Goal: Information Seeking & Learning: Learn about a topic

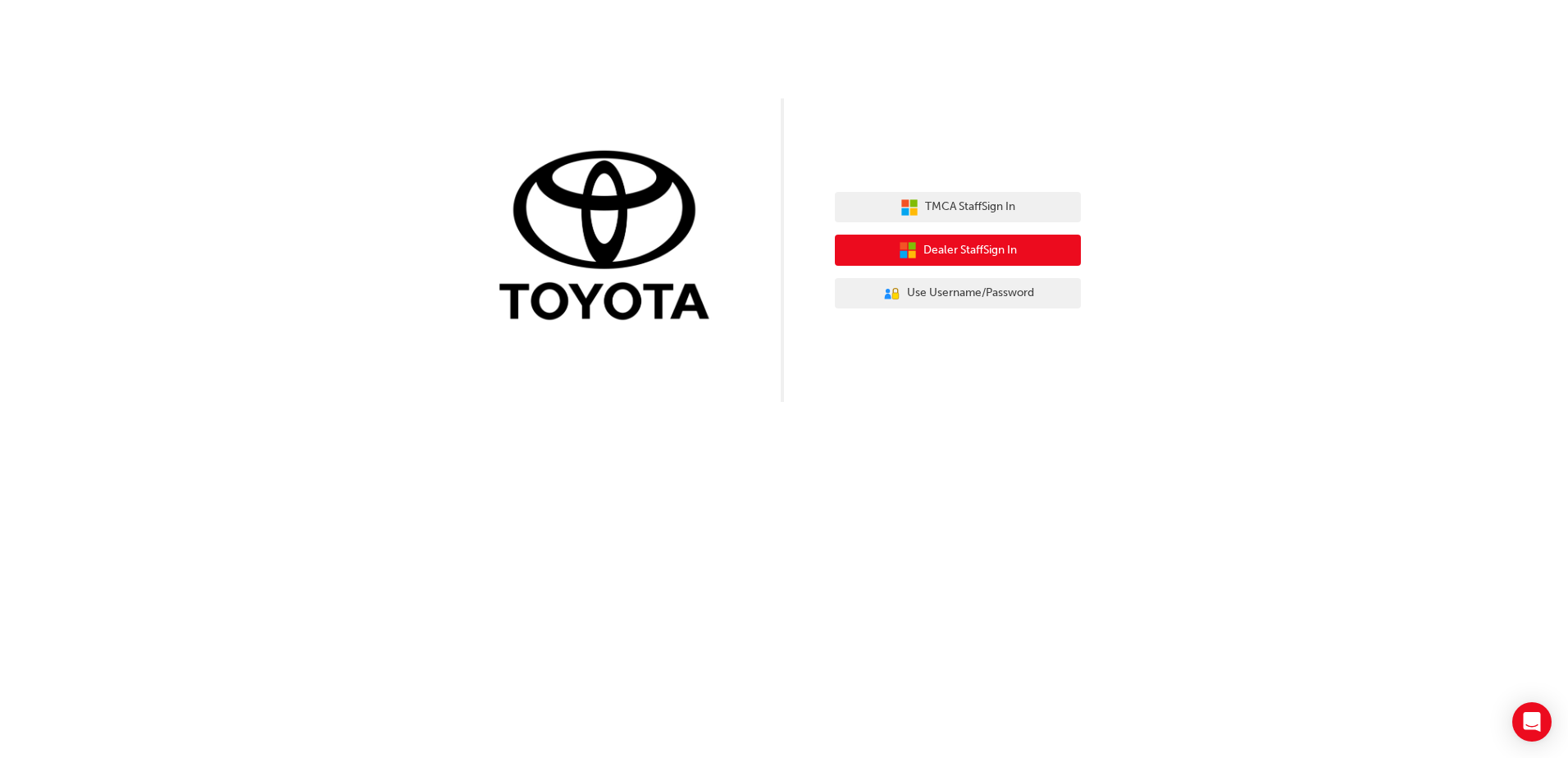
click at [986, 248] on span "Dealer Staff Sign In" at bounding box center [970, 250] width 93 height 19
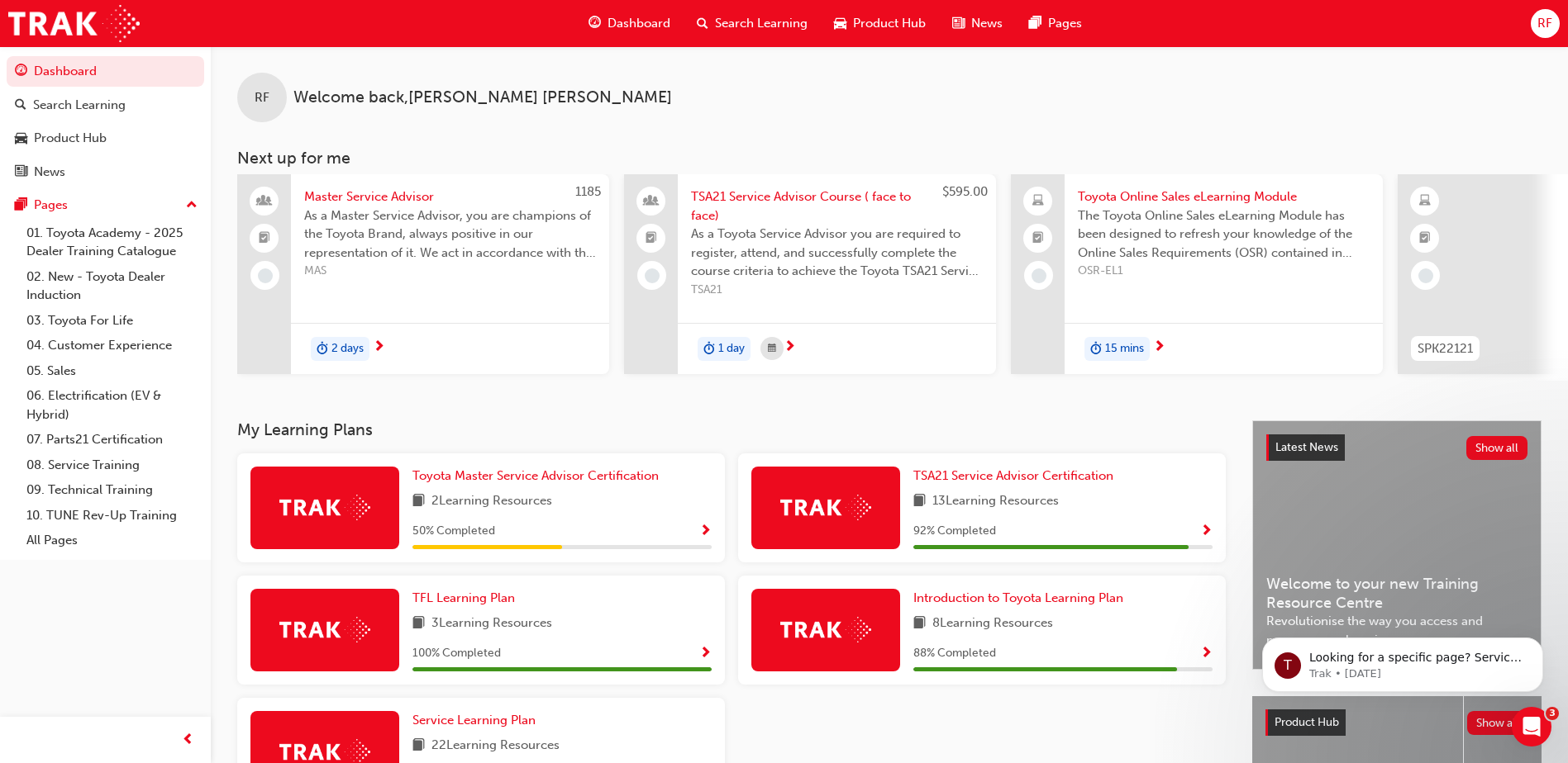
click at [783, 23] on span "Search Learning" at bounding box center [761, 23] width 93 height 19
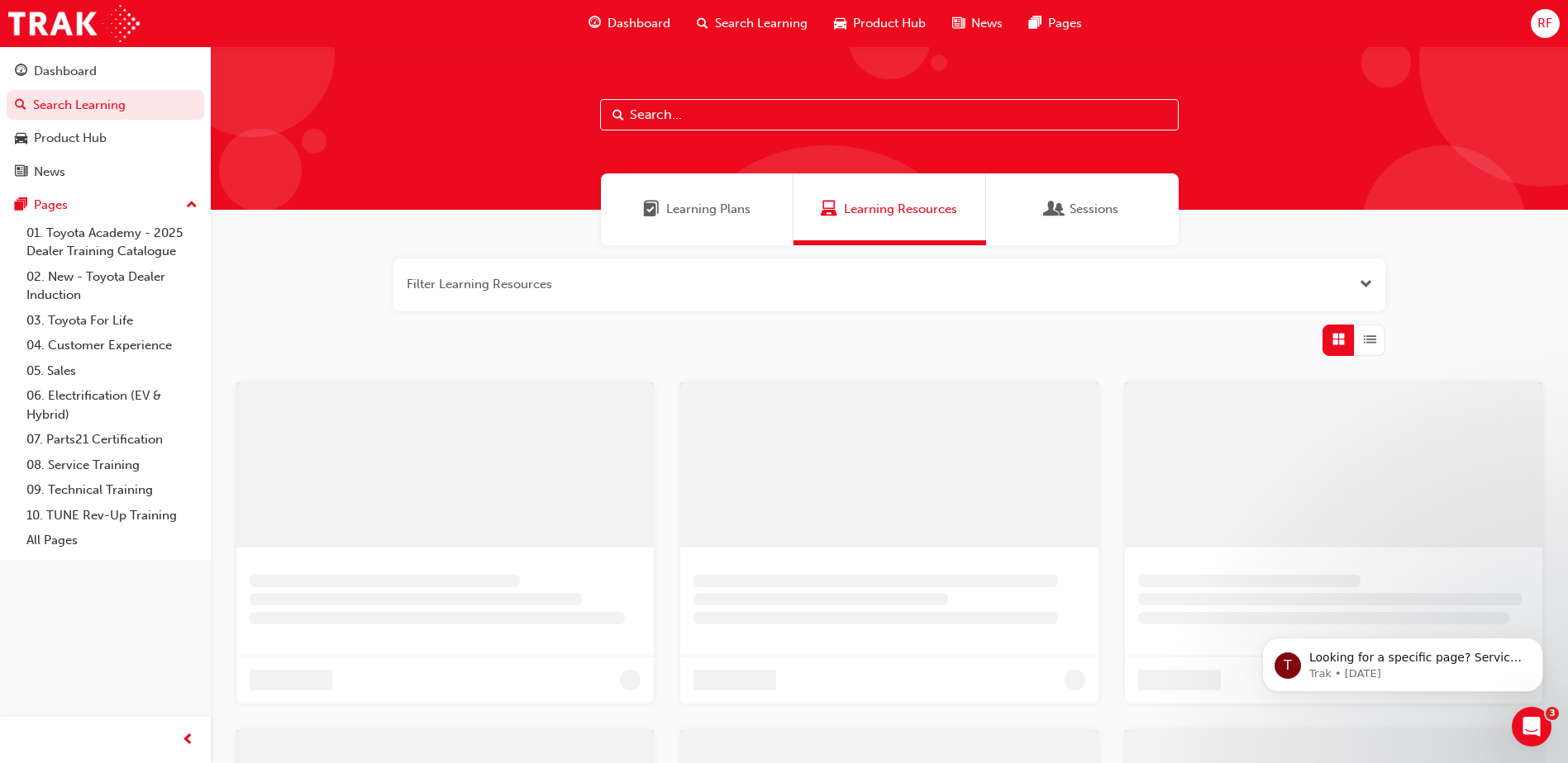
click at [701, 110] on input "text" at bounding box center [889, 115] width 578 height 32
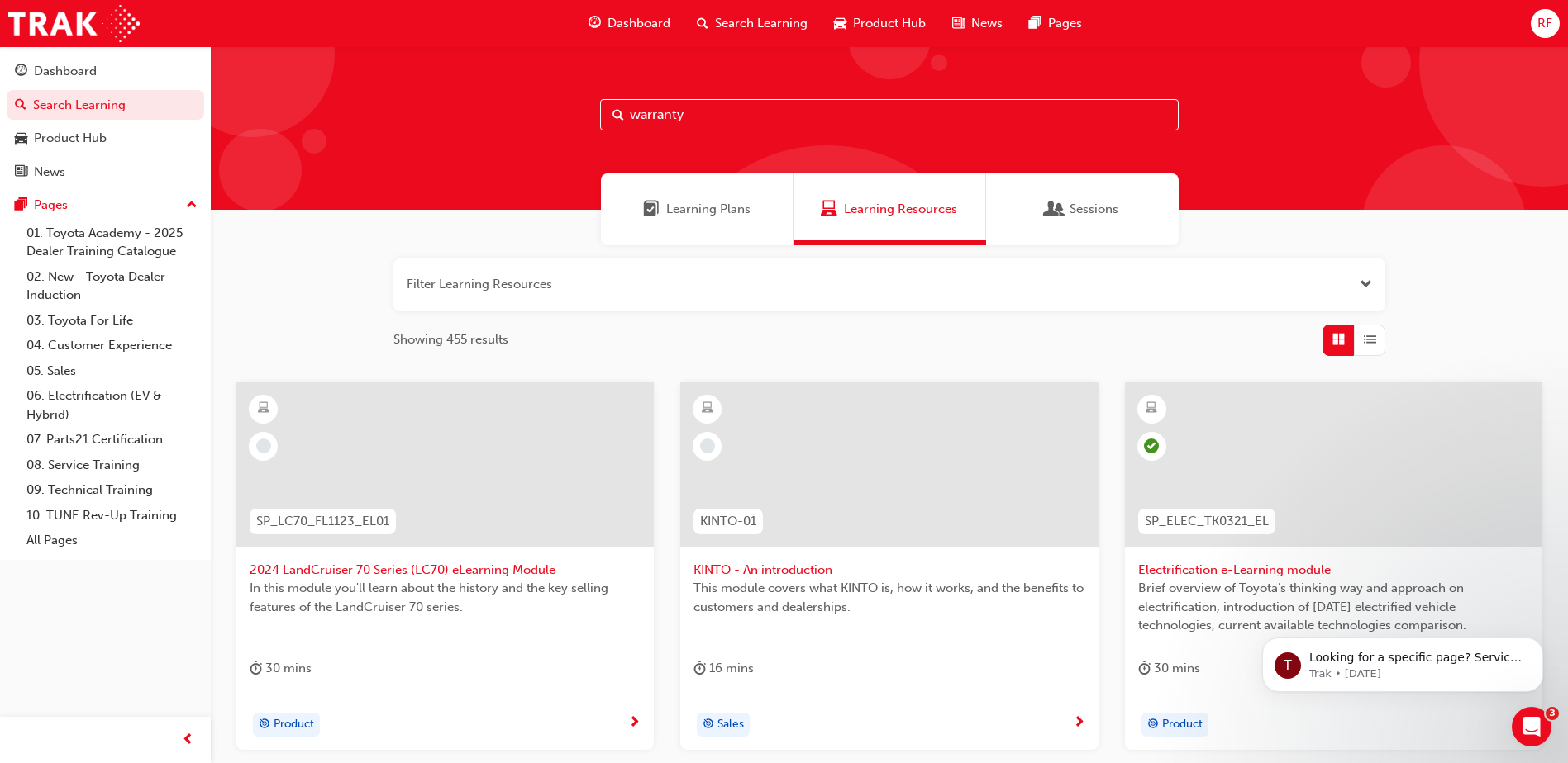
type input "warranty"
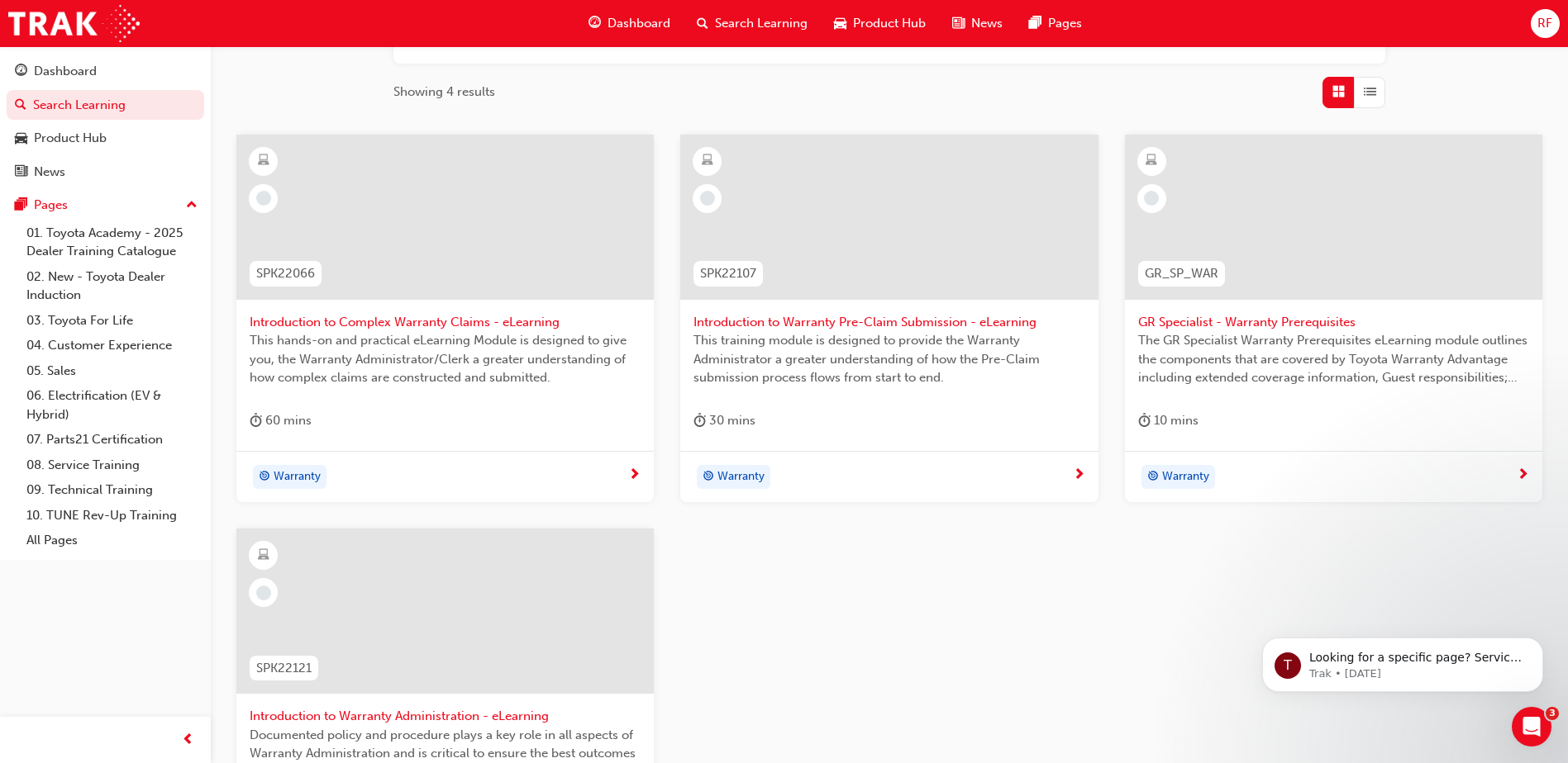
scroll to position [165, 0]
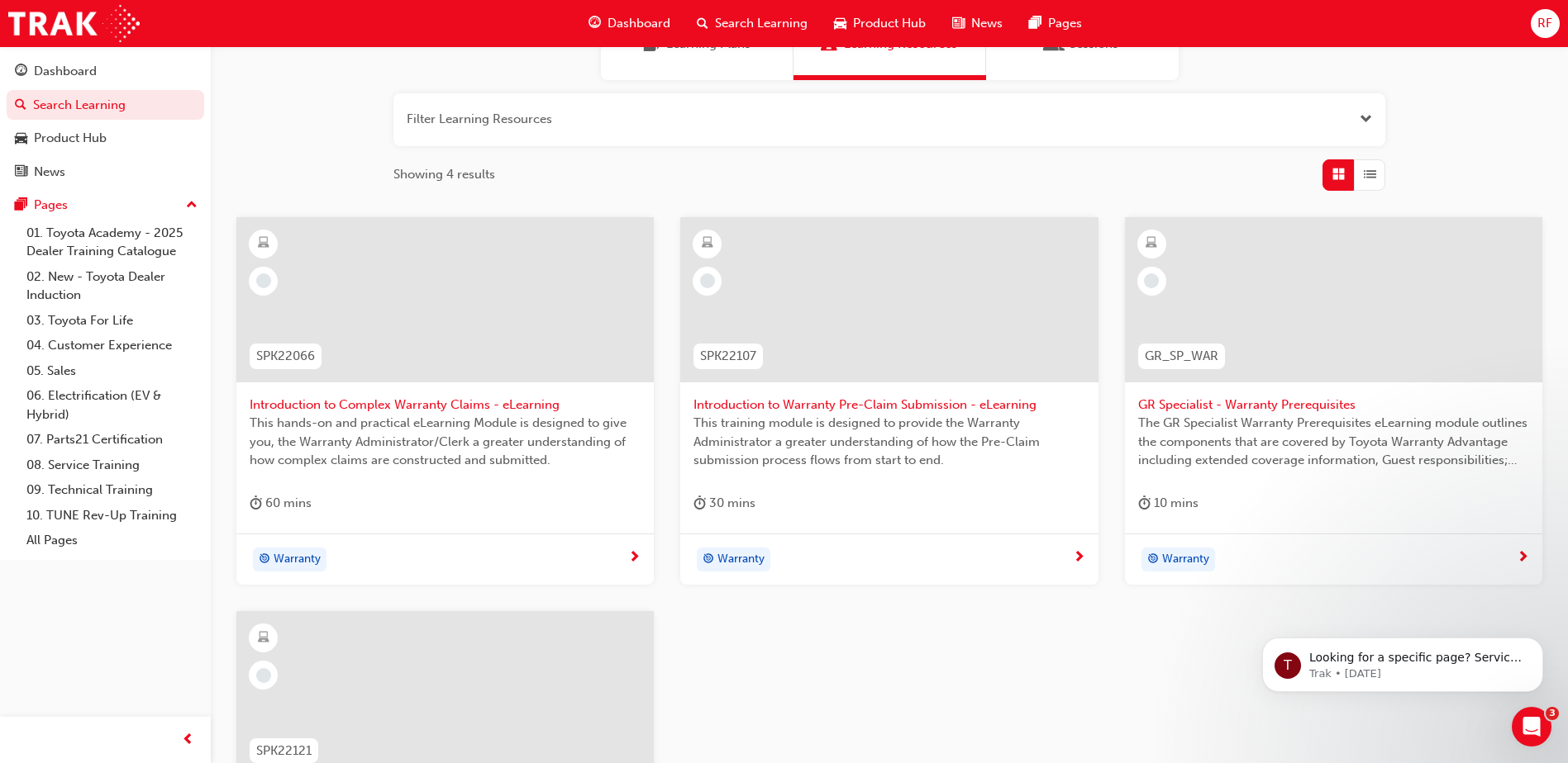
click at [315, 408] on span "Introduction to Complex Warranty Claims - eLearning" at bounding box center [445, 405] width 391 height 19
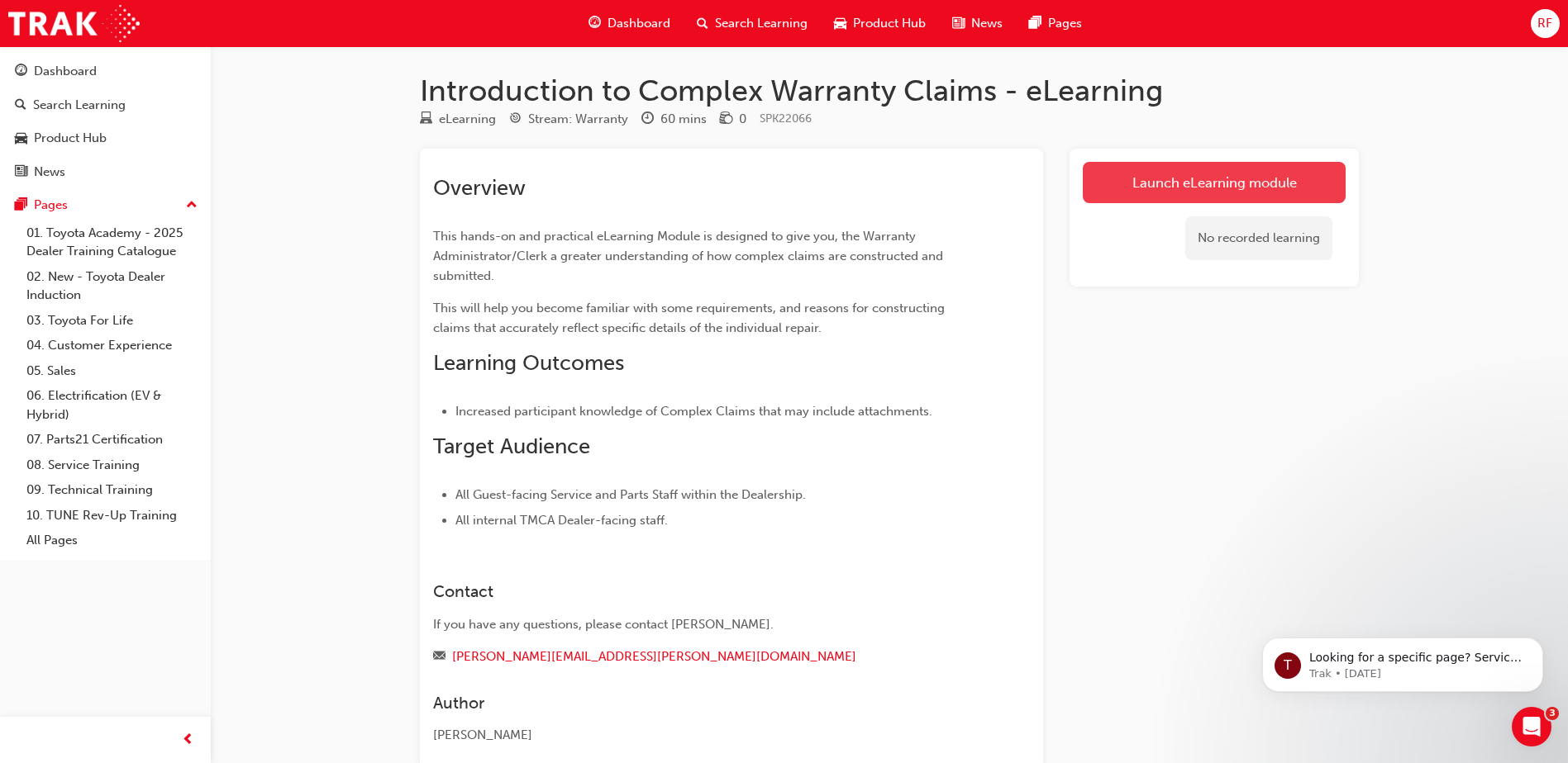
click at [1185, 179] on link "Launch eLearning module" at bounding box center [1213, 183] width 263 height 41
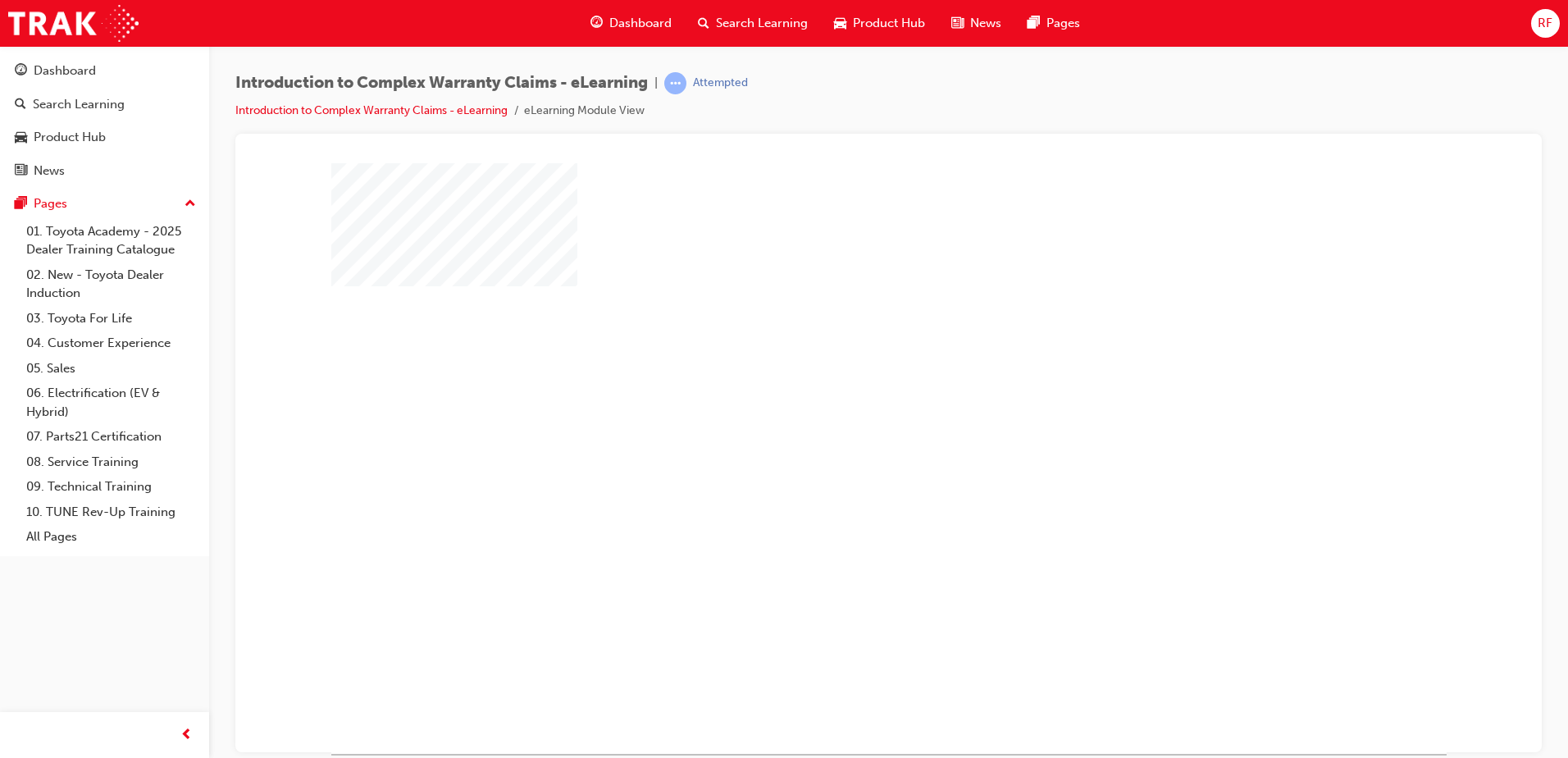
scroll to position [23, 0]
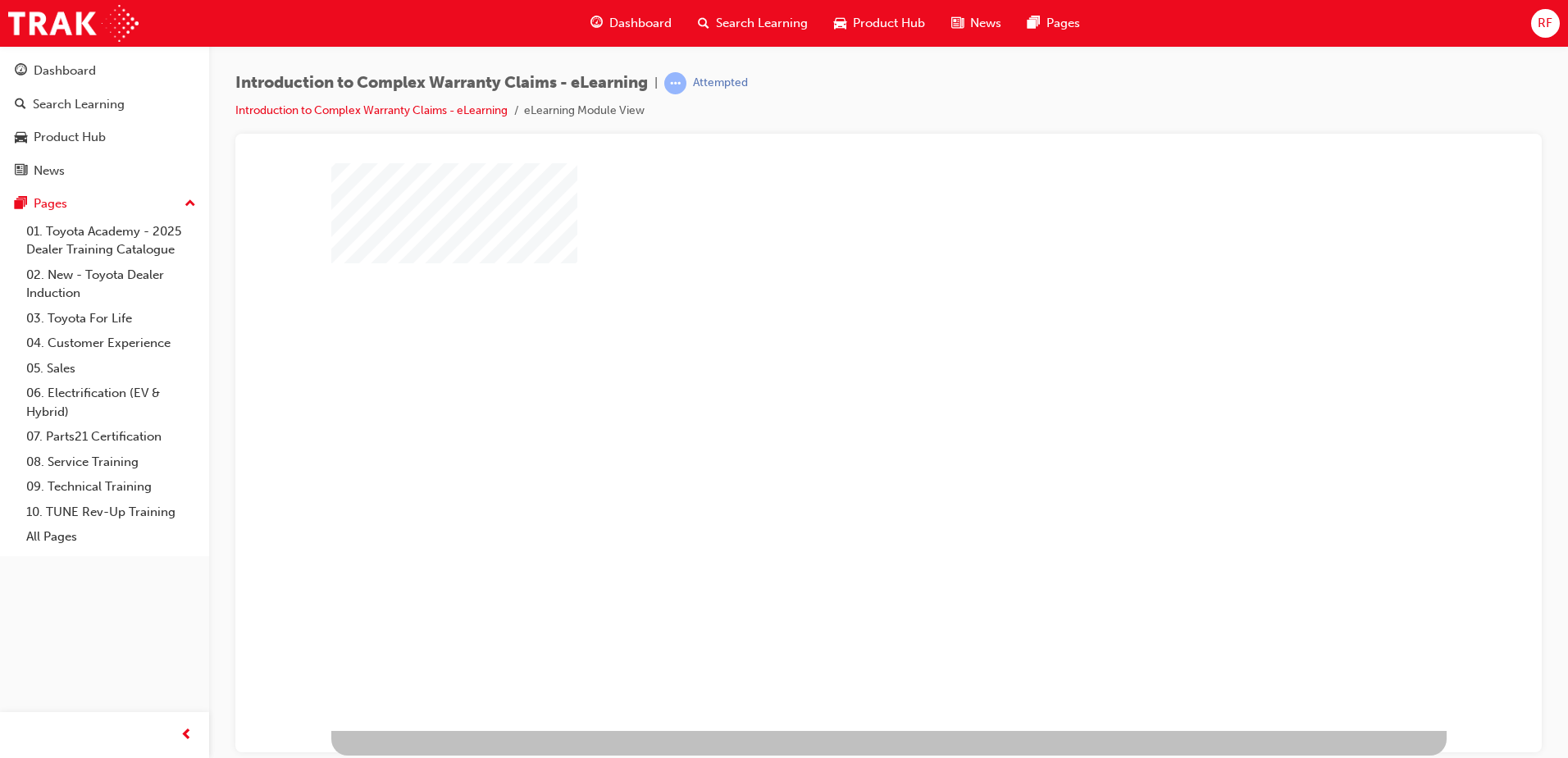
click at [842, 387] on div "play" at bounding box center [842, 387] width 0 height 0
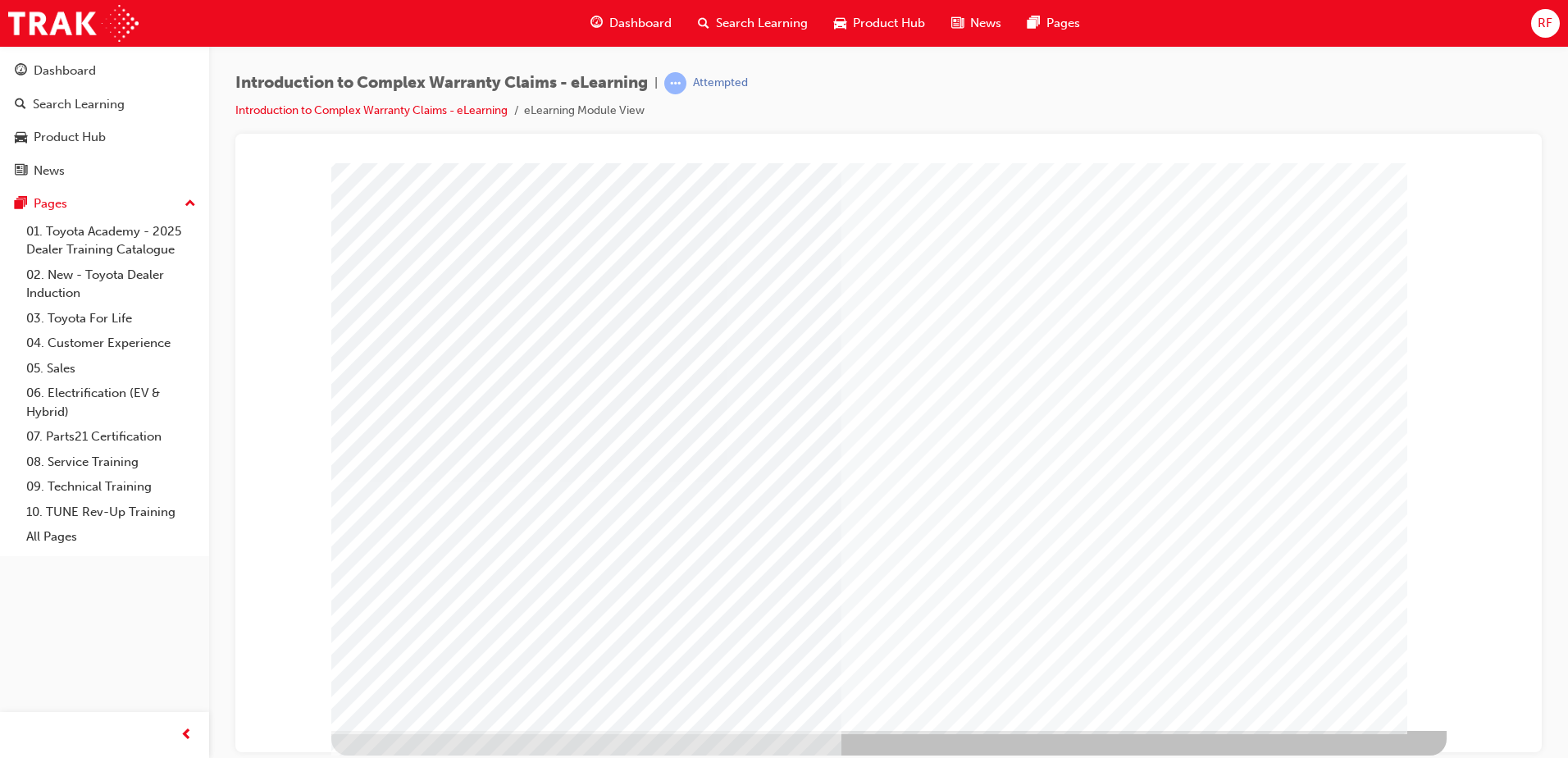
scroll to position [0, 0]
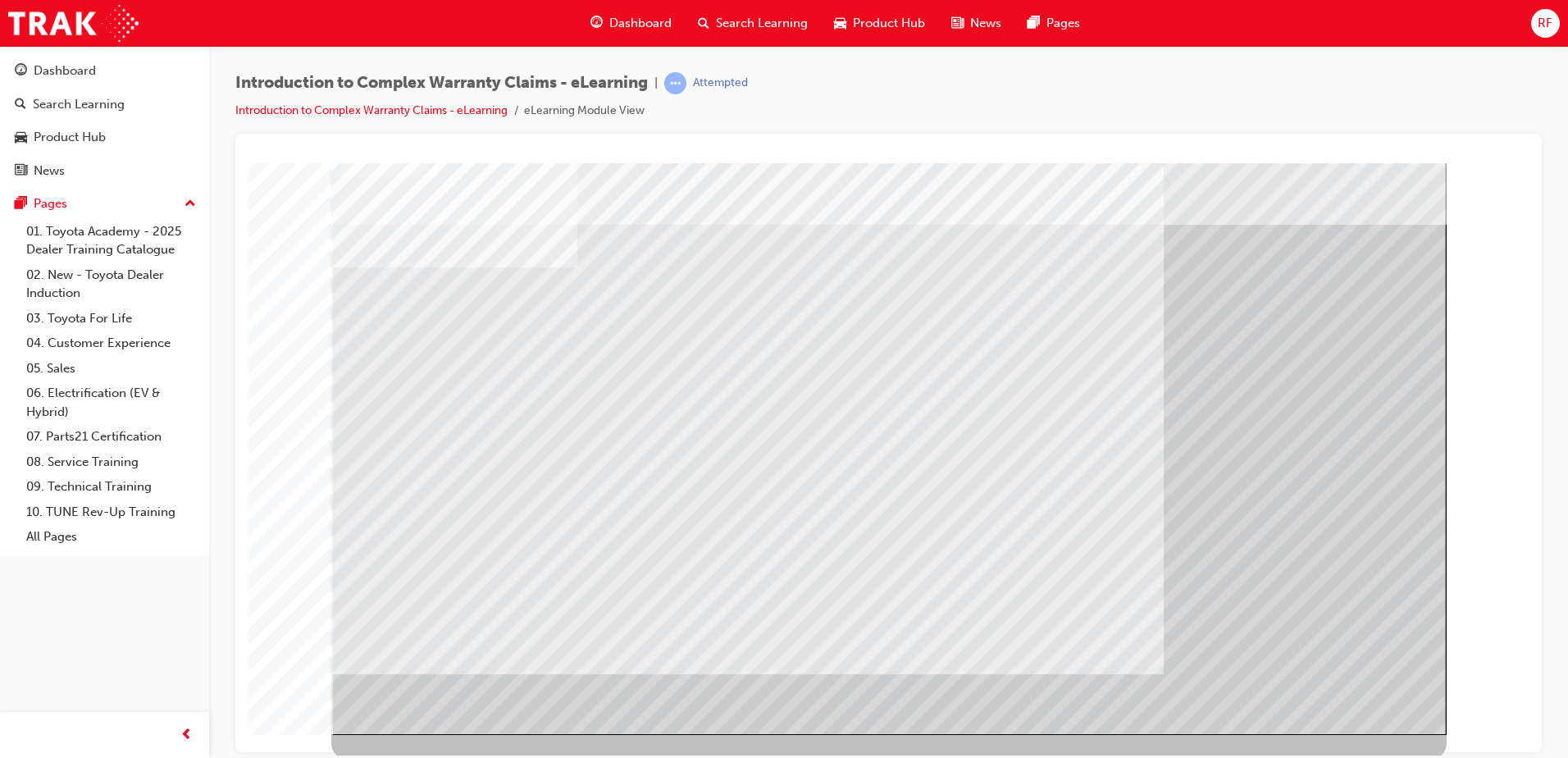
scroll to position [23, 0]
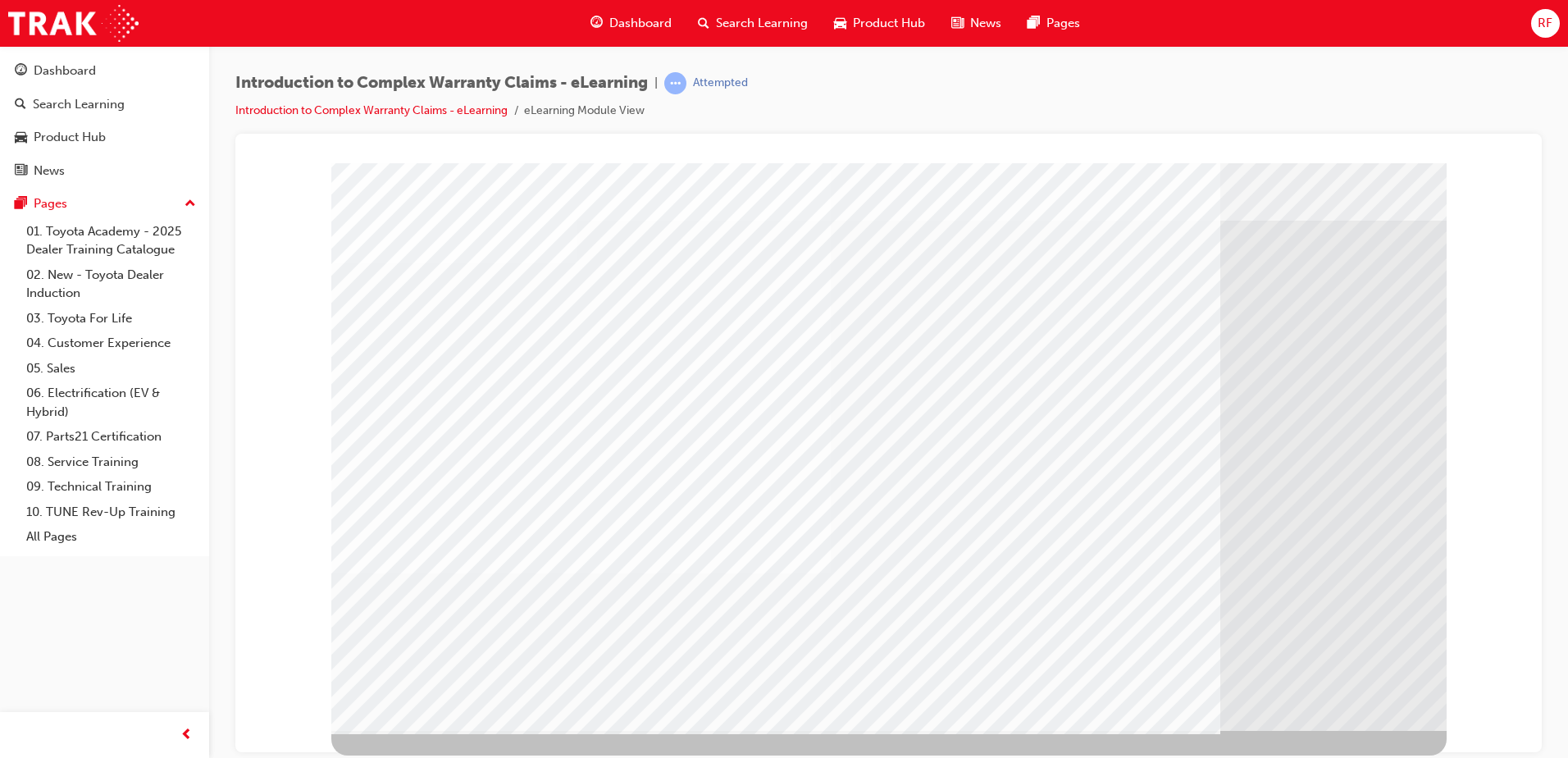
scroll to position [0, 0]
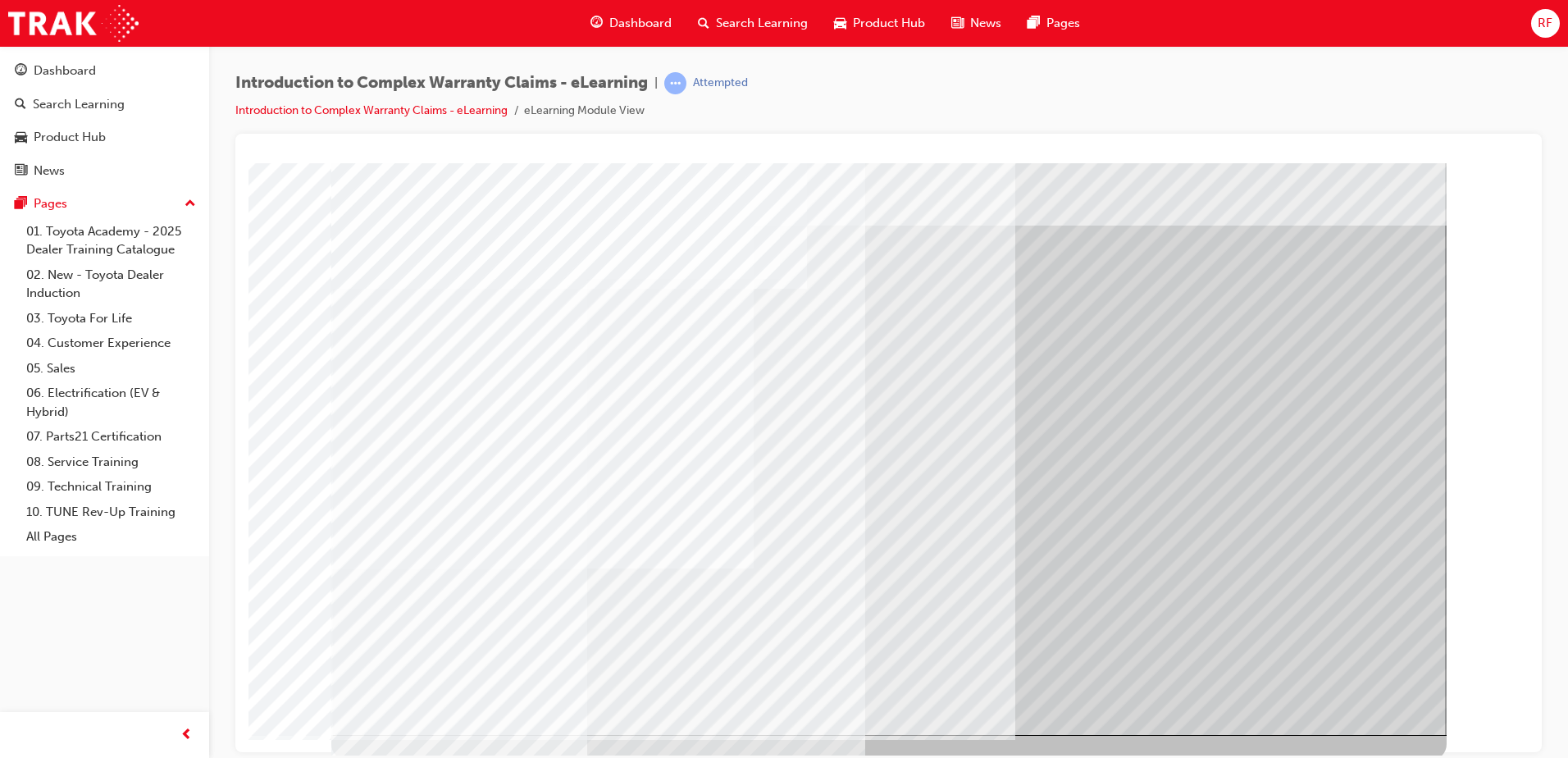
scroll to position [23, 0]
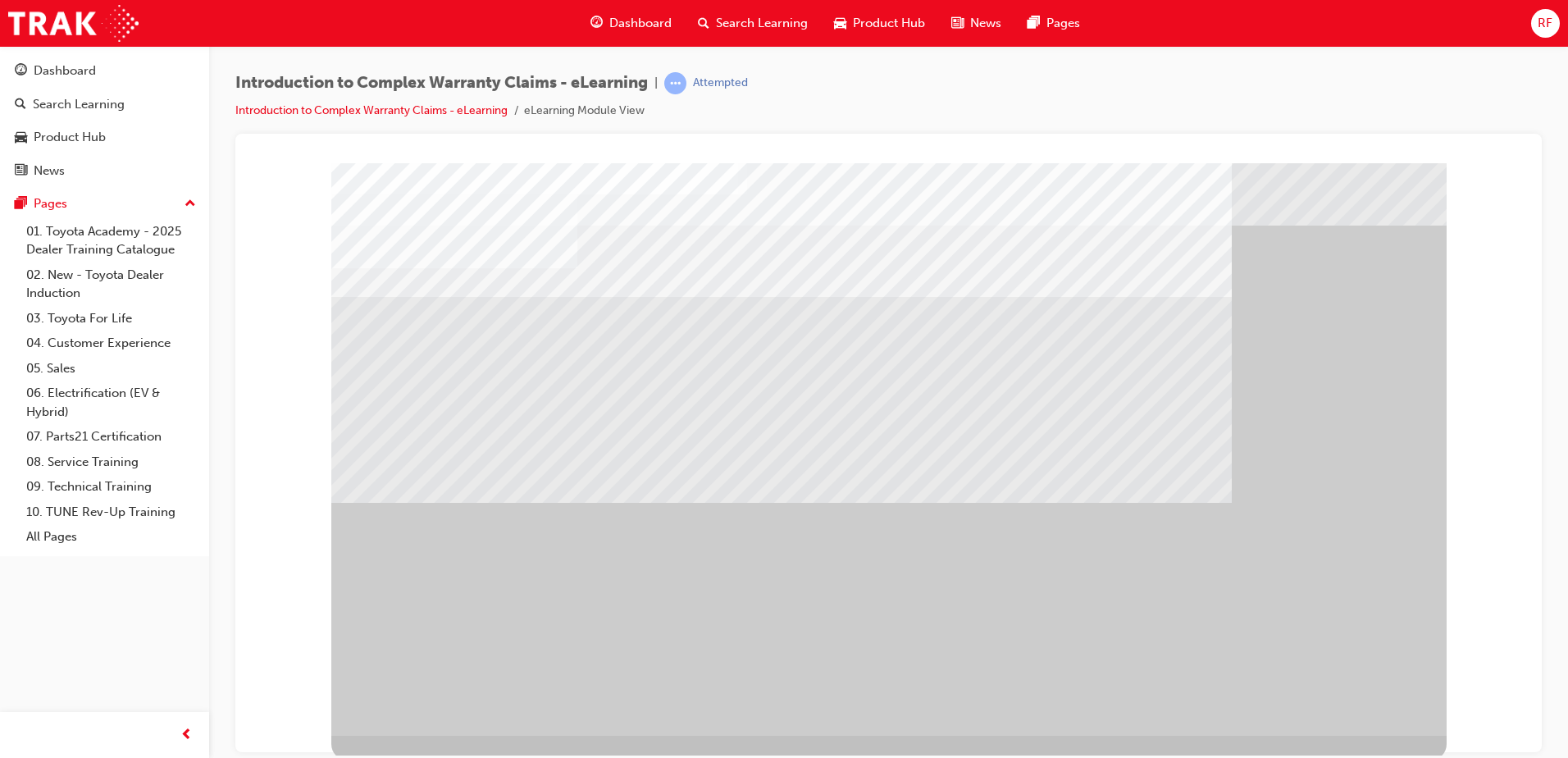
scroll to position [23, 0]
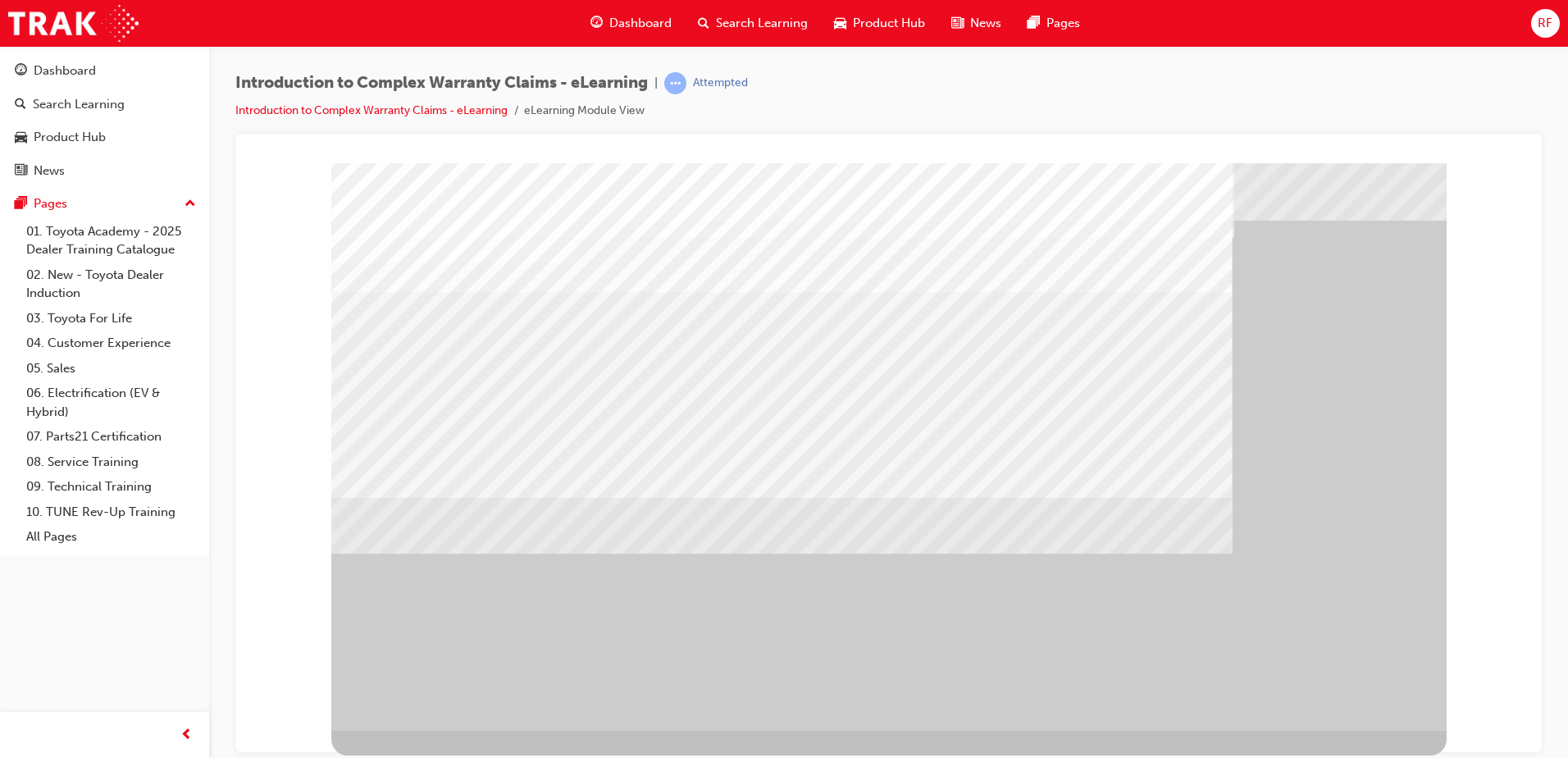
click at [1381, 262] on div "" at bounding box center [889, 435] width 1116 height 590
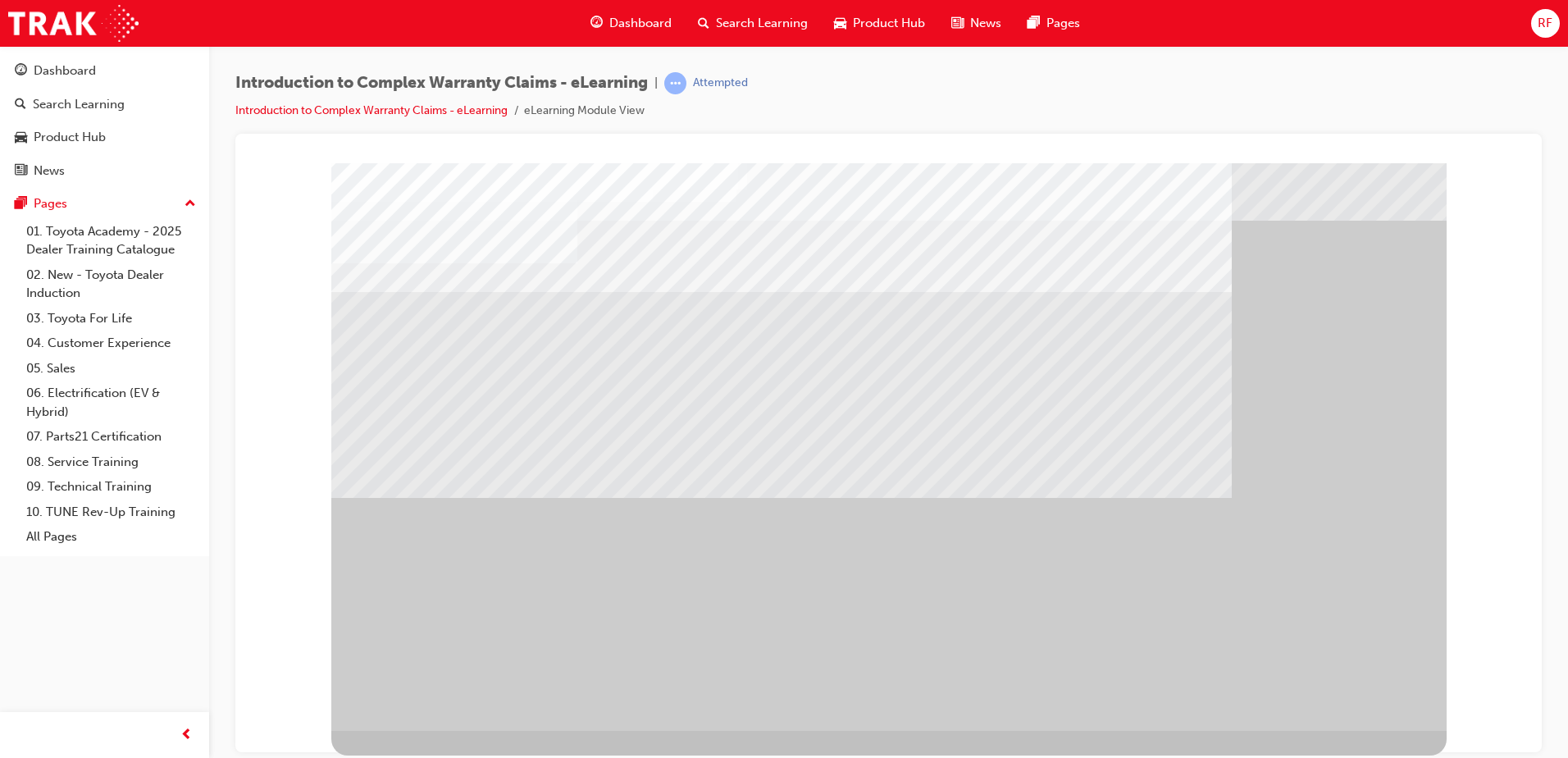
drag, startPoint x: 893, startPoint y: 503, endPoint x: 899, endPoint y: 485, distance: 19.0
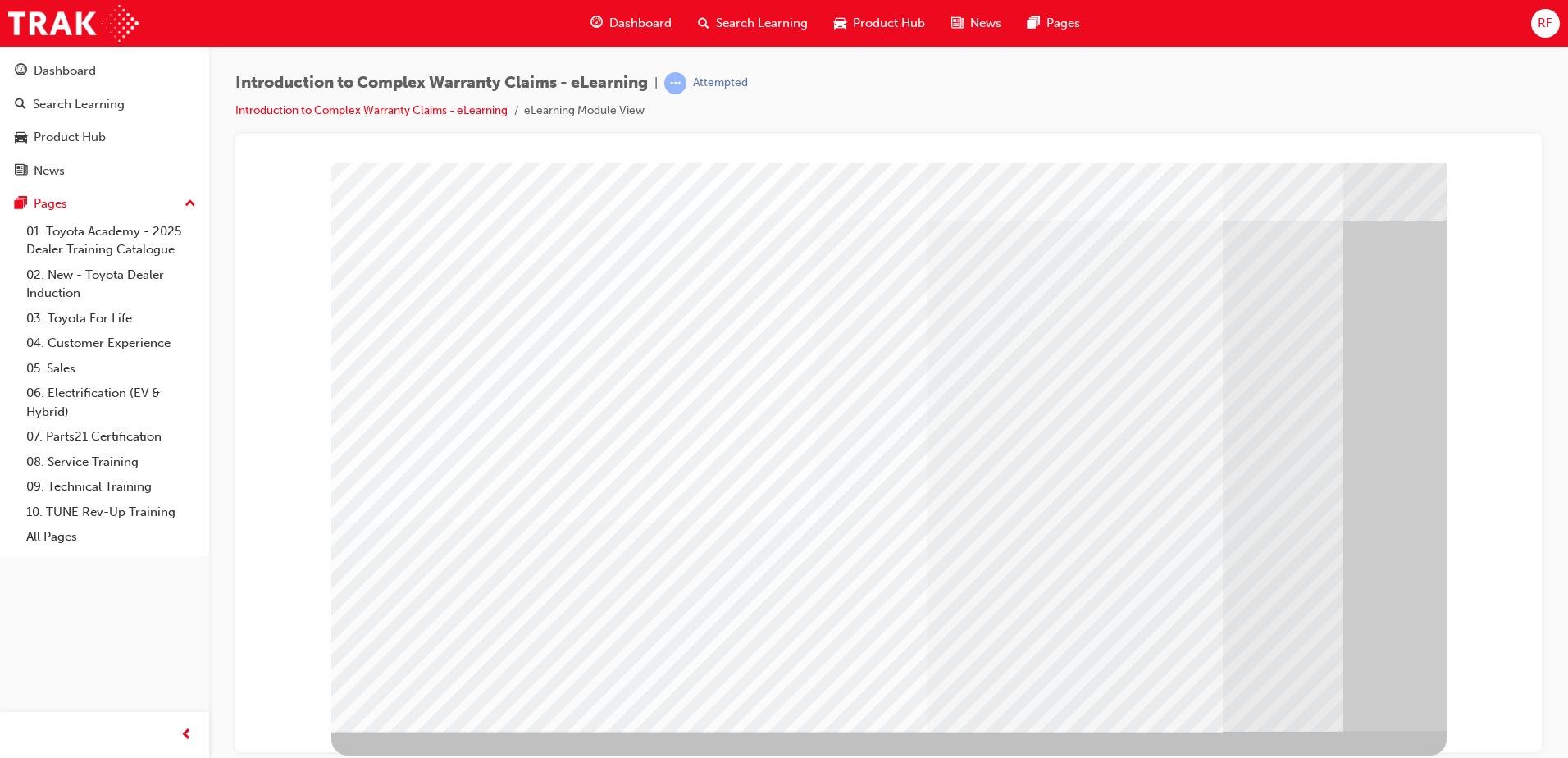
scroll to position [0, 0]
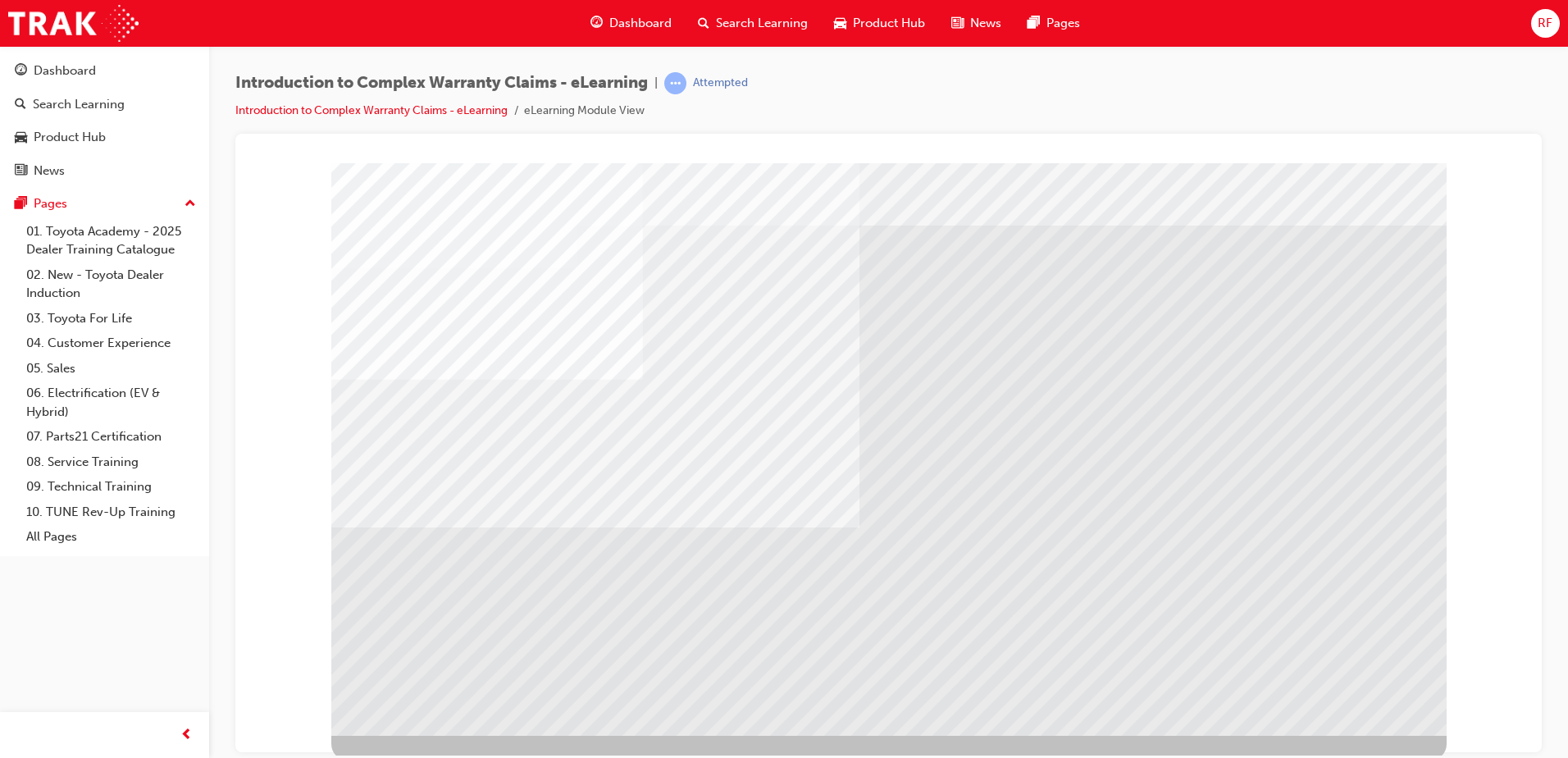
scroll to position [23, 0]
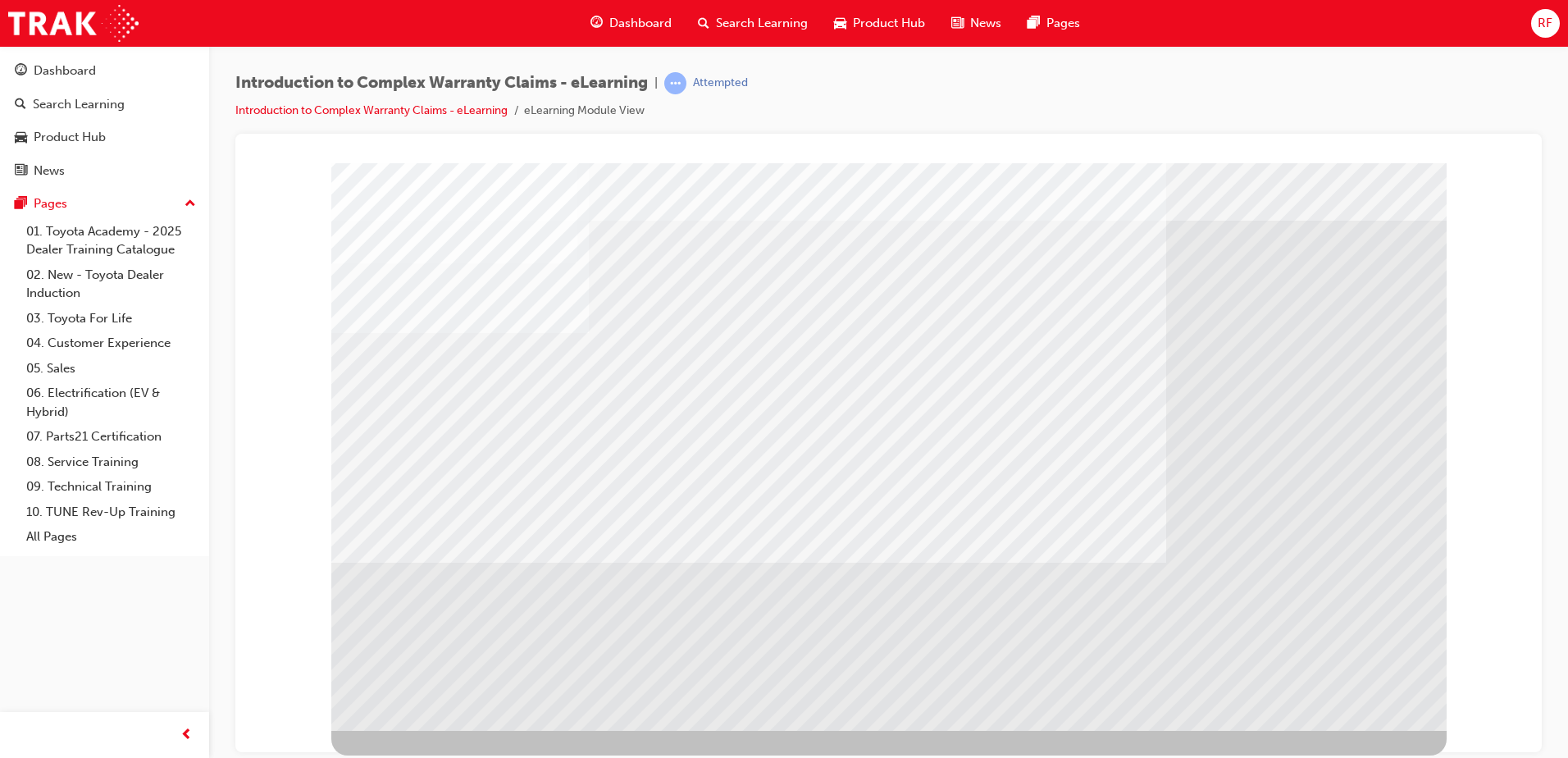
scroll to position [0, 0]
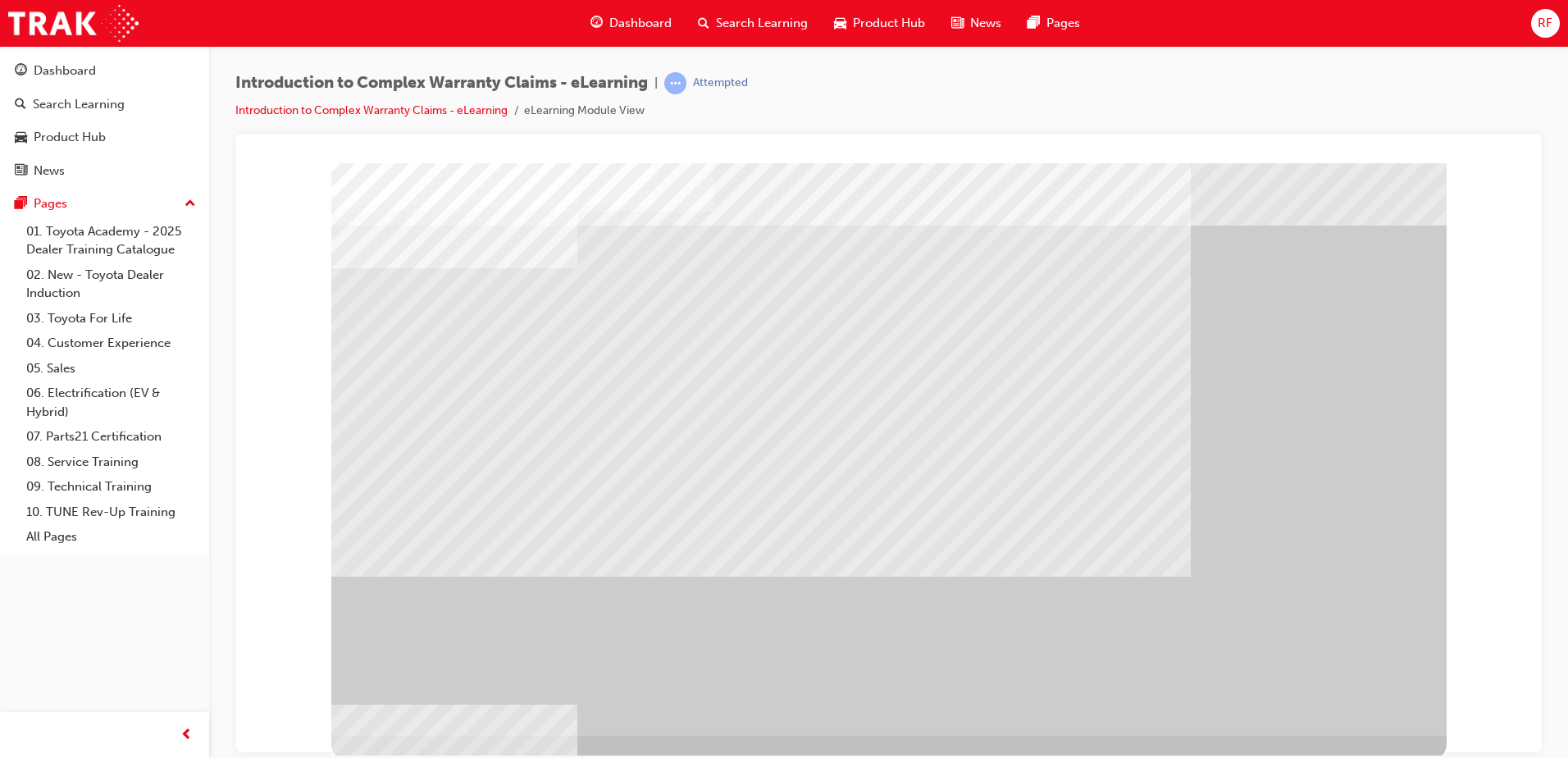
scroll to position [23, 0]
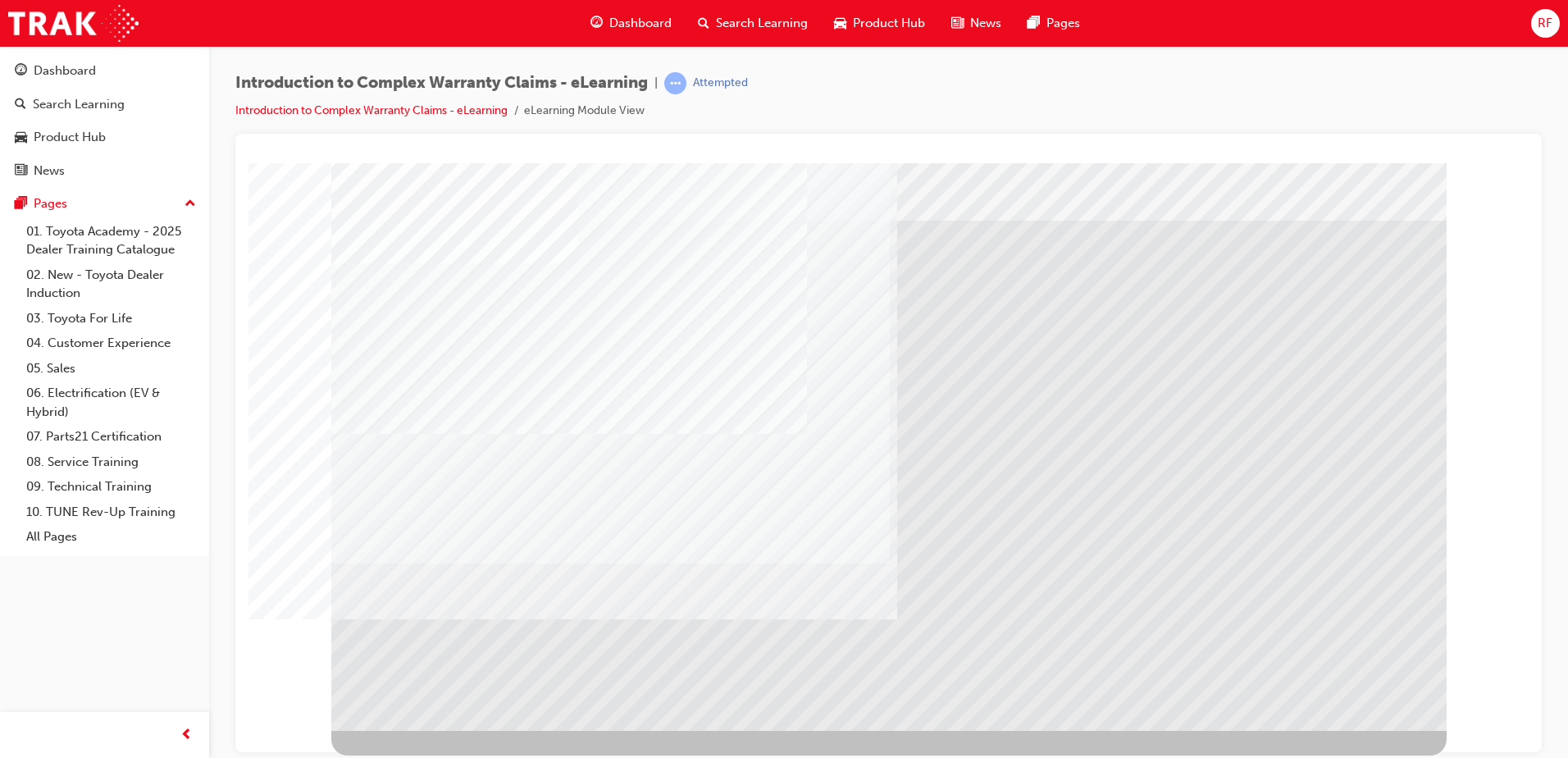
scroll to position [0, 0]
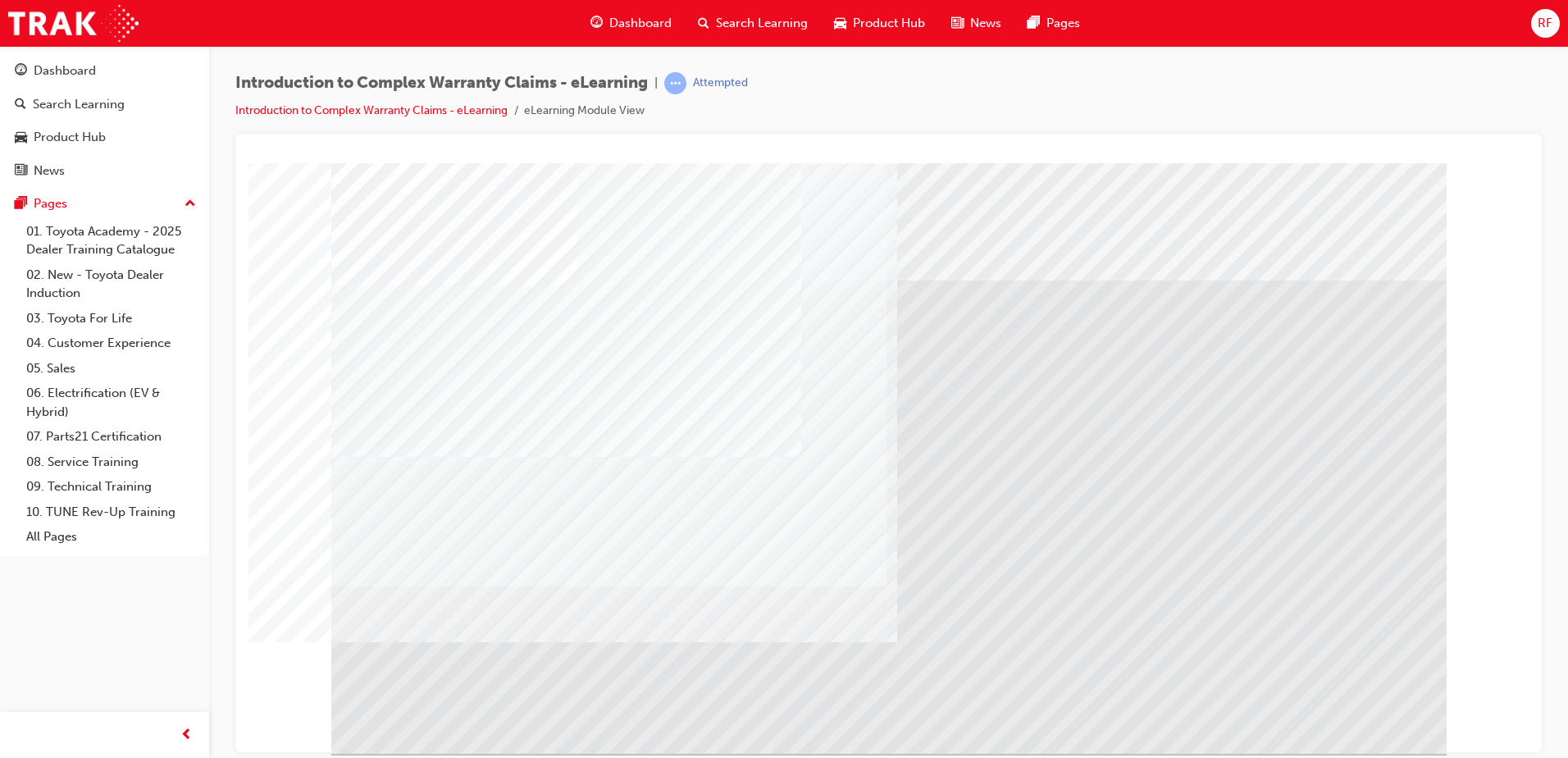
drag, startPoint x: 1358, startPoint y: 719, endPoint x: 1350, endPoint y: 721, distance: 8.2
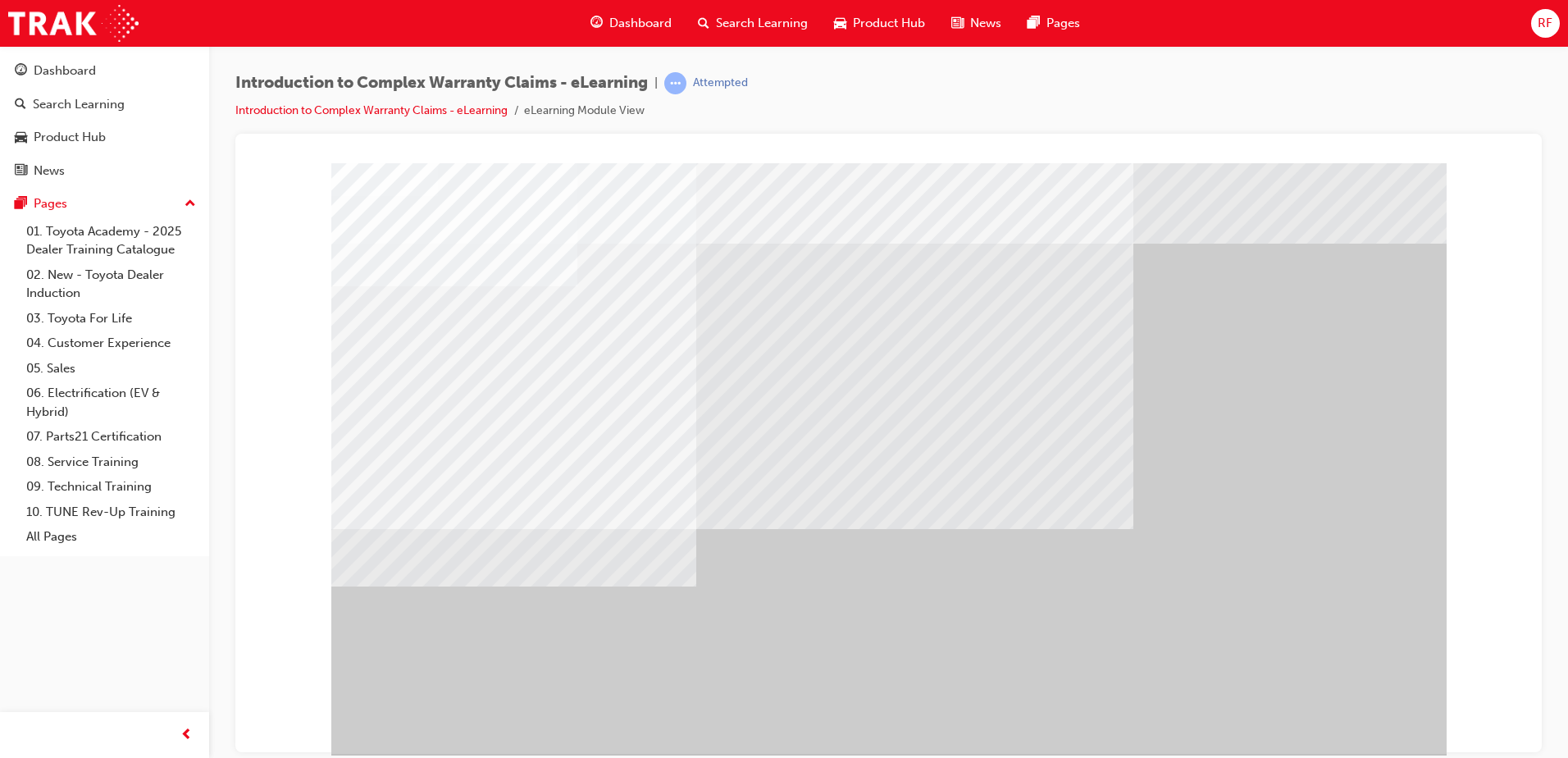
scroll to position [23, 0]
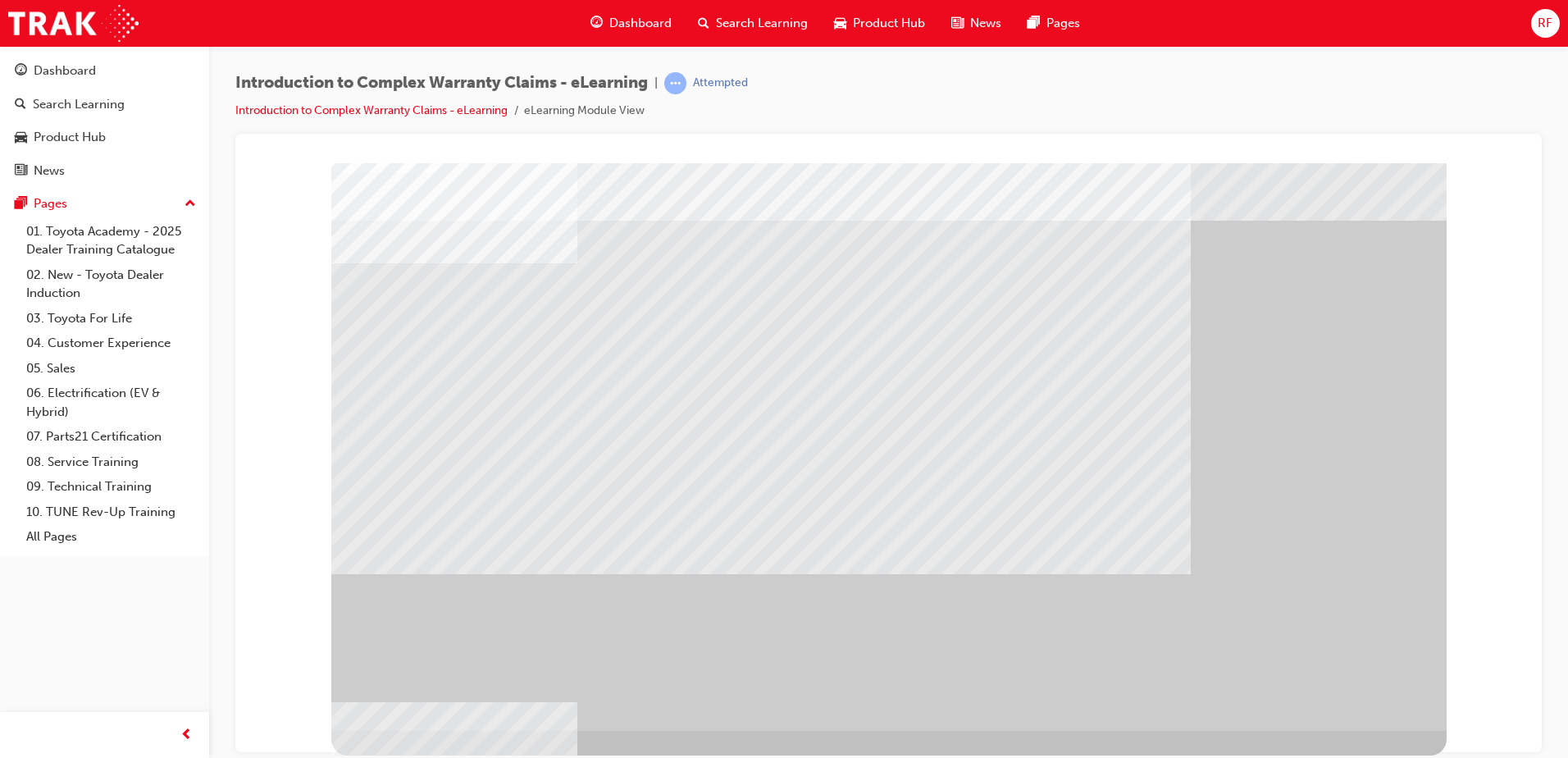
scroll to position [0, 0]
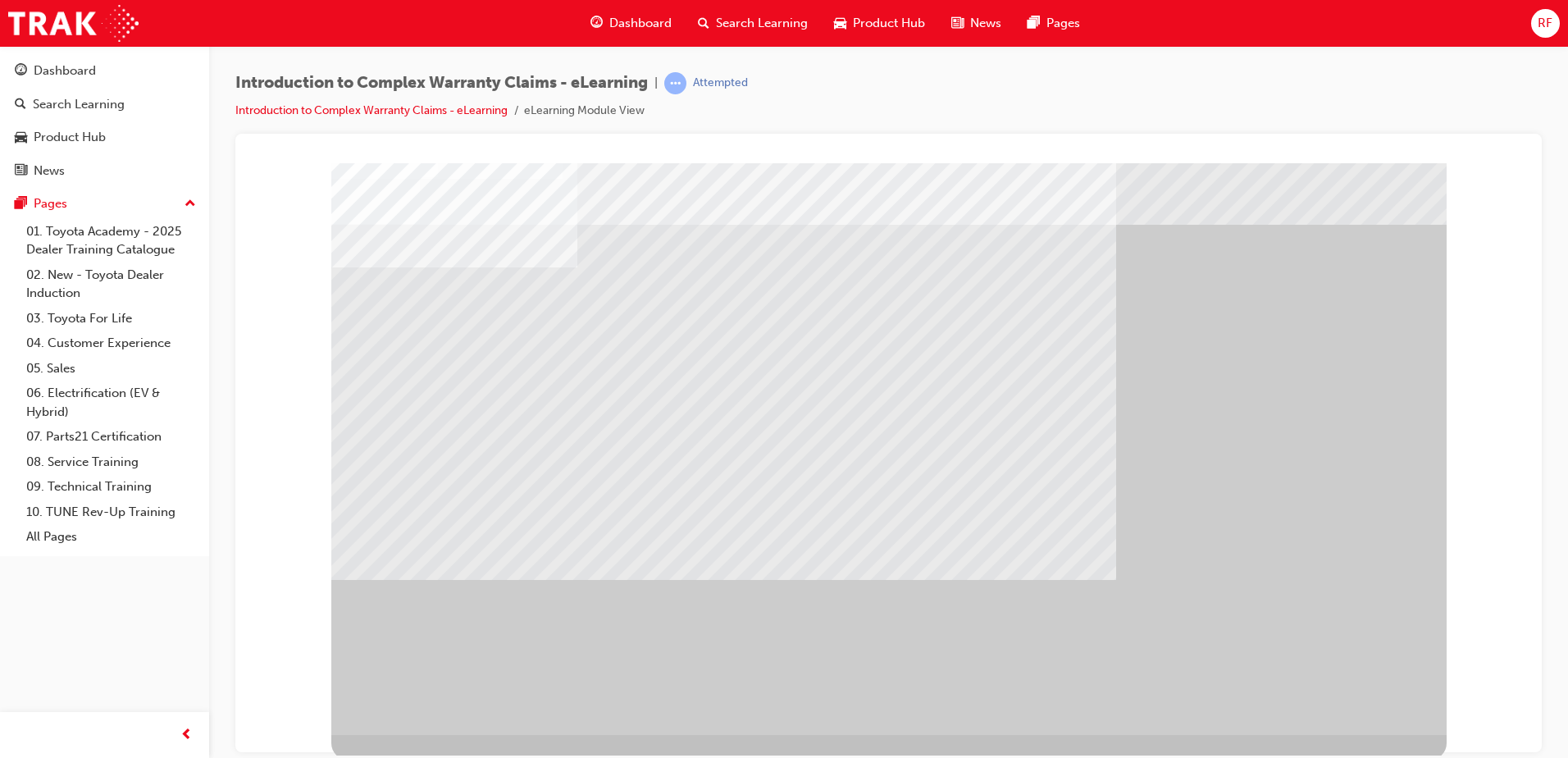
scroll to position [23, 0]
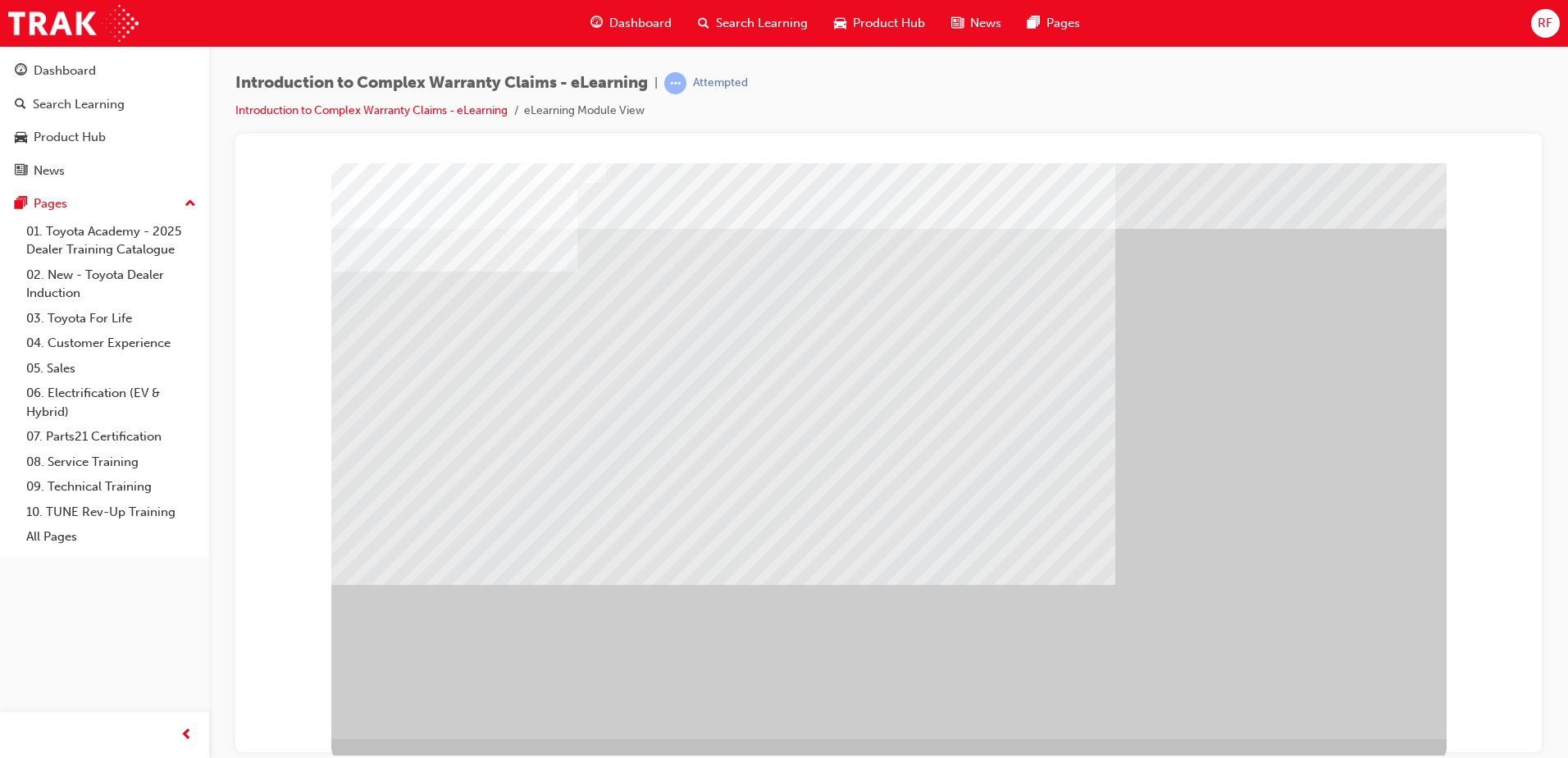
scroll to position [23, 0]
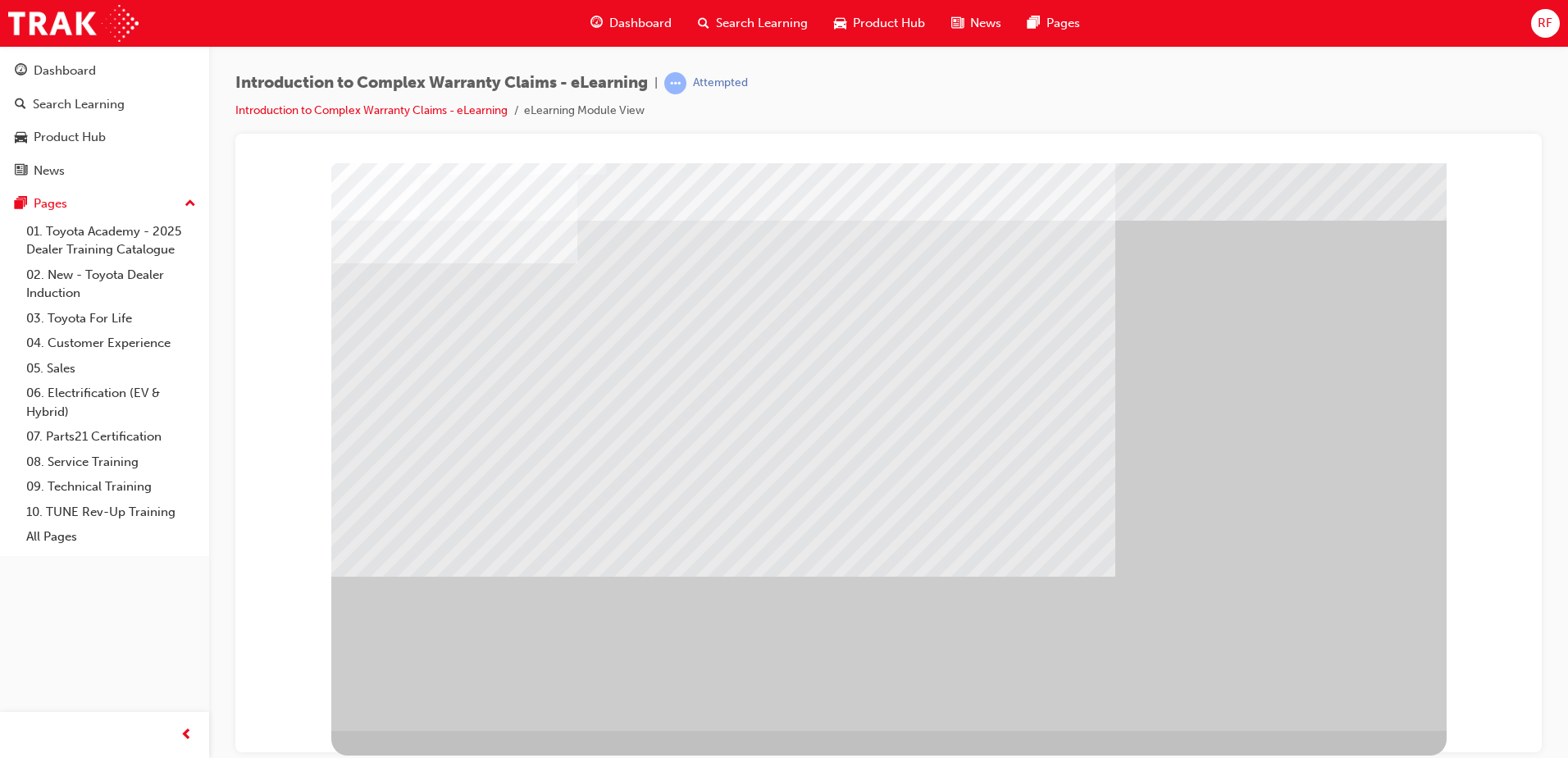
drag, startPoint x: 821, startPoint y: 453, endPoint x: 808, endPoint y: 443, distance: 16.4
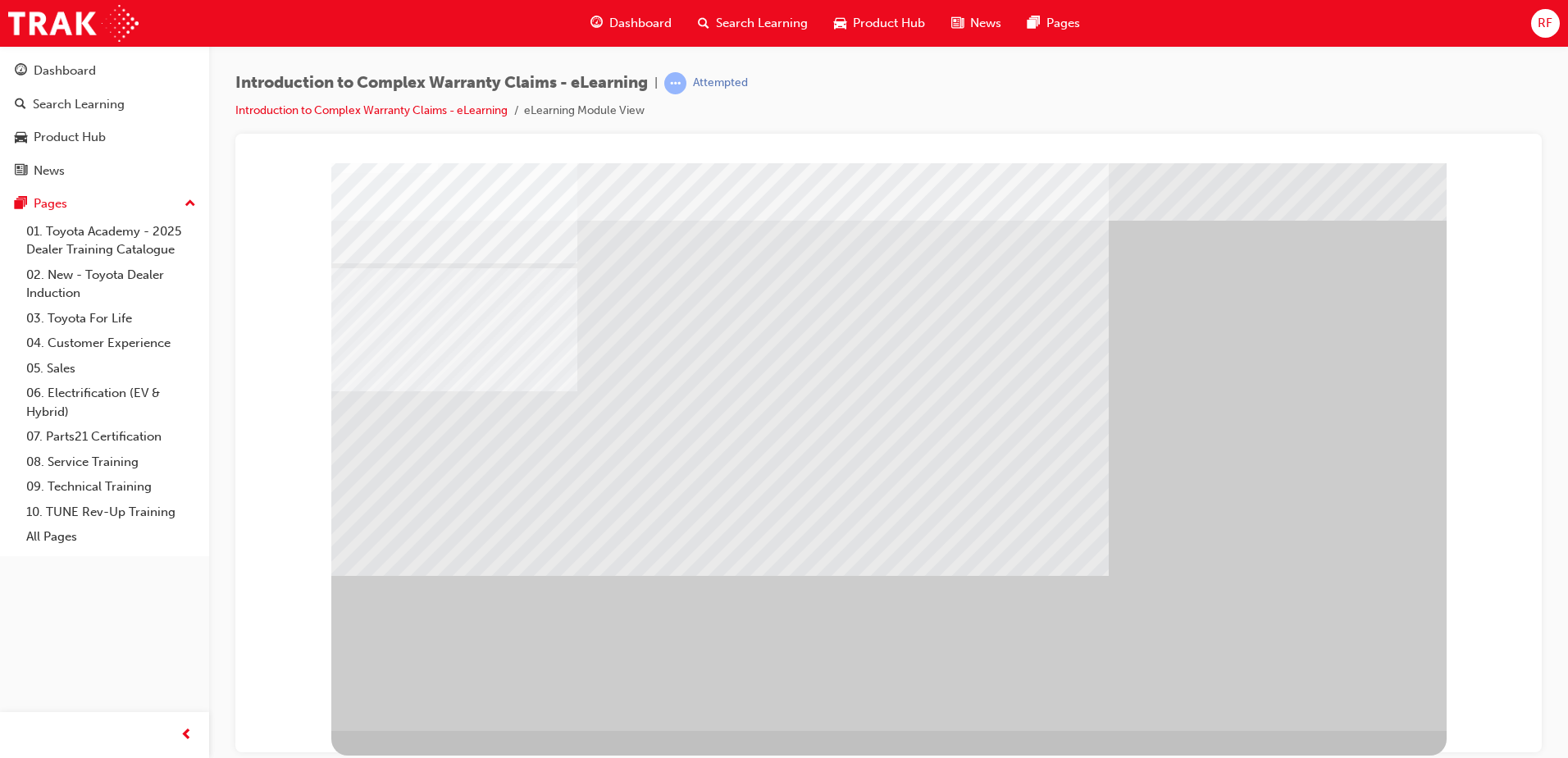
scroll to position [0, 0]
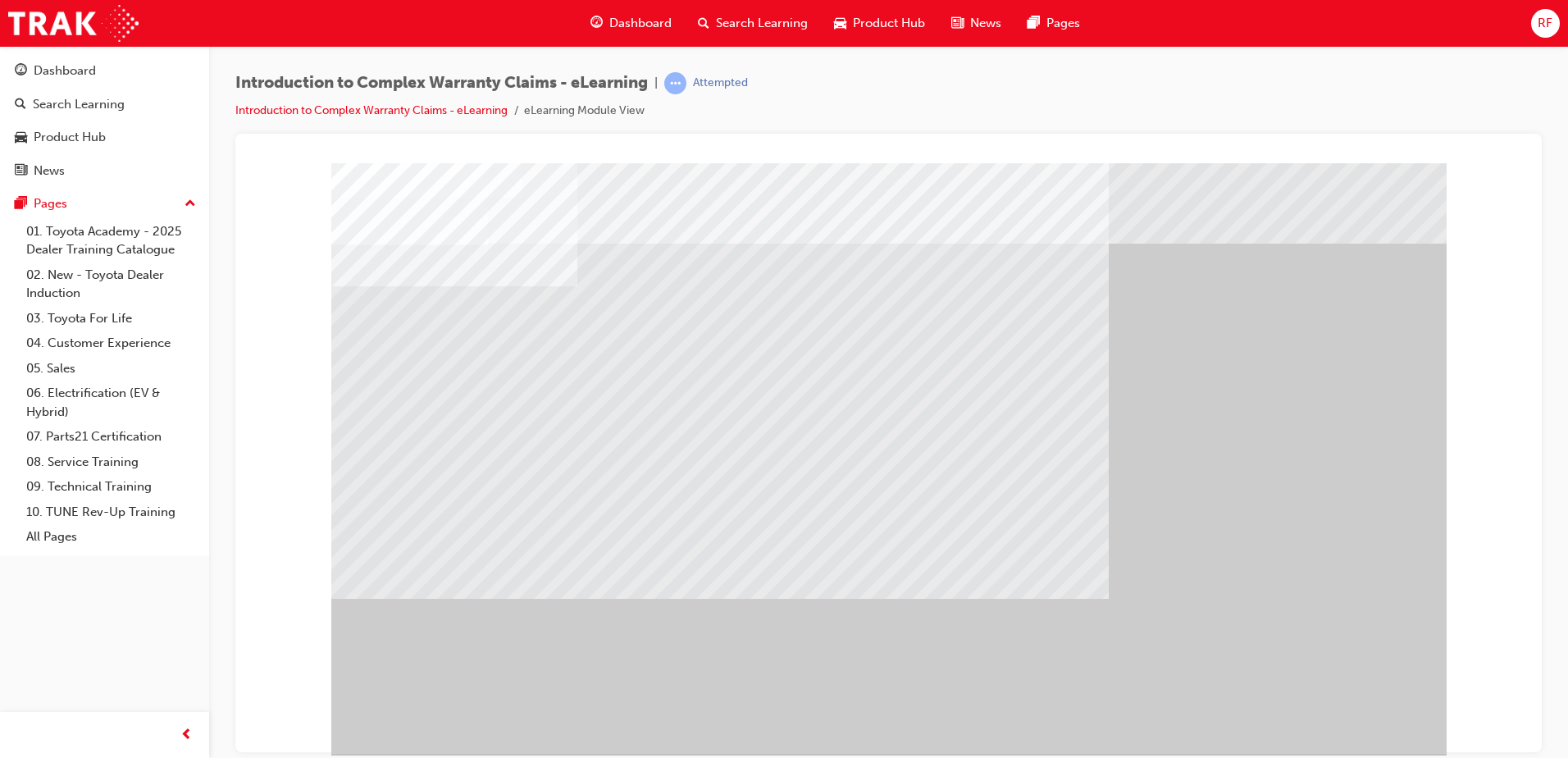
drag, startPoint x: 881, startPoint y: 347, endPoint x: 945, endPoint y: 357, distance: 64.8
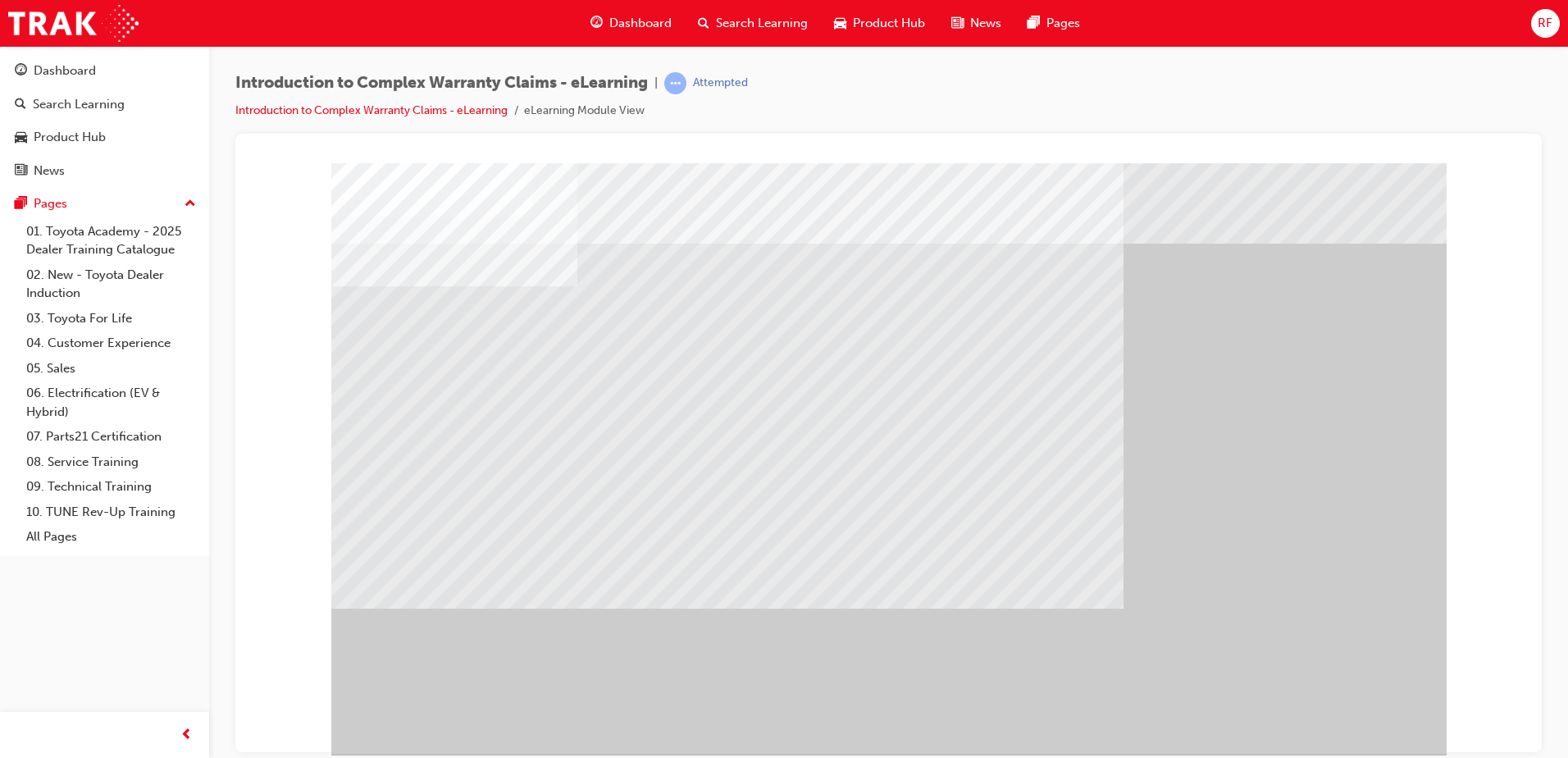
scroll to position [23, 0]
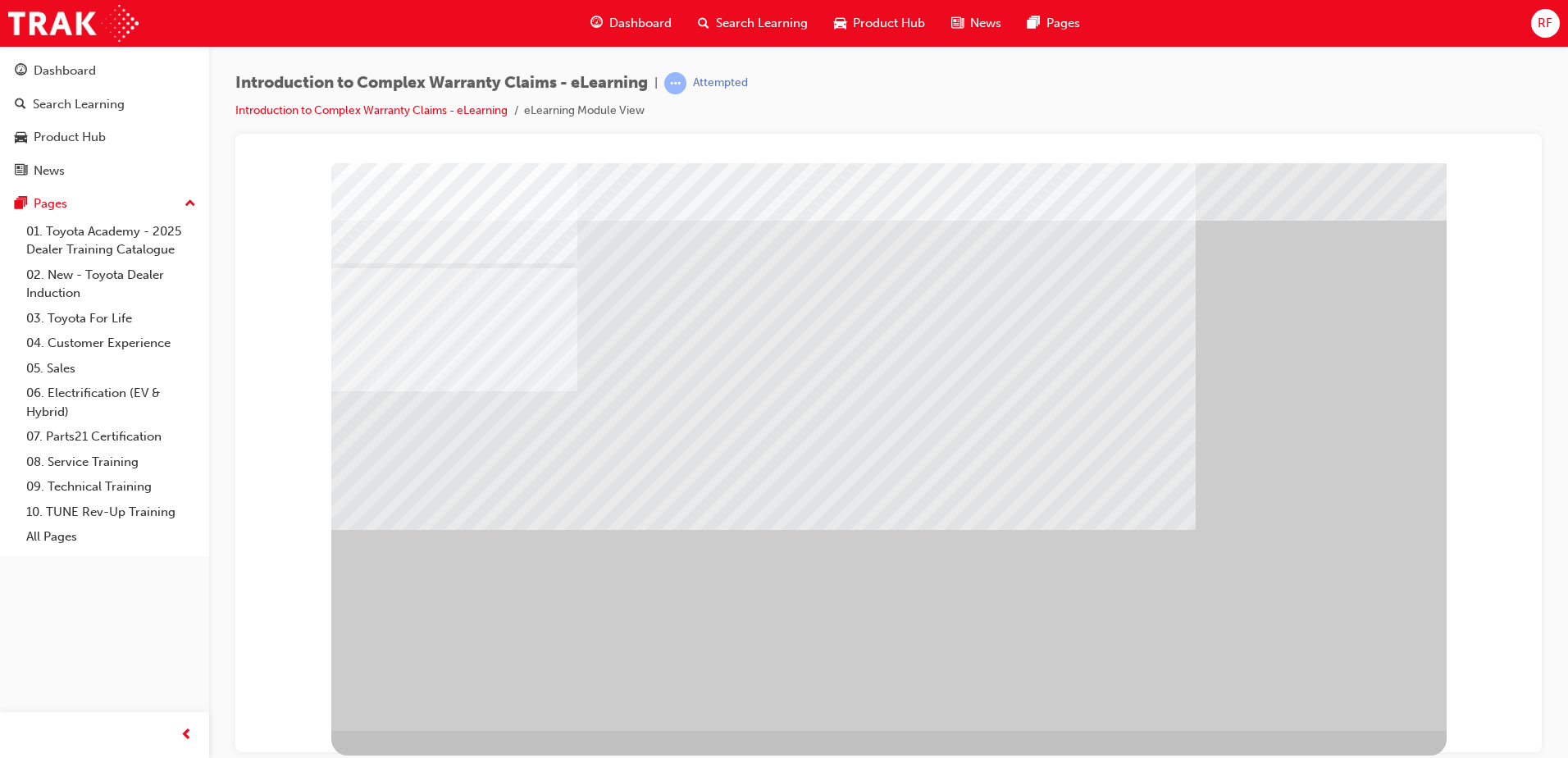
scroll to position [0, 0]
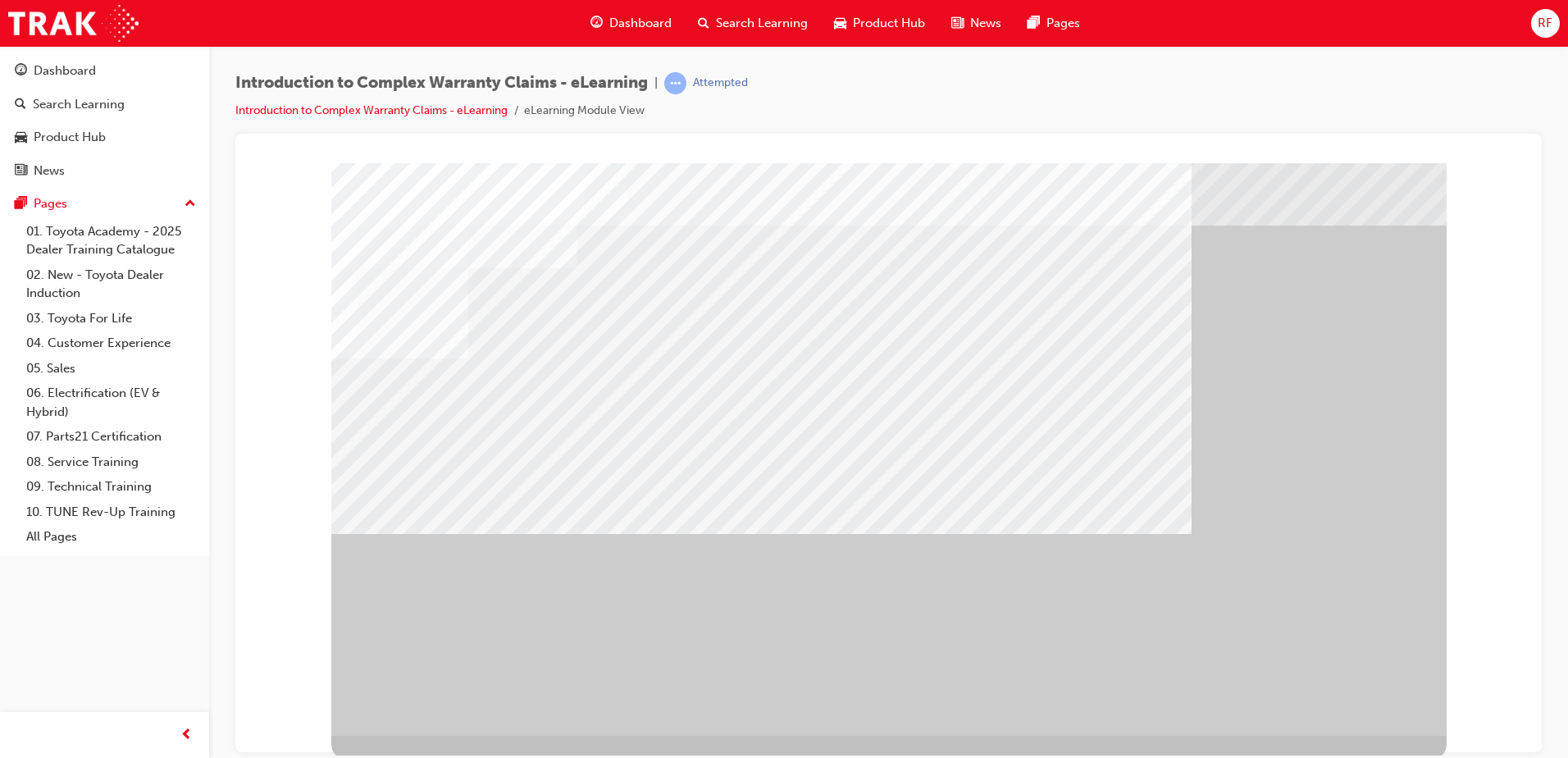
scroll to position [23, 0]
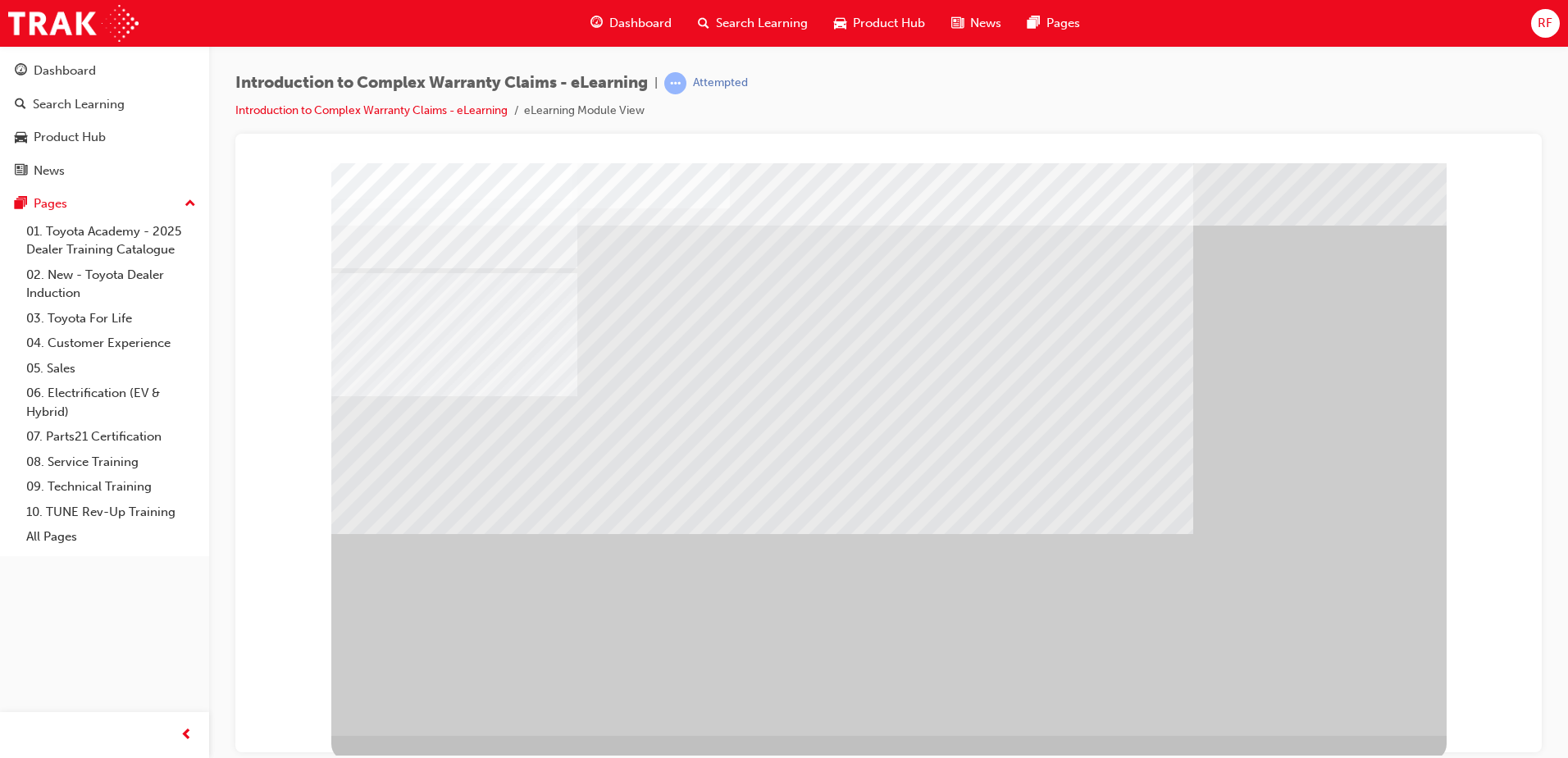
scroll to position [23, 0]
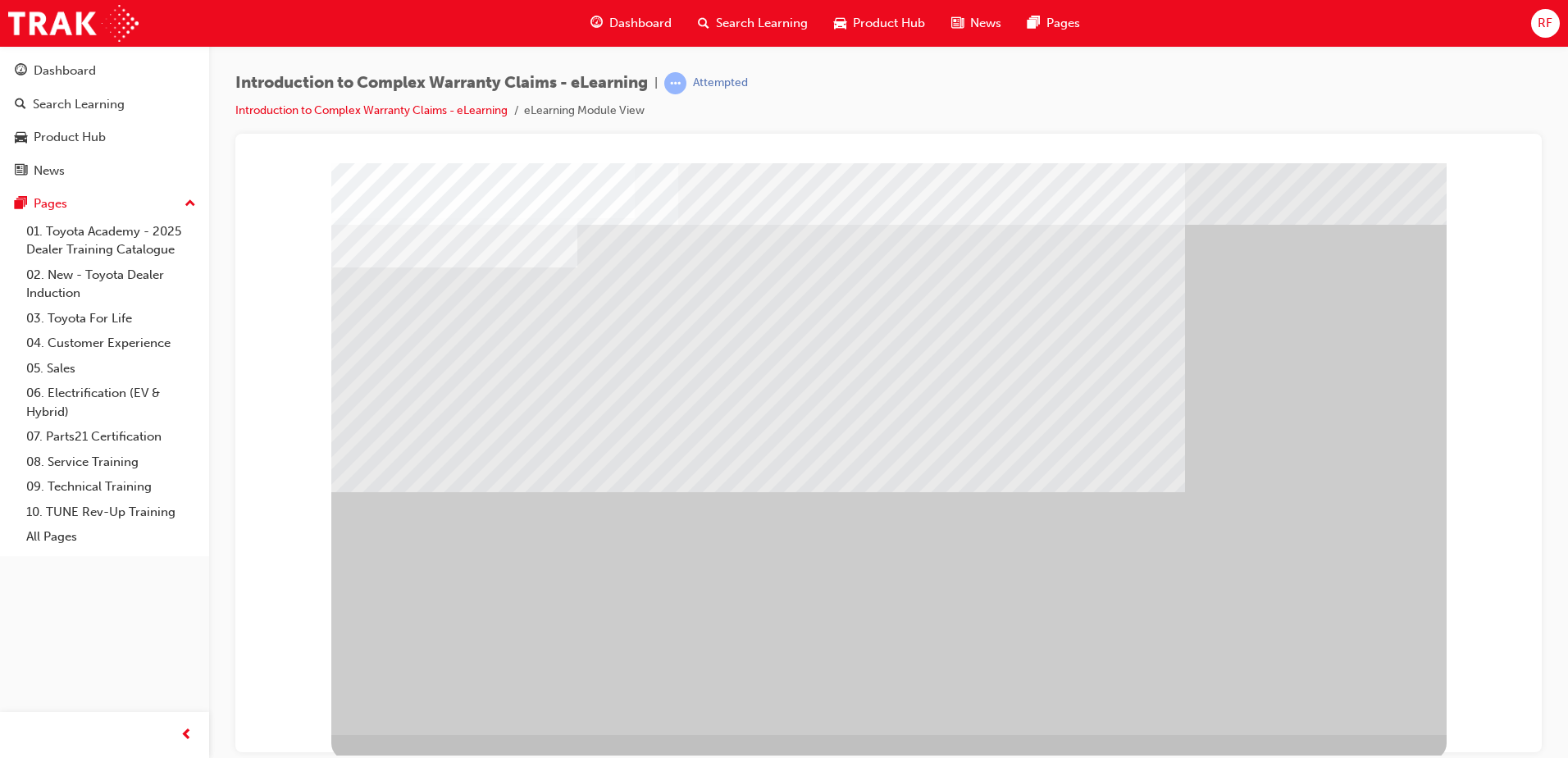
scroll to position [23, 0]
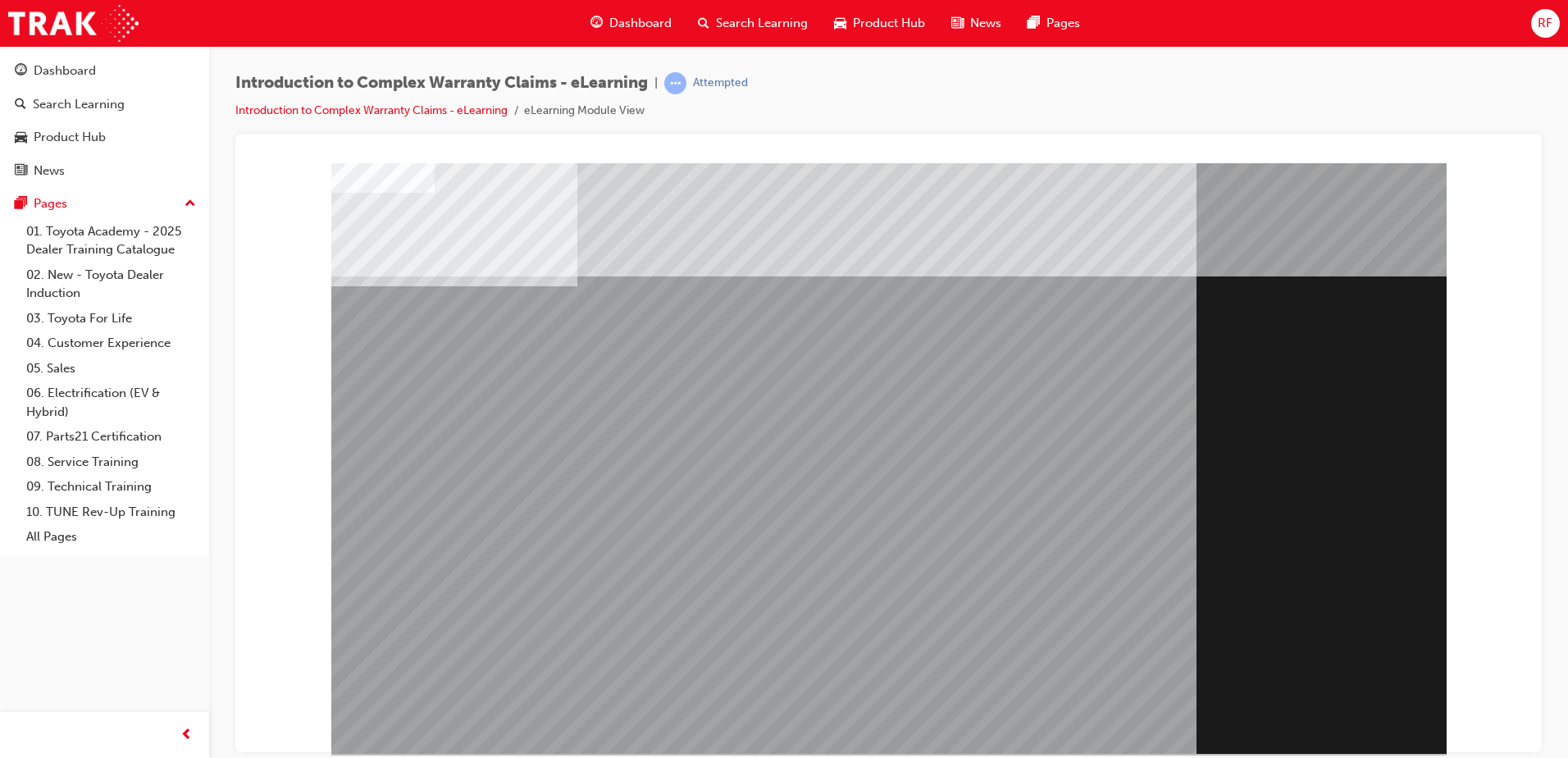
scroll to position [23, 0]
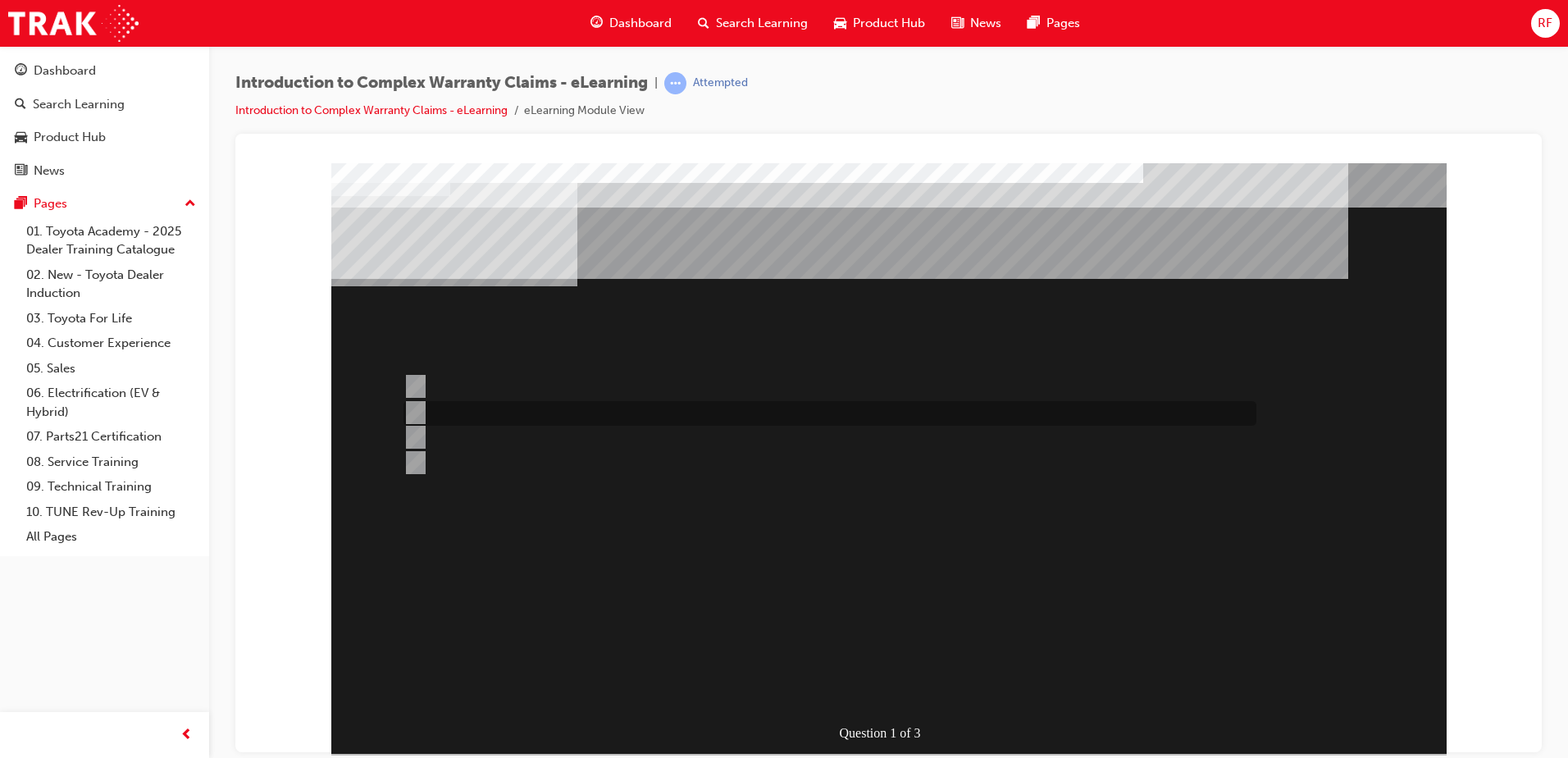
click at [417, 410] on input "The majority of WINPAQ Claims processed are for TSA reimbursement." at bounding box center [413, 413] width 18 height 18
radio input "true"
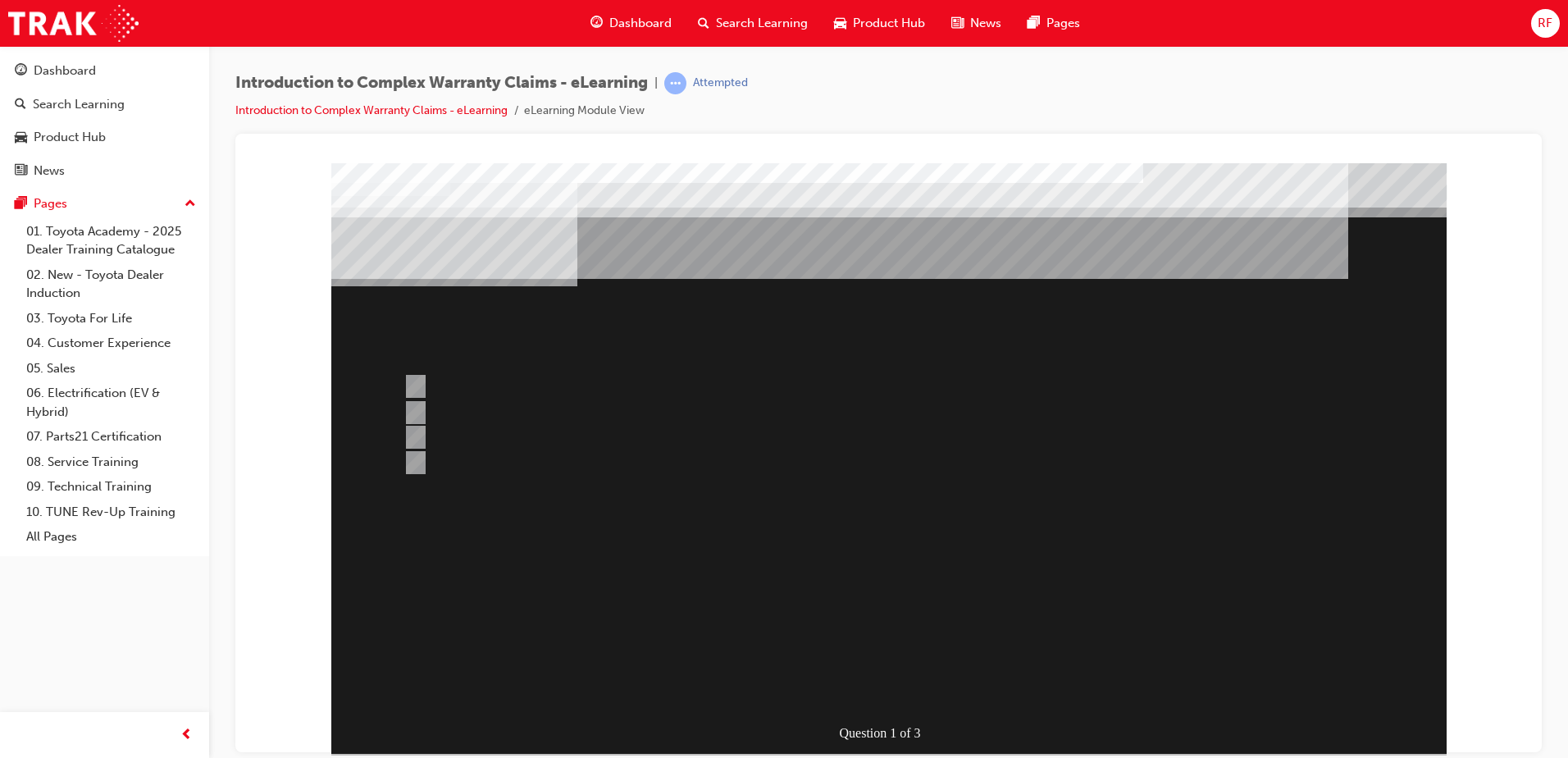
click at [414, 406] on div at bounding box center [889, 457] width 1116 height 590
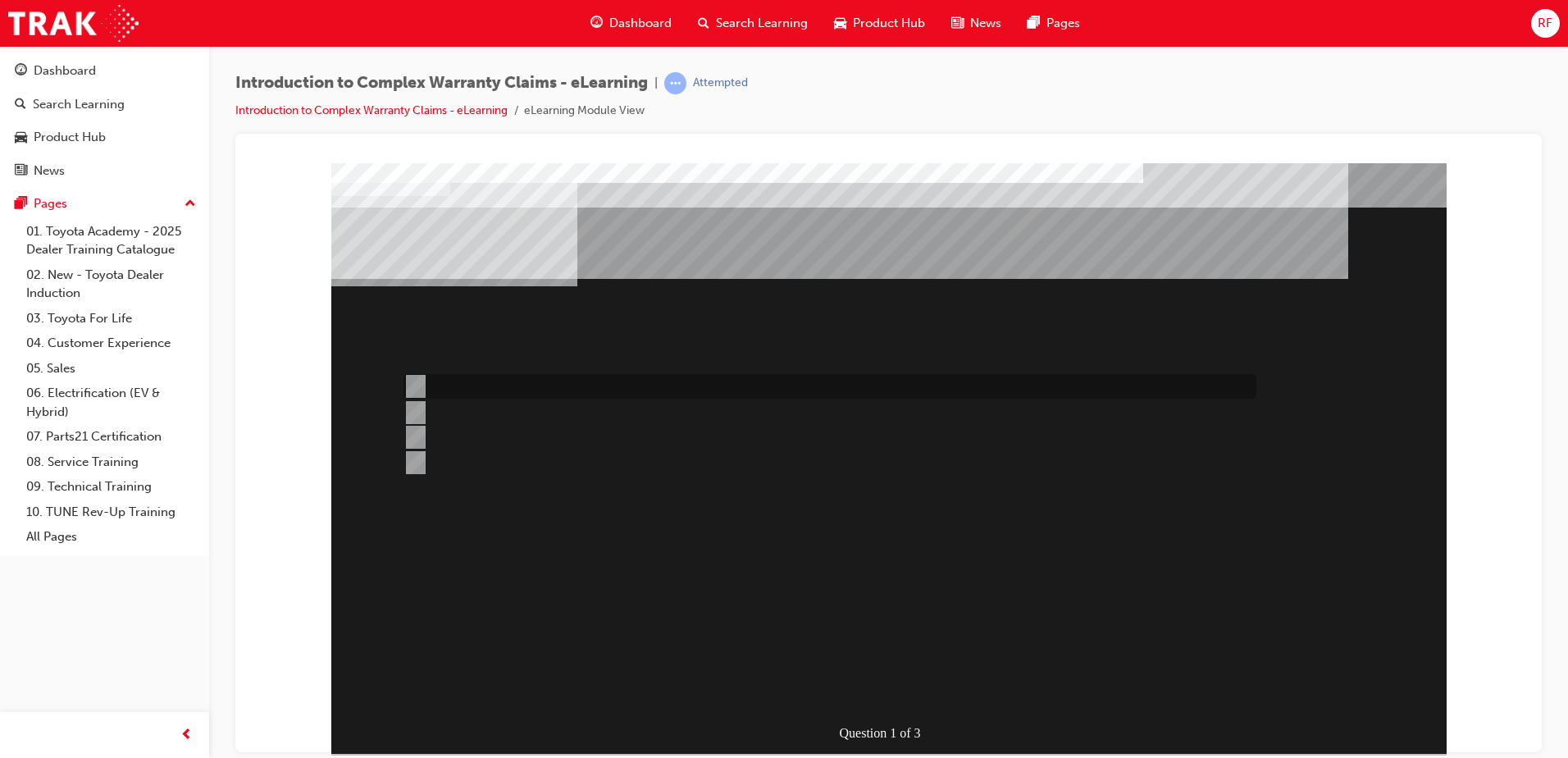
click at [415, 379] on input "All claim data input fields are sent to TMC for adjudication." at bounding box center [413, 386] width 18 height 18
click at [416, 424] on div at bounding box center [826, 413] width 853 height 24
radio input "false"
radio input "true"
click at [415, 439] on input "Claim entry details are important to ensure costs are recovered from the correc…" at bounding box center [413, 437] width 18 height 18
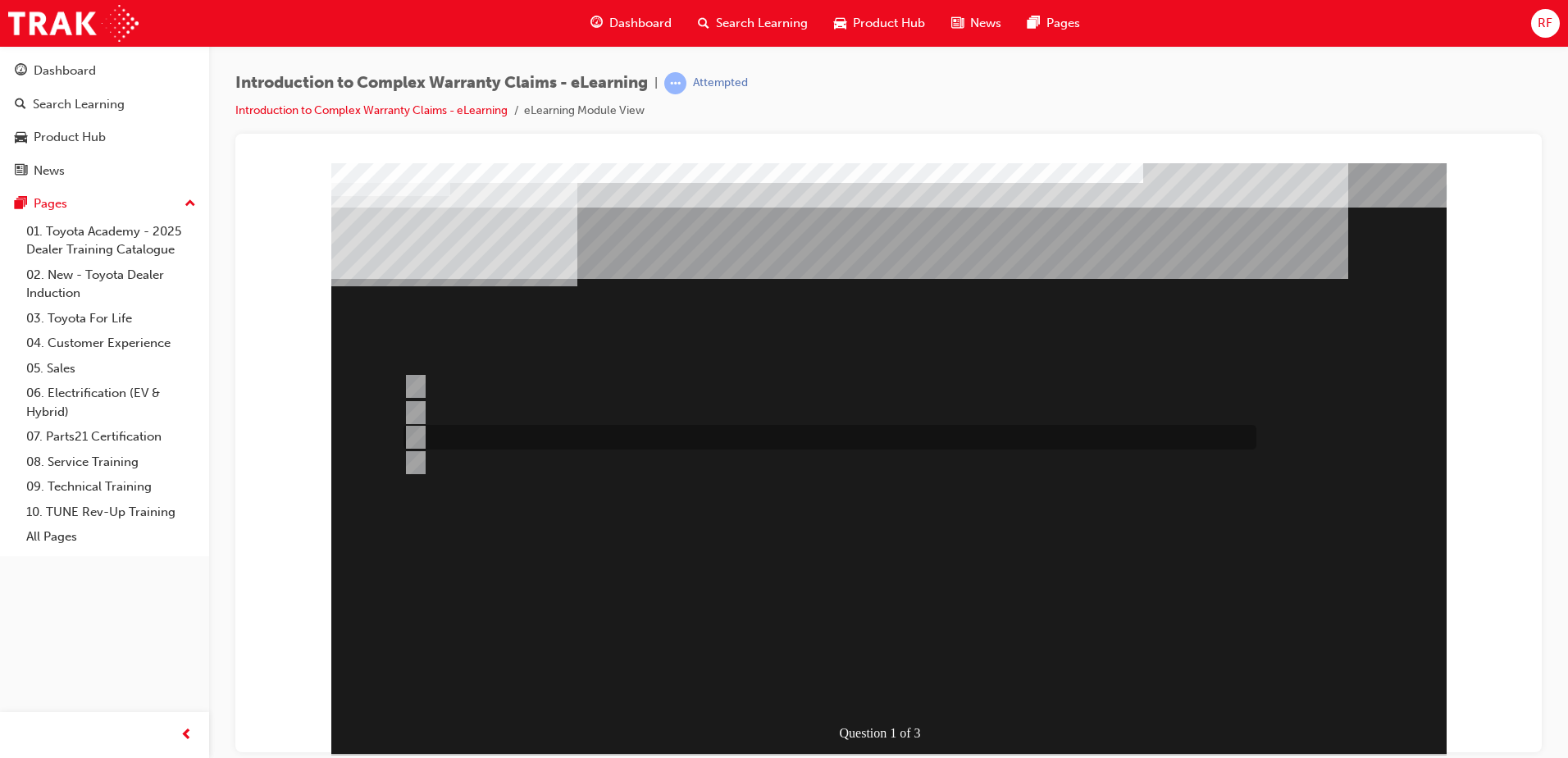
radio input "true"
click at [412, 456] on input "WINPAQ auto-processes greater than 75% of all Warranty Claims in put by dealers." at bounding box center [413, 463] width 18 height 18
radio input "true"
click at [416, 416] on input "The majority of WINPAQ Claims processed are for TSA reimbursement." at bounding box center [413, 413] width 18 height 18
radio input "true"
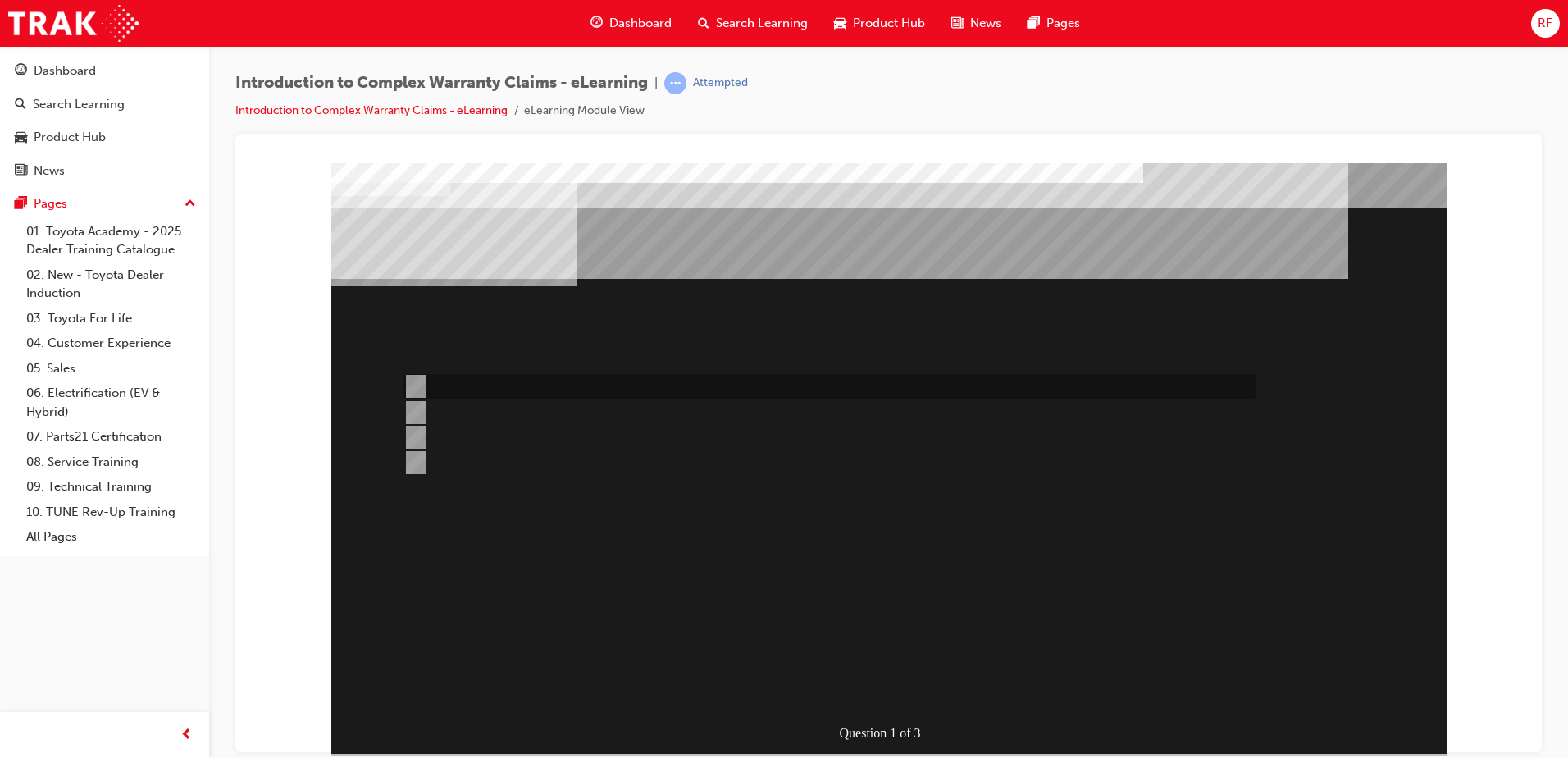
click at [417, 388] on input "All claim data input fields are sent to TMC for adjudication." at bounding box center [413, 386] width 18 height 18
radio input "true"
click at [418, 454] on input "WINPAQ auto-processes greater than 75% of all Warranty Claims in put by dealers." at bounding box center [413, 463] width 18 height 18
radio input "true"
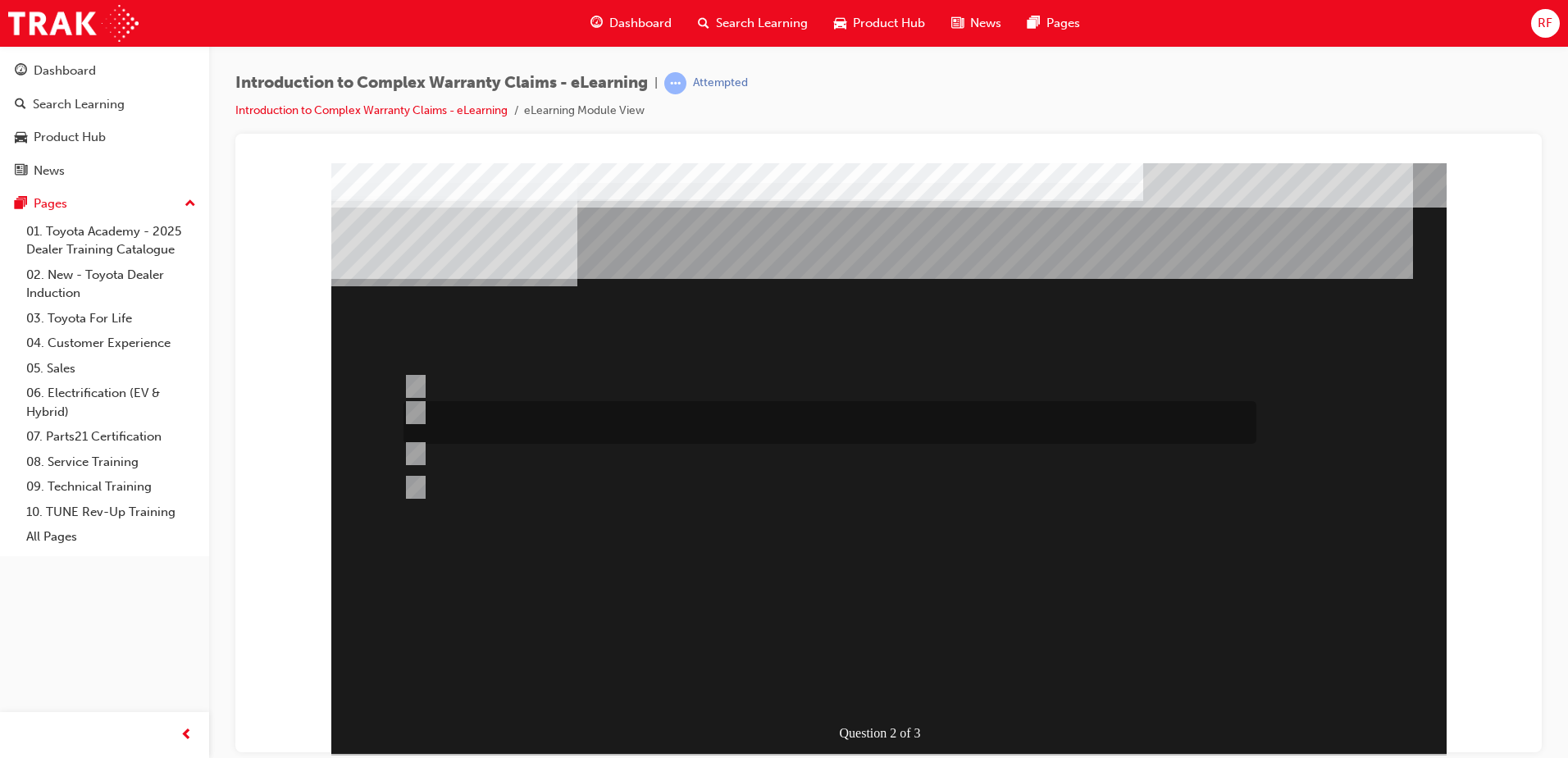
click at [416, 412] on input "Correct and consistent data input throughout the Claim ensures that costs are a…" at bounding box center [413, 413] width 18 height 18
radio input "true"
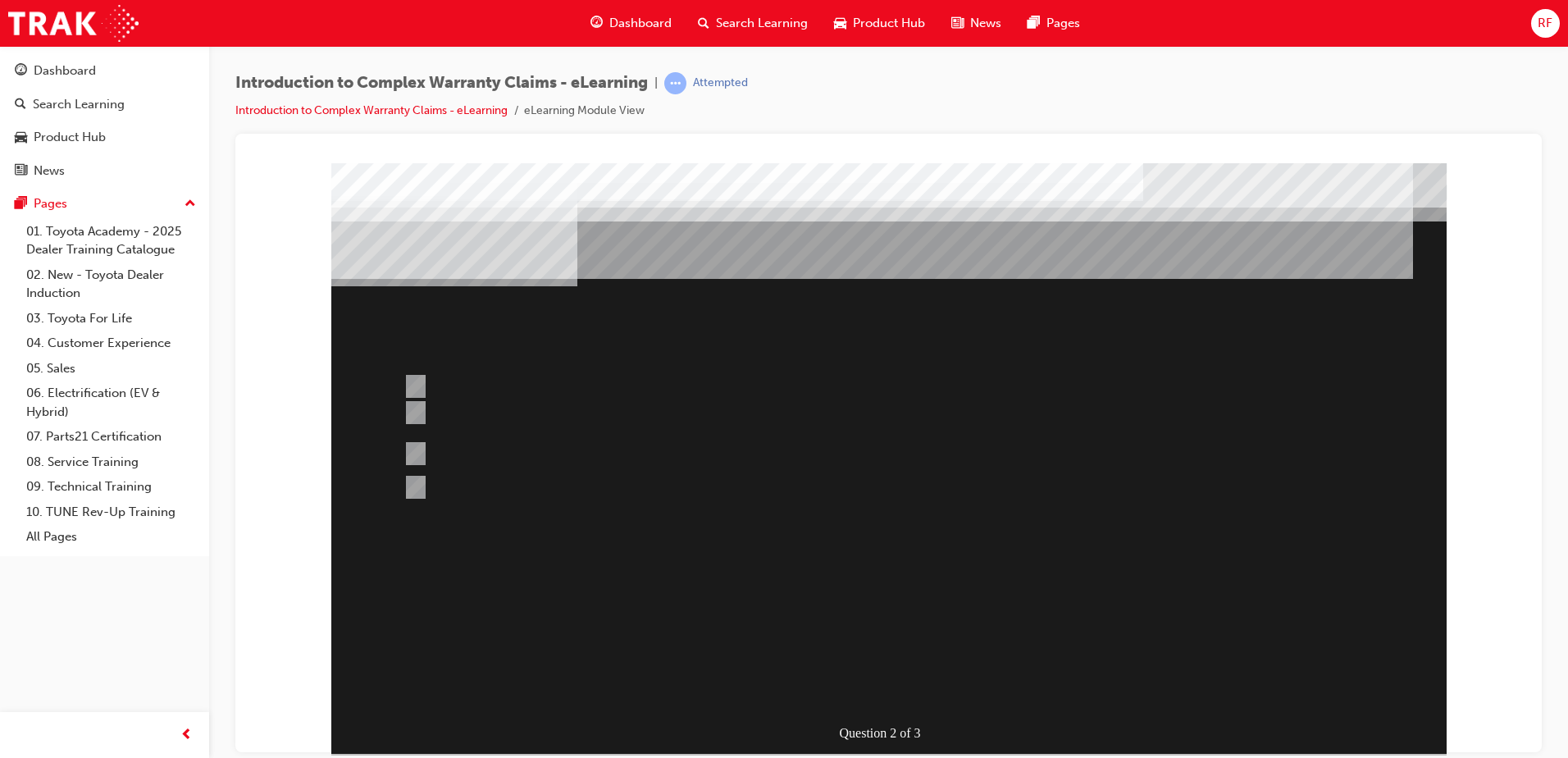
click at [901, 688] on div at bounding box center [889, 457] width 1116 height 590
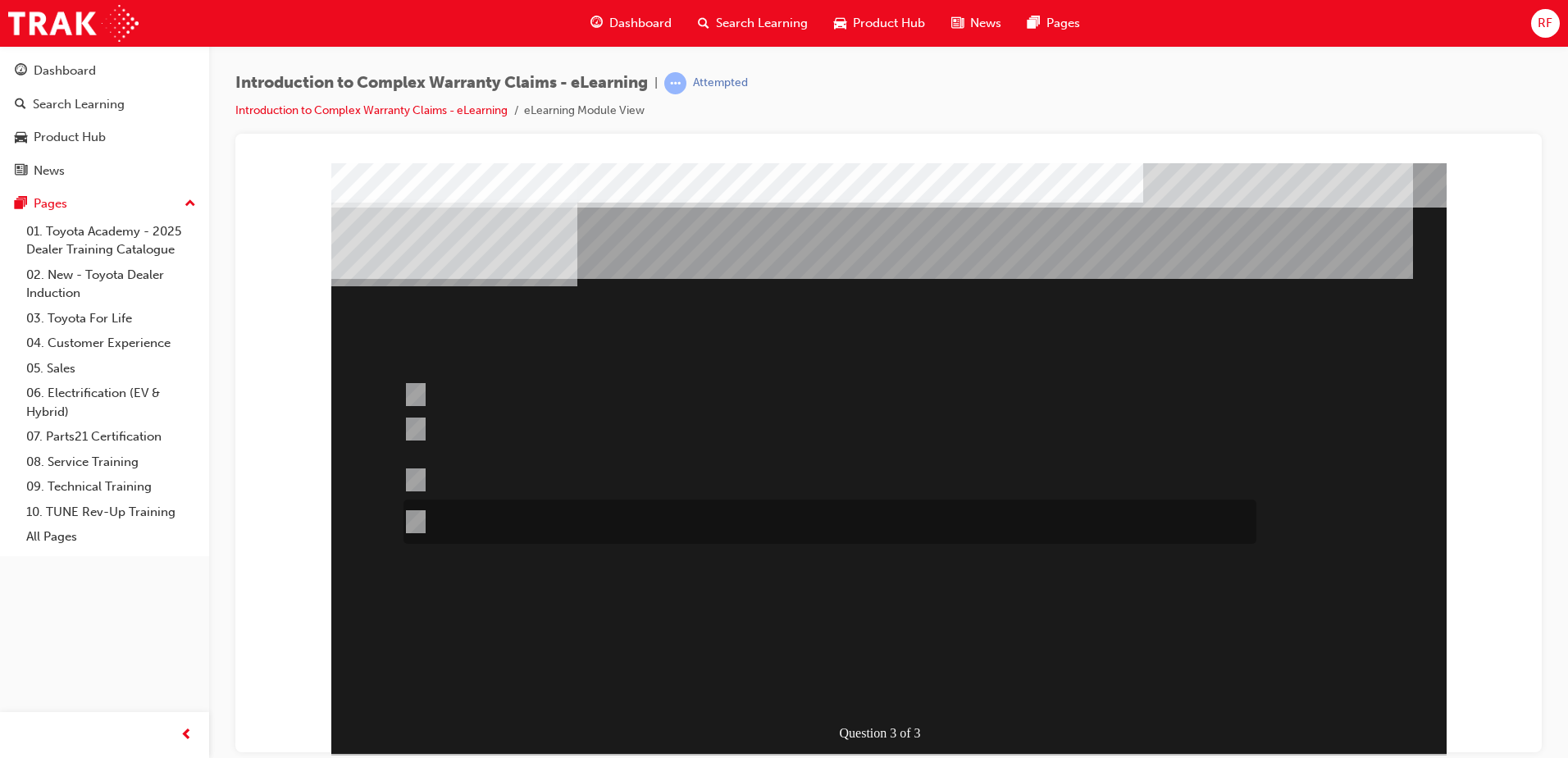
click at [413, 520] on input "Where most Operation Code combinations have to use the same base operation code…" at bounding box center [413, 521] width 18 height 18
radio input "true"
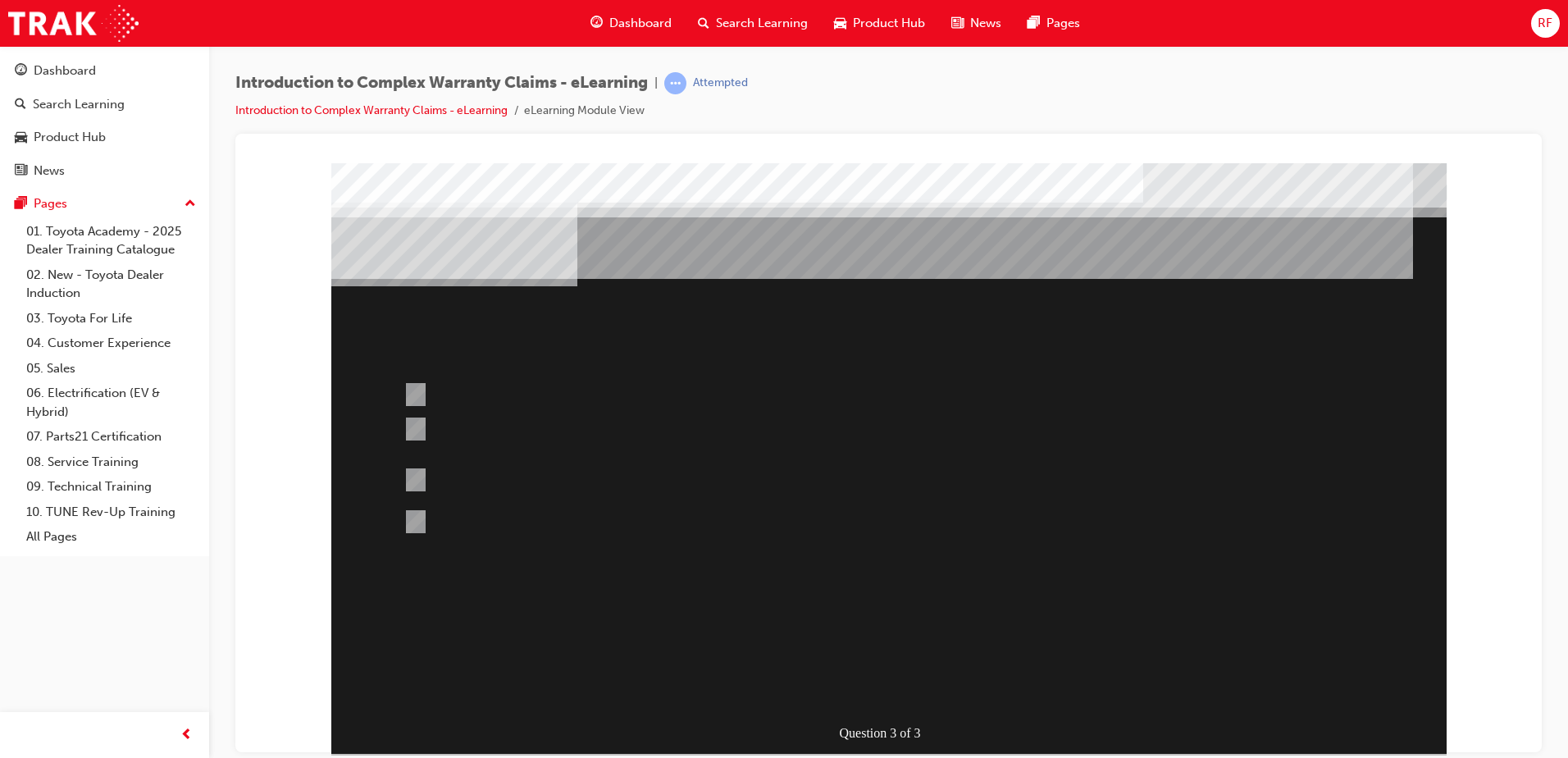
click at [418, 476] on div at bounding box center [889, 457] width 1116 height 590
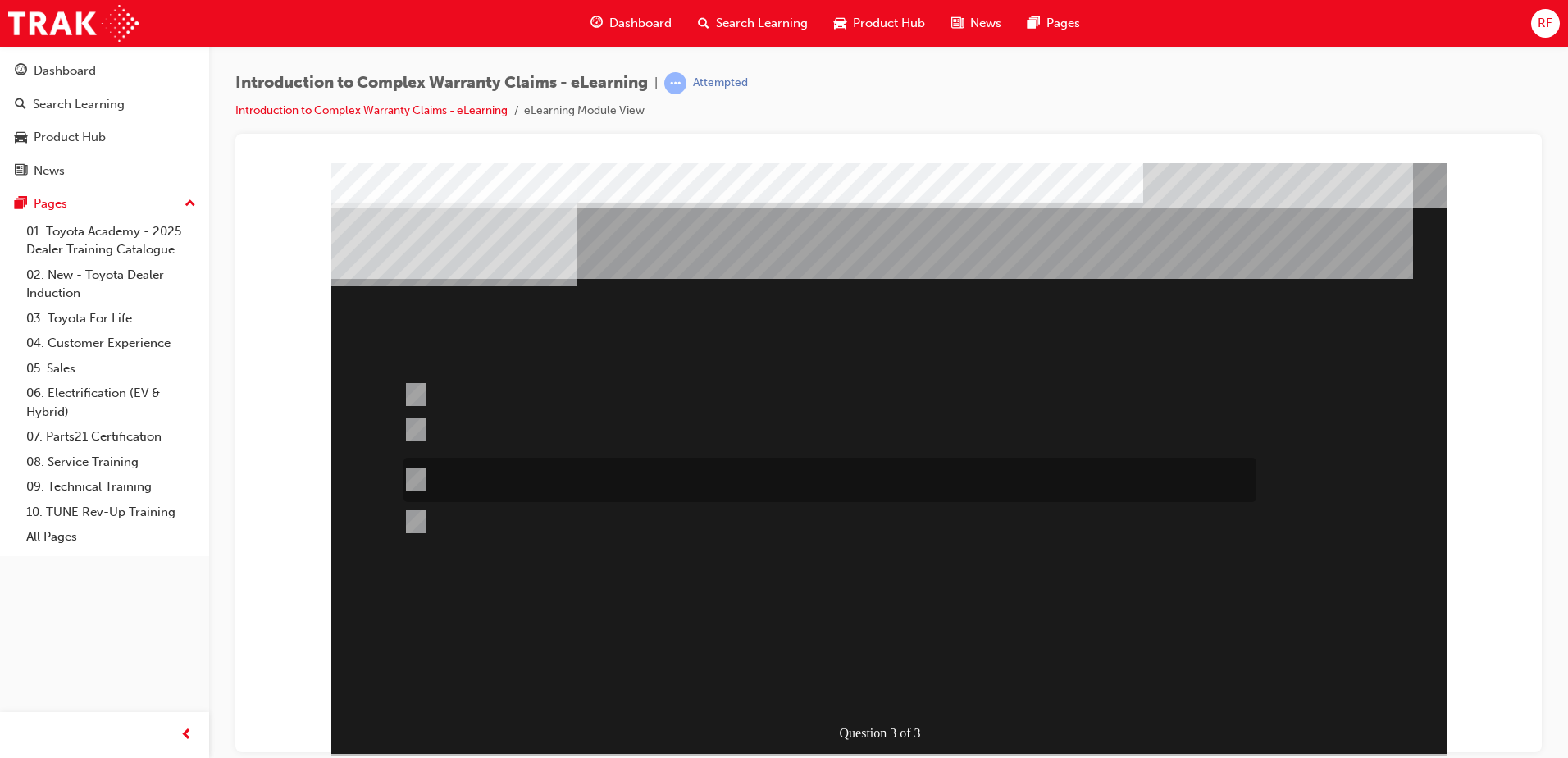
click at [418, 476] on input "Operation codes that end in 99 can be used to replace other operation code comb…" at bounding box center [413, 480] width 18 height 18
radio input "true"
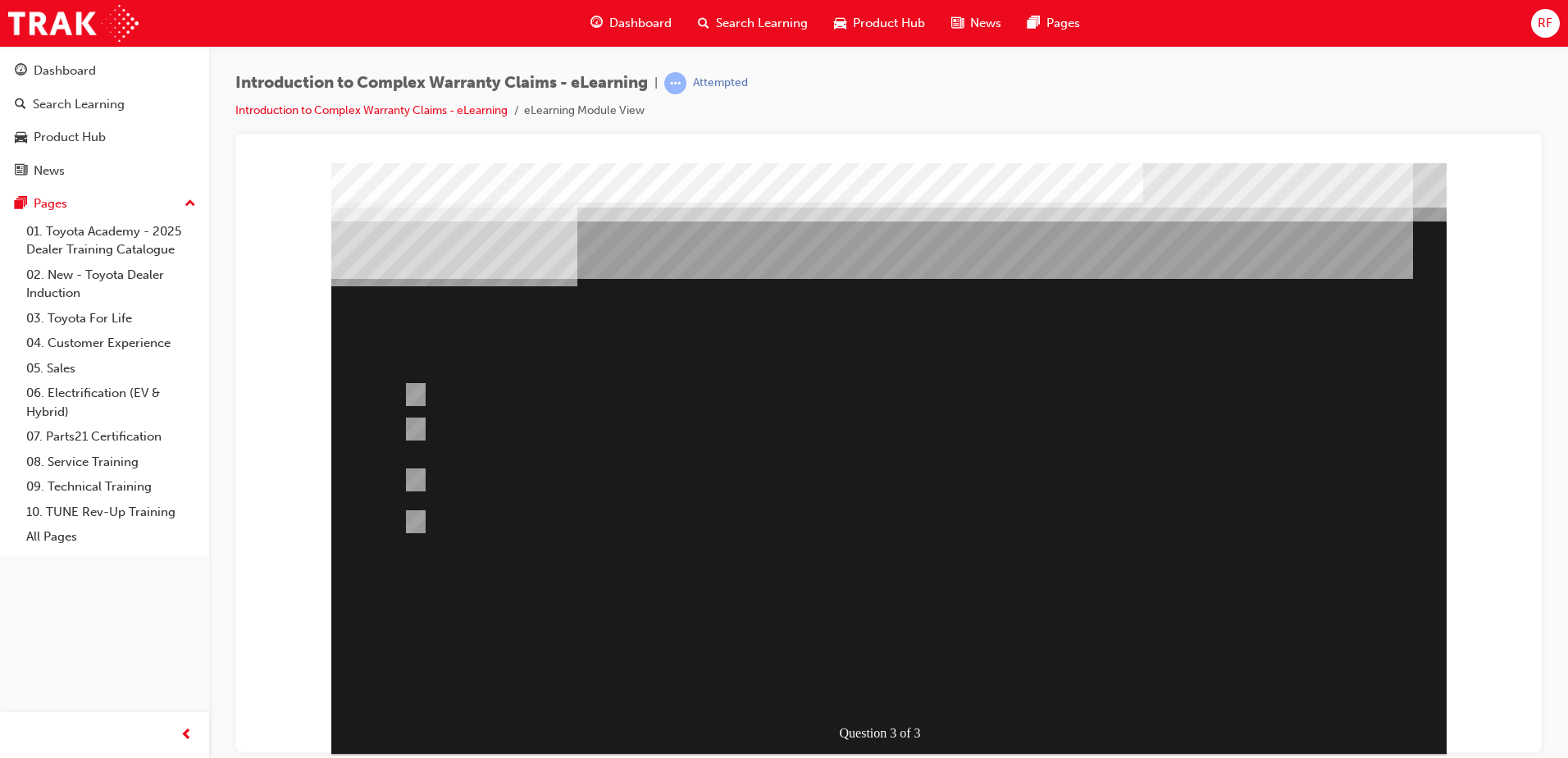
click at [897, 688] on div at bounding box center [889, 457] width 1116 height 590
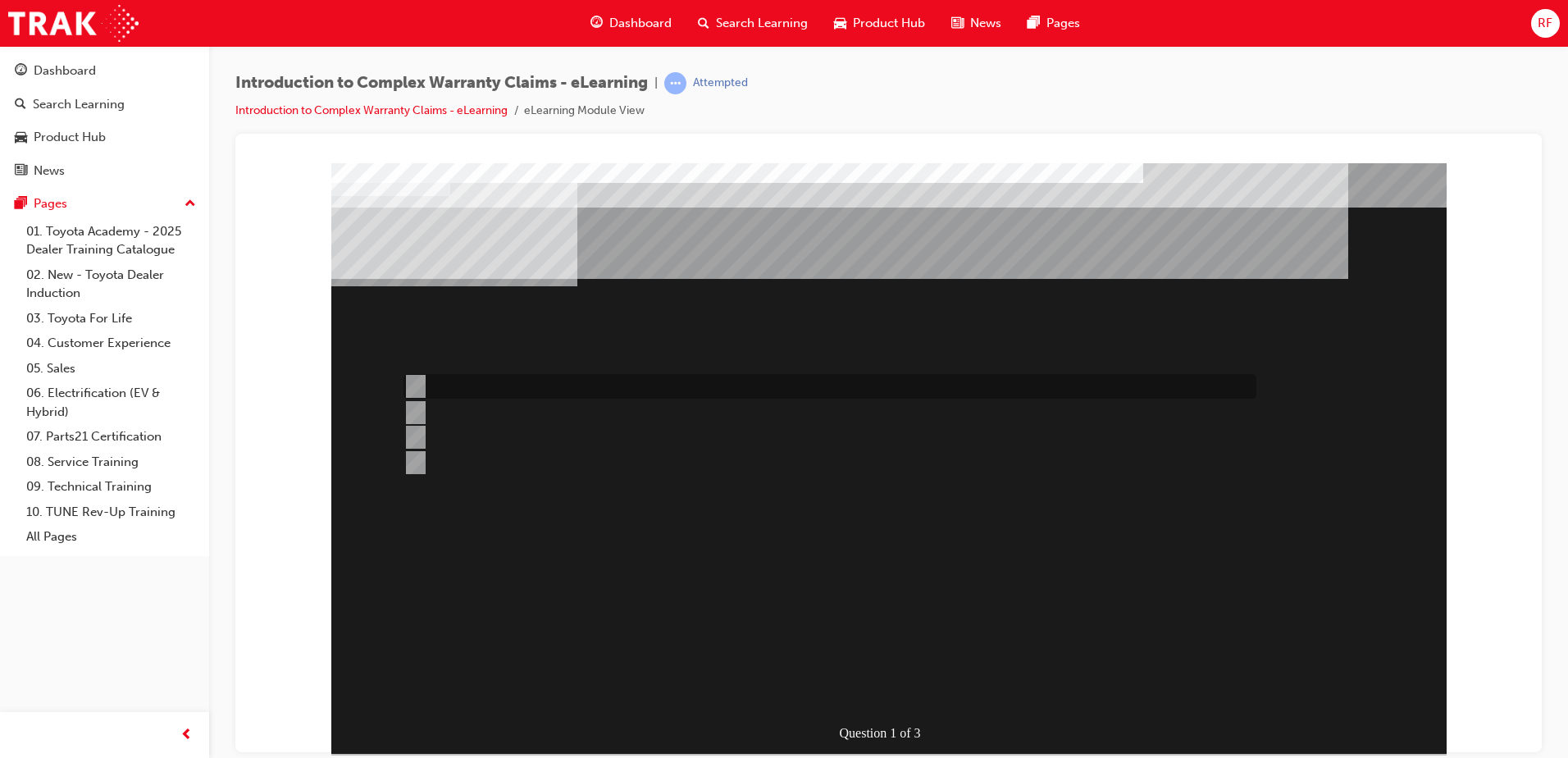
click at [418, 384] on input "All claim data input fields are sent to TMC for adjudication." at bounding box center [413, 386] width 18 height 18
click at [425, 414] on div at bounding box center [826, 413] width 853 height 24
radio input "false"
radio input "true"
click at [416, 438] on input "Claim entry details are important to ensure costs are recovered from the correc…" at bounding box center [413, 437] width 18 height 18
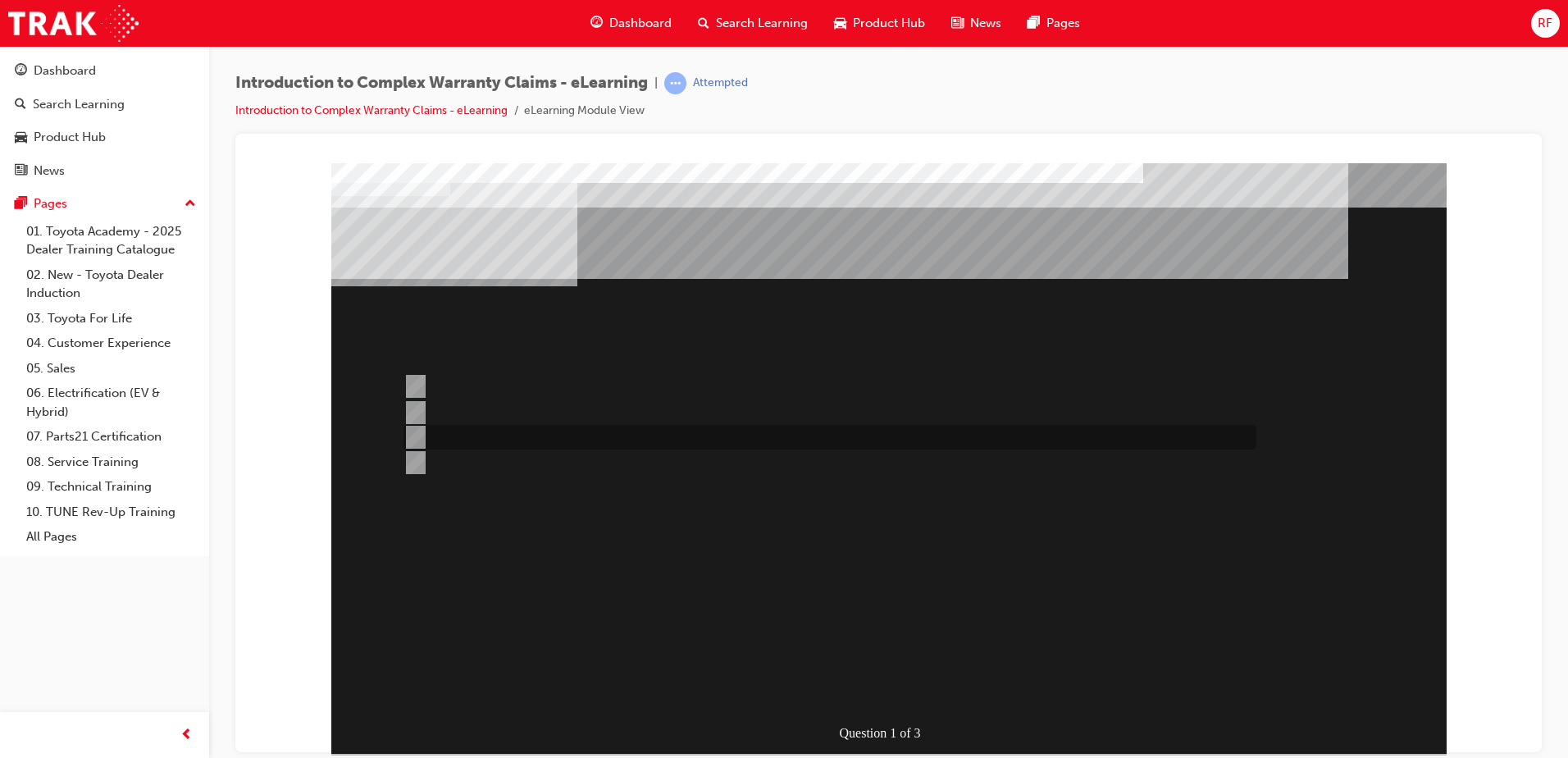
radio input "true"
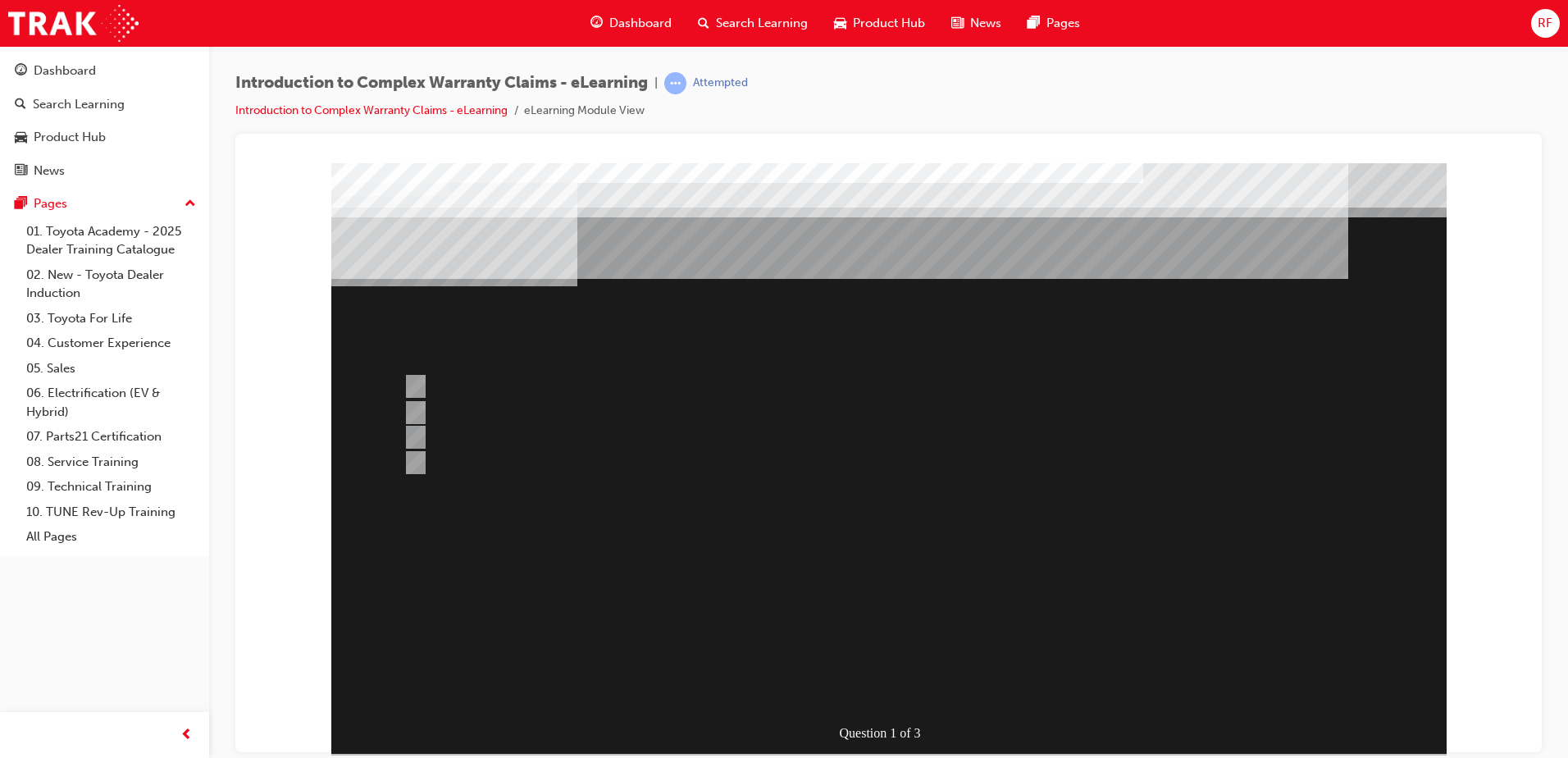
click at [413, 389] on div at bounding box center [889, 457] width 1116 height 590
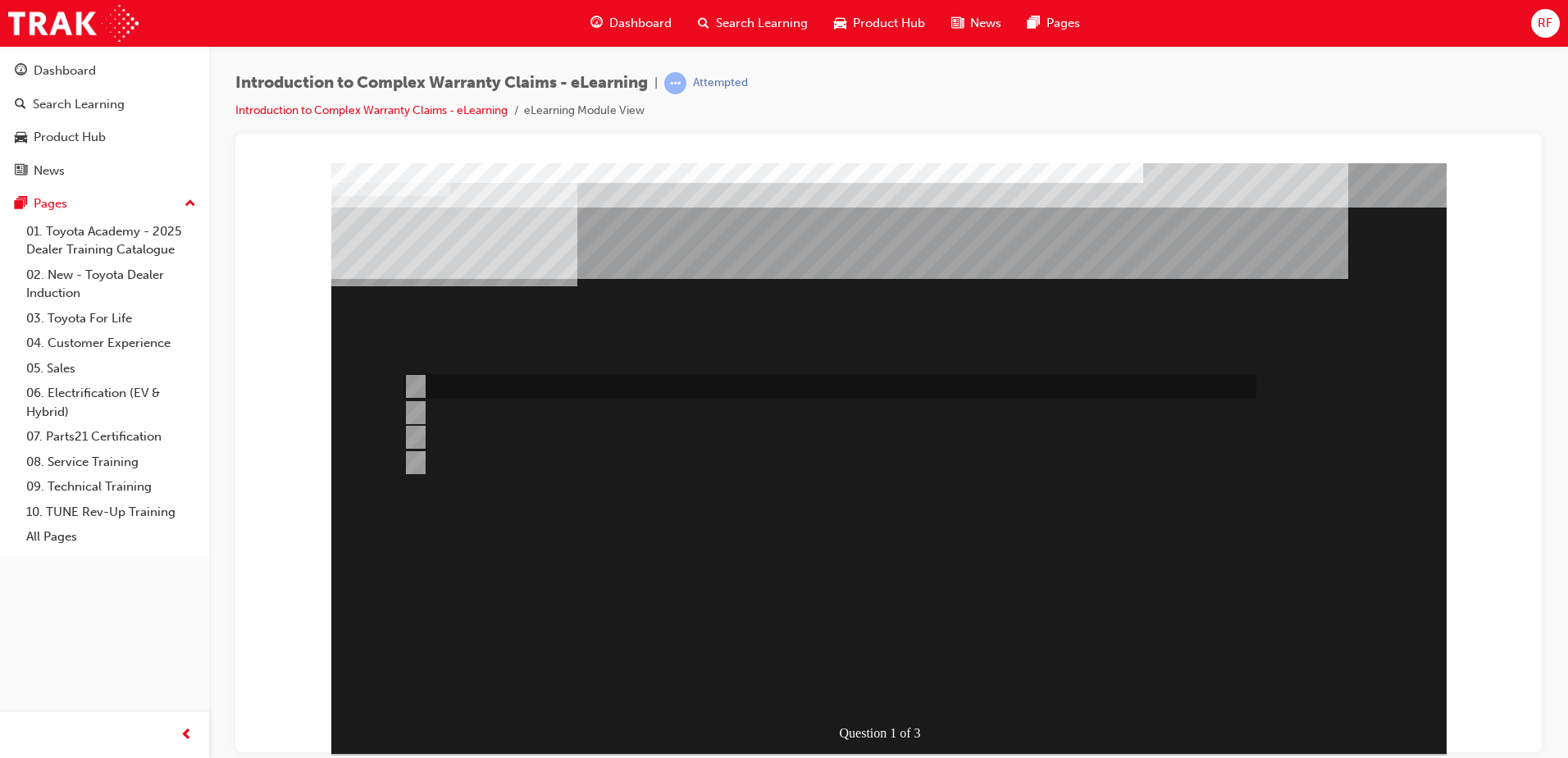
click at [412, 385] on input "All claim data input fields are sent to TMC for adjudication." at bounding box center [413, 386] width 18 height 18
radio input "true"
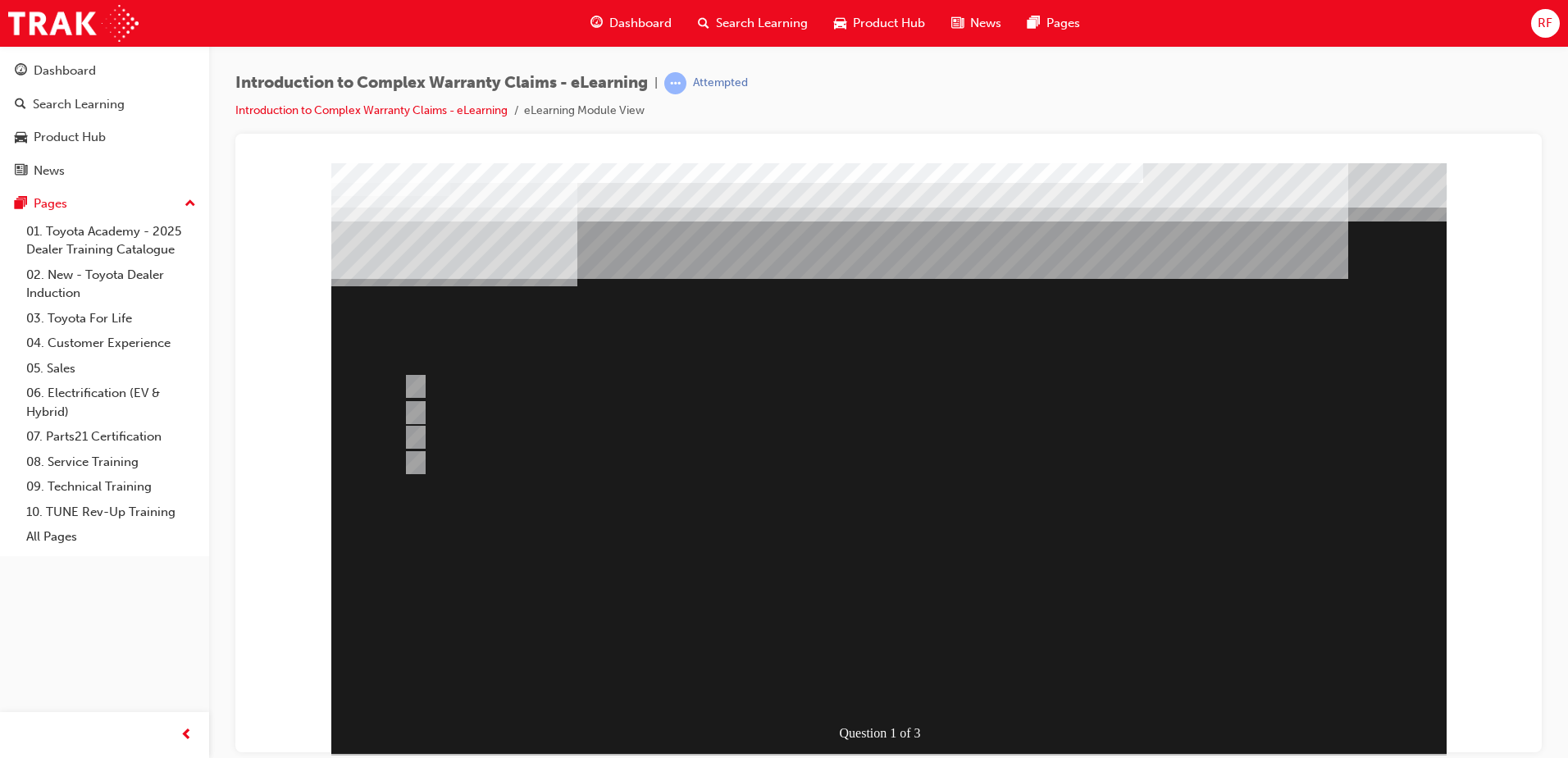
click at [412, 464] on div at bounding box center [889, 457] width 1116 height 590
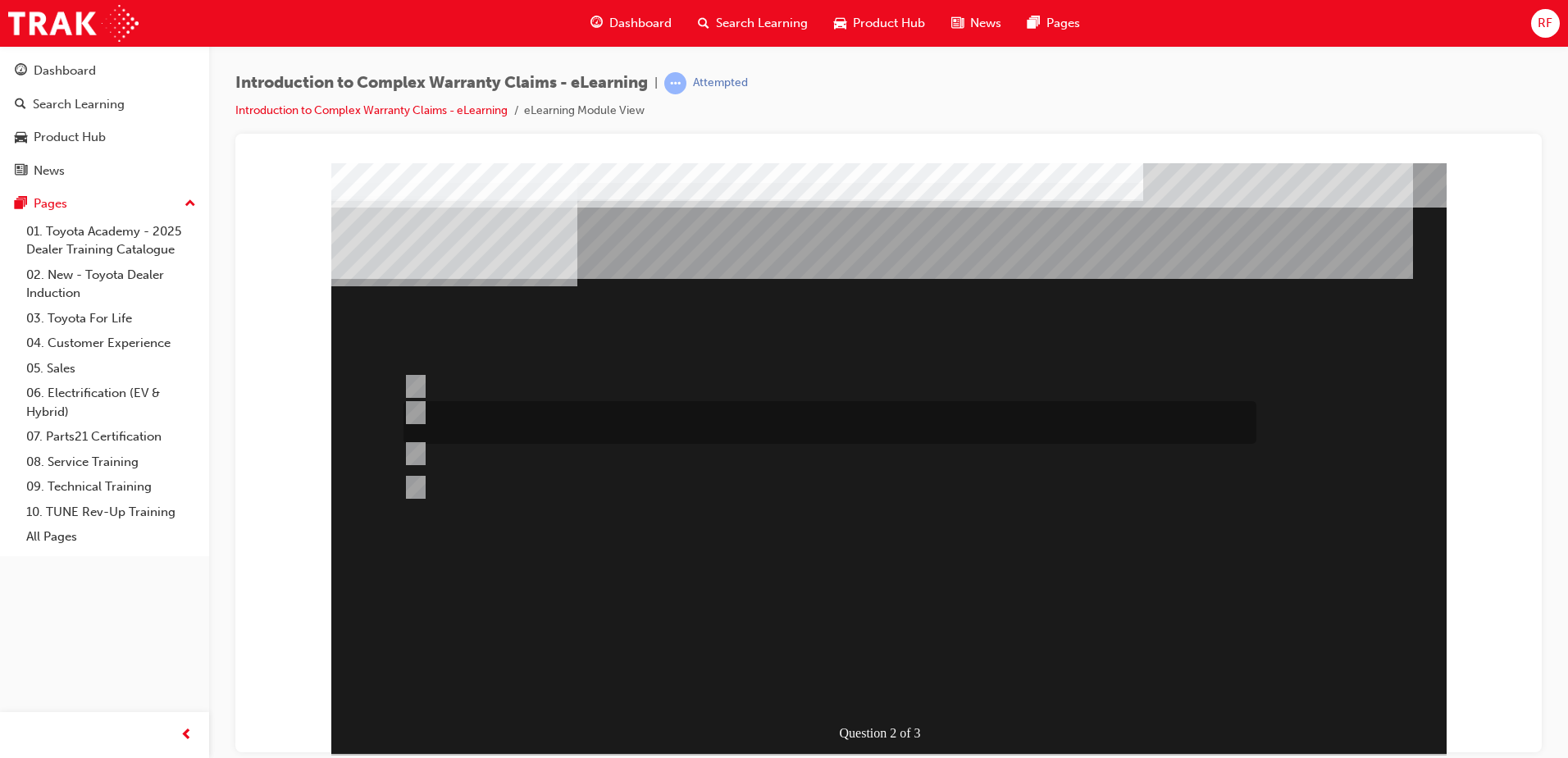
click at [412, 435] on div at bounding box center [826, 423] width 853 height 43
radio input "true"
click at [419, 451] on input "If all data is consistent then there is less chance of rejection by TMC." at bounding box center [413, 453] width 18 height 18
radio input "true"
drag, startPoint x: 410, startPoint y: 384, endPoint x: 421, endPoint y: 392, distance: 13.6
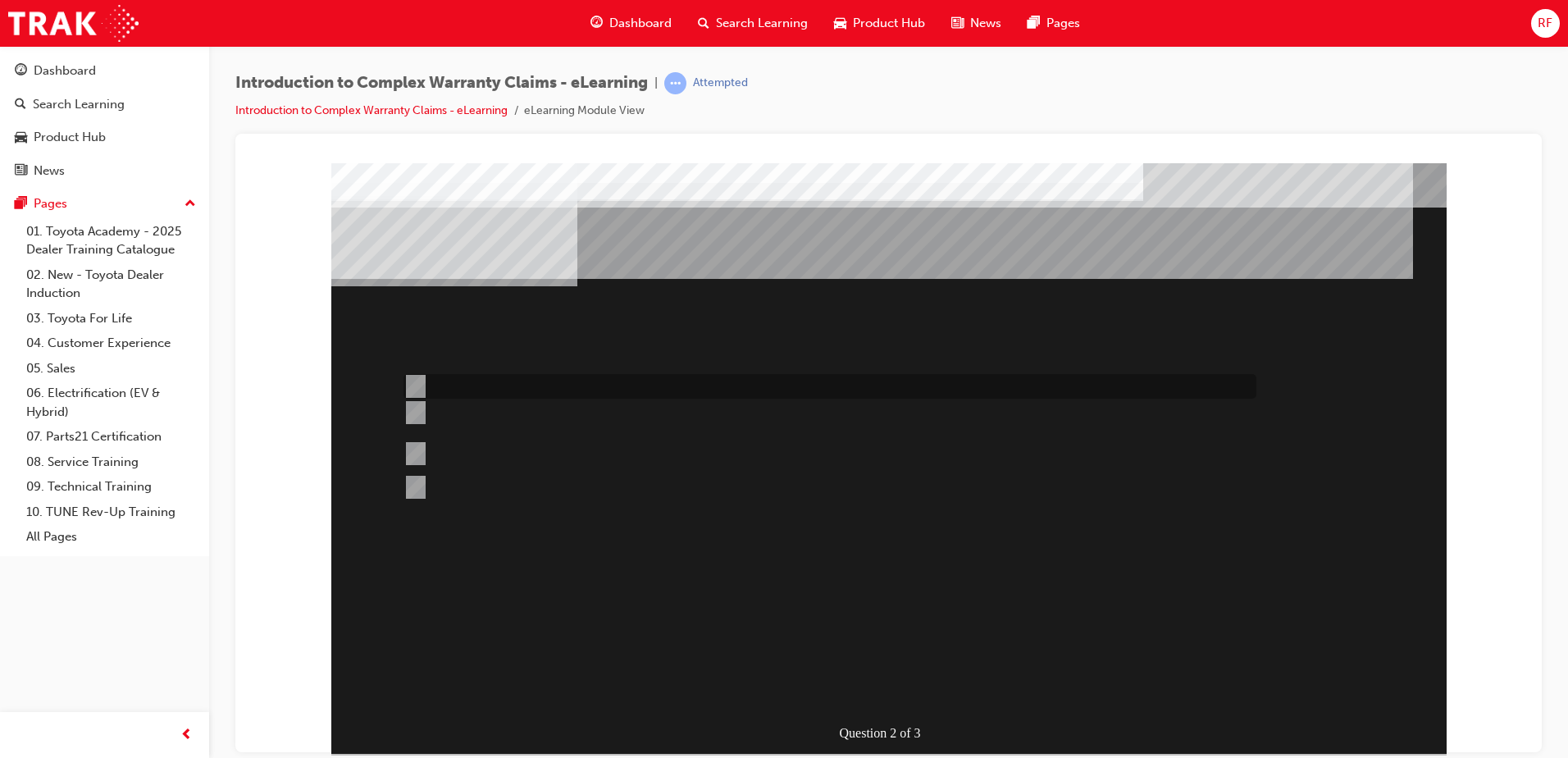
click at [411, 389] on input "It doesn’t matter as long as the Dealer recovers their associated costs." at bounding box center [413, 386] width 18 height 18
radio input "true"
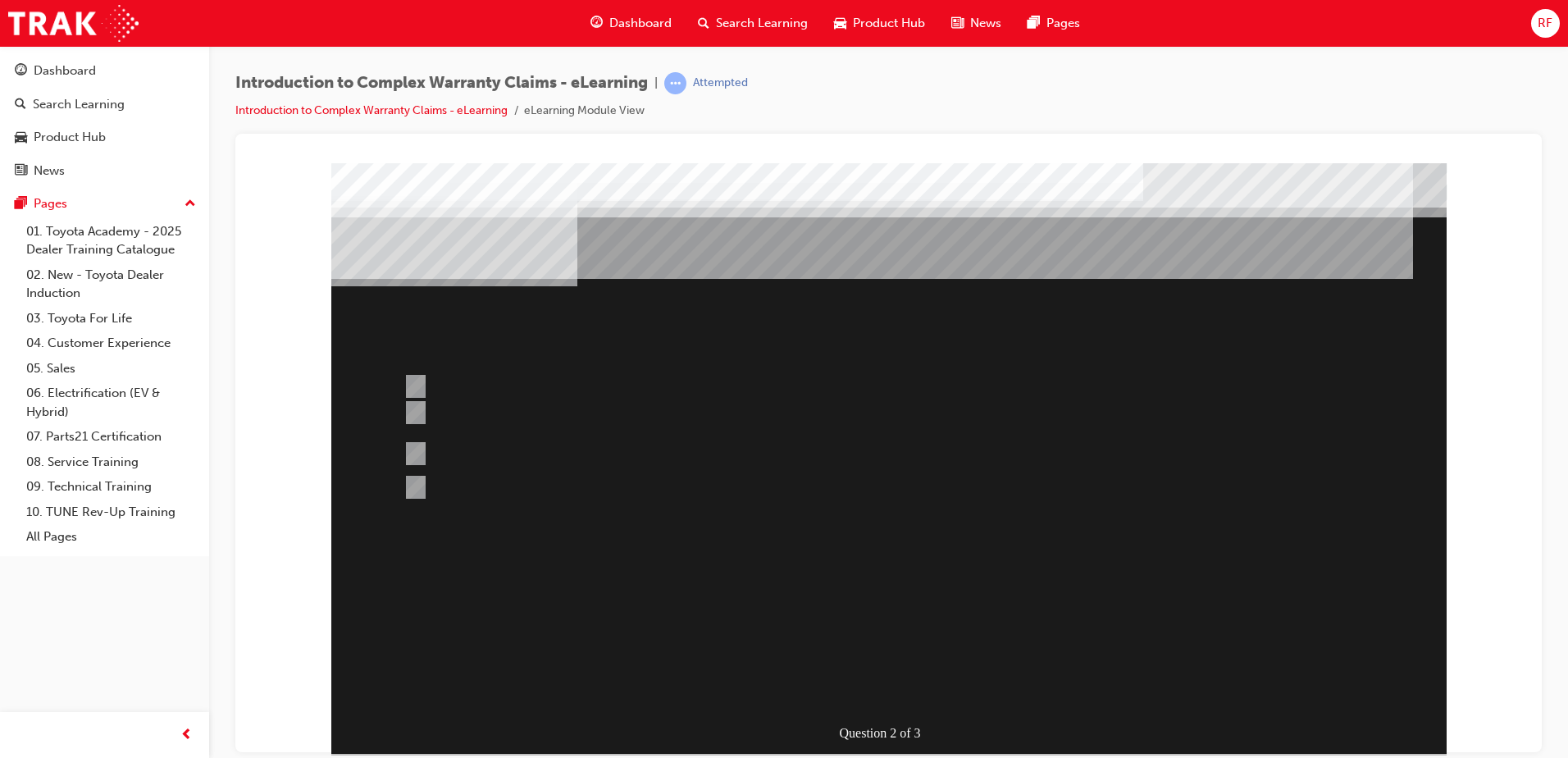
click at [414, 415] on div at bounding box center [889, 457] width 1116 height 590
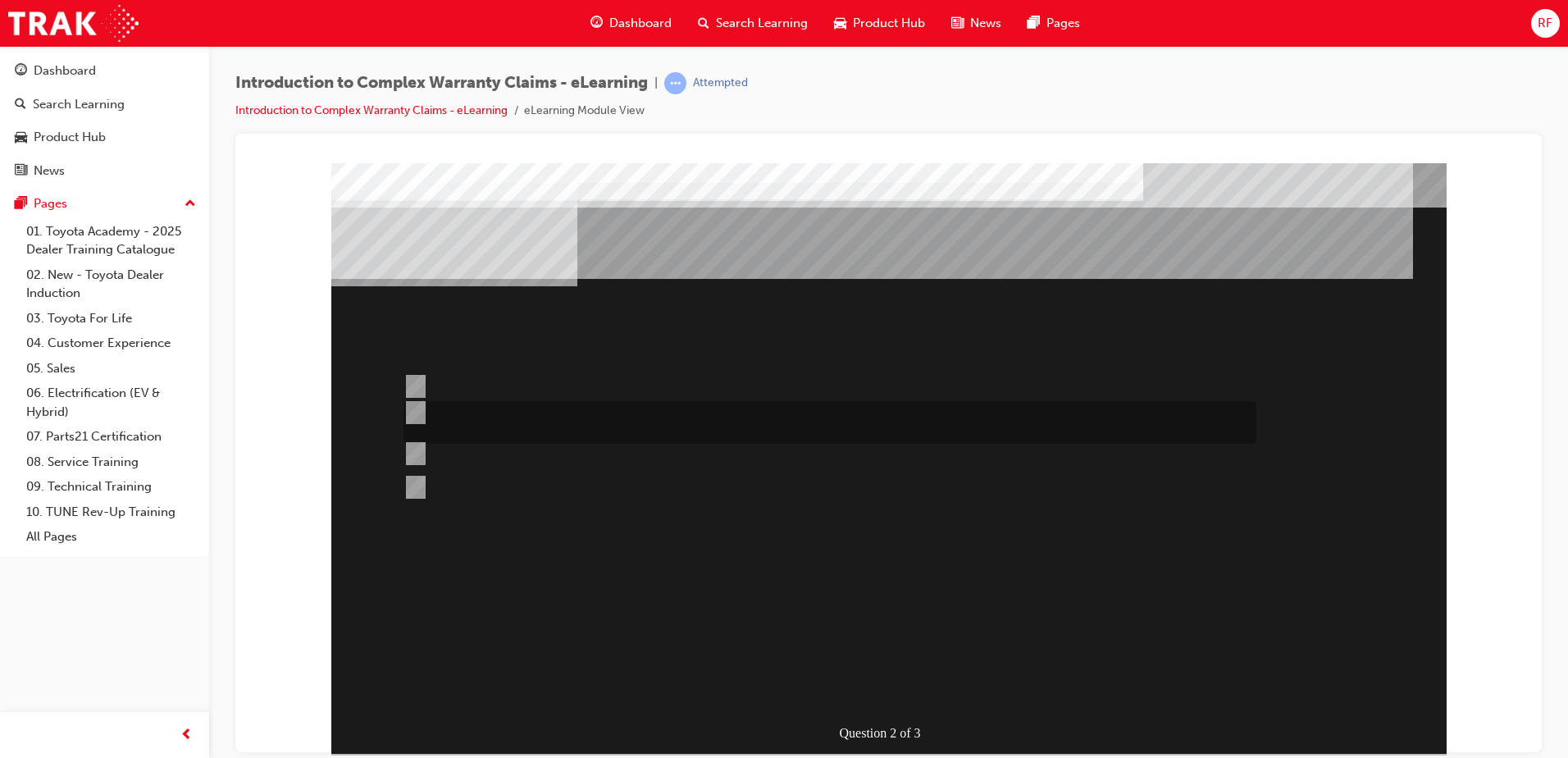
click at [420, 417] on input "Correct and consistent data input throughout the Claim ensures that costs are a…" at bounding box center [413, 413] width 18 height 18
radio input "true"
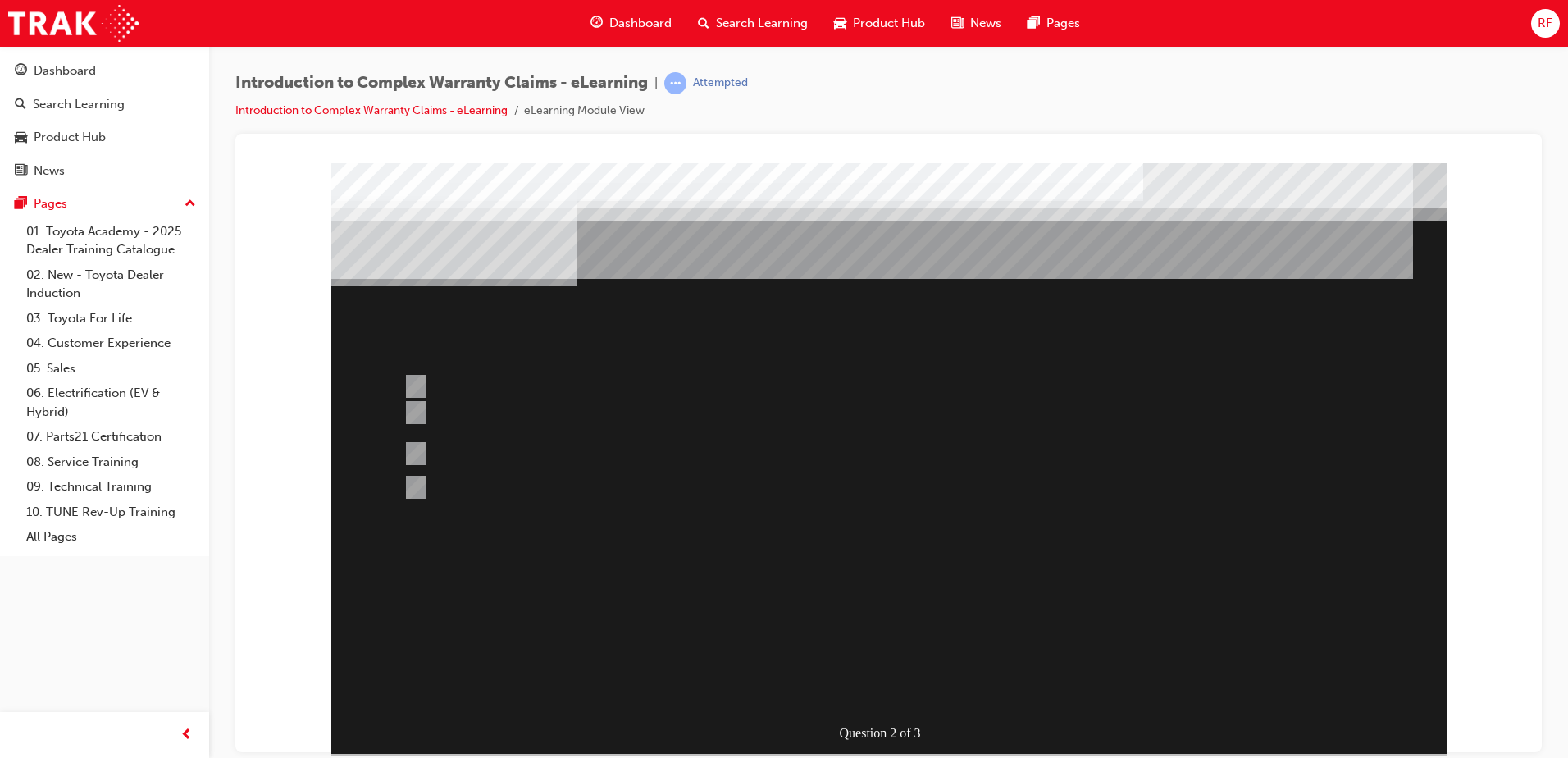
click at [892, 682] on div at bounding box center [889, 457] width 1116 height 590
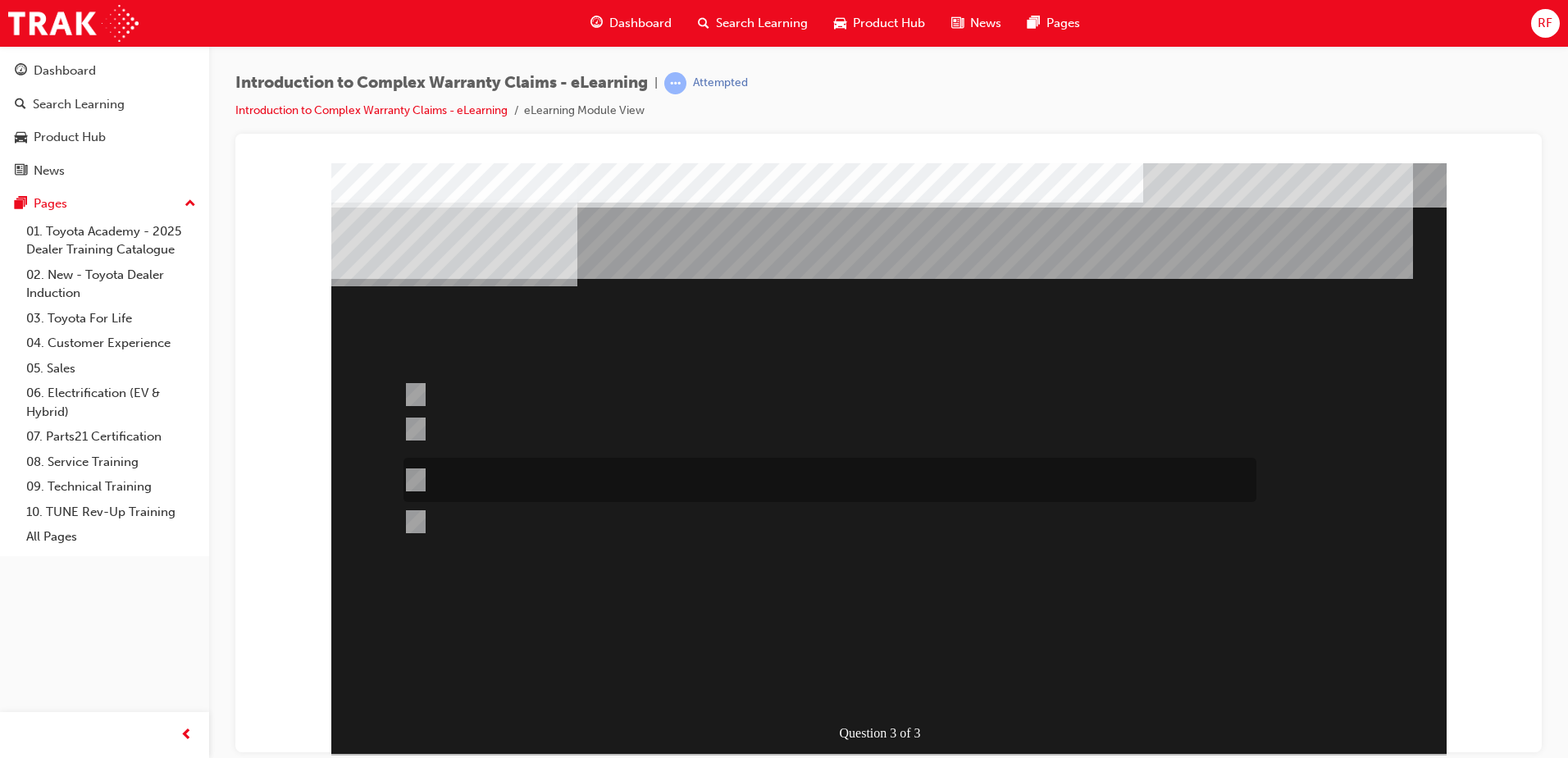
click at [419, 478] on input "Operation codes that end in 99 can be used to replace other operation code comb…" at bounding box center [413, 480] width 18 height 18
radio input "true"
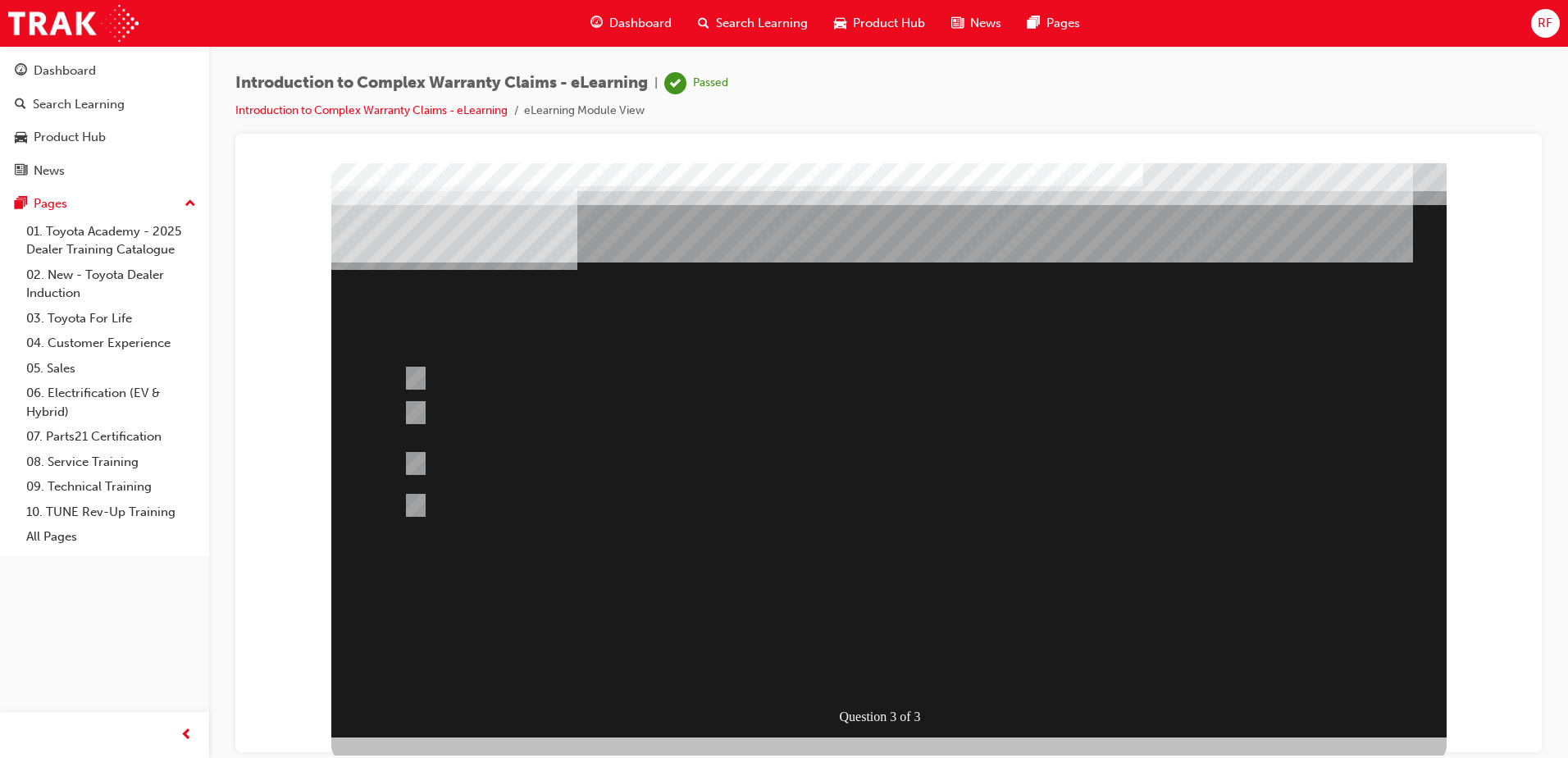
scroll to position [23, 0]
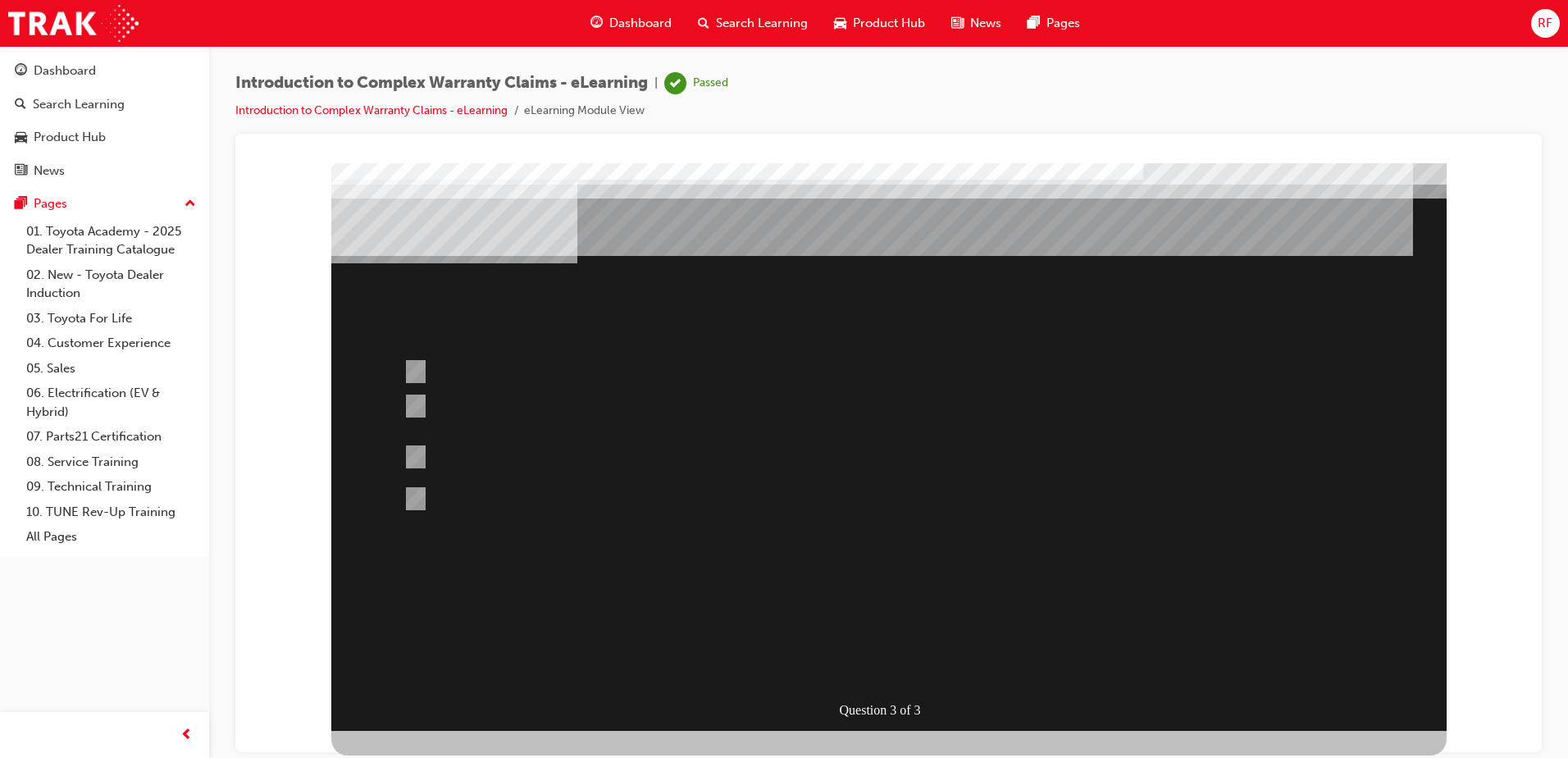
click at [870, 665] on div at bounding box center [889, 435] width 1116 height 590
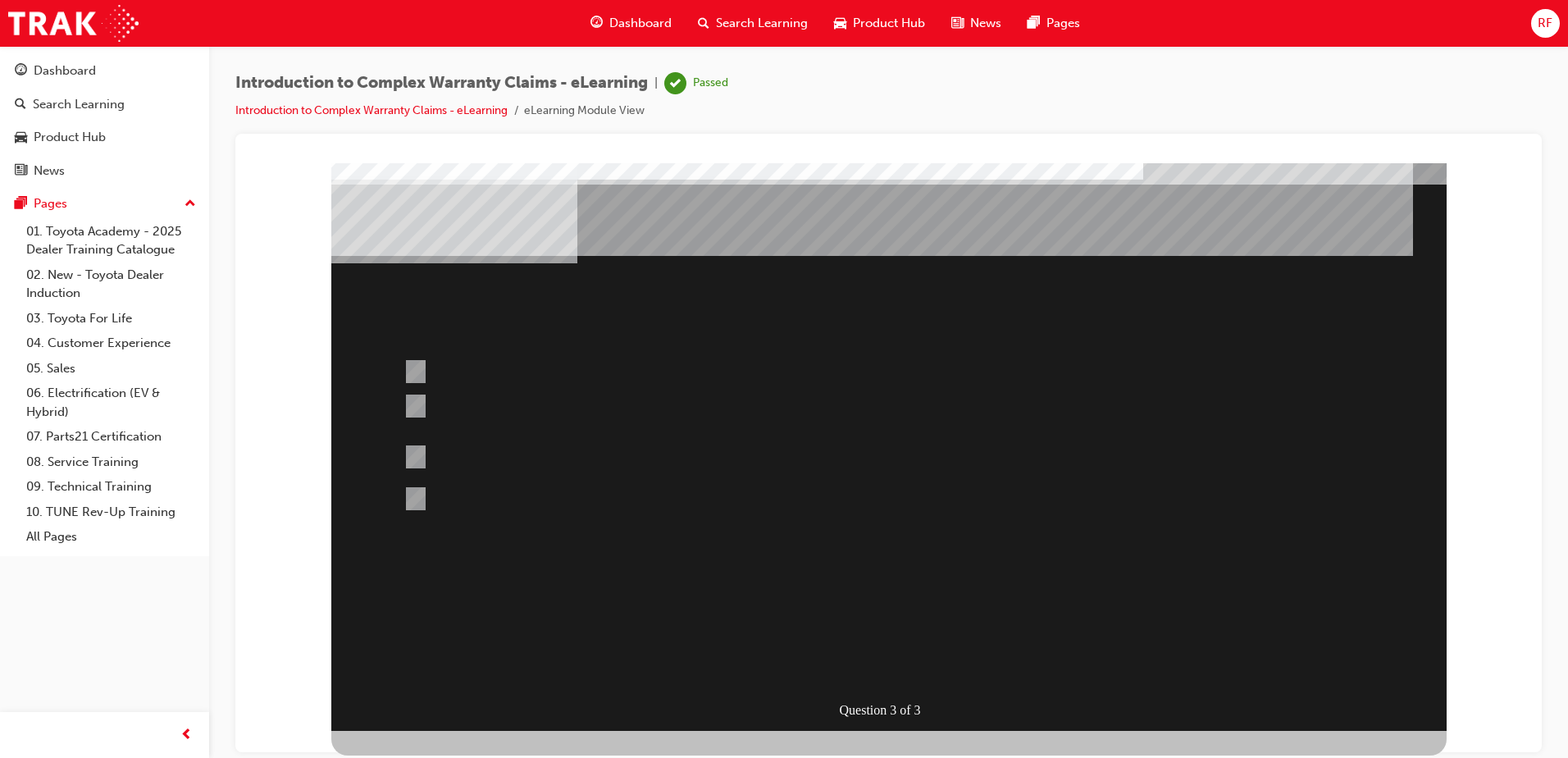
scroll to position [0, 0]
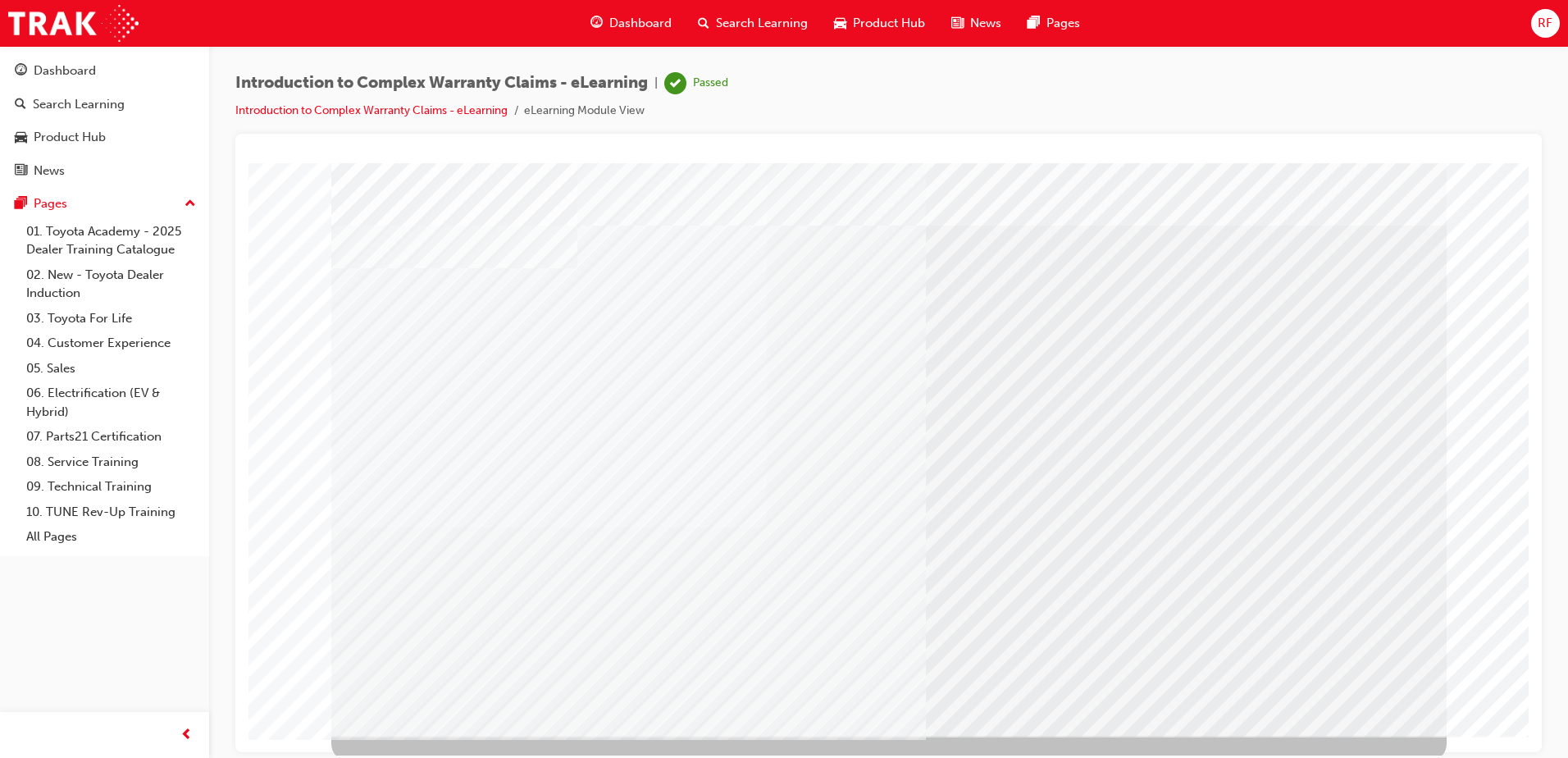
scroll to position [23, 0]
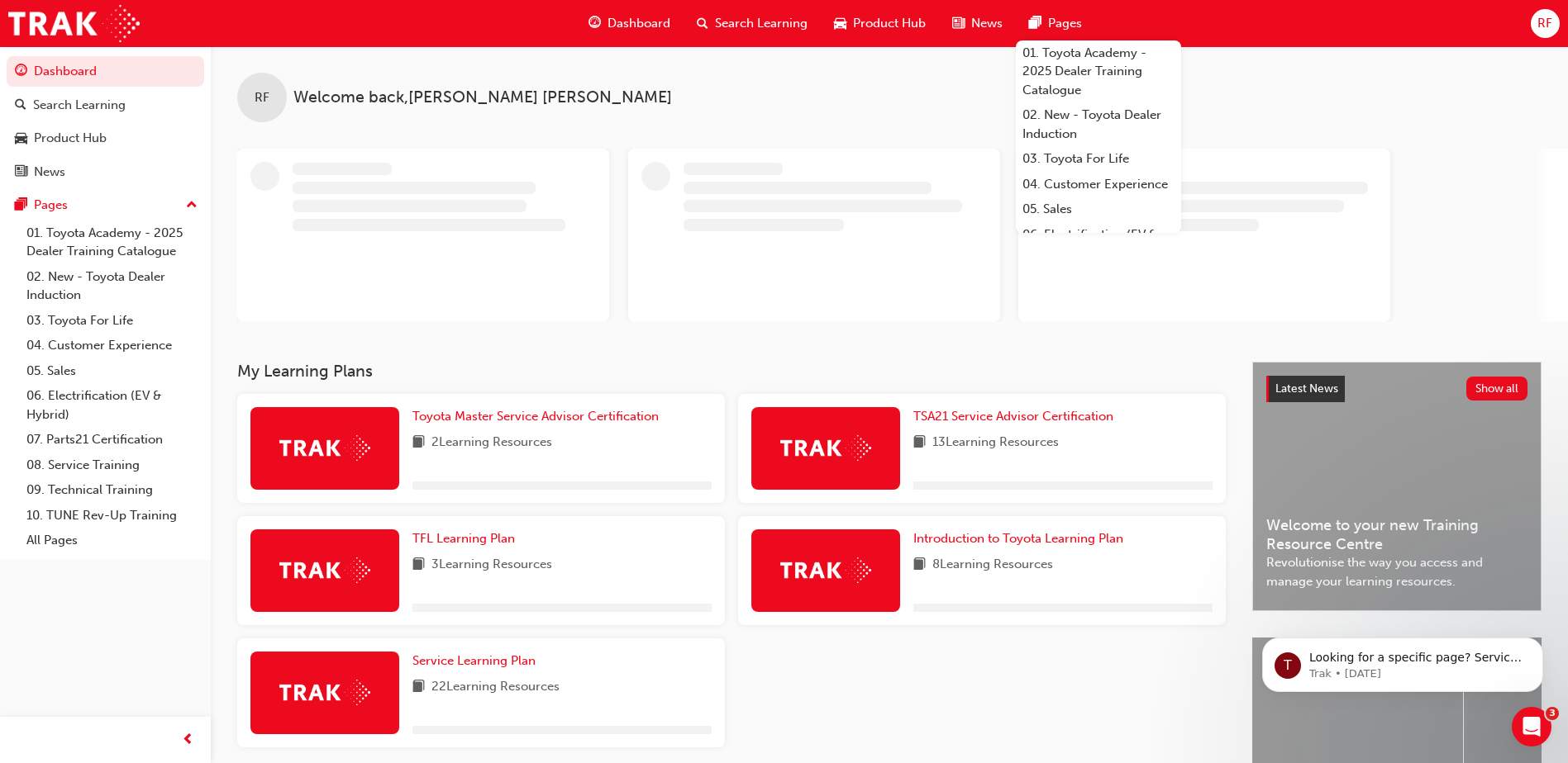
click at [739, 24] on span "Search Learning" at bounding box center [761, 23] width 93 height 19
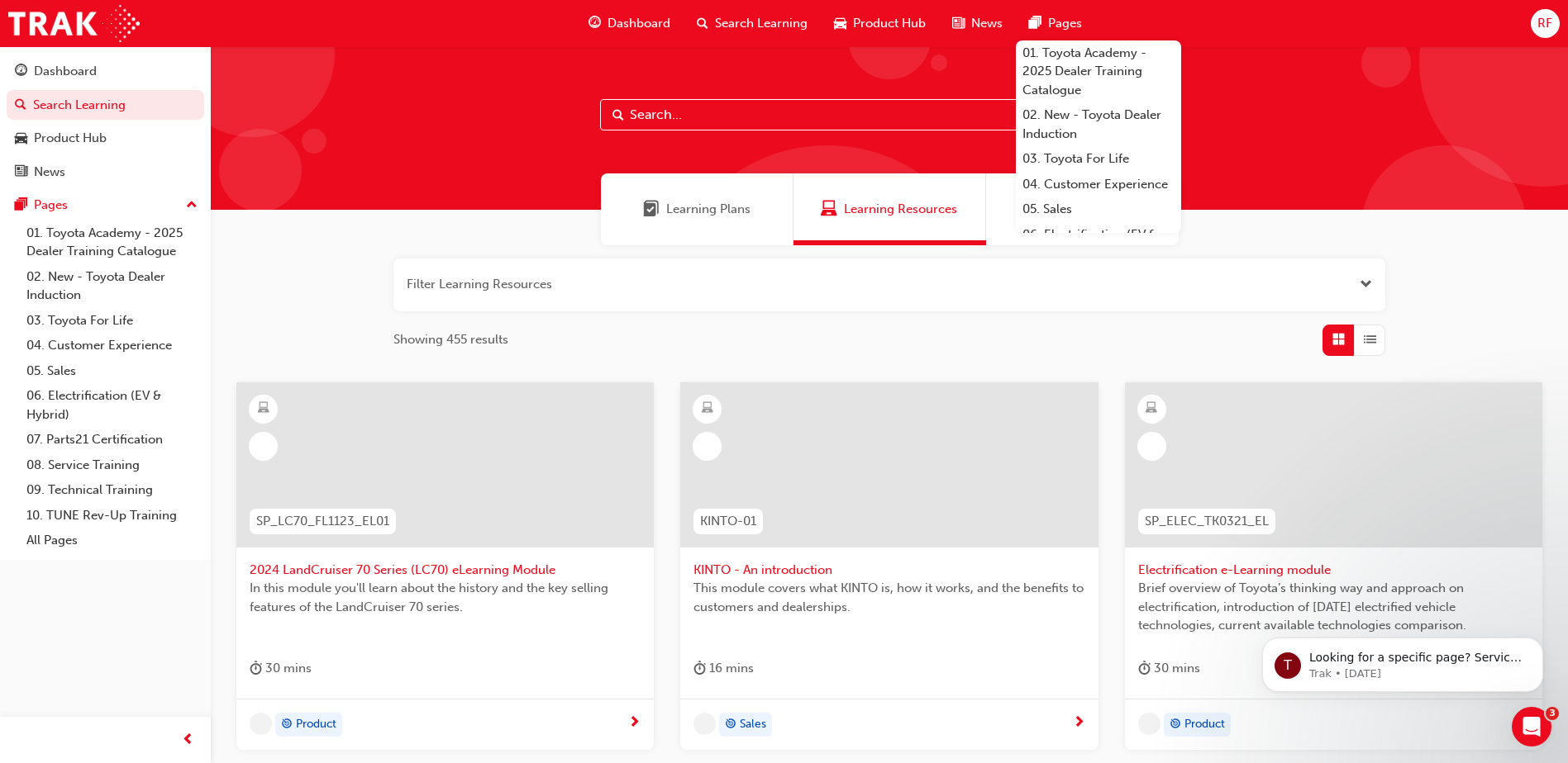
click at [647, 117] on input "text" at bounding box center [889, 115] width 578 height 32
type input "warranty"
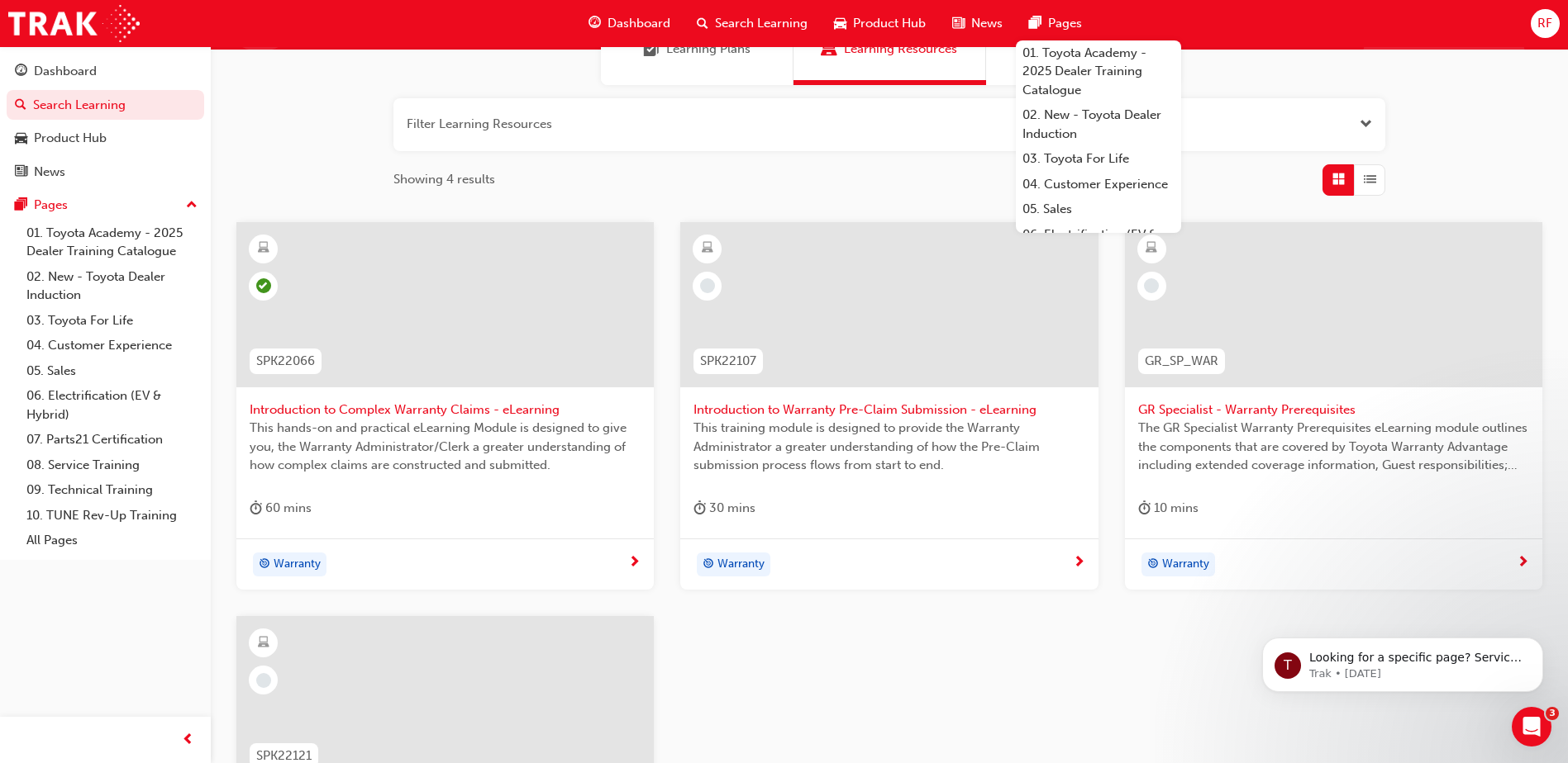
scroll to position [165, 0]
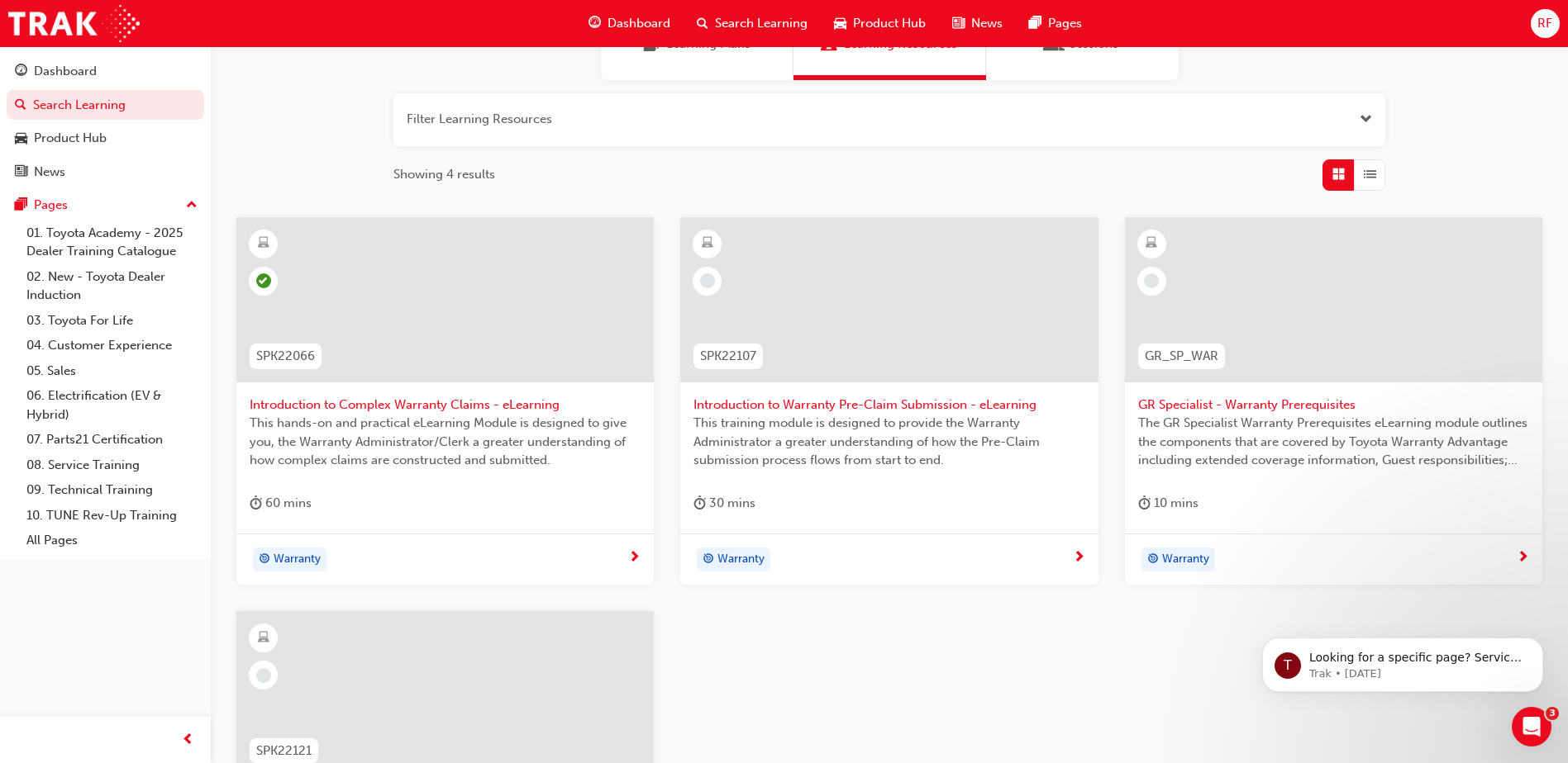
drag, startPoint x: 1028, startPoint y: 630, endPoint x: 797, endPoint y: 539, distance: 248.3
click at [1028, 630] on div "SPK22066 Introduction to Complex Warranty Claims - eLearning This hands-on and …" at bounding box center [889, 611] width 1333 height 789
click at [1019, 550] on div "Warranty" at bounding box center [882, 559] width 379 height 24
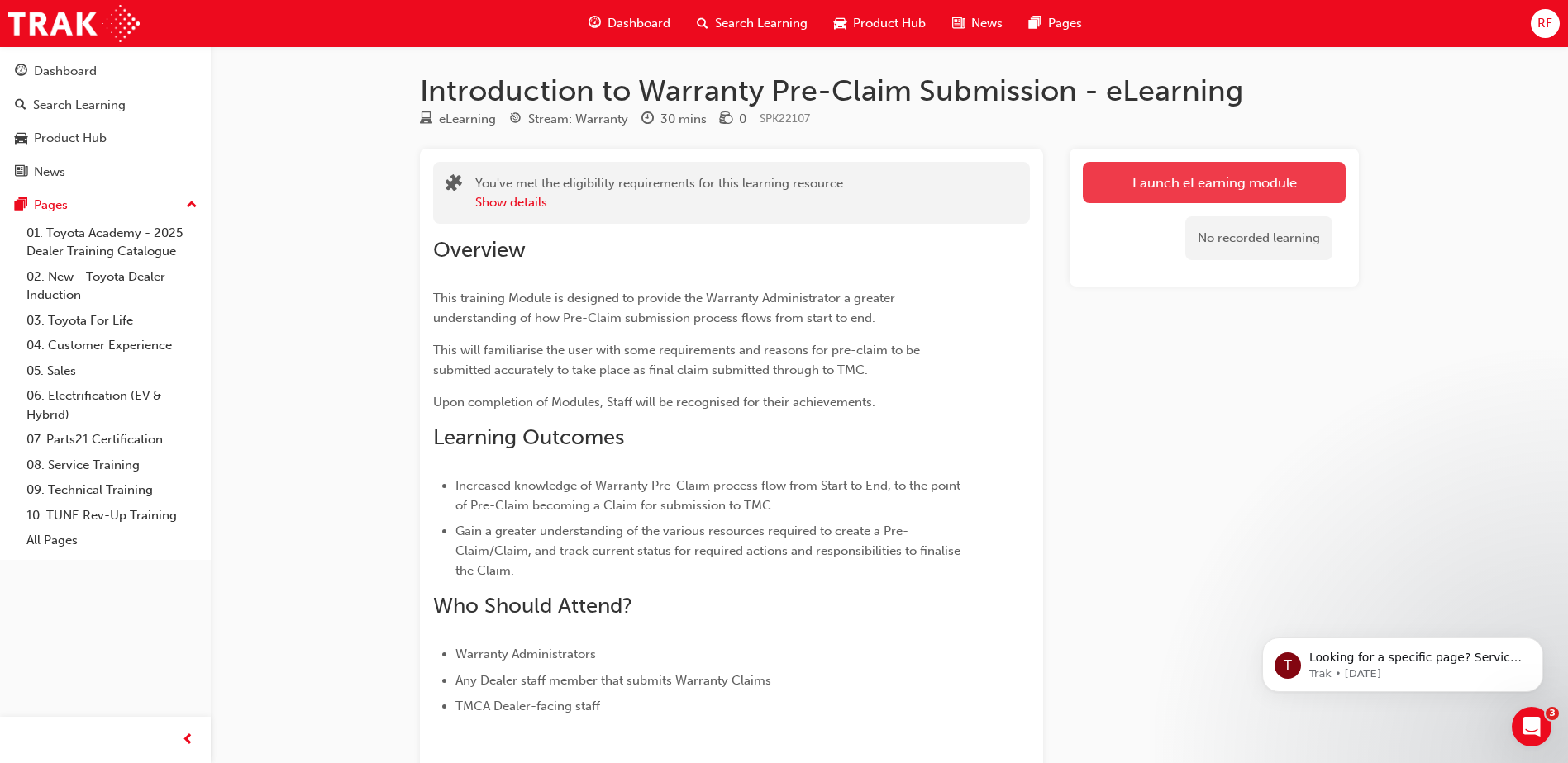
click at [1194, 189] on link "Launch eLearning module" at bounding box center [1213, 183] width 263 height 41
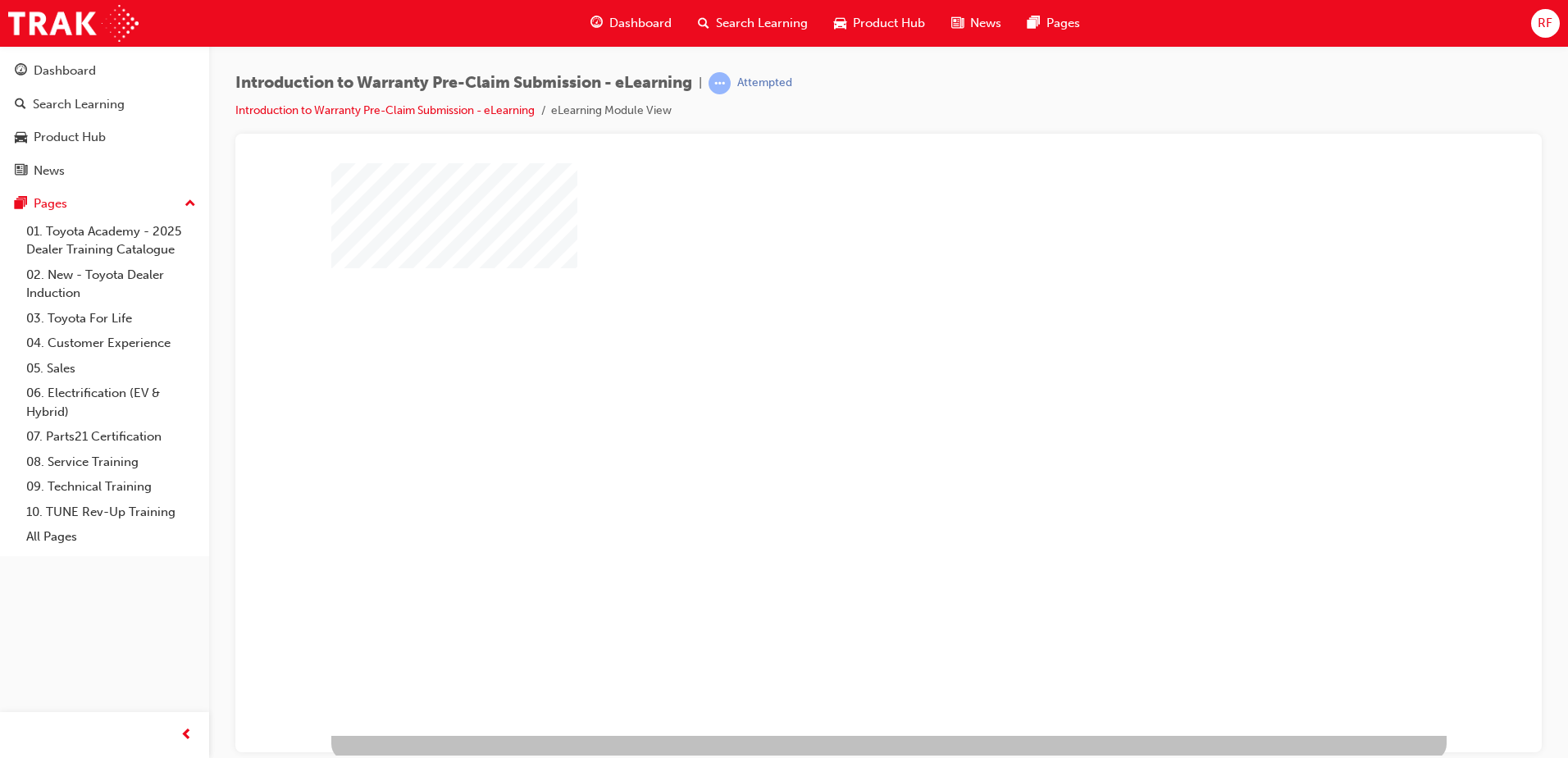
scroll to position [23, 0]
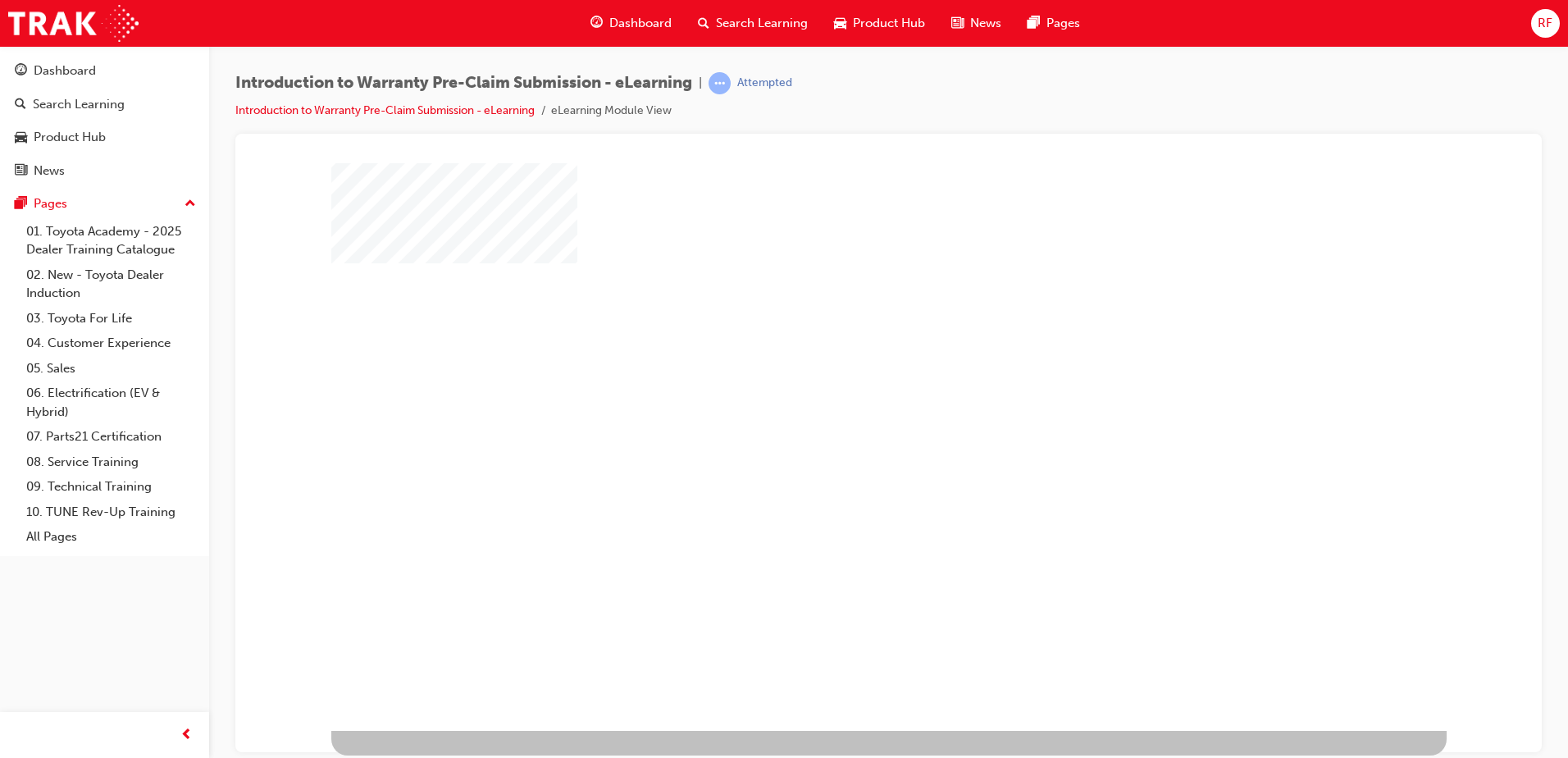
click at [842, 387] on div "play" at bounding box center [842, 387] width 0 height 0
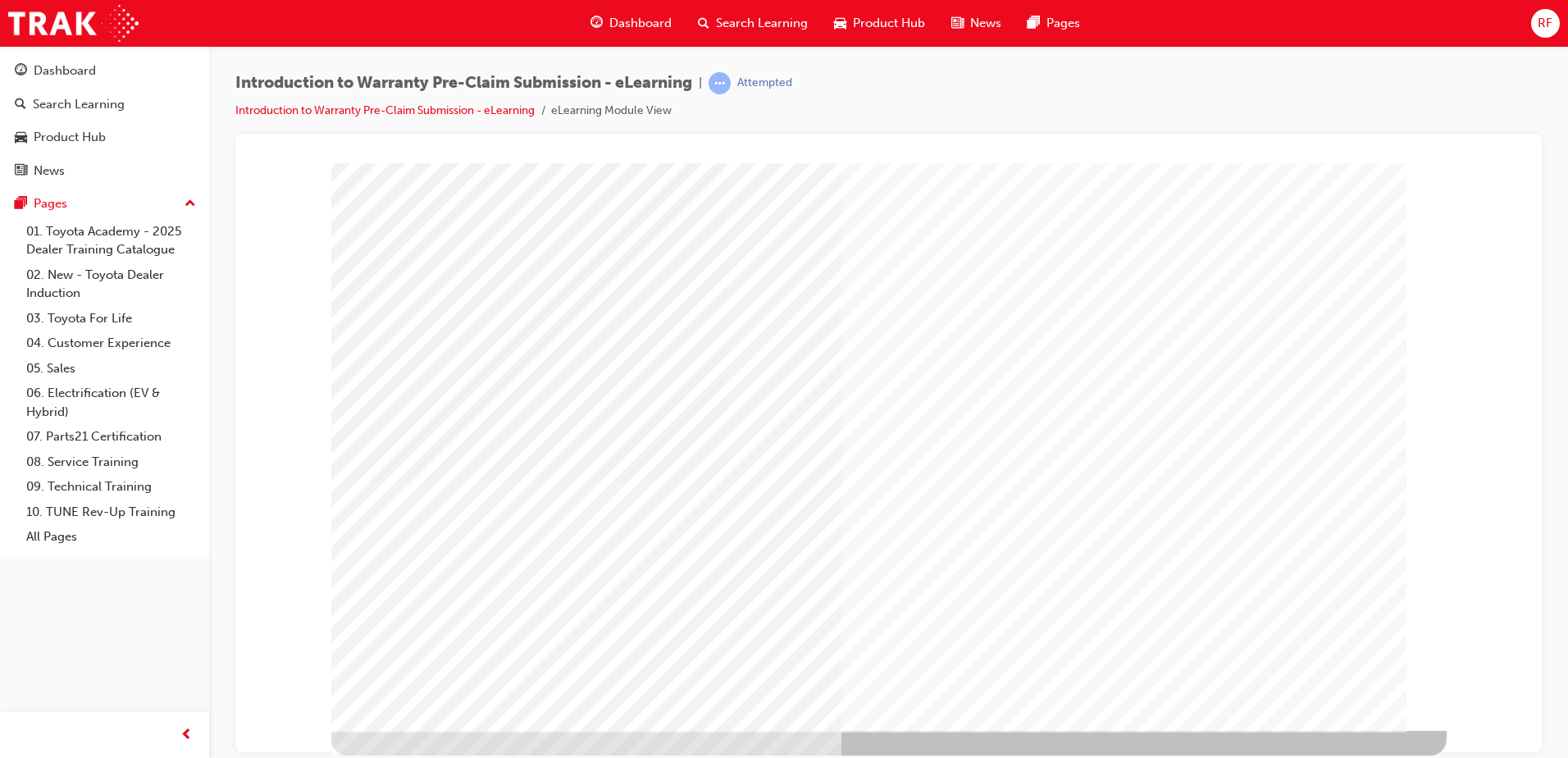
scroll to position [0, 0]
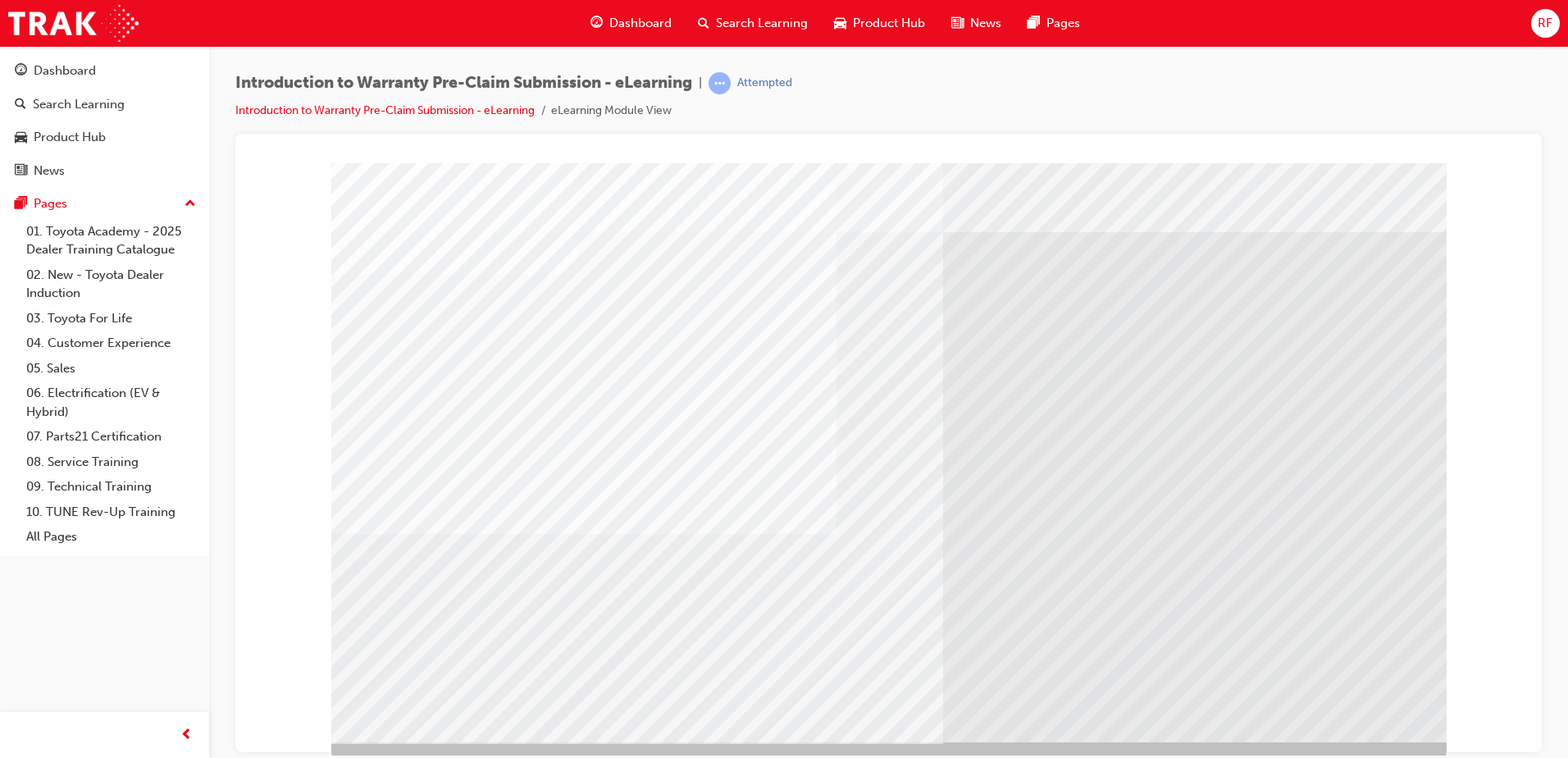
scroll to position [23, 0]
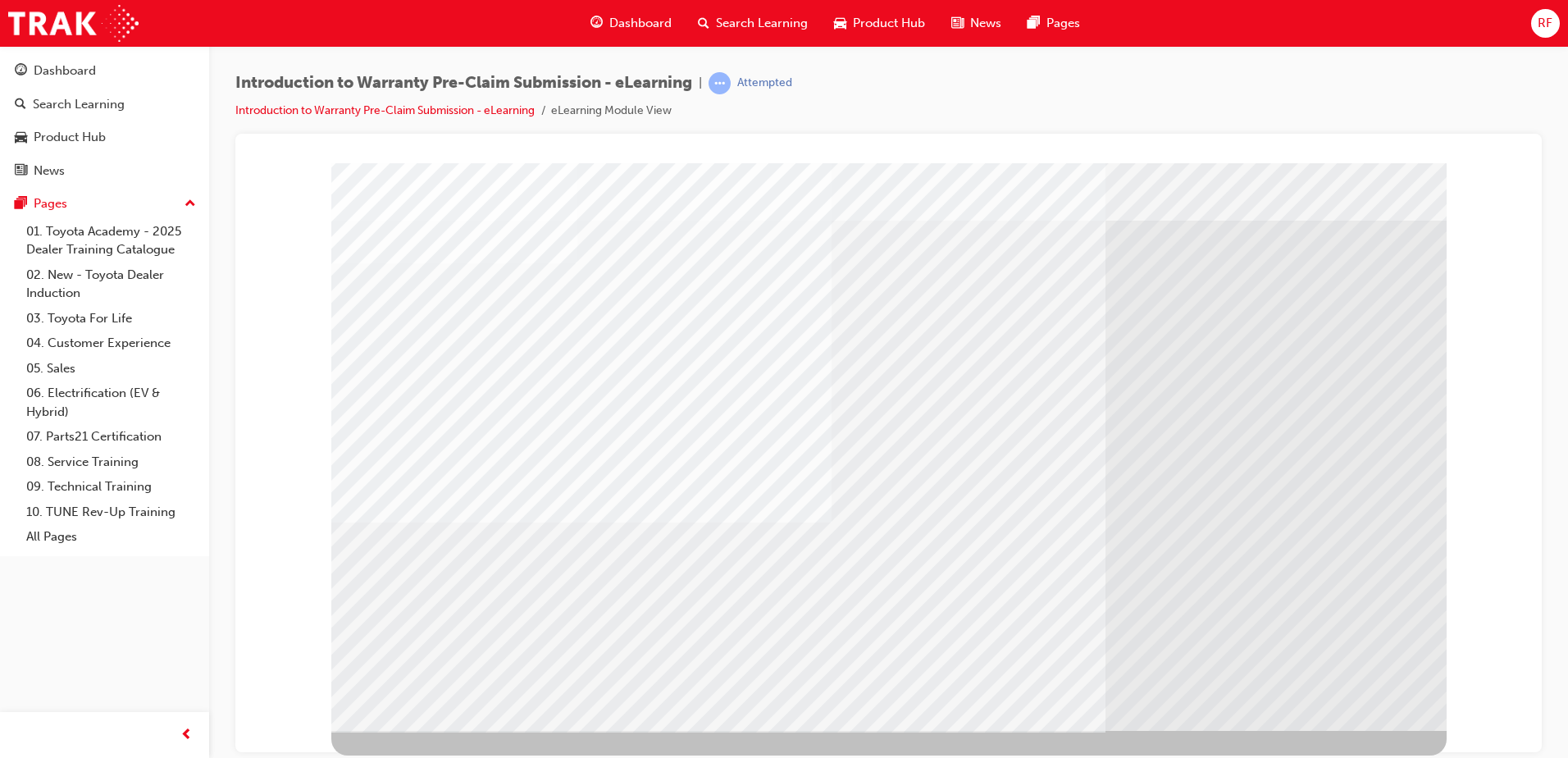
scroll to position [0, 0]
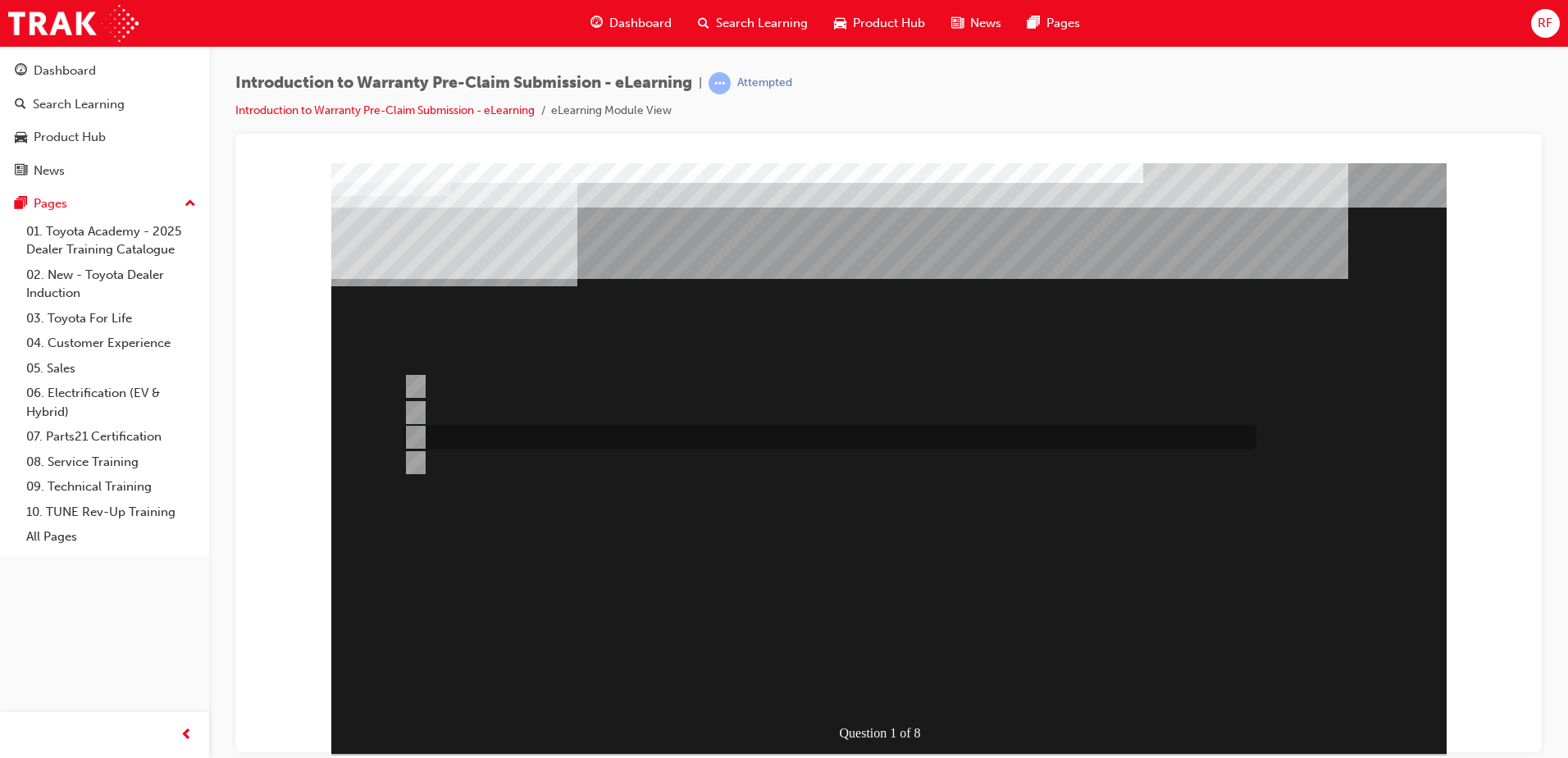
click at [415, 433] on input "Only when out of warranty." at bounding box center [413, 437] width 18 height 18
radio input "true"
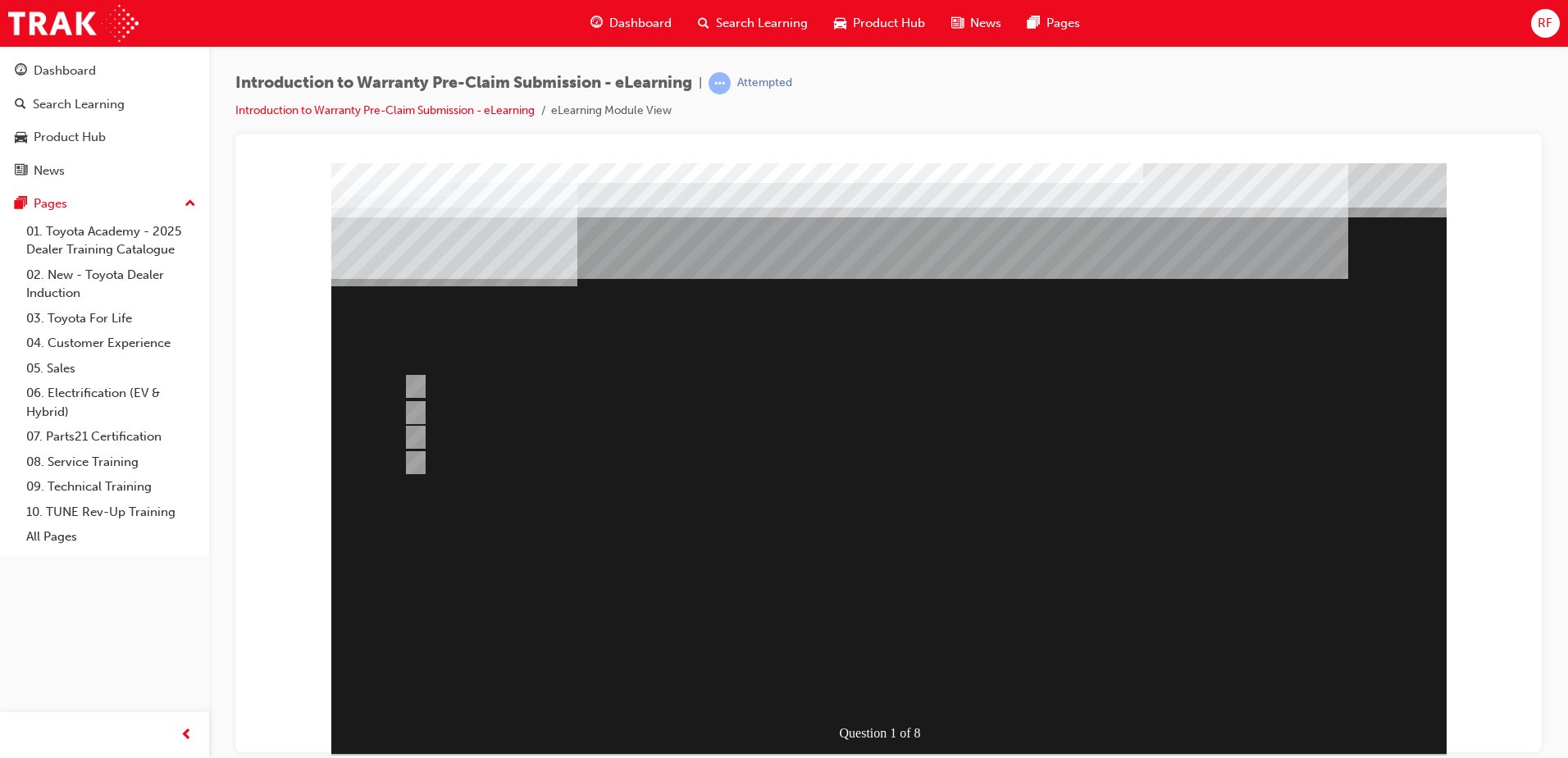
click at [413, 410] on div at bounding box center [889, 457] width 1116 height 590
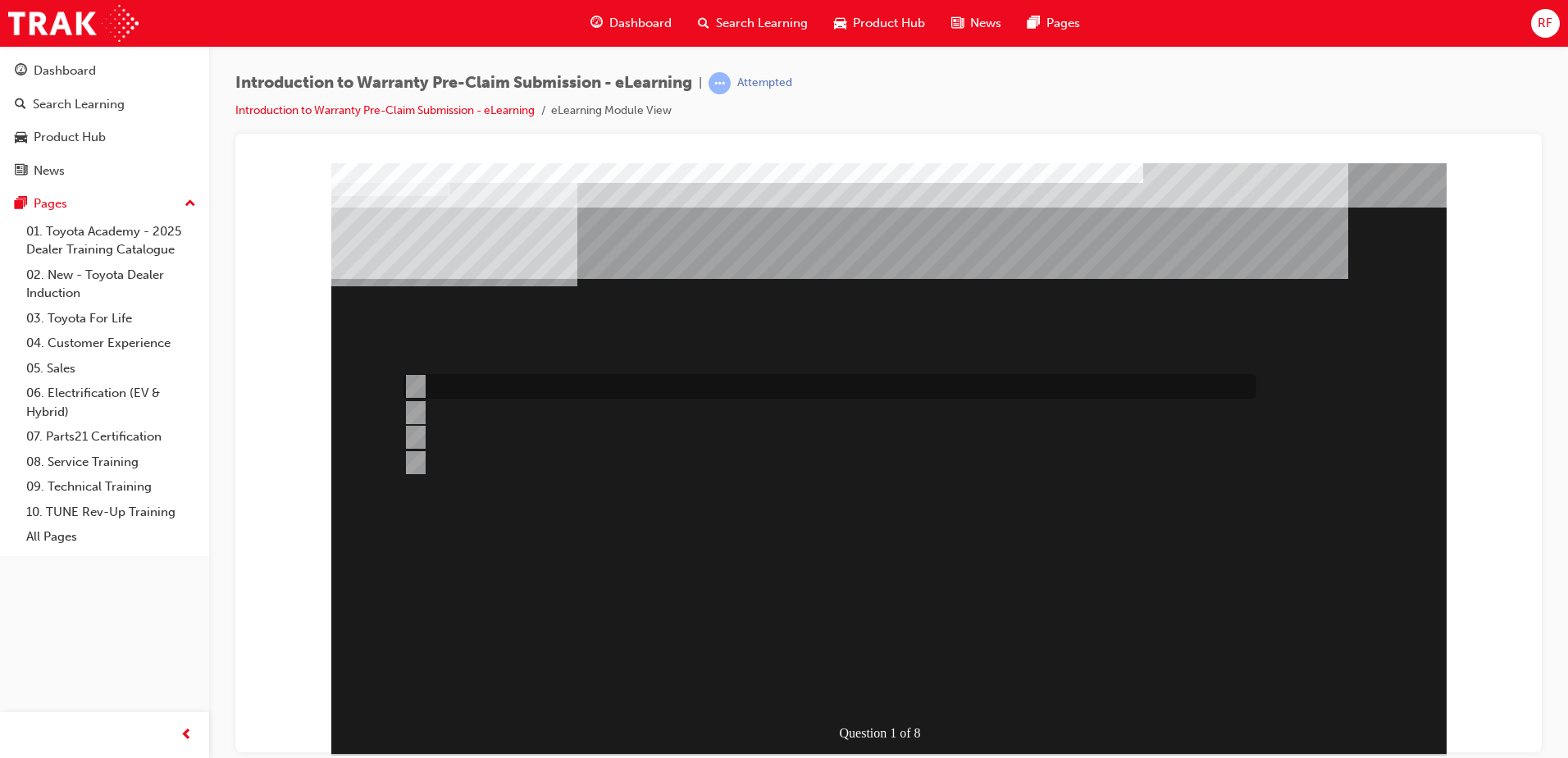
click at [416, 383] on input "Specific repairs as per the WPPM." at bounding box center [413, 386] width 18 height 18
radio input "true"
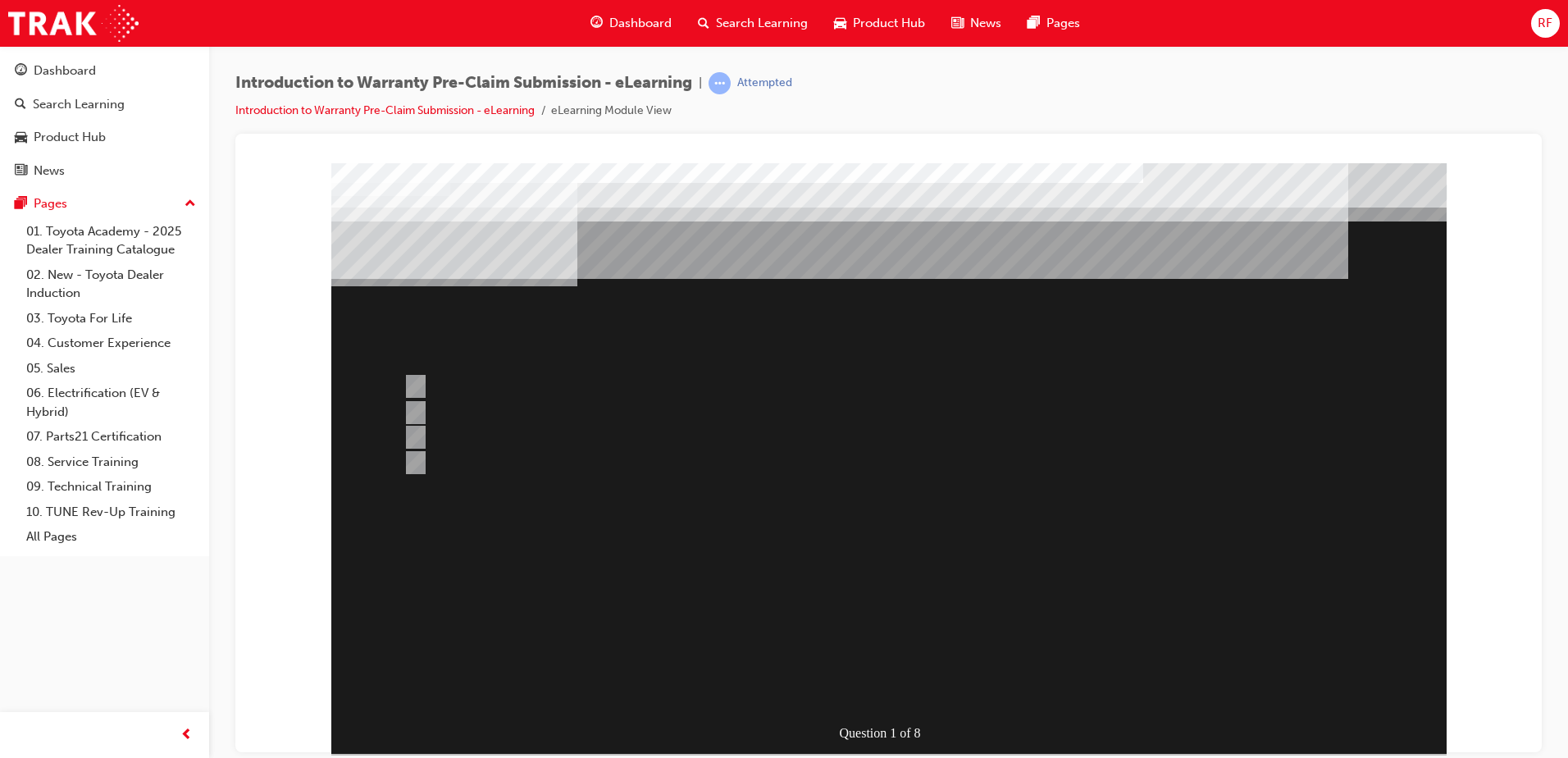
click at [882, 687] on div at bounding box center [889, 457] width 1116 height 590
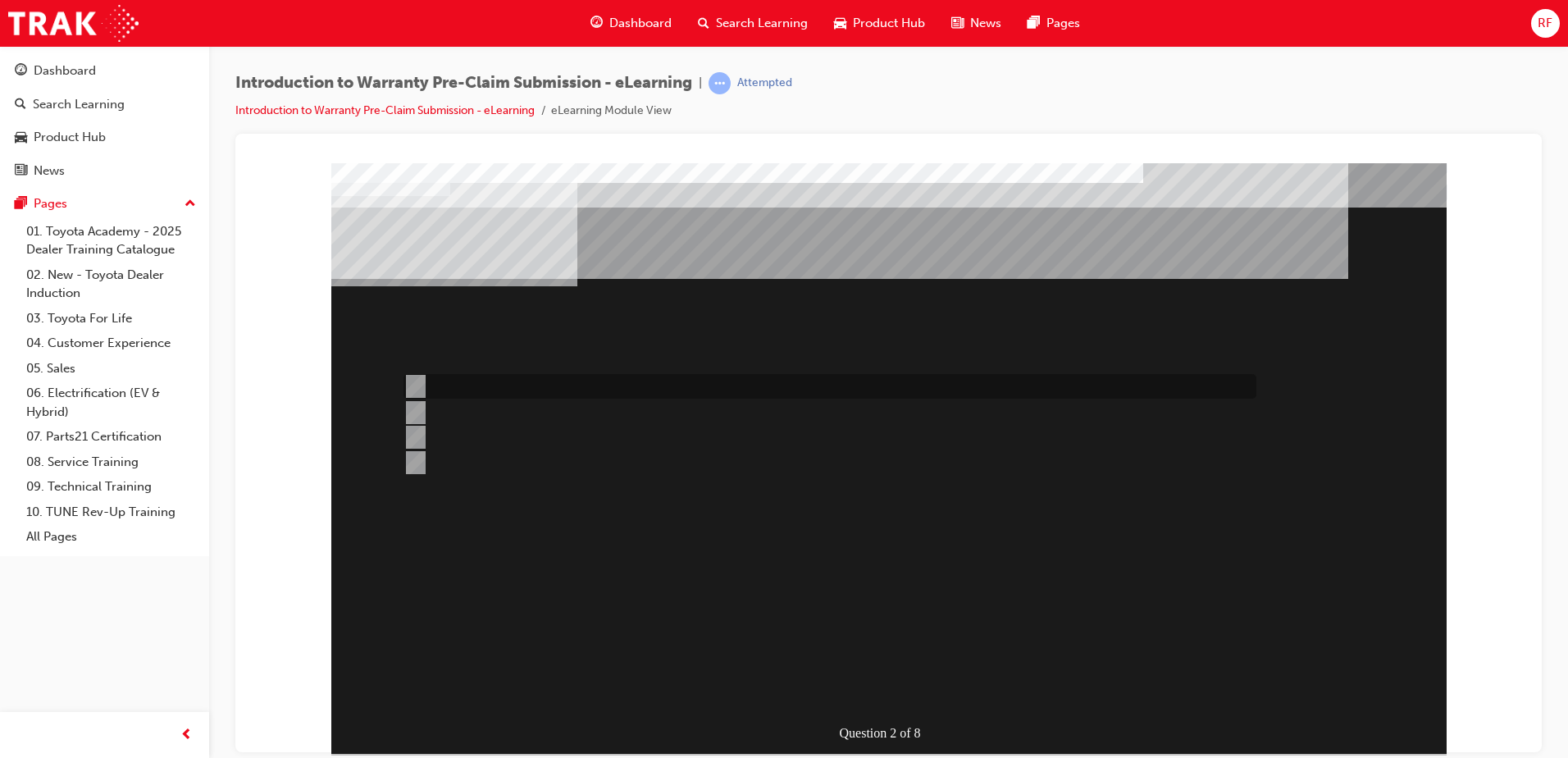
click at [419, 385] on input "The Services for object button." at bounding box center [413, 386] width 18 height 18
radio input "true"
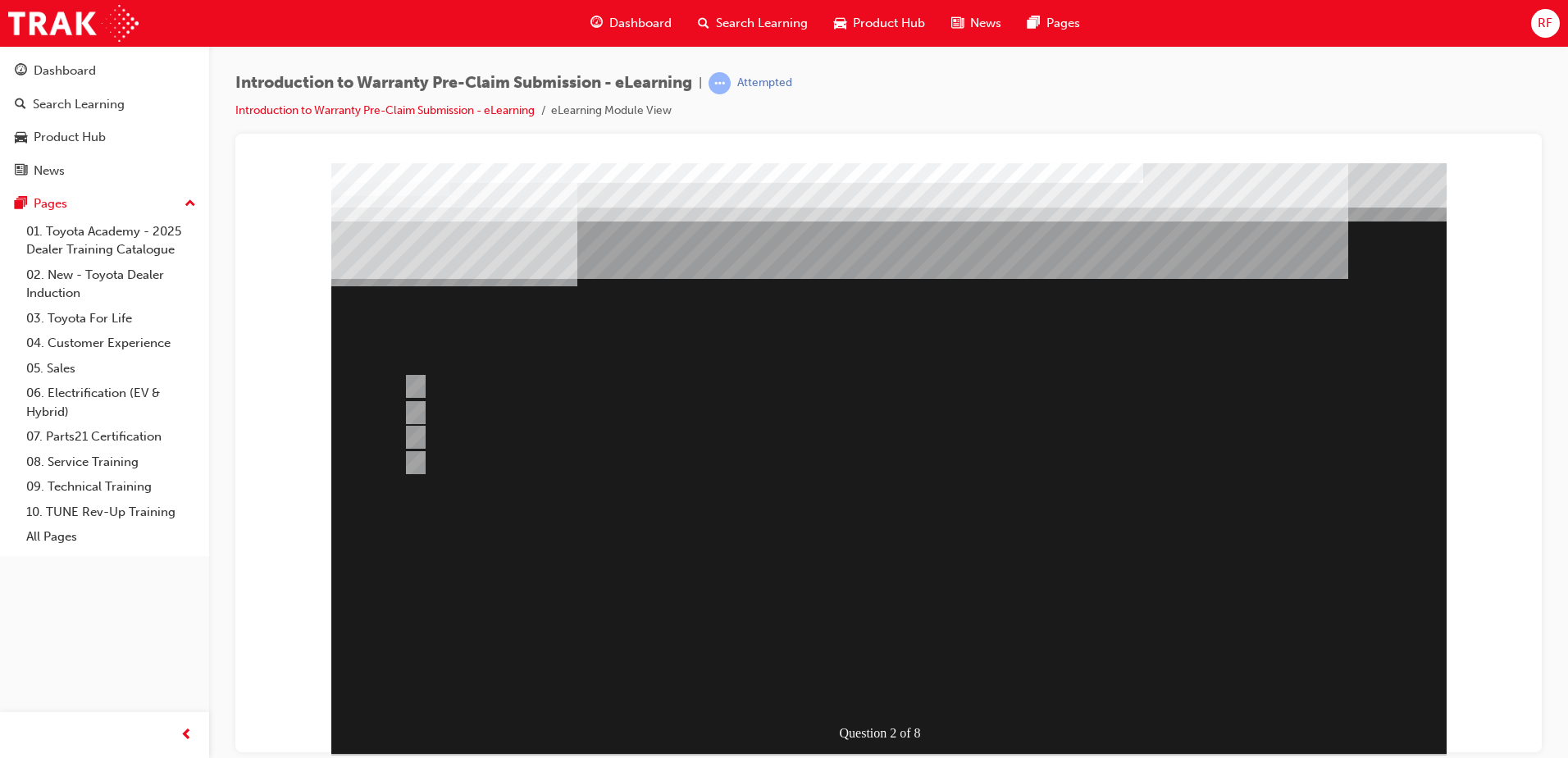
click at [895, 688] on div at bounding box center [889, 457] width 1116 height 590
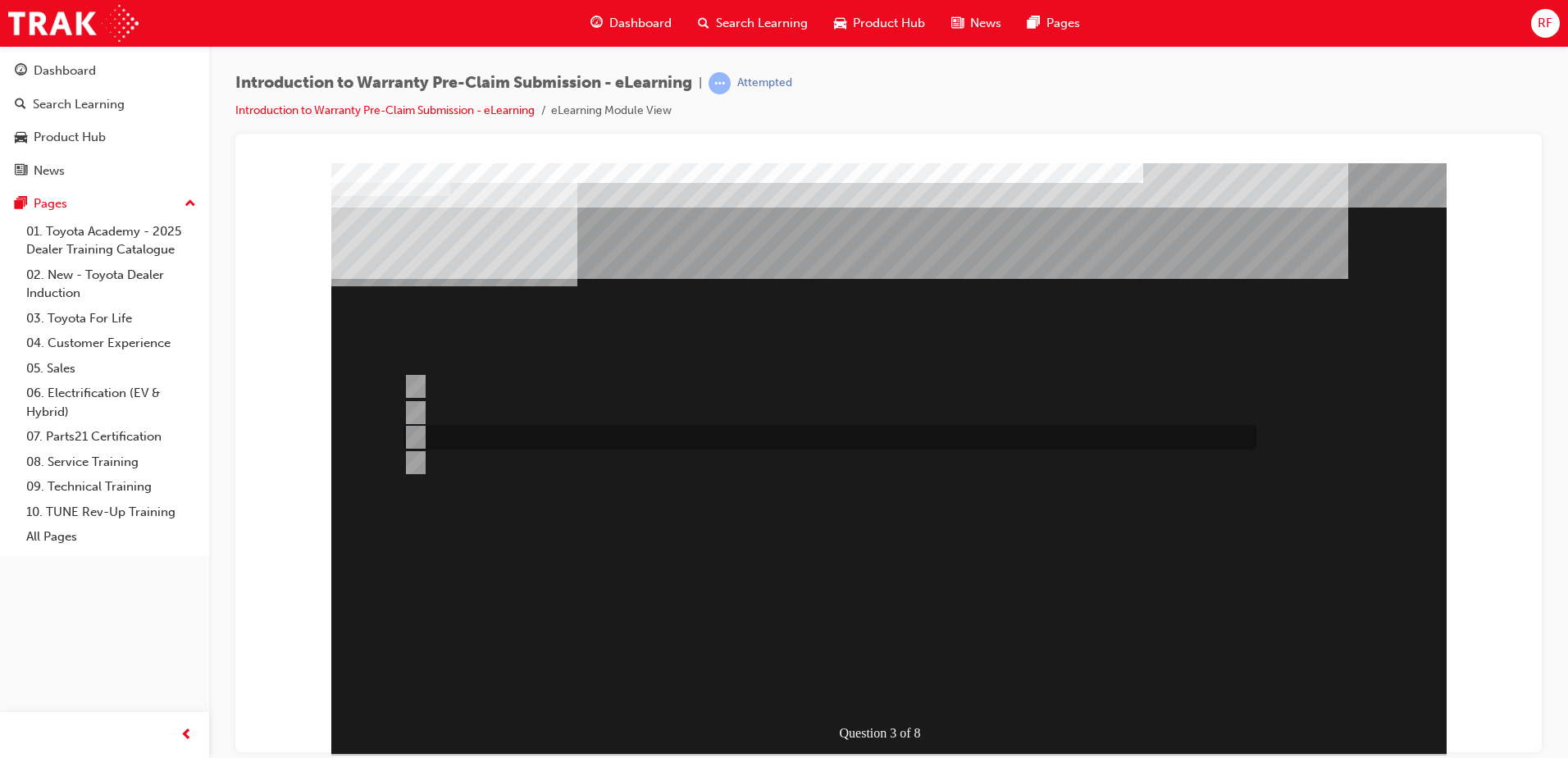
click at [418, 438] on input "1st June, 2019" at bounding box center [413, 437] width 18 height 18
radio input "true"
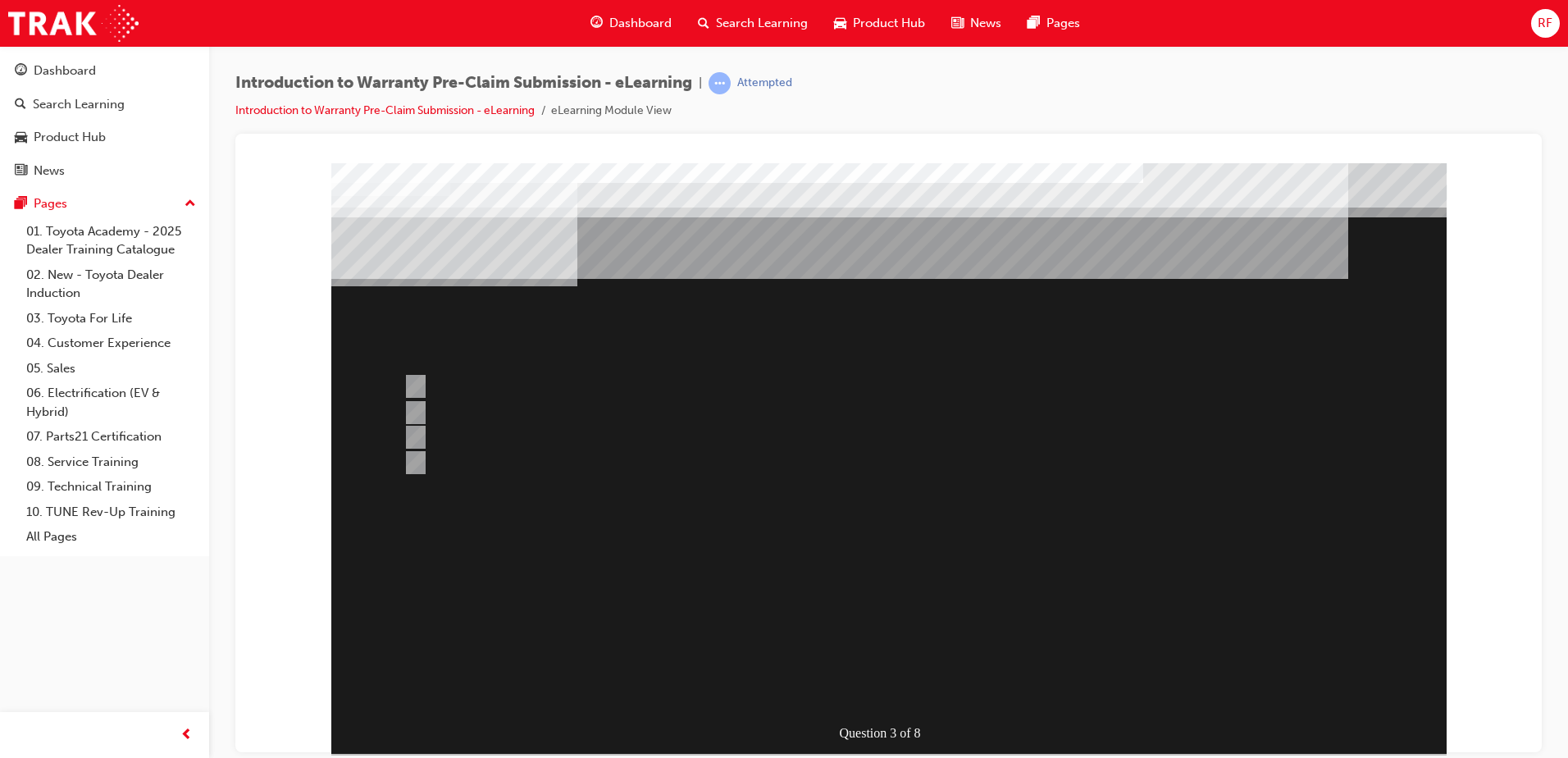
click at [416, 412] on div at bounding box center [889, 457] width 1116 height 590
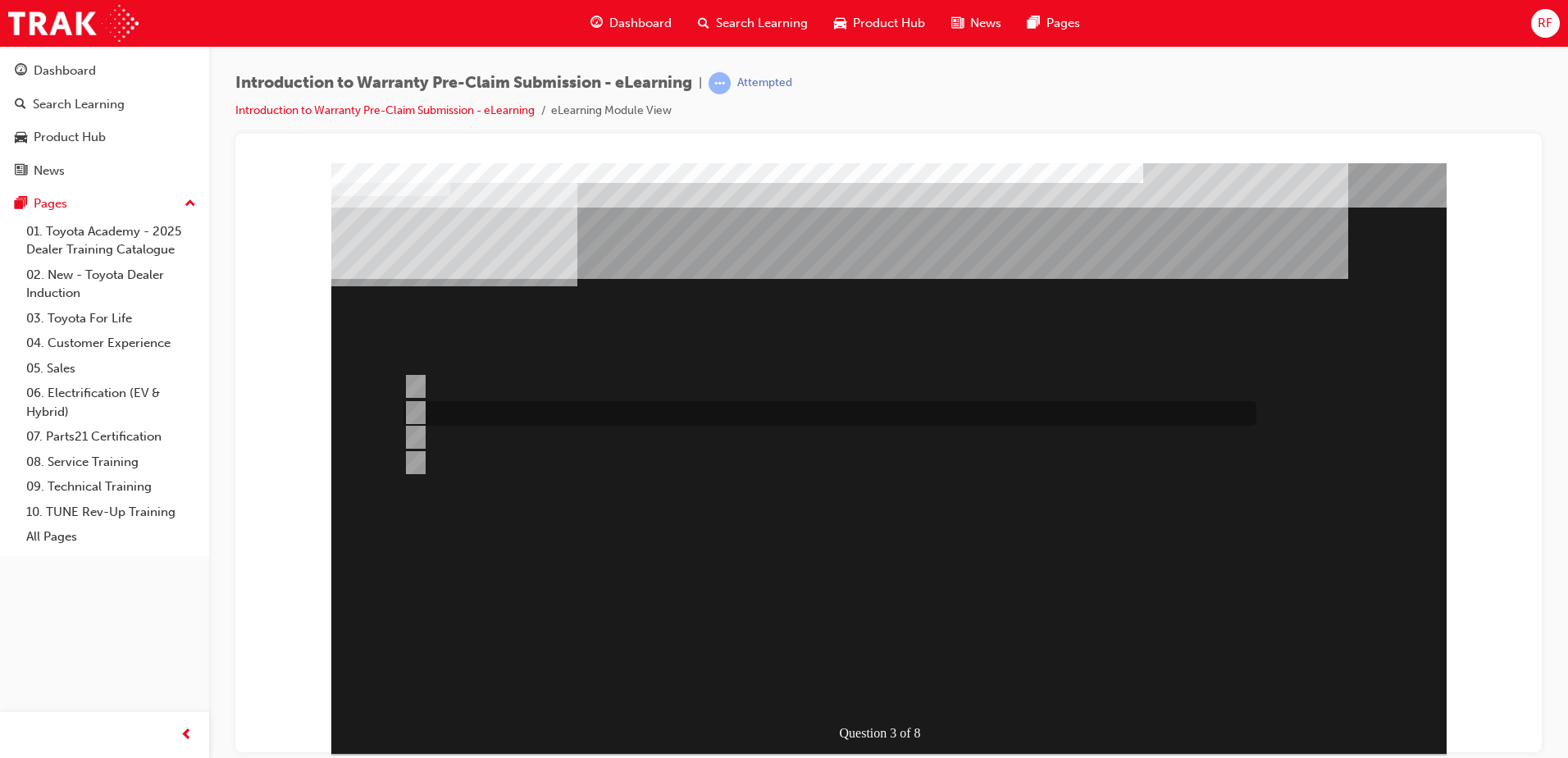
click at [416, 412] on input "1st January, 2019" at bounding box center [413, 413] width 18 height 18
radio input "true"
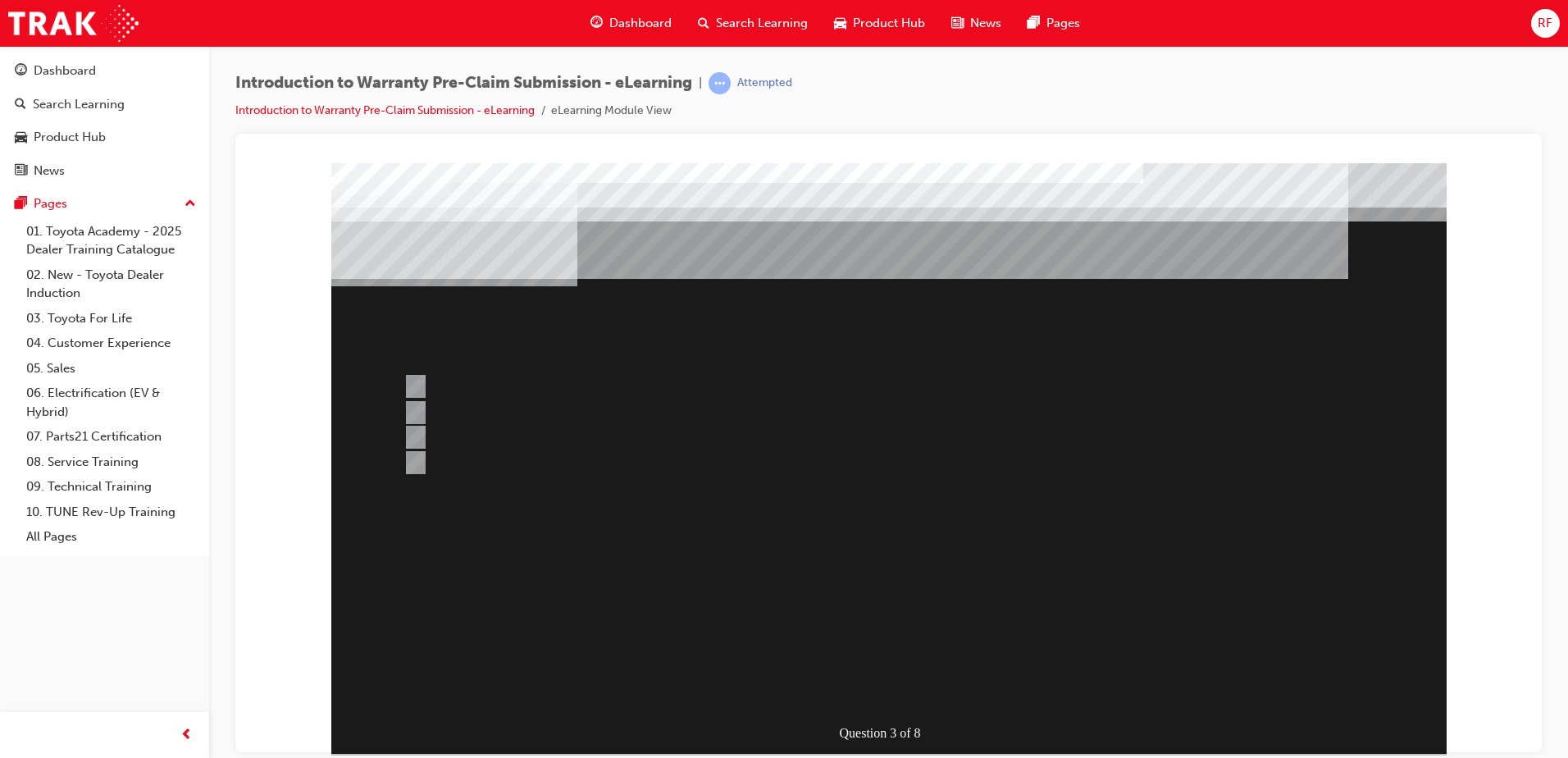
click at [904, 680] on div at bounding box center [889, 457] width 1116 height 590
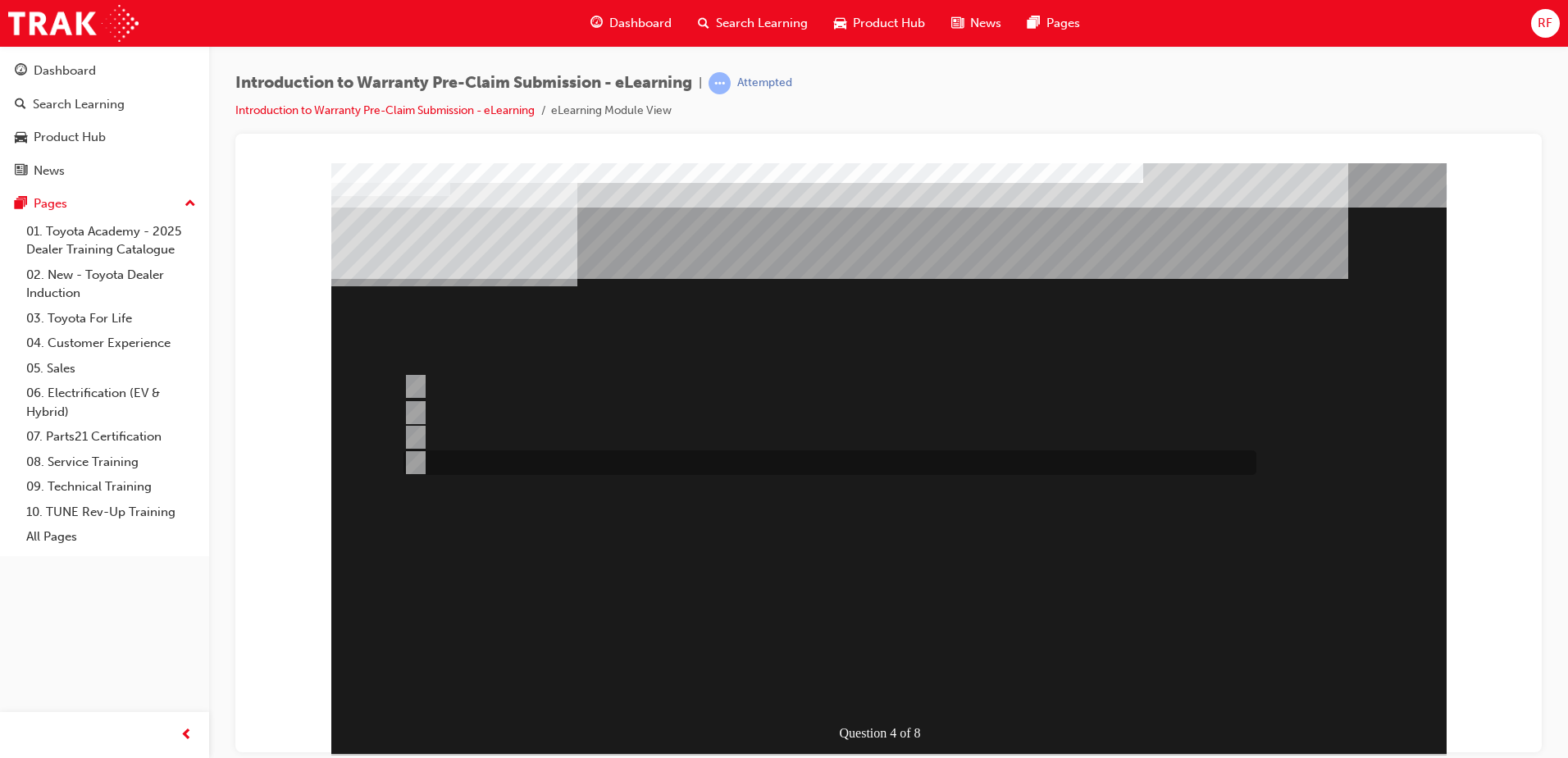
click at [410, 460] on input "Until the repair is completed." at bounding box center [413, 463] width 18 height 18
radio input "true"
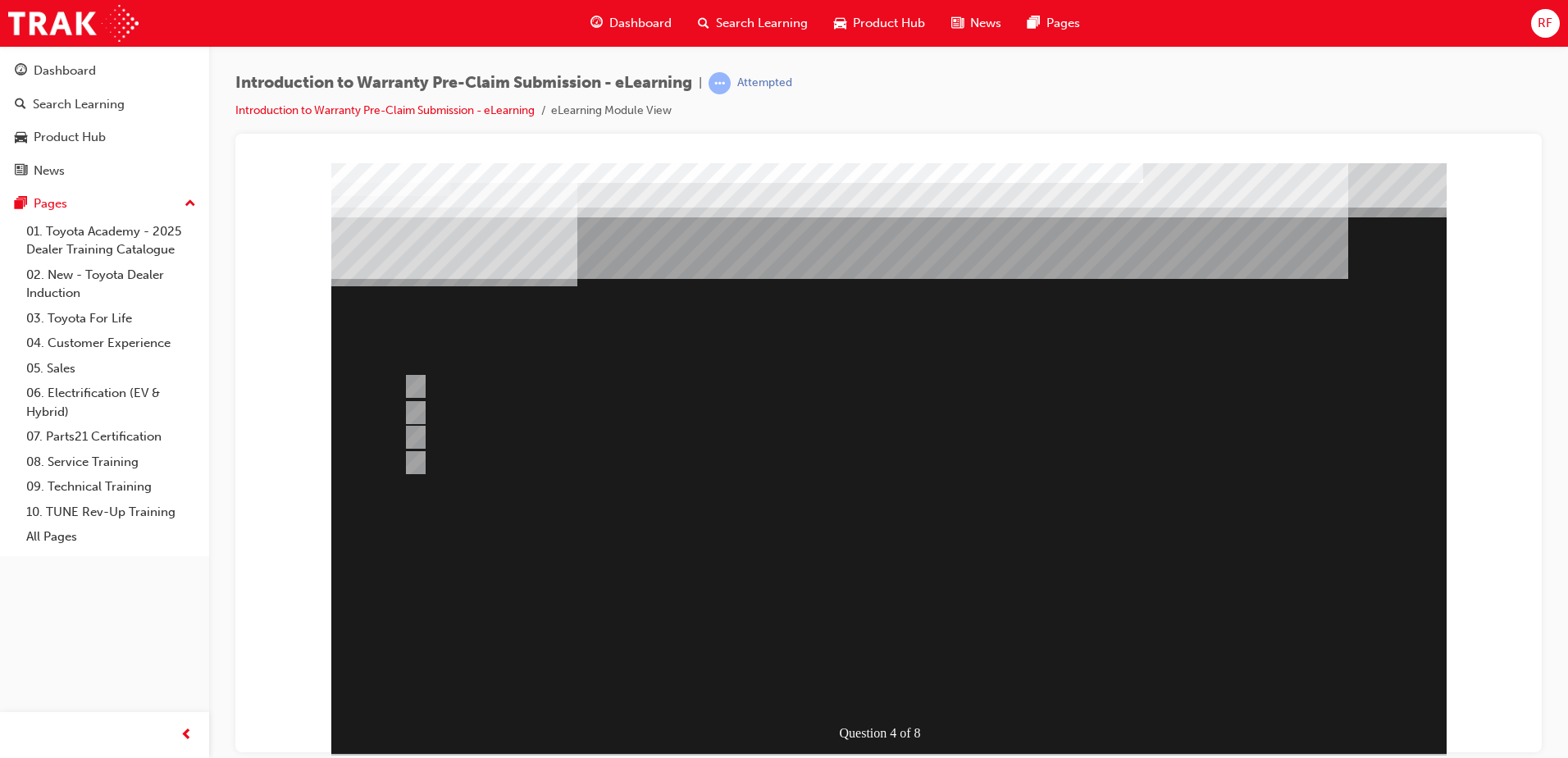
click at [414, 415] on div at bounding box center [889, 457] width 1116 height 590
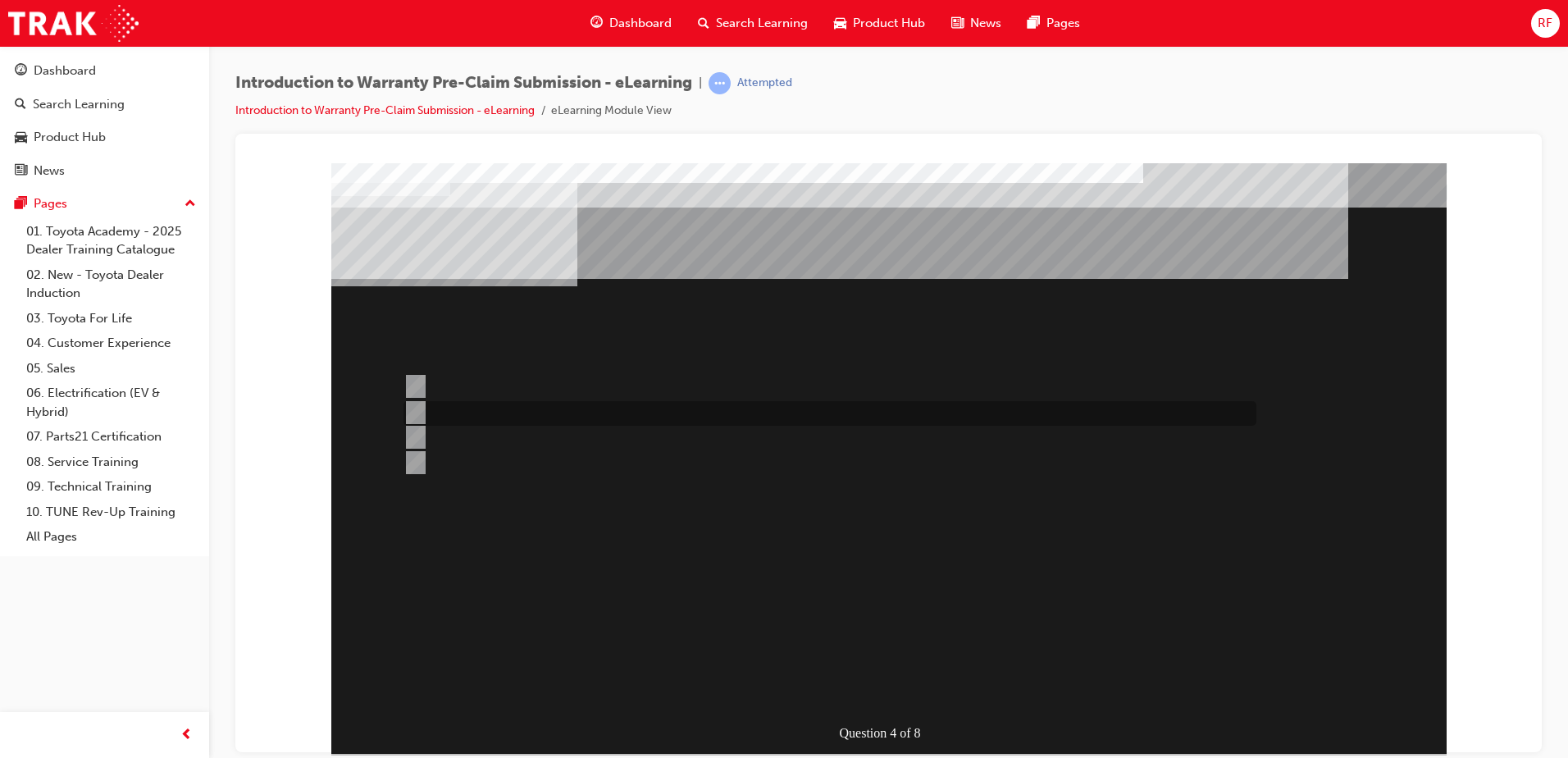
click at [415, 410] on input "Until the part/s are at the Dealership." at bounding box center [413, 413] width 18 height 18
radio input "true"
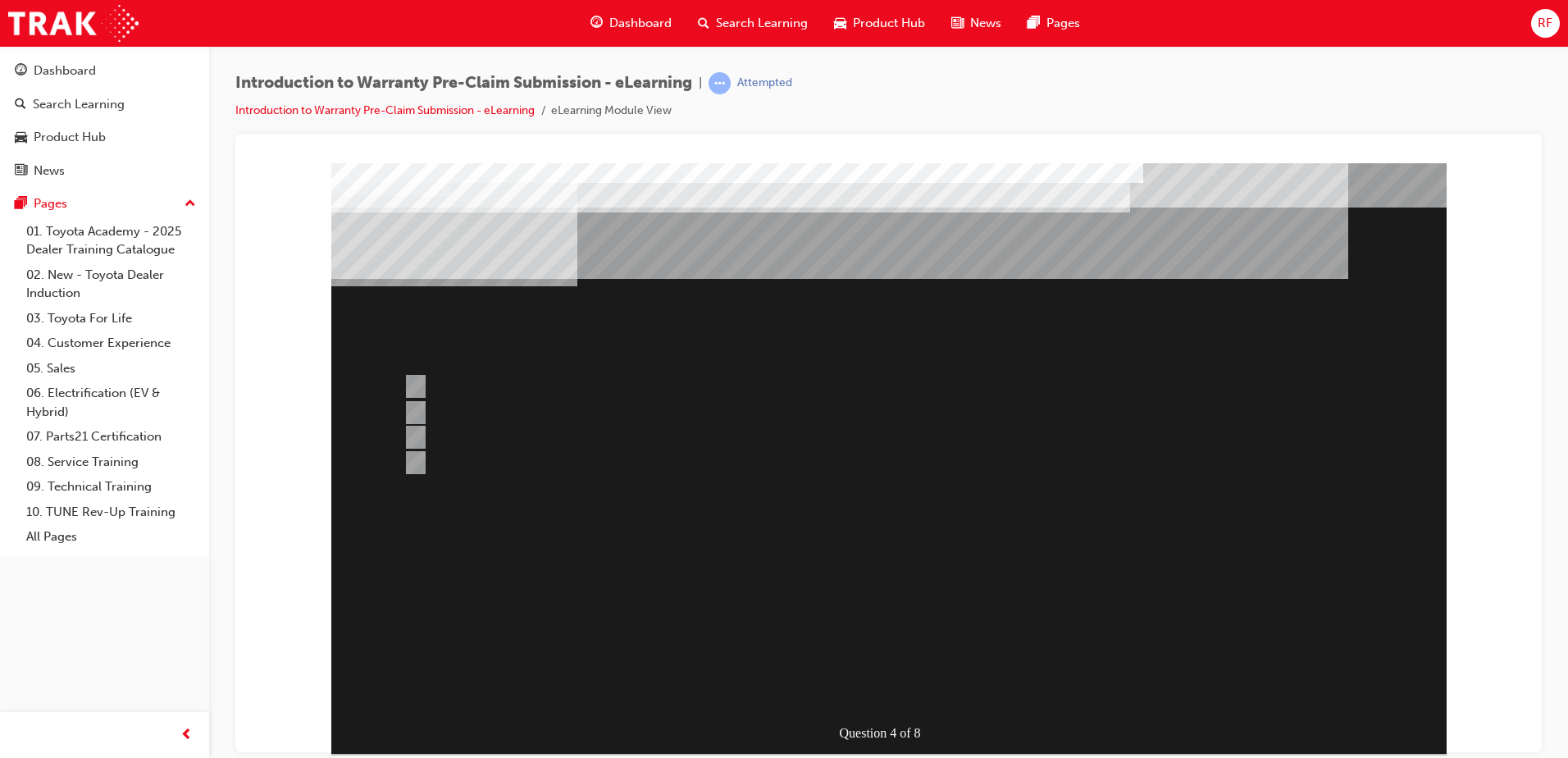
click at [867, 685] on div at bounding box center [889, 457] width 1116 height 590
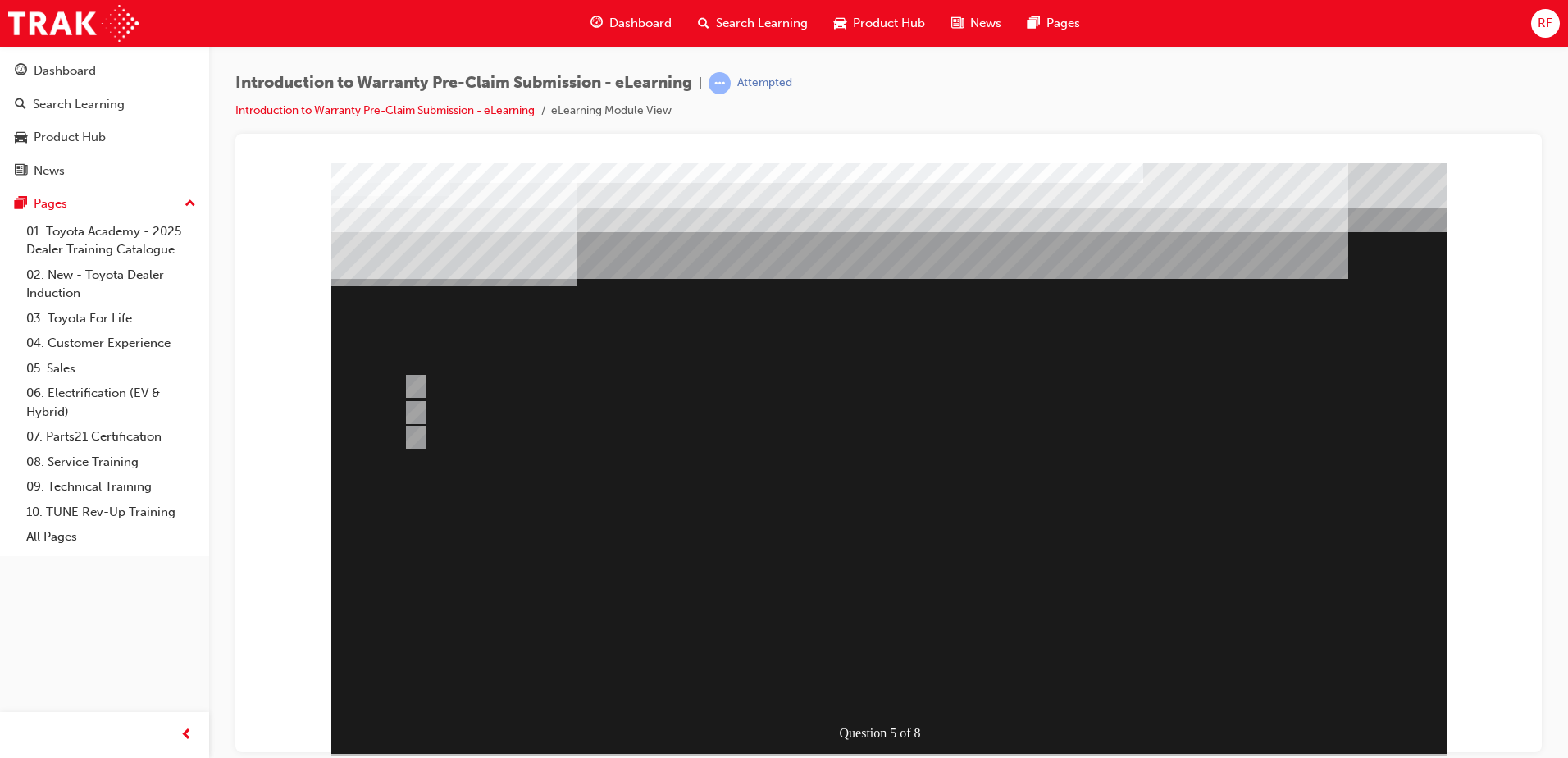
click at [416, 410] on div at bounding box center [889, 457] width 1116 height 590
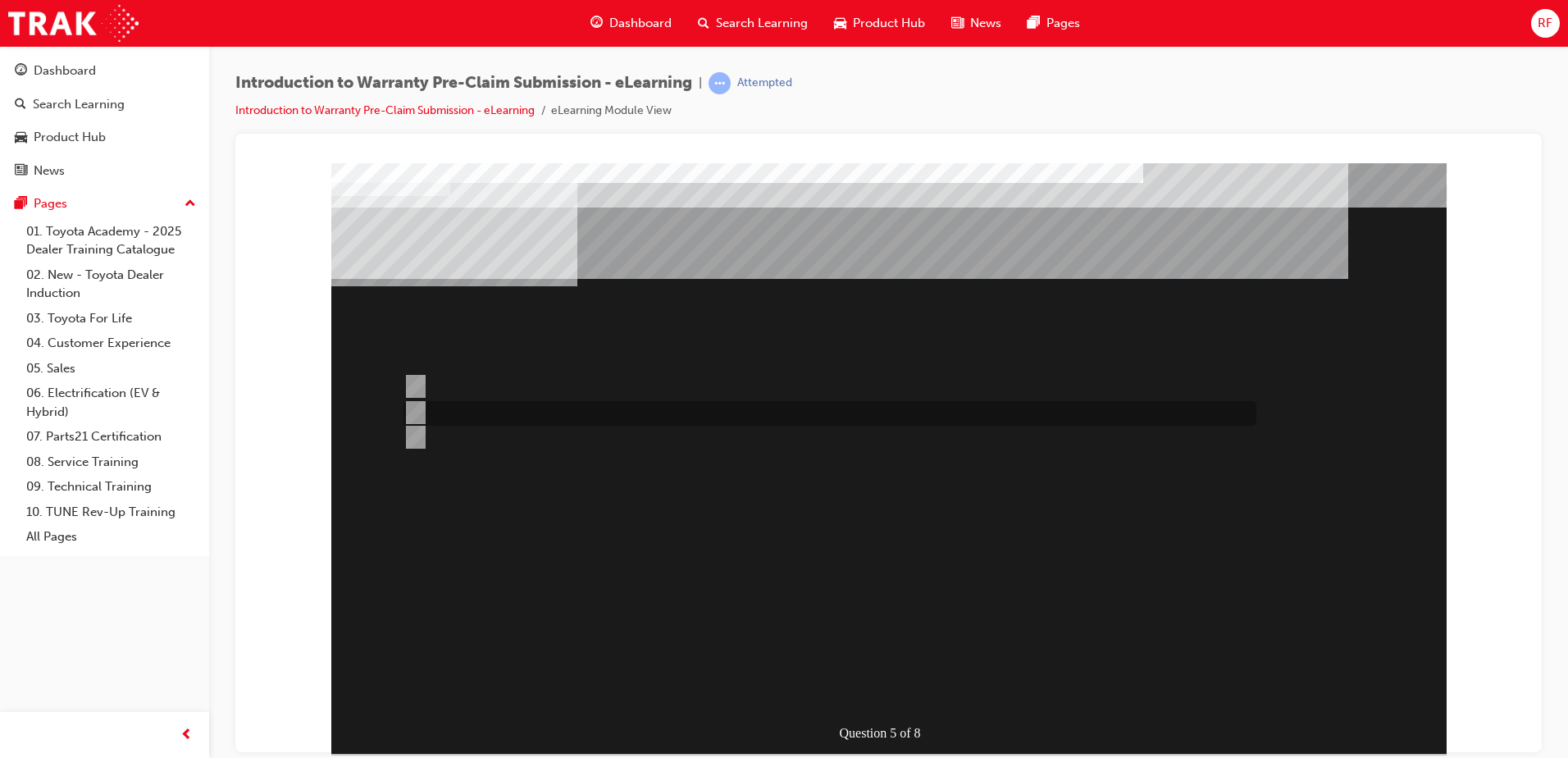
click at [416, 410] on input "Yes, as it is not in your state PDC." at bounding box center [413, 413] width 18 height 18
radio input "true"
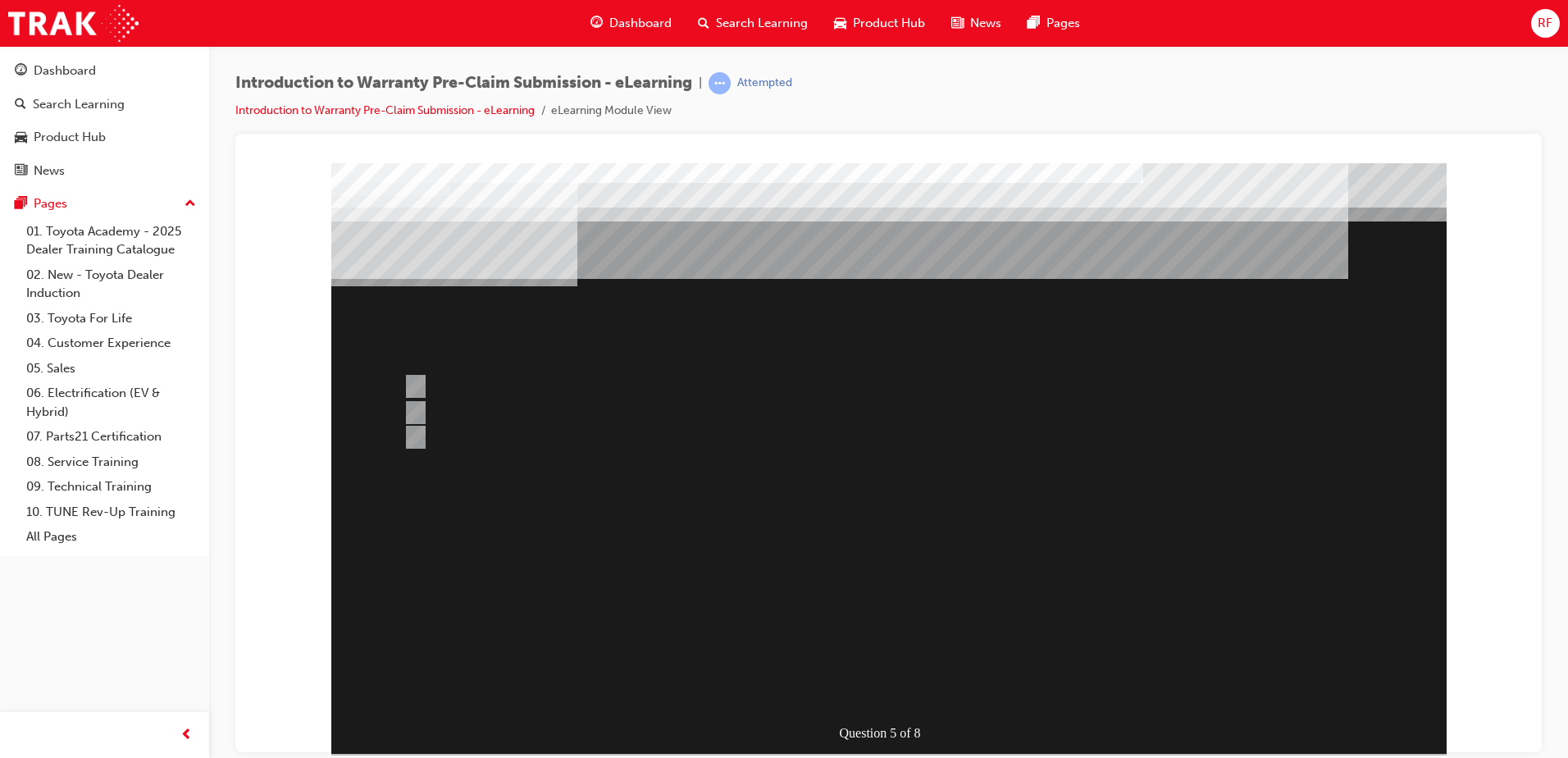
click at [864, 687] on div at bounding box center [889, 457] width 1116 height 590
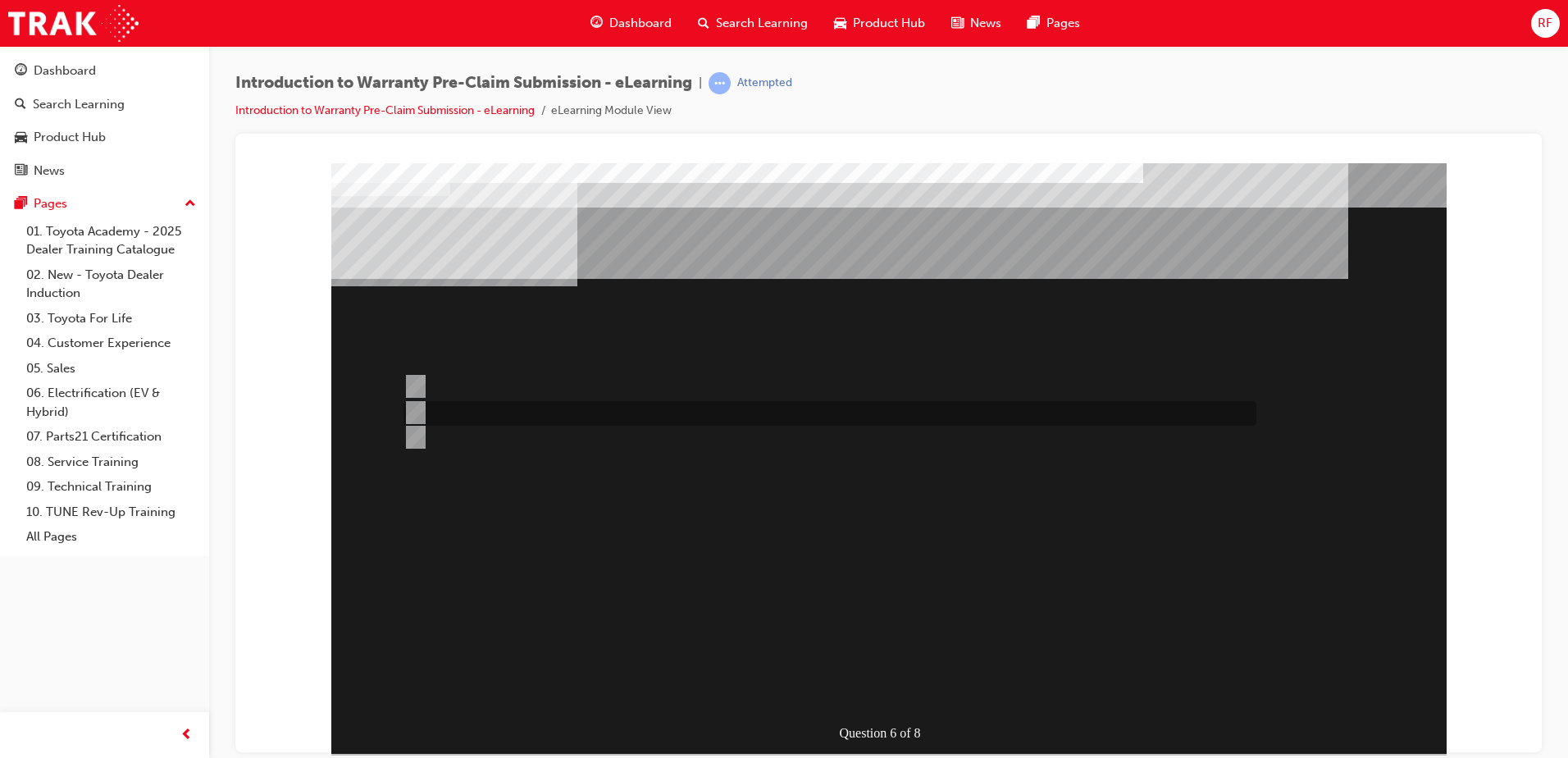
click at [415, 409] on input "In Process Claims Enquiry Worklist." at bounding box center [413, 413] width 18 height 18
radio input "true"
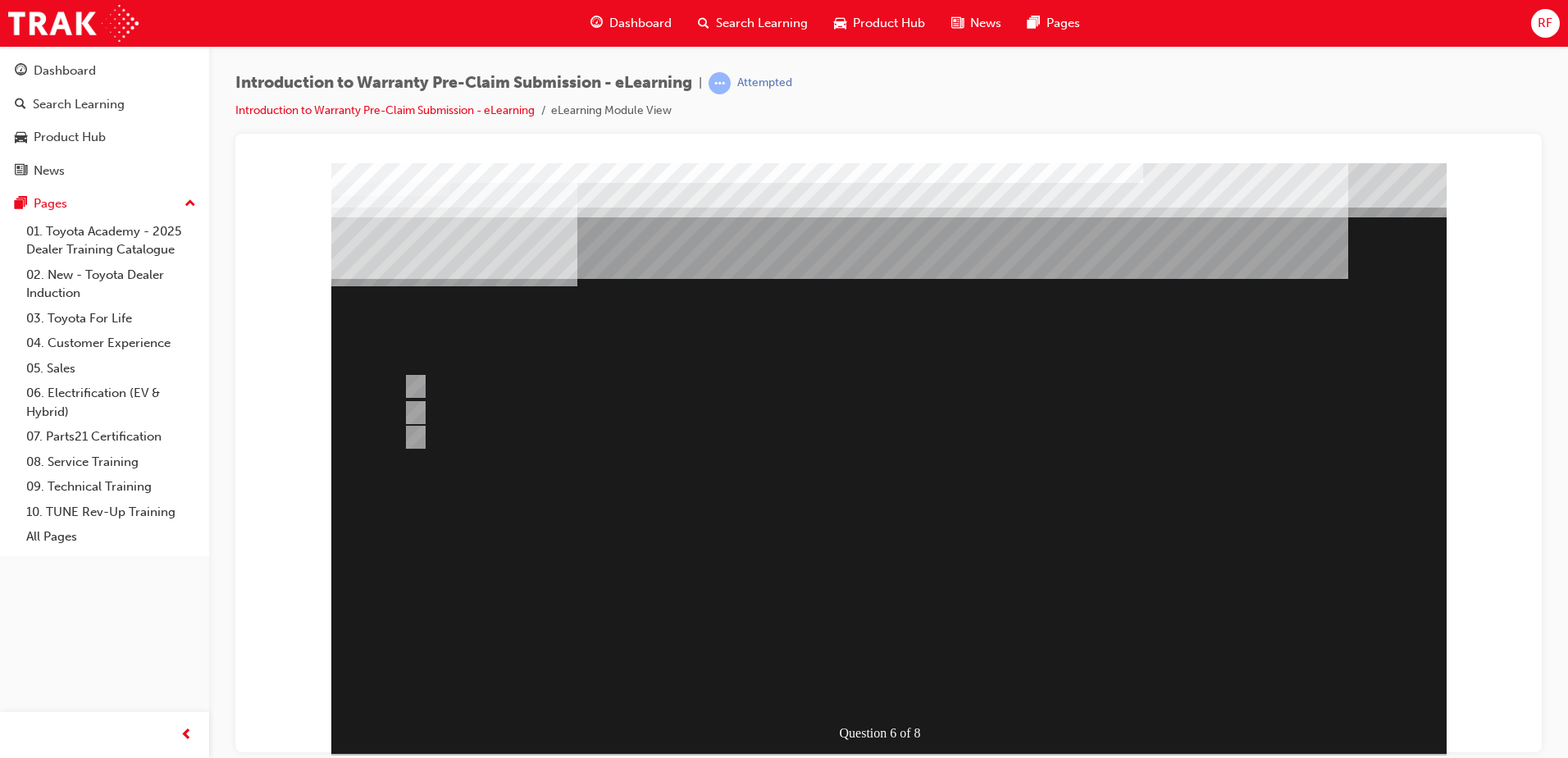
click at [419, 385] on div at bounding box center [889, 457] width 1116 height 590
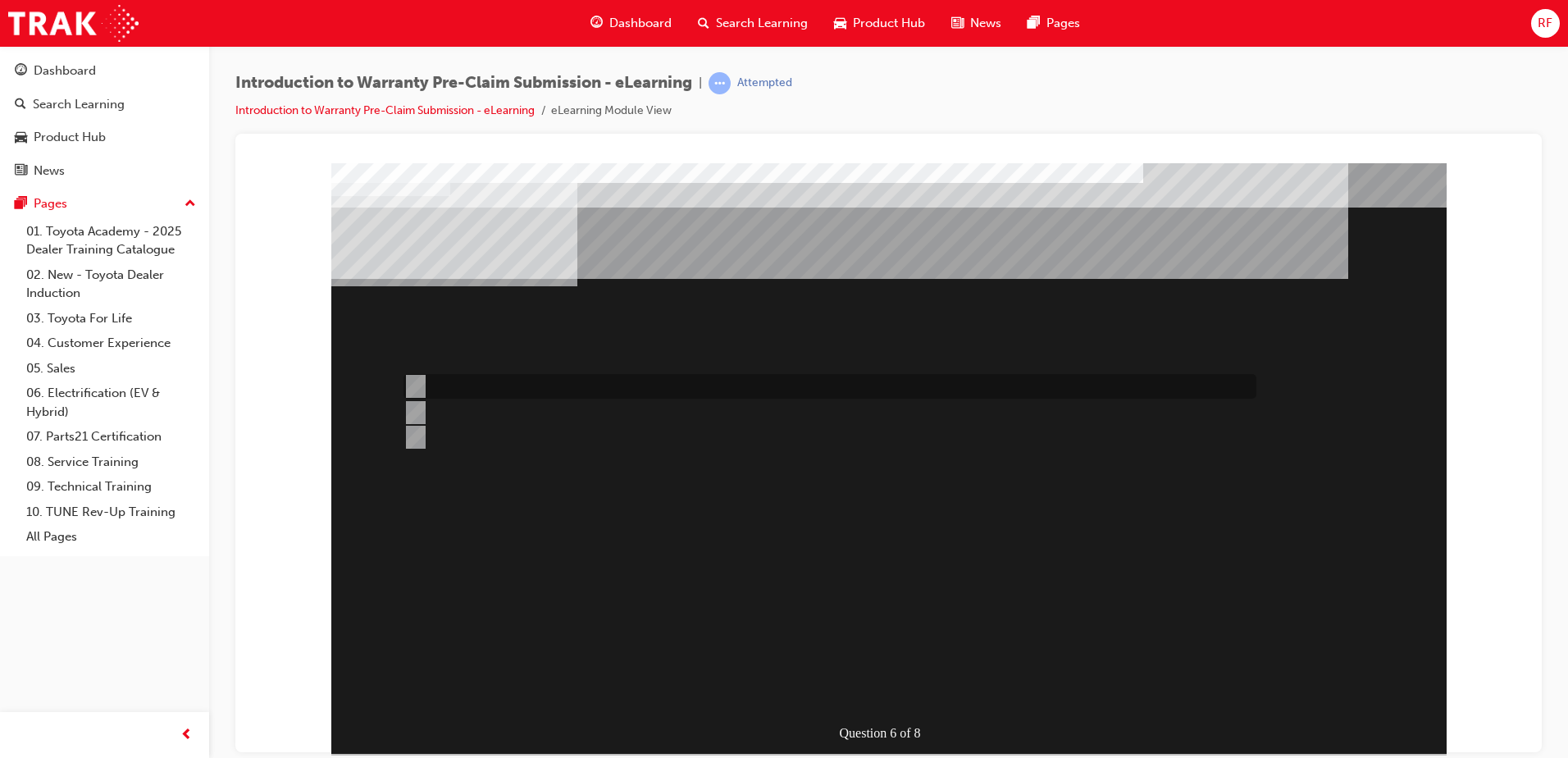
click at [419, 385] on input "Dealer Worklist." at bounding box center [413, 386] width 18 height 18
radio input "true"
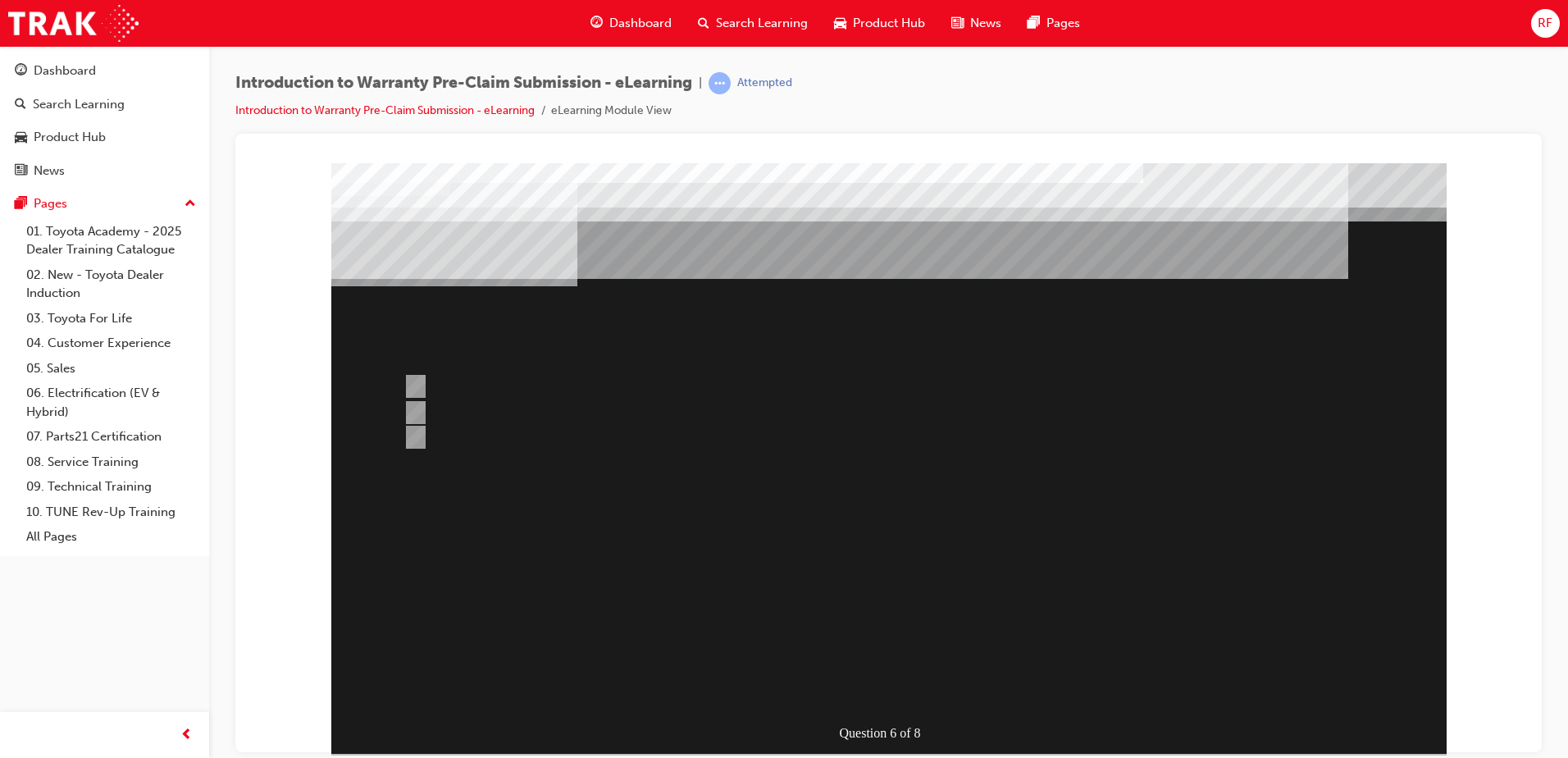
click at [904, 684] on div at bounding box center [889, 457] width 1116 height 590
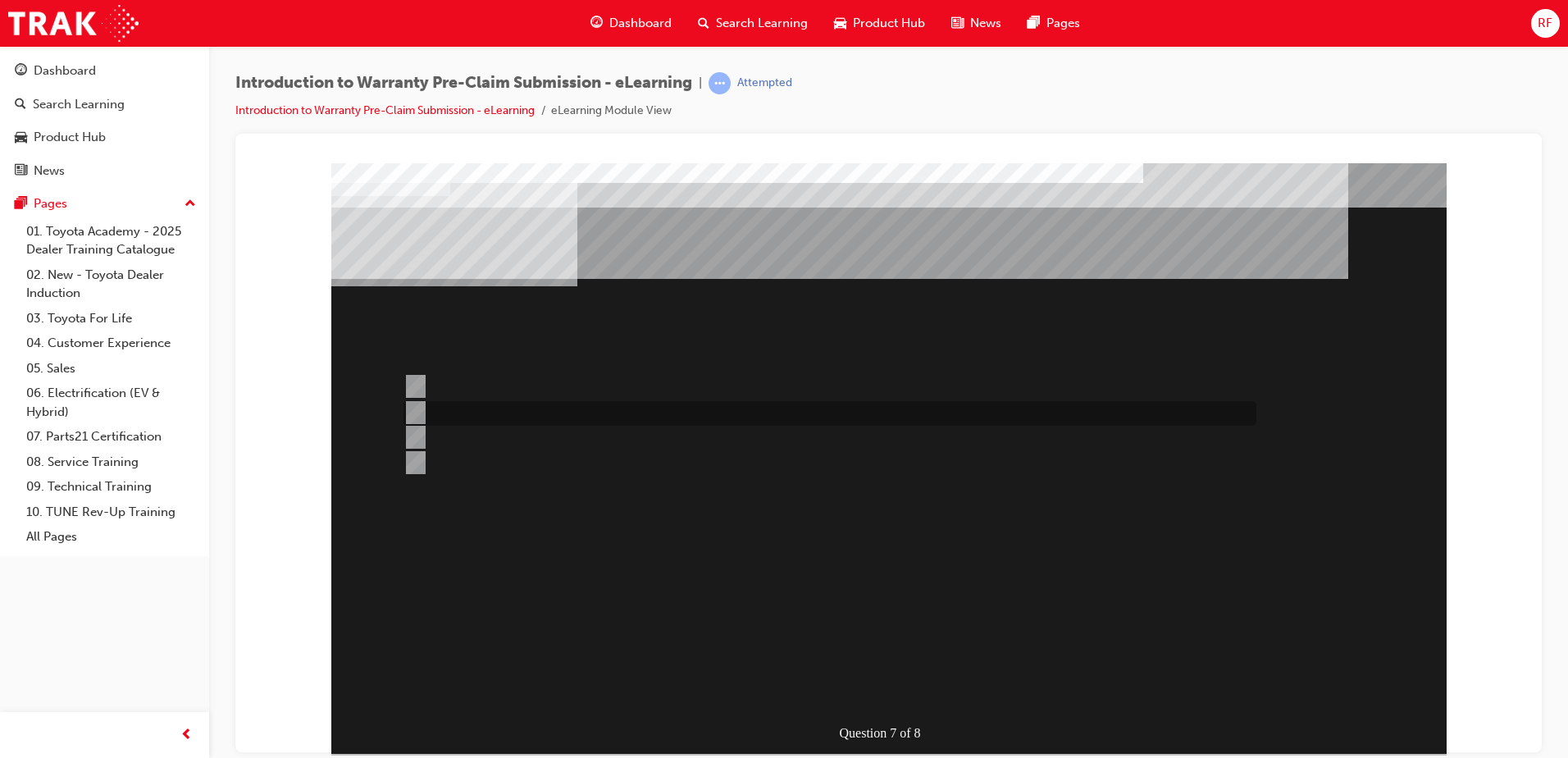
click at [415, 413] on input "Repair Date and KMs." at bounding box center [413, 413] width 18 height 18
radio input "true"
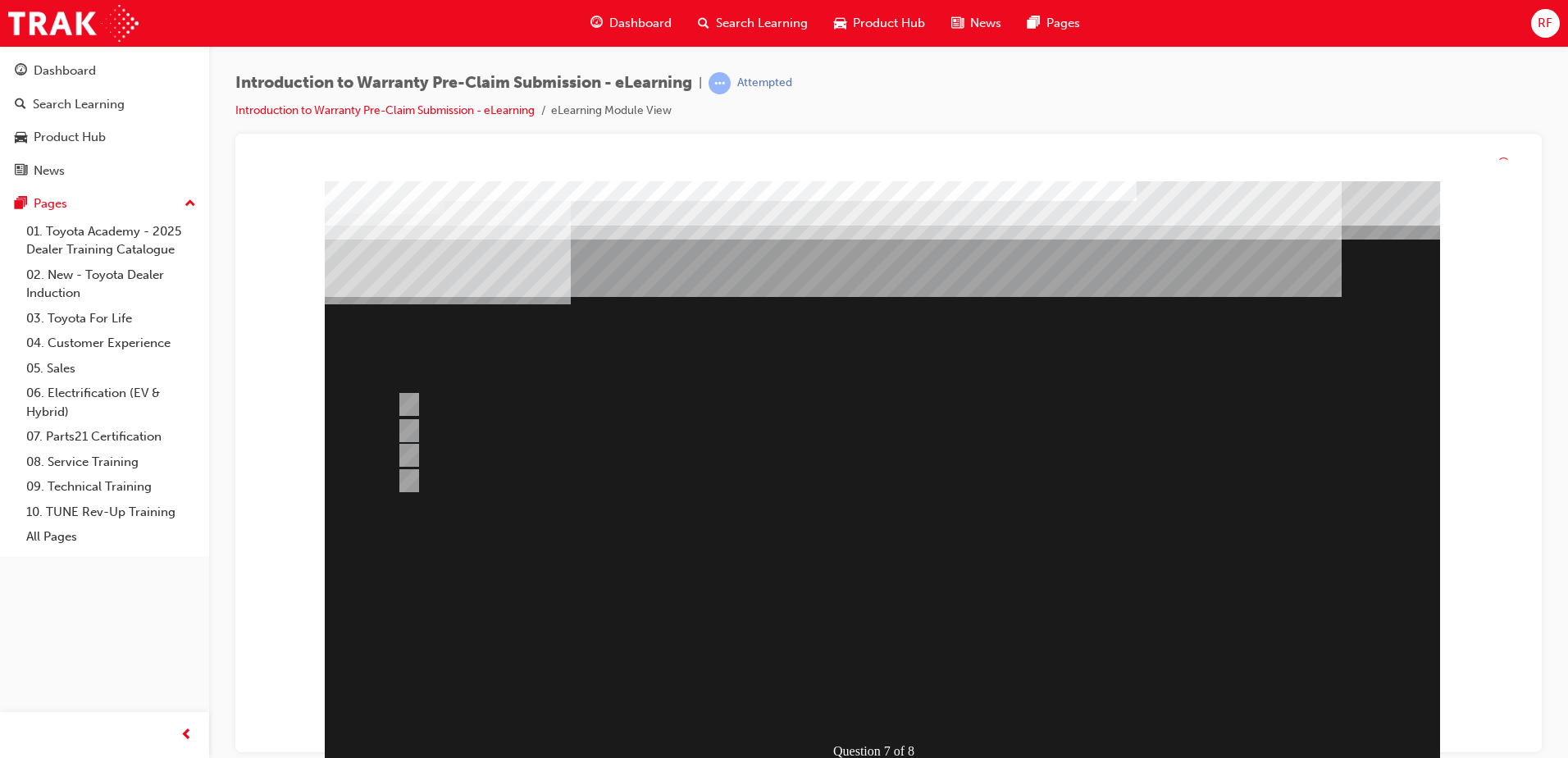
click at [884, 711] on div at bounding box center [883, 476] width 1116 height 590
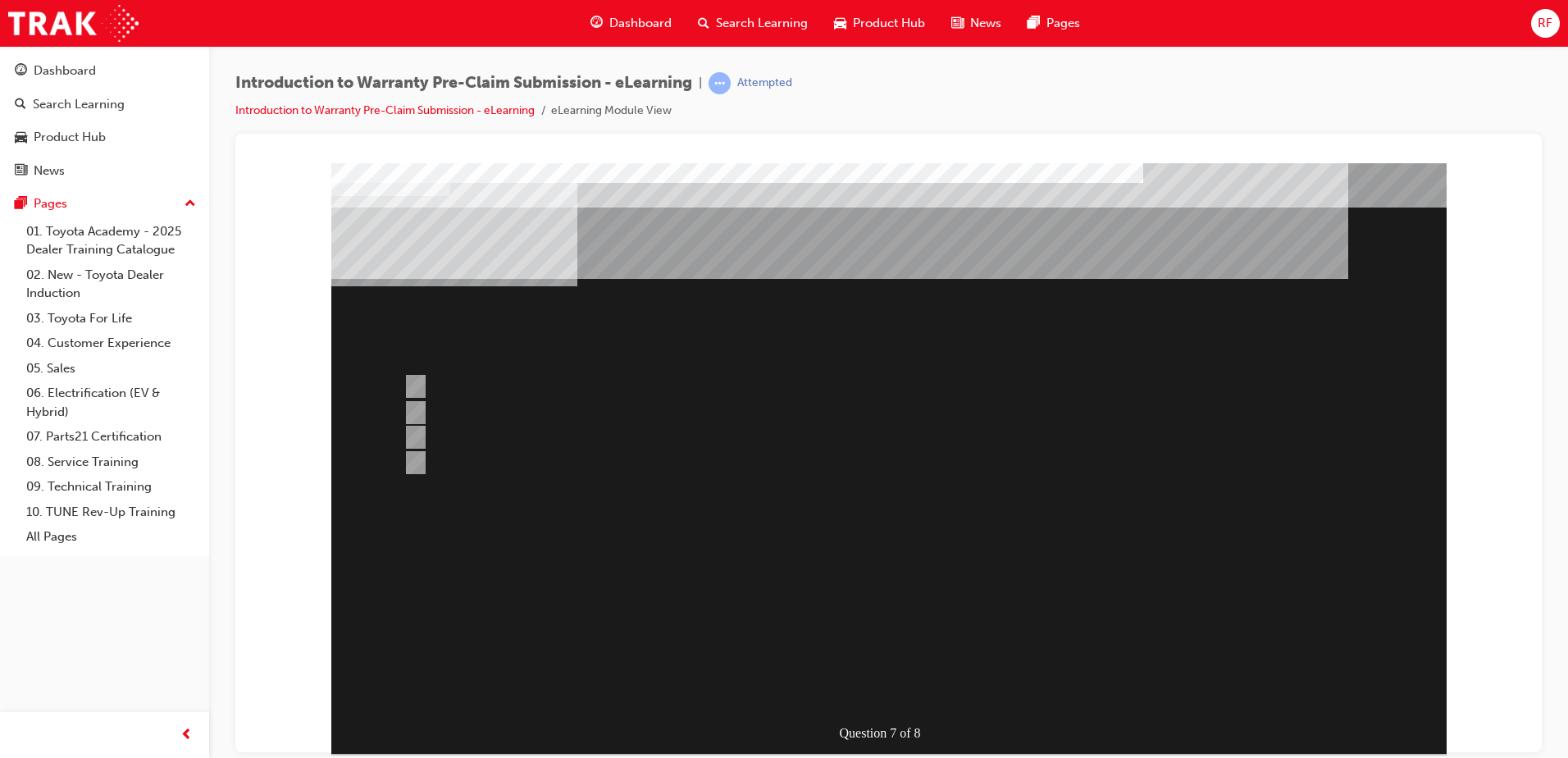
click at [410, 459] on input "Claim Enquires." at bounding box center [413, 463] width 18 height 18
radio input "true"
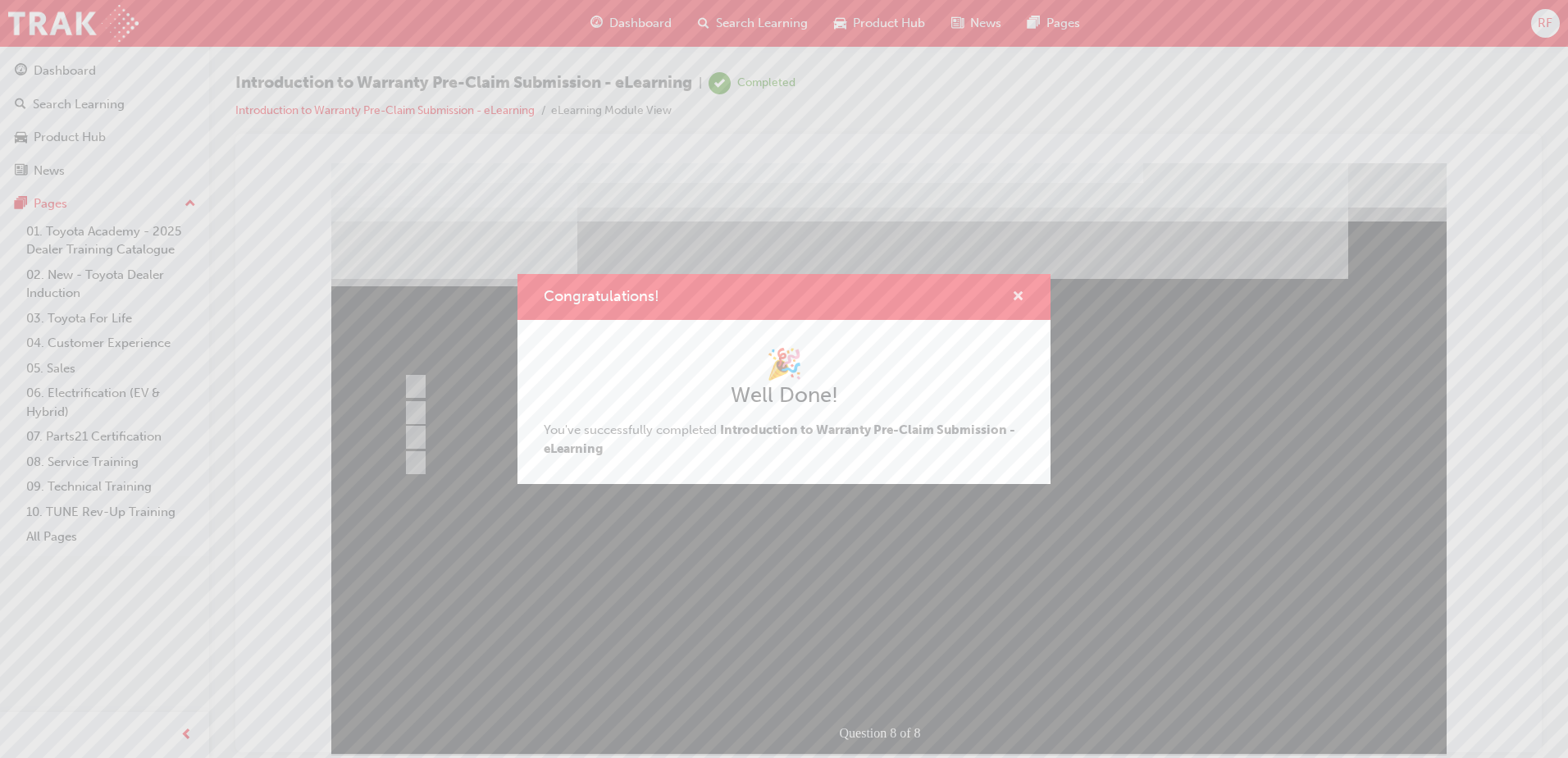
drag, startPoint x: 1018, startPoint y: 288, endPoint x: 769, endPoint y: 130, distance: 294.9
click at [1018, 290] on span "cross-icon" at bounding box center [1018, 297] width 13 height 14
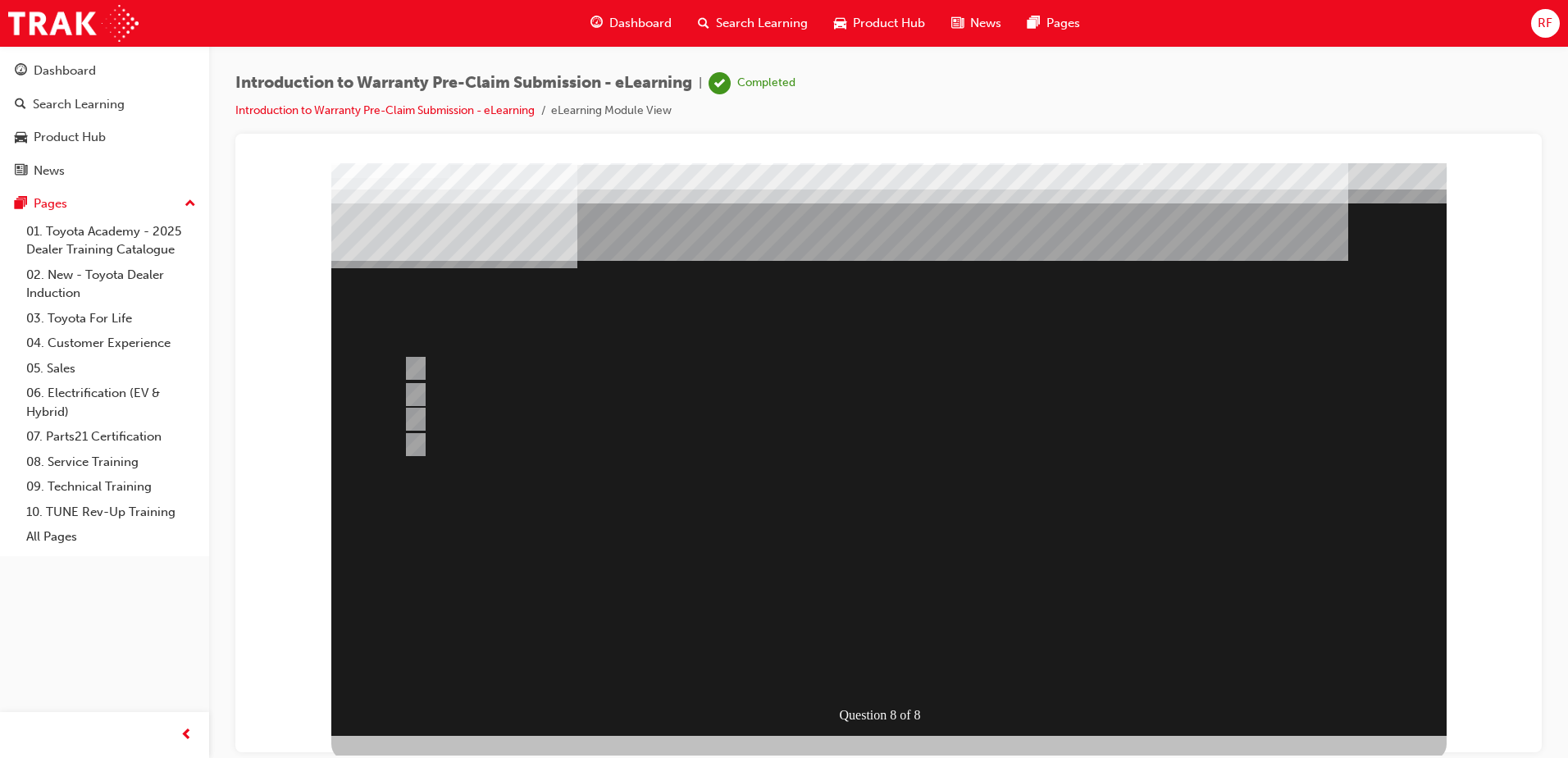
scroll to position [23, 0]
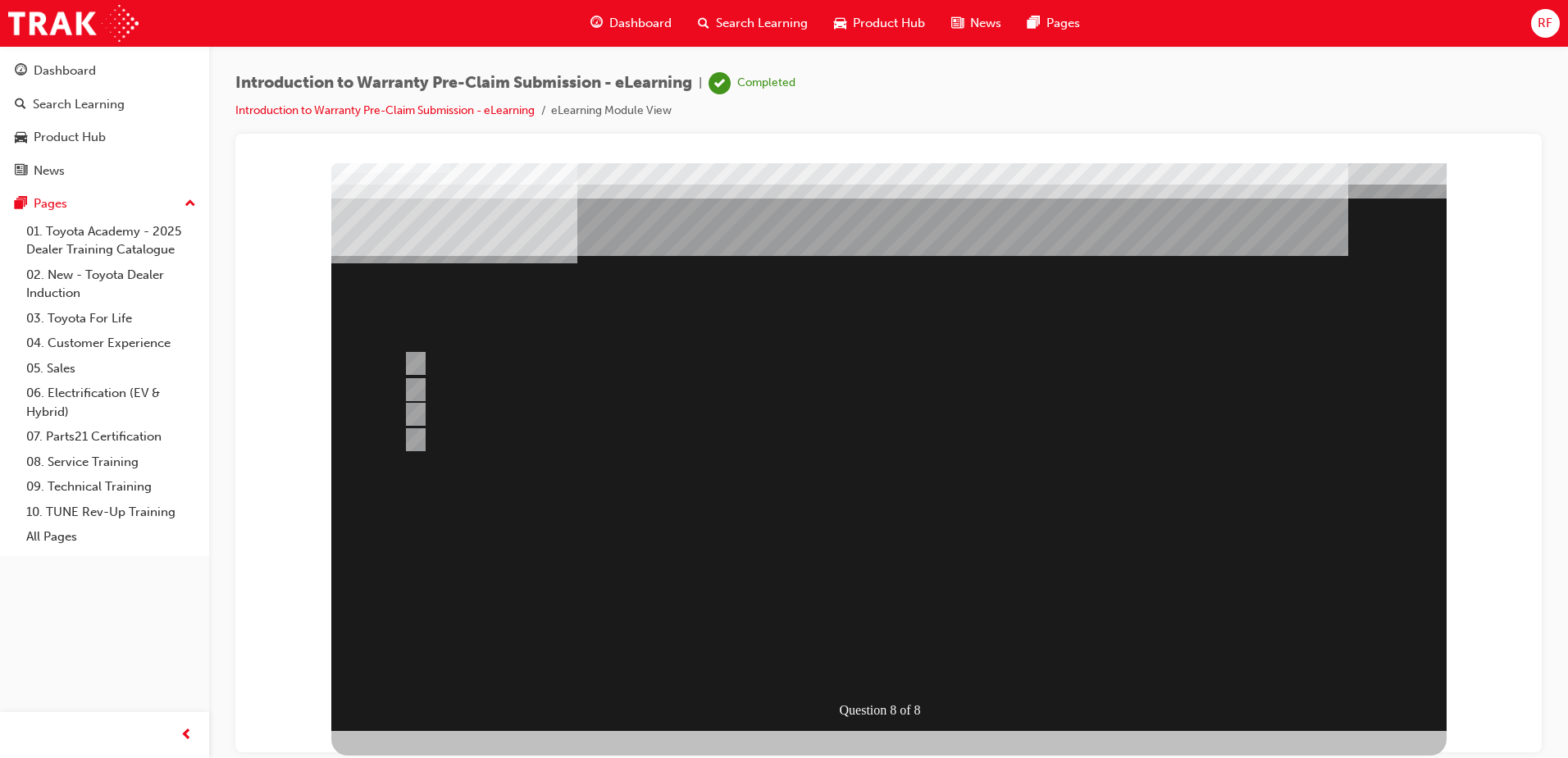
click at [865, 658] on div at bounding box center [889, 435] width 1116 height 590
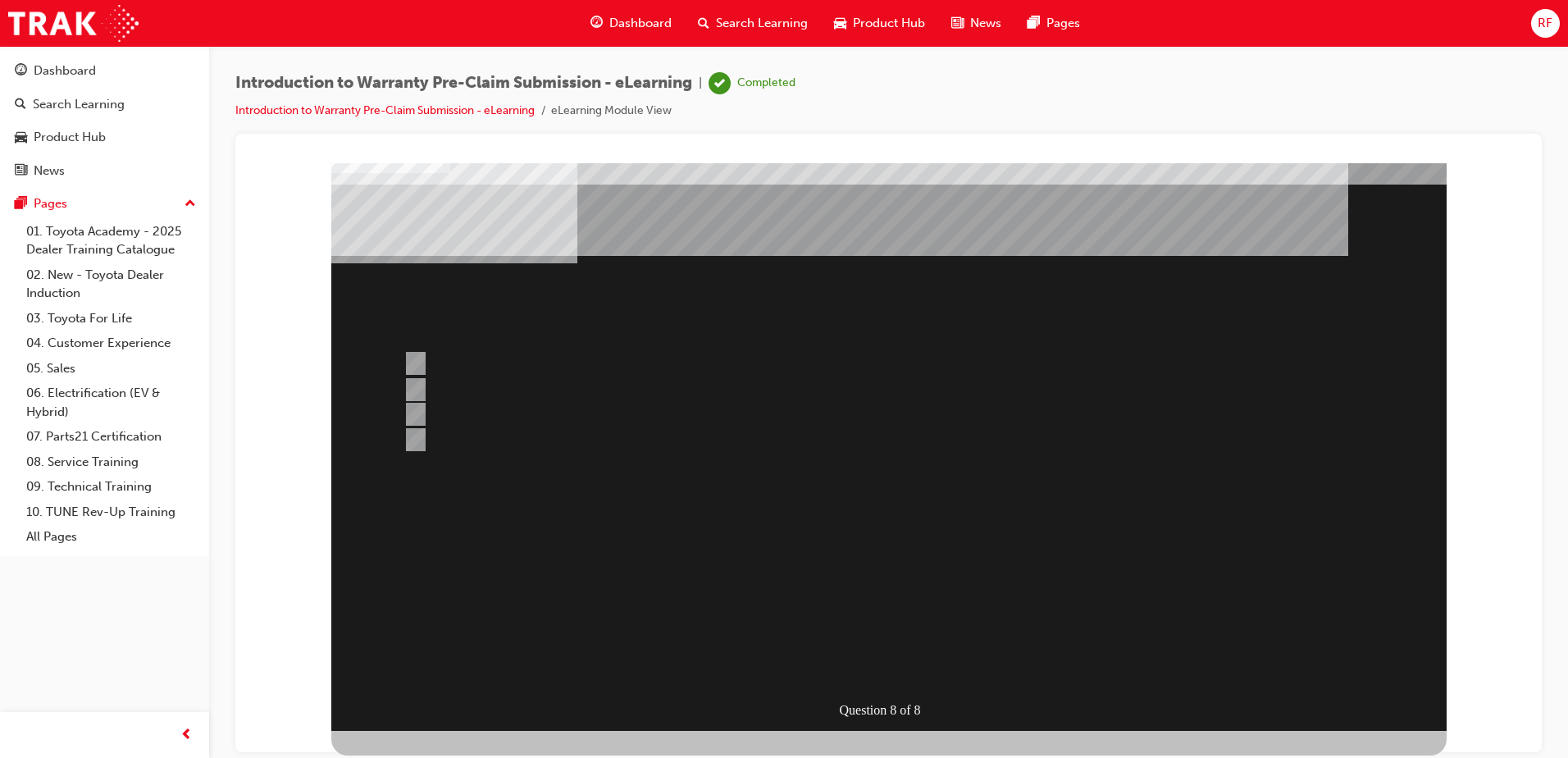
scroll to position [0, 0]
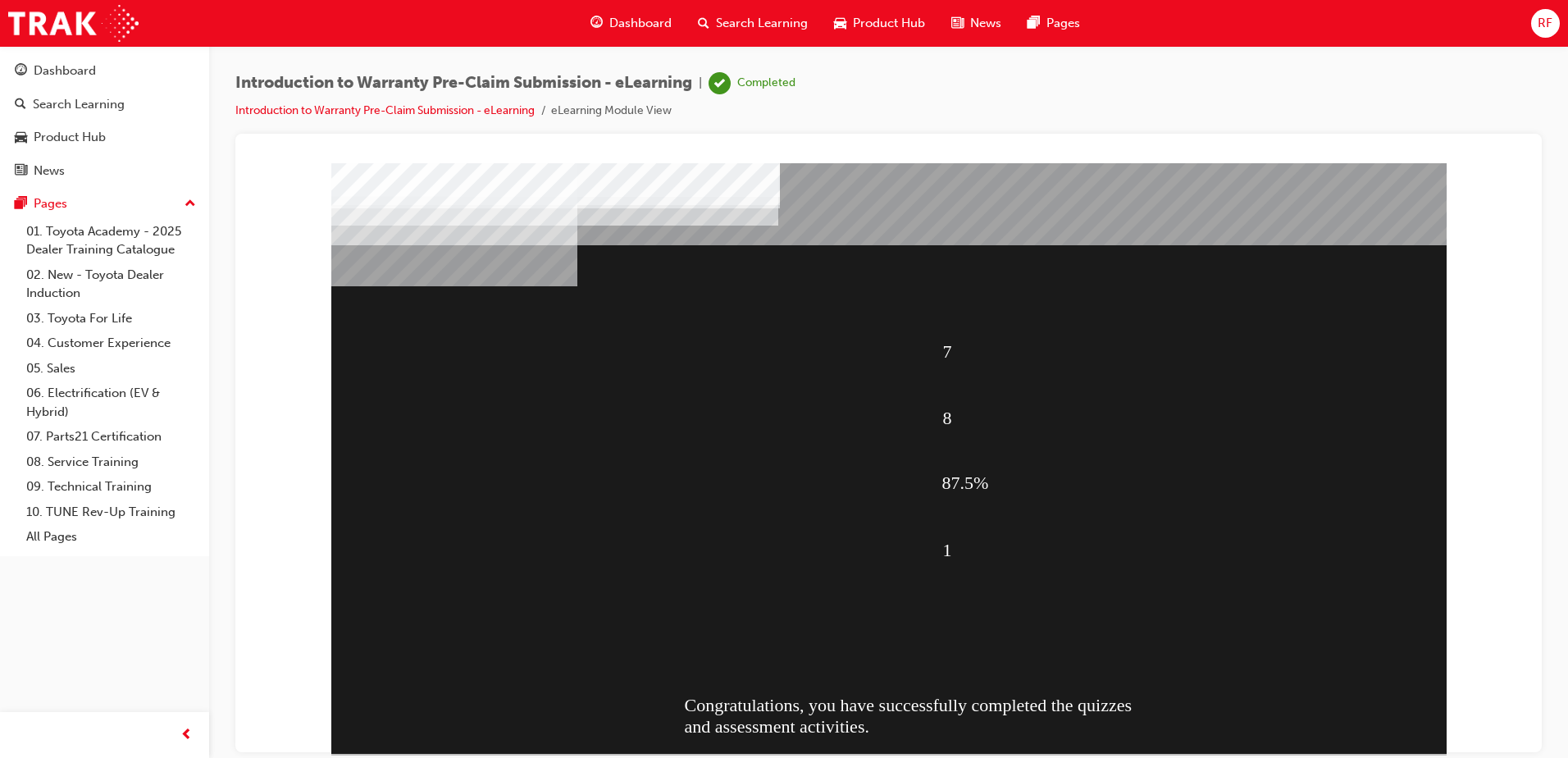
click at [888, 668] on div "7 8 87.5% 1 Congratulations, you have successfully completed the quizzes and as…" at bounding box center [889, 457] width 1116 height 590
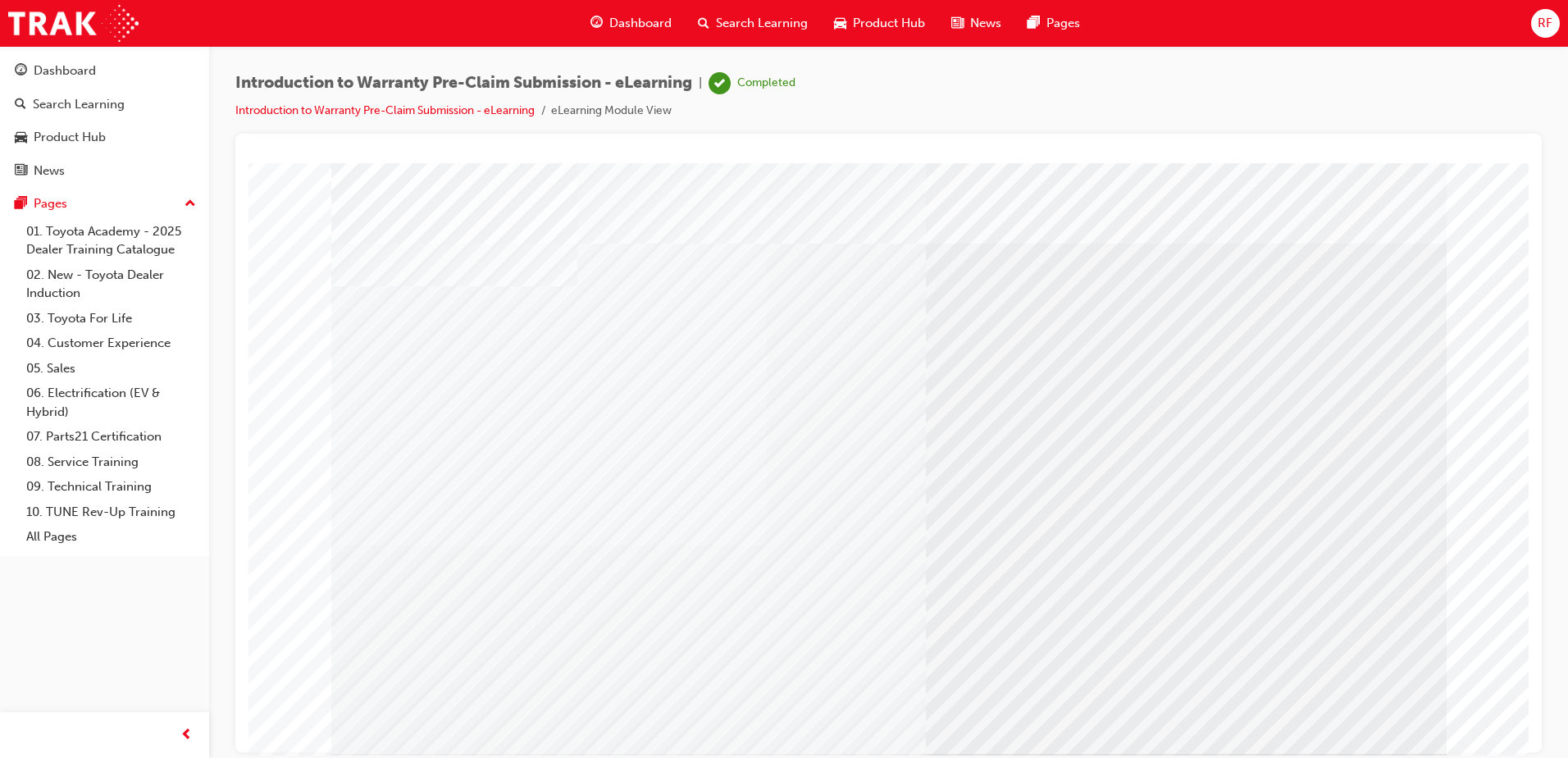
click at [756, 24] on span "Search Learning" at bounding box center [762, 23] width 92 height 19
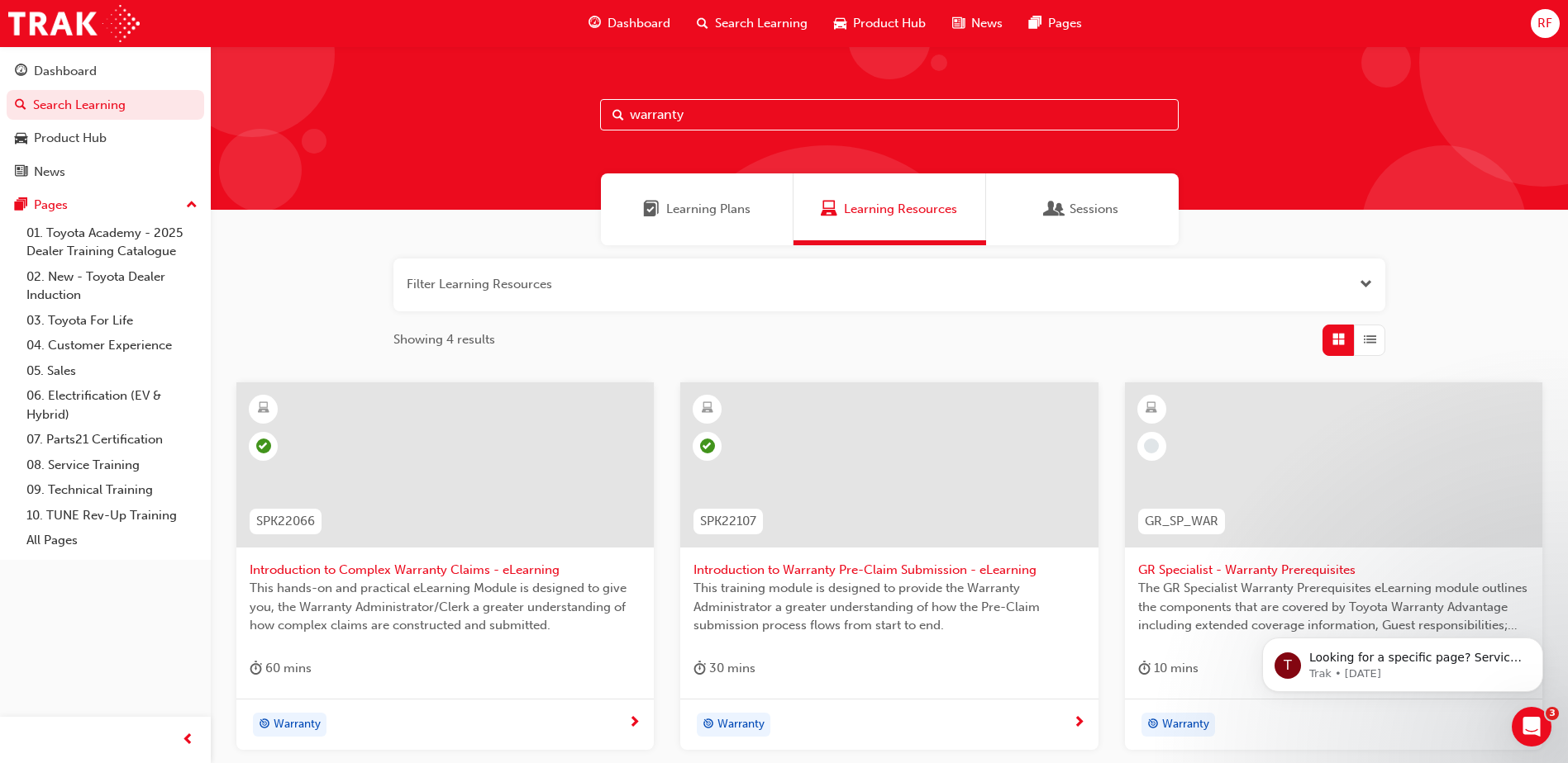
click at [687, 117] on input "warranty" at bounding box center [889, 115] width 578 height 32
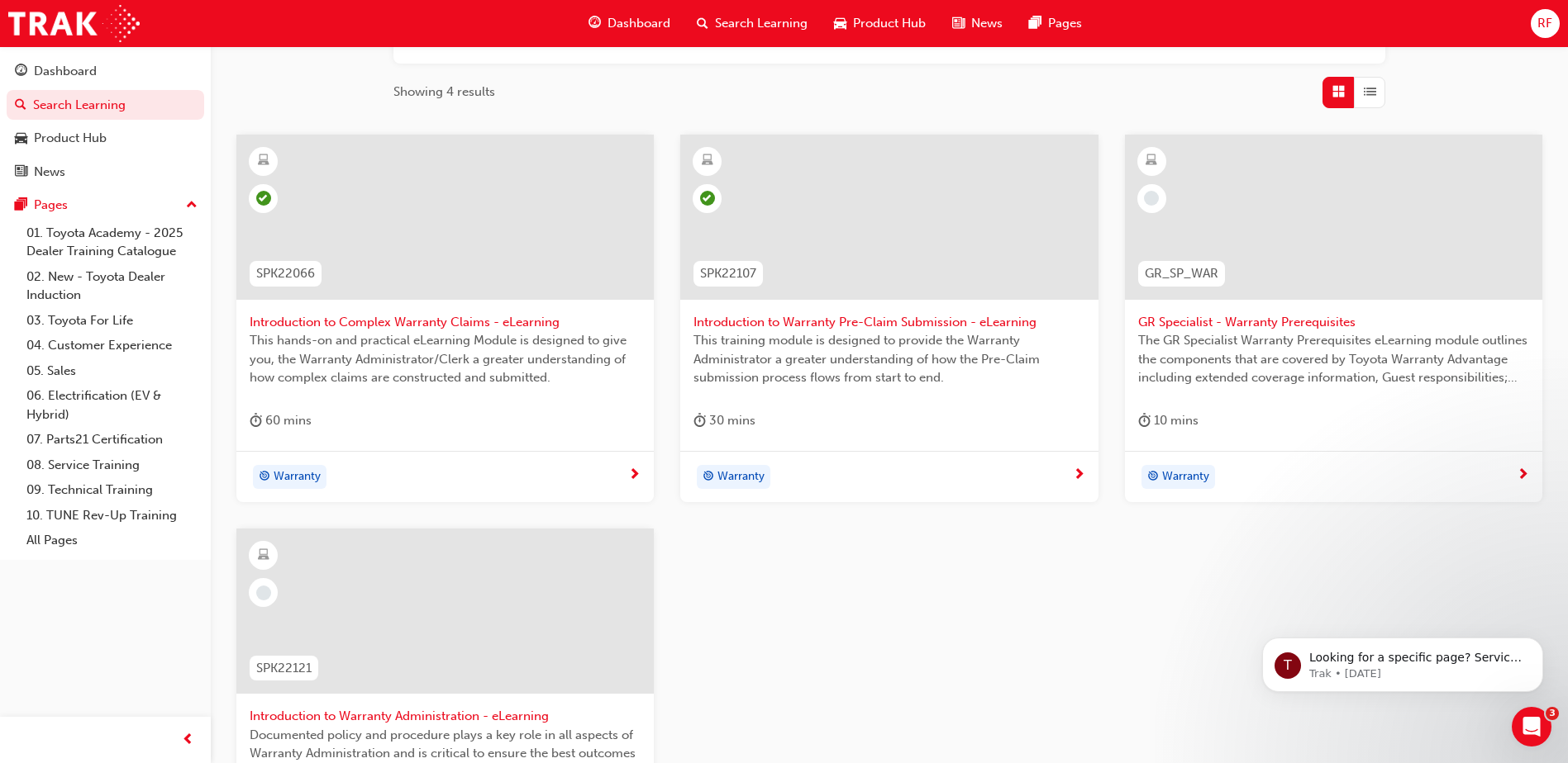
scroll to position [165, 0]
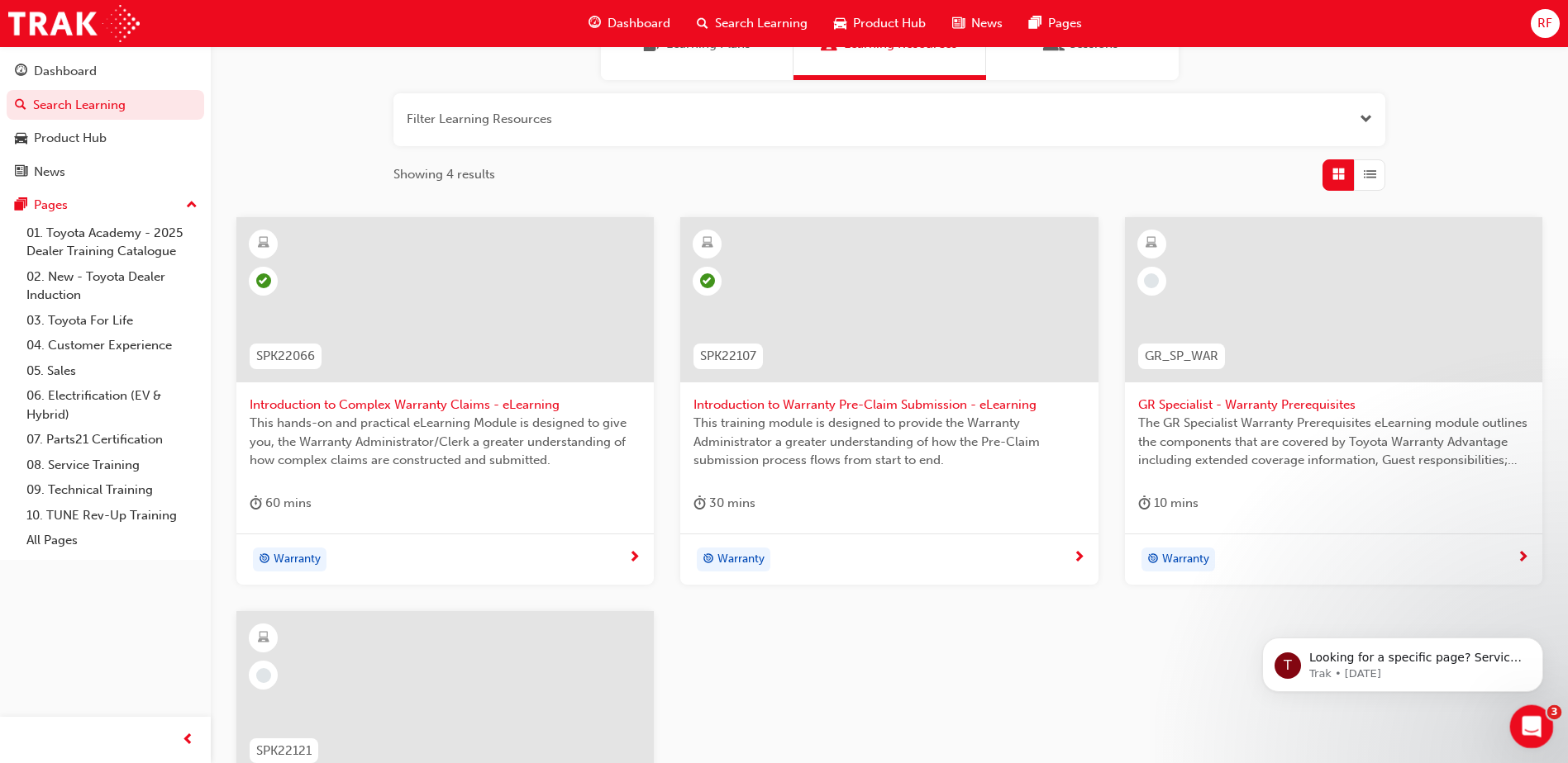
click at [1530, 730] on icon "Open Intercom Messenger" at bounding box center [1529, 725] width 27 height 27
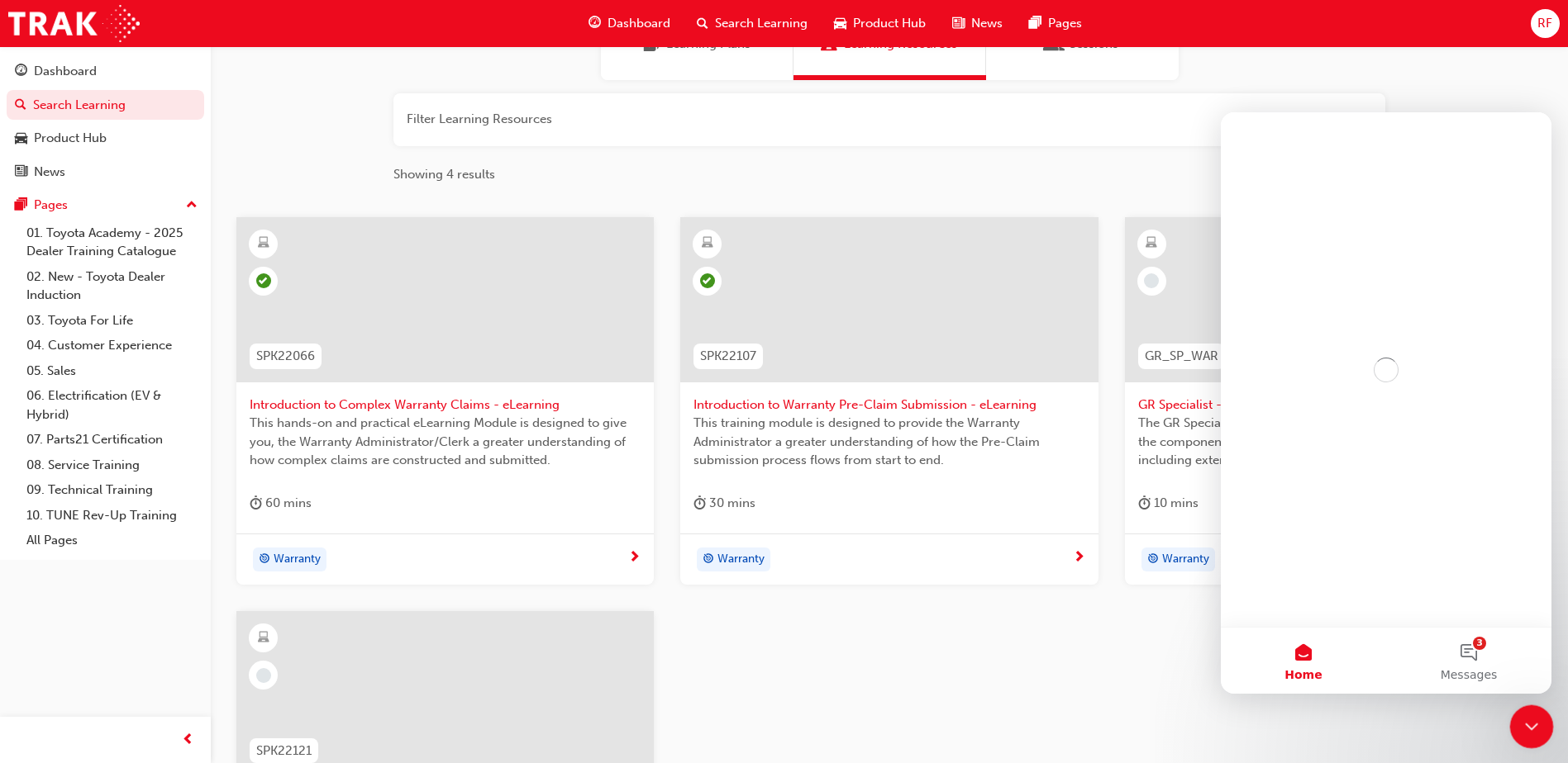
scroll to position [0, 0]
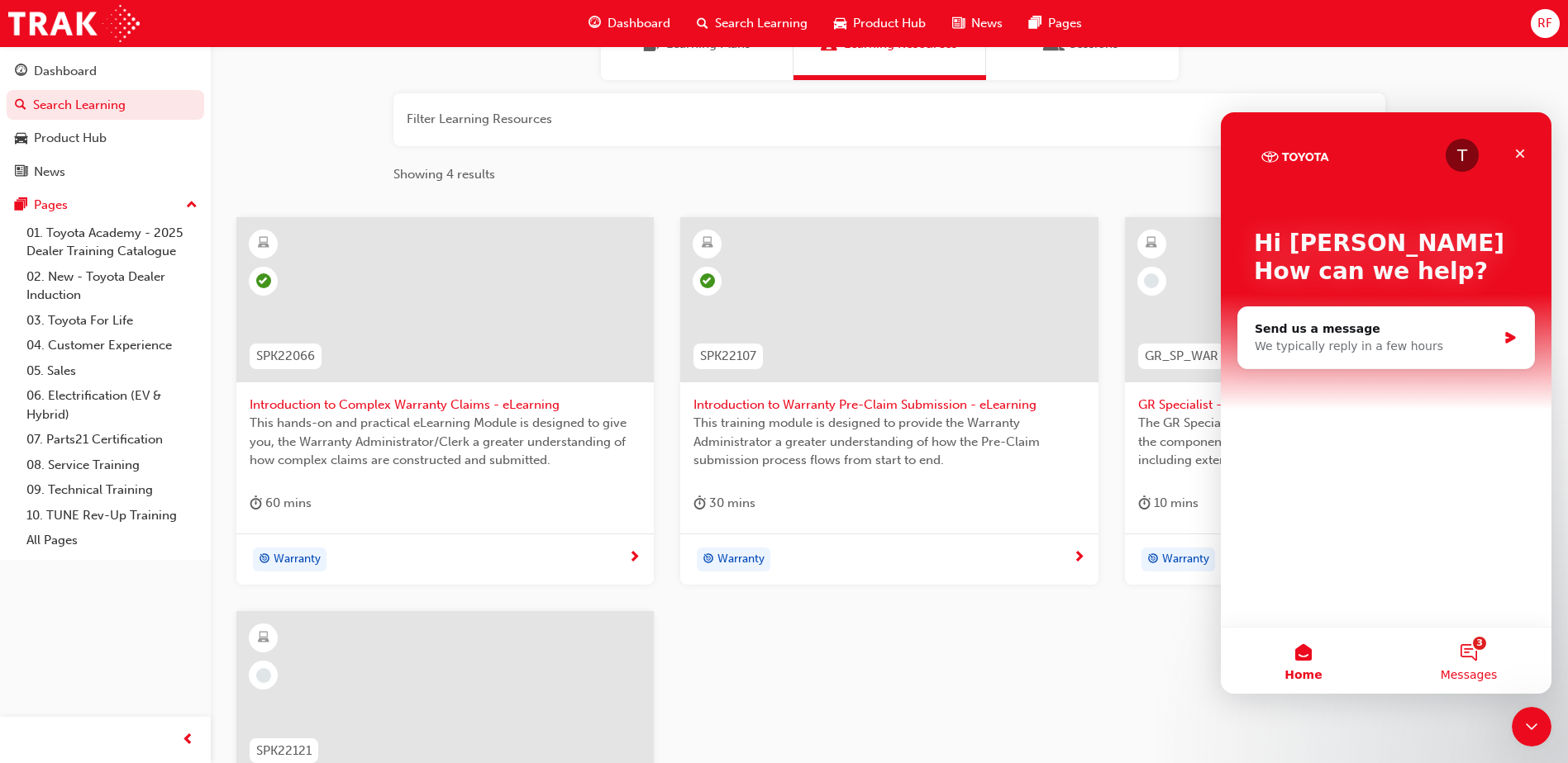
click at [1482, 644] on button "3 Messages" at bounding box center [1468, 660] width 165 height 66
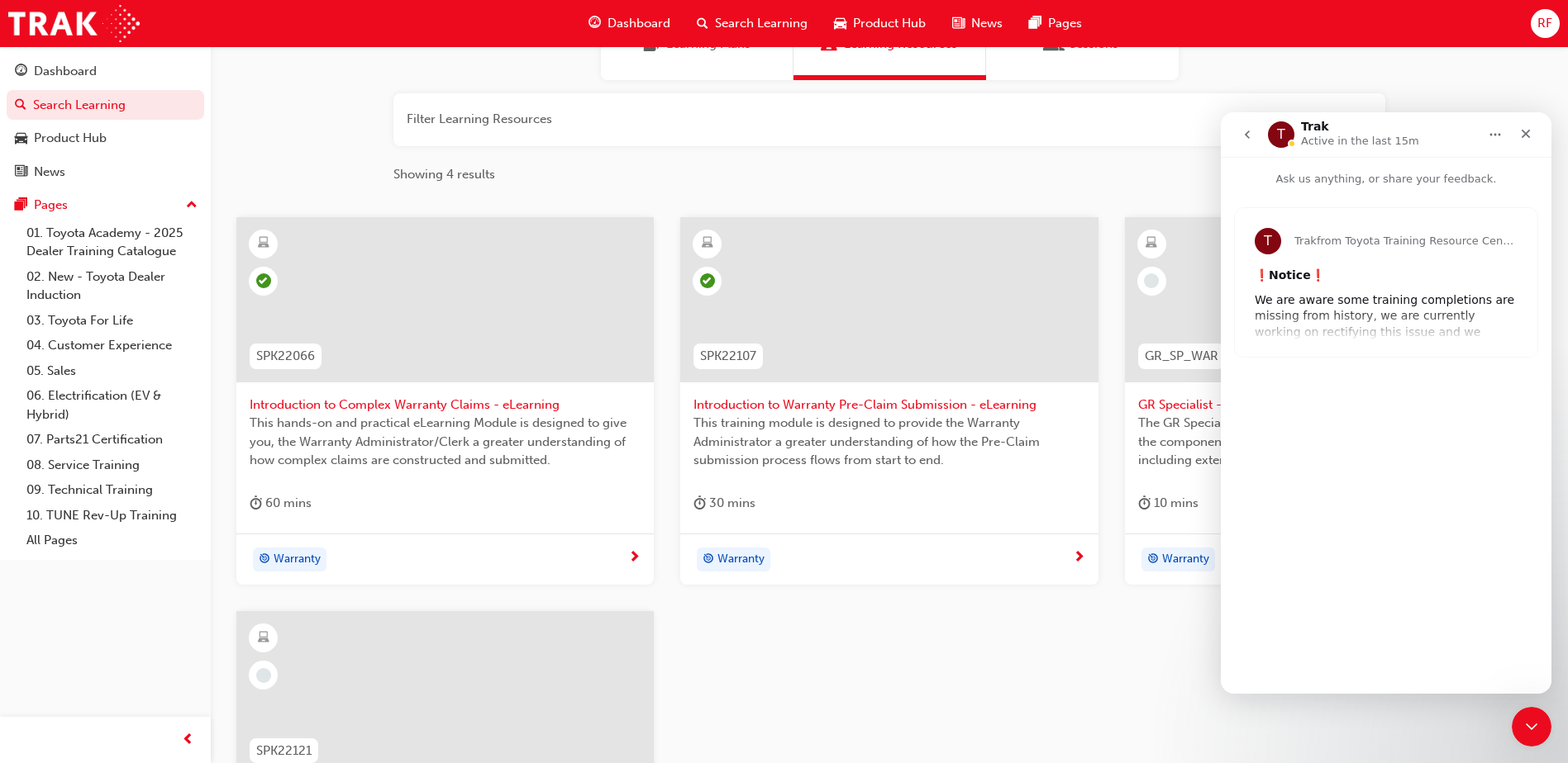
click at [1253, 134] on icon "go back" at bounding box center [1247, 134] width 14 height 14
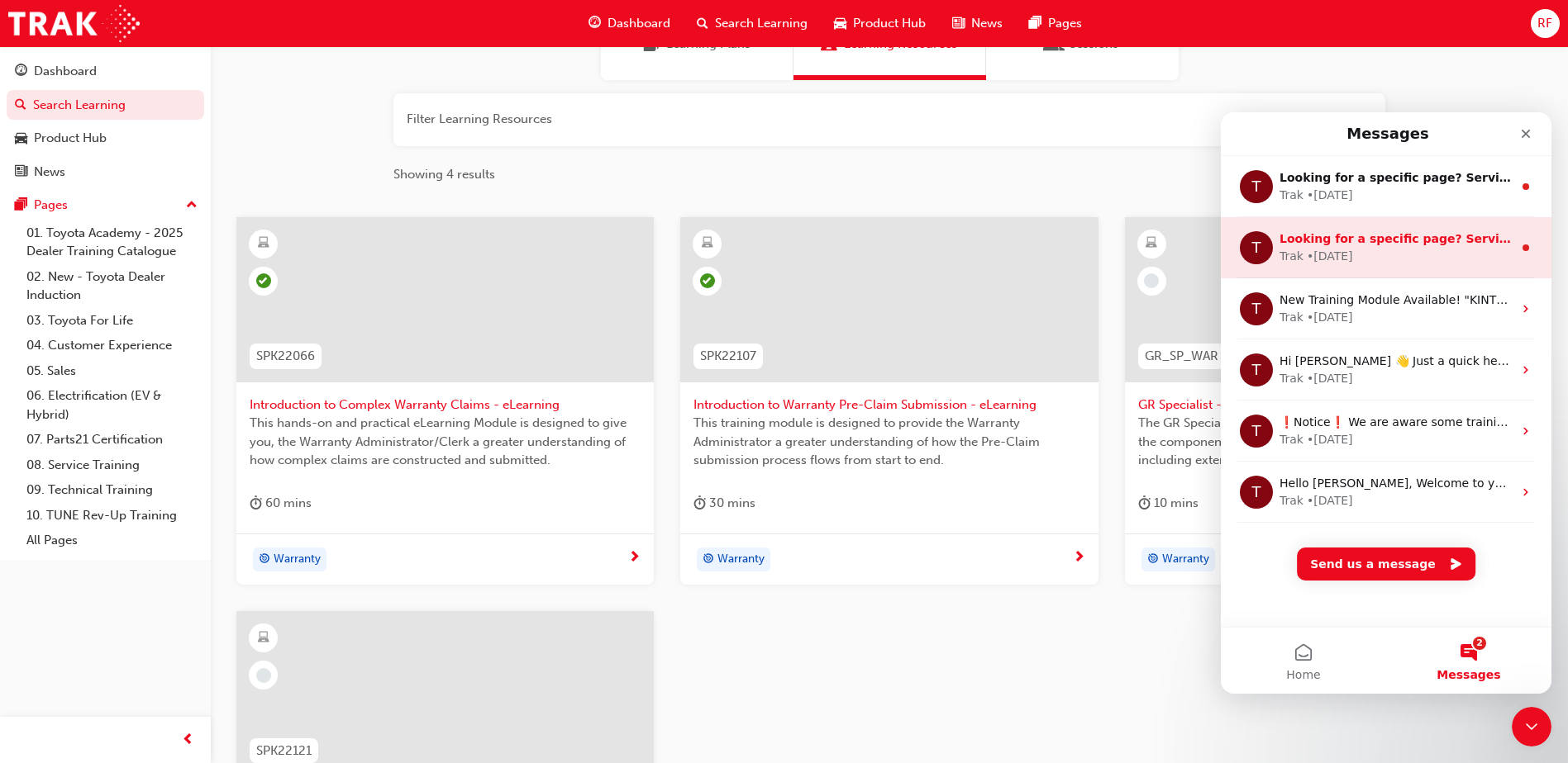
click at [1318, 251] on div "• [DATE]" at bounding box center [1329, 256] width 46 height 17
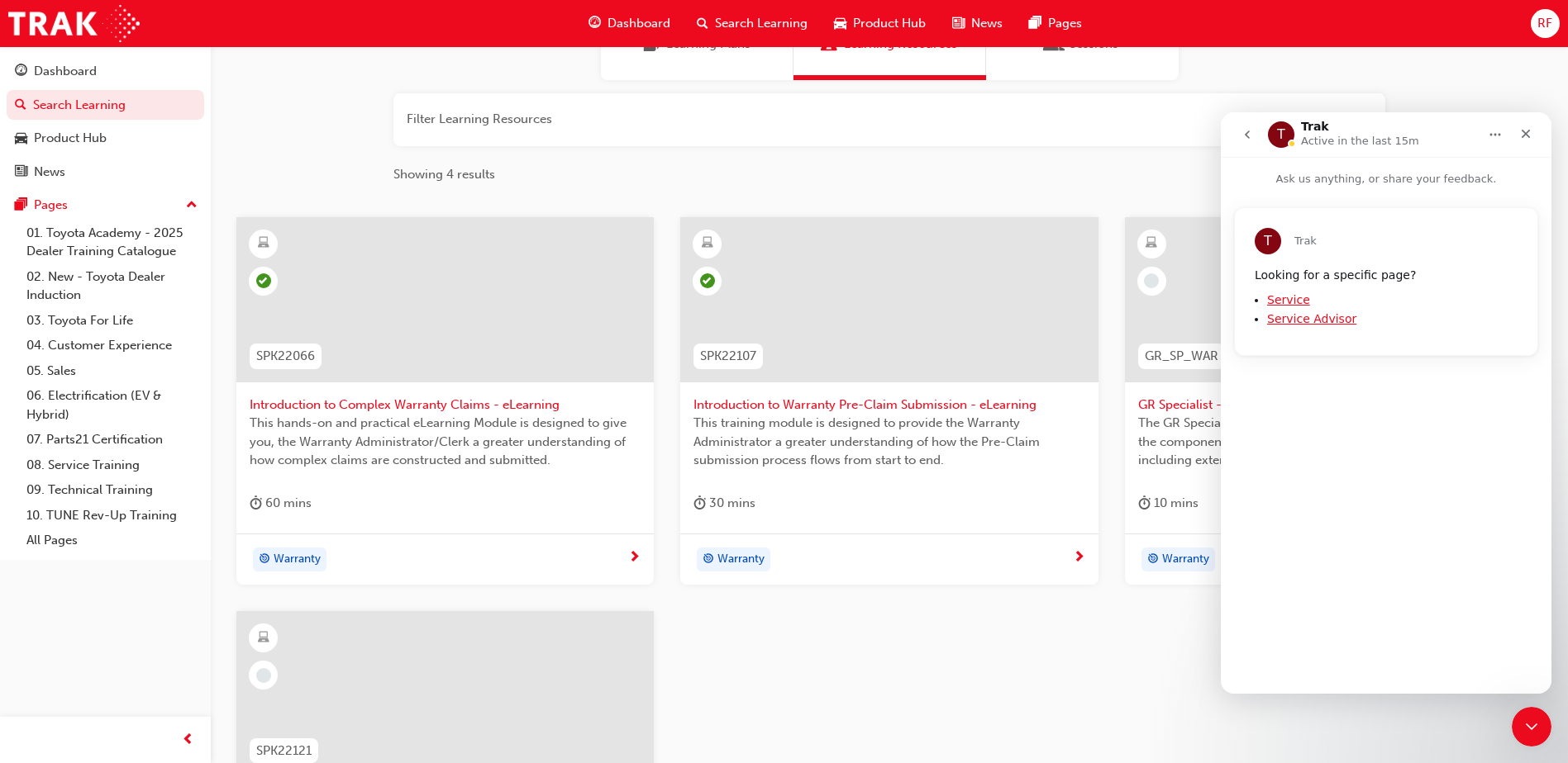
click at [1250, 140] on icon "go back" at bounding box center [1247, 134] width 14 height 14
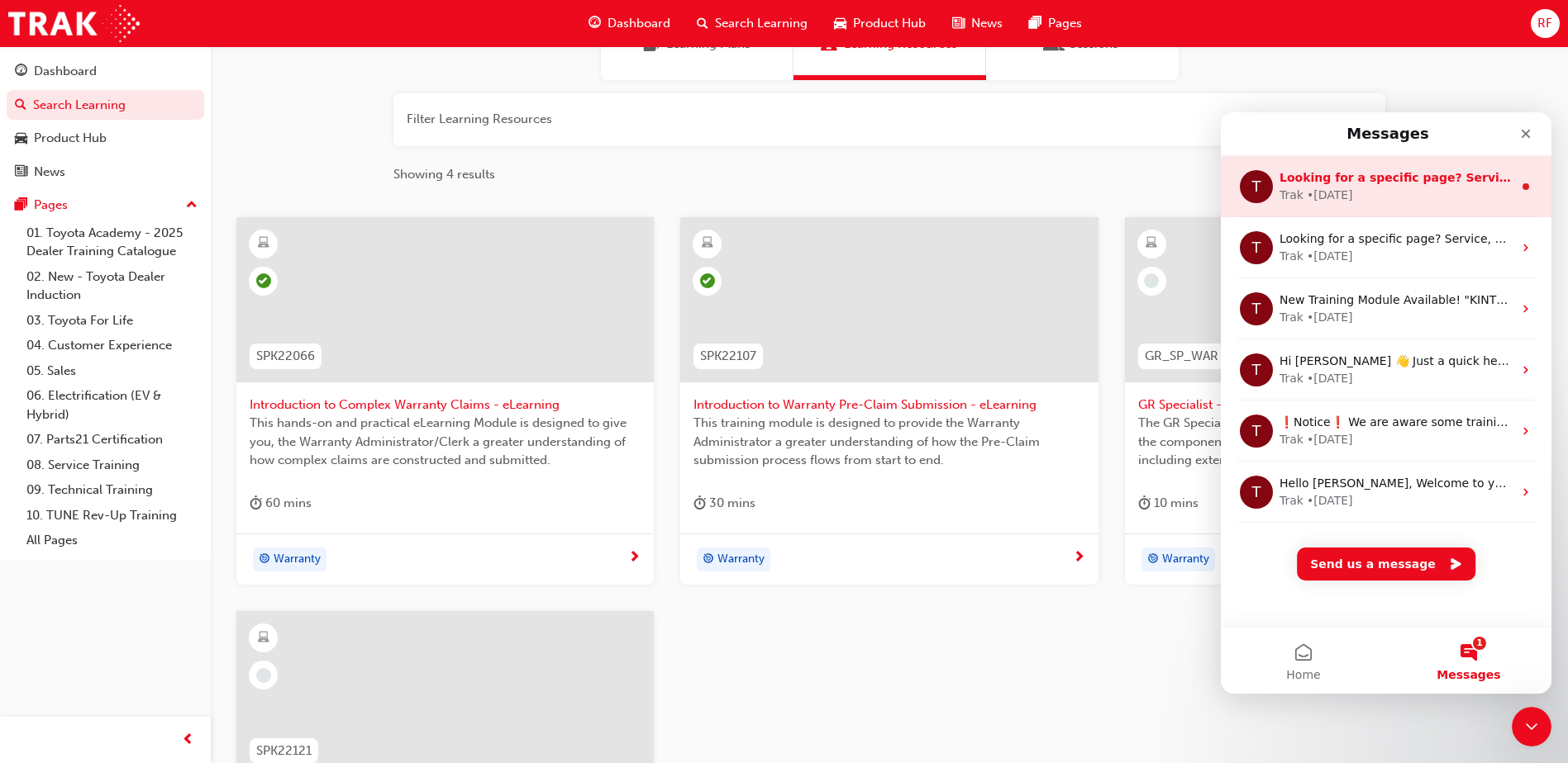
click at [1314, 182] on span "Looking for a specific page? Service, Service Advisor" at bounding box center [1452, 178] width 345 height 14
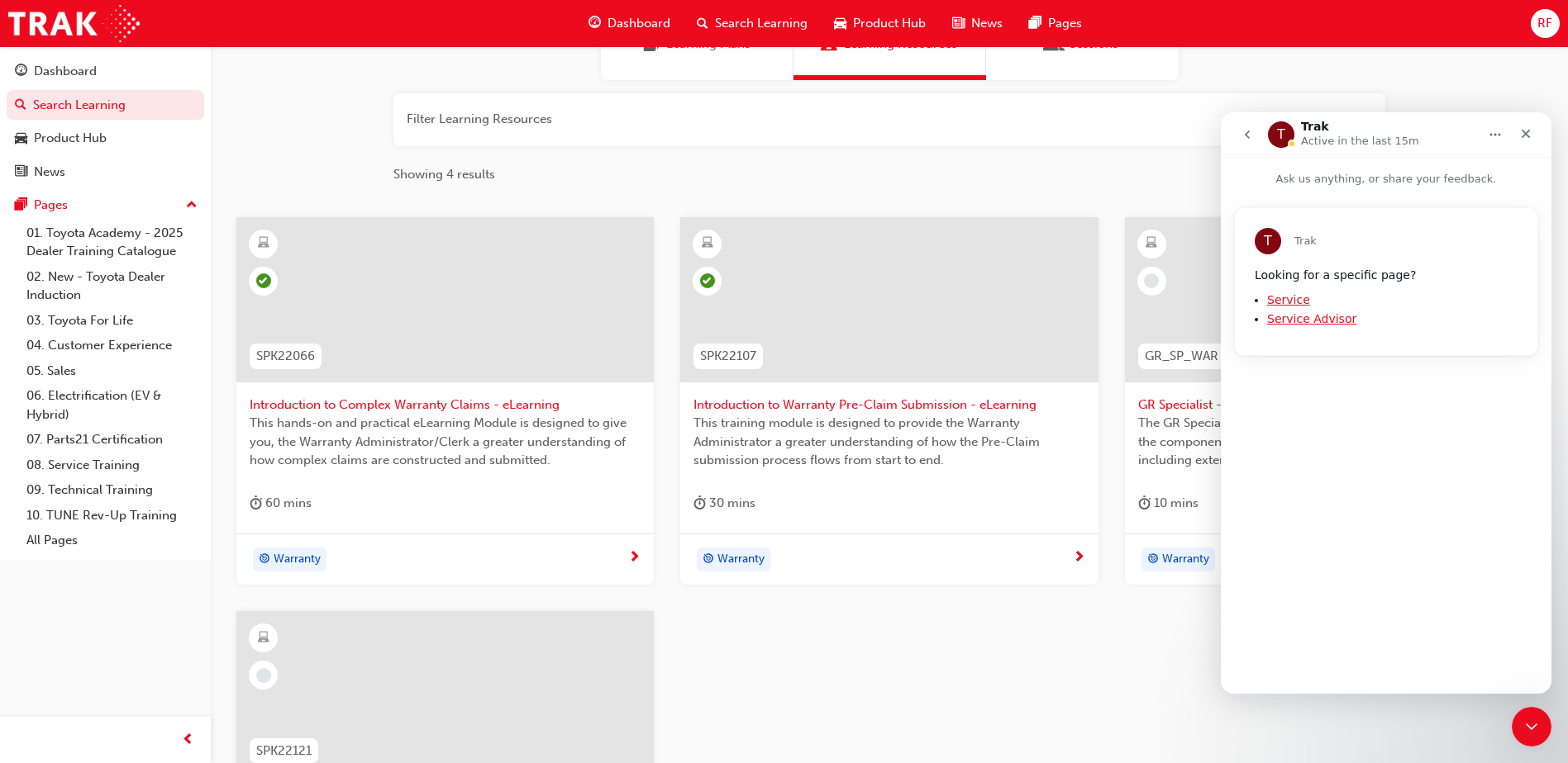
click at [1243, 132] on icon "go back" at bounding box center [1247, 134] width 14 height 14
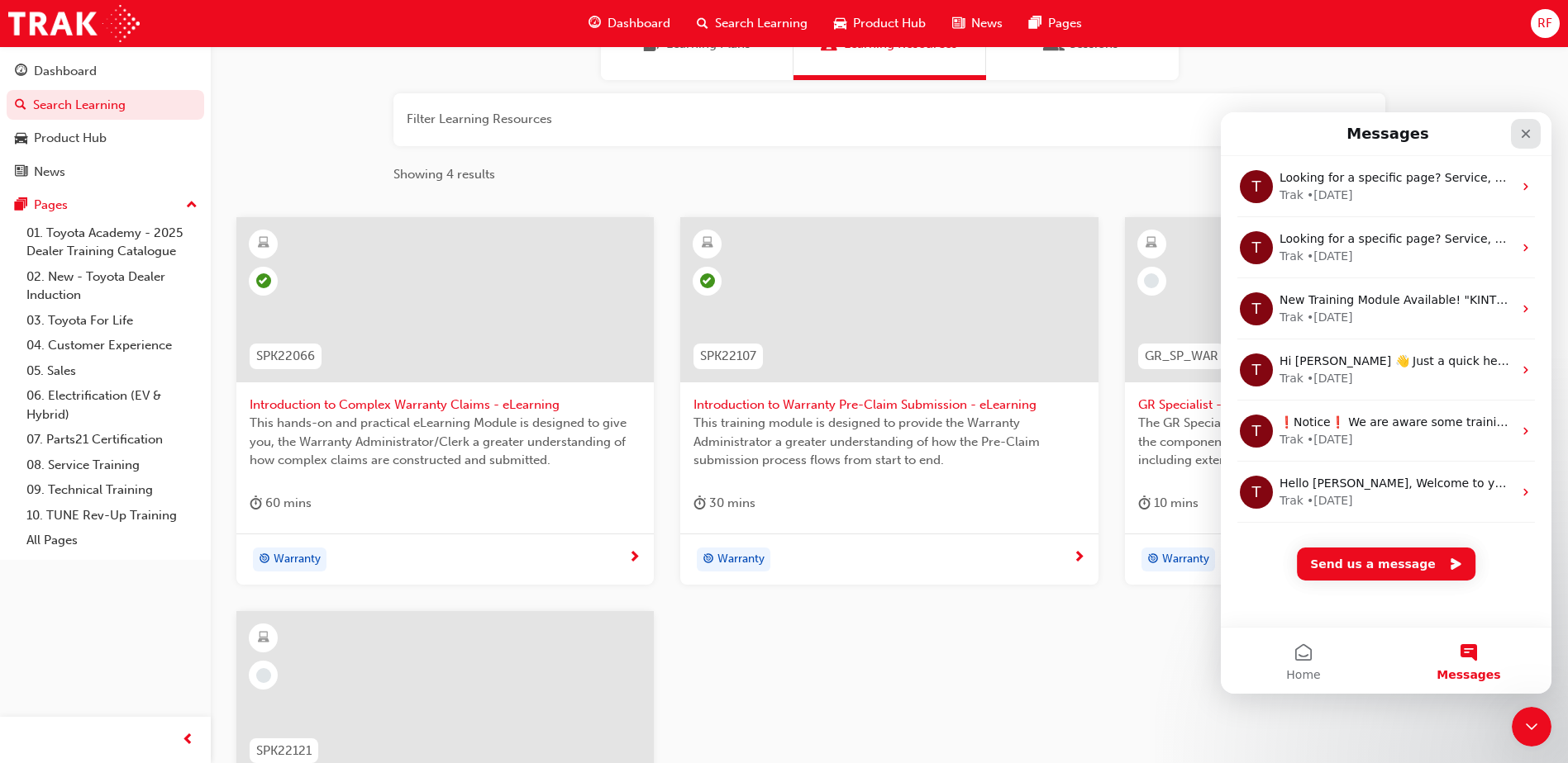
click at [1524, 139] on icon "Close" at bounding box center [1526, 133] width 14 height 14
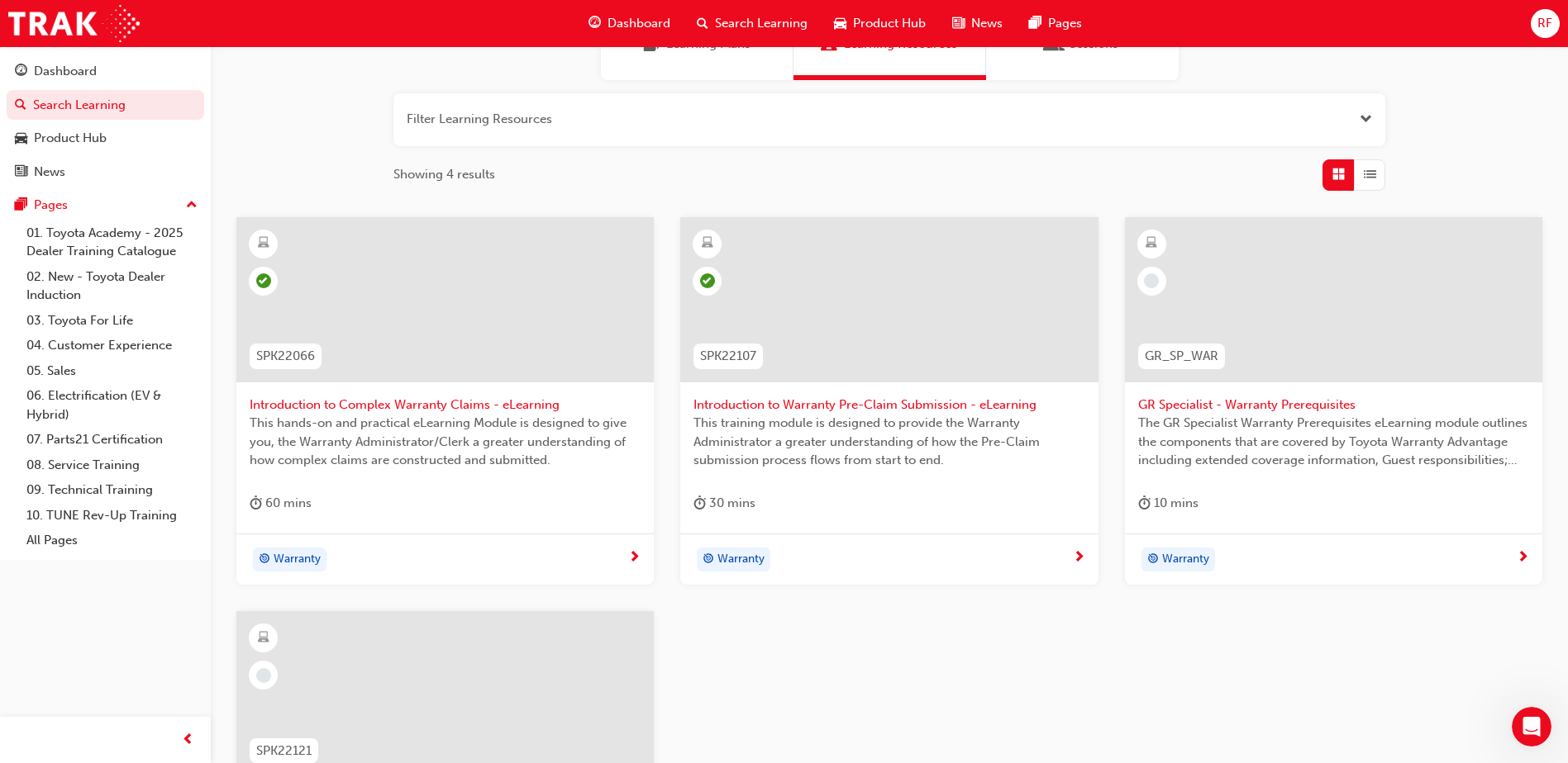
drag, startPoint x: 1293, startPoint y: 701, endPoint x: 1290, endPoint y: 667, distance: 34.1
click at [1293, 700] on div "SPK22066 Introduction to Complex Warranty Claims - eLearning This hands-on and …" at bounding box center [889, 611] width 1333 height 789
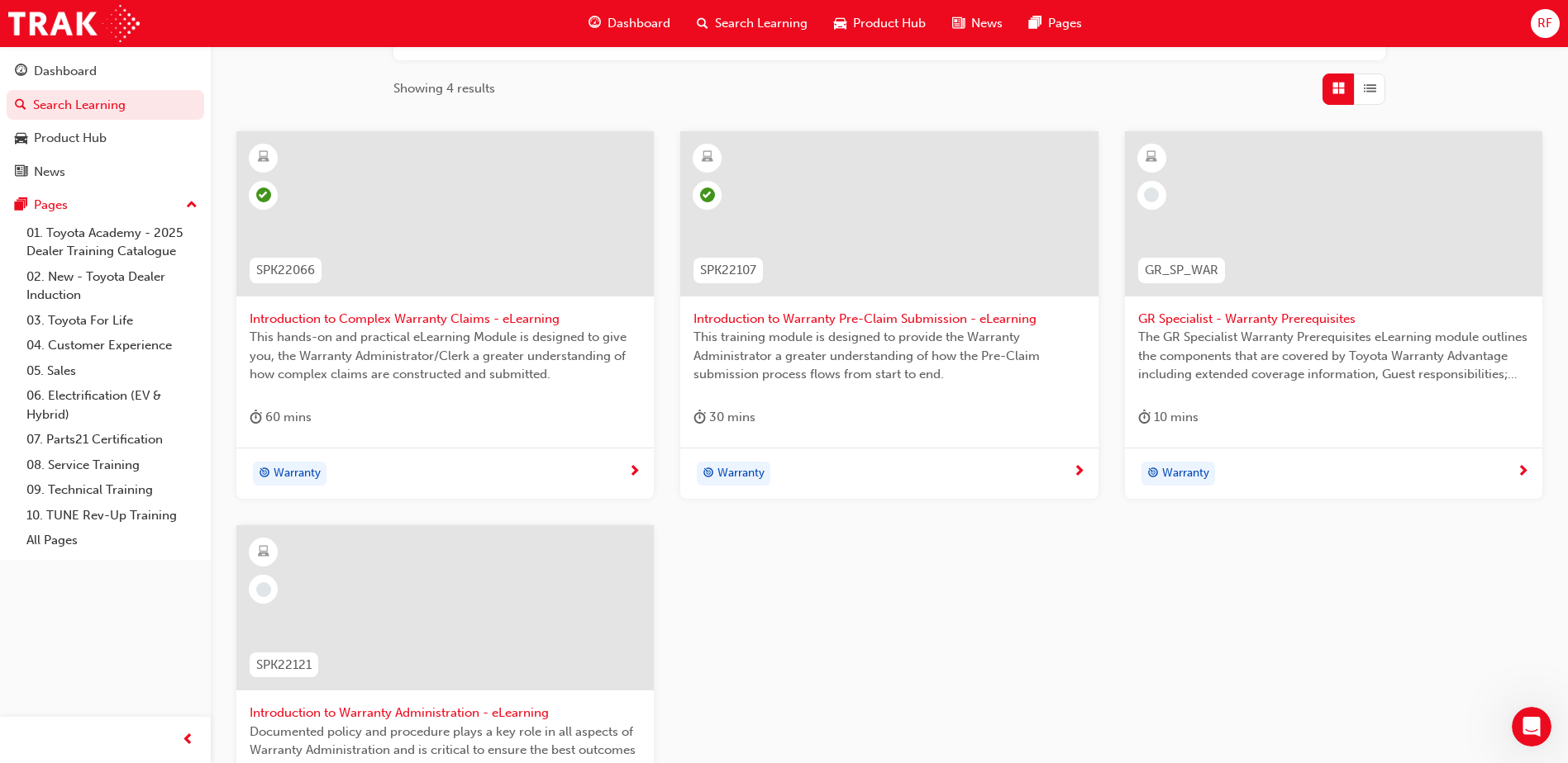
scroll to position [211, 0]
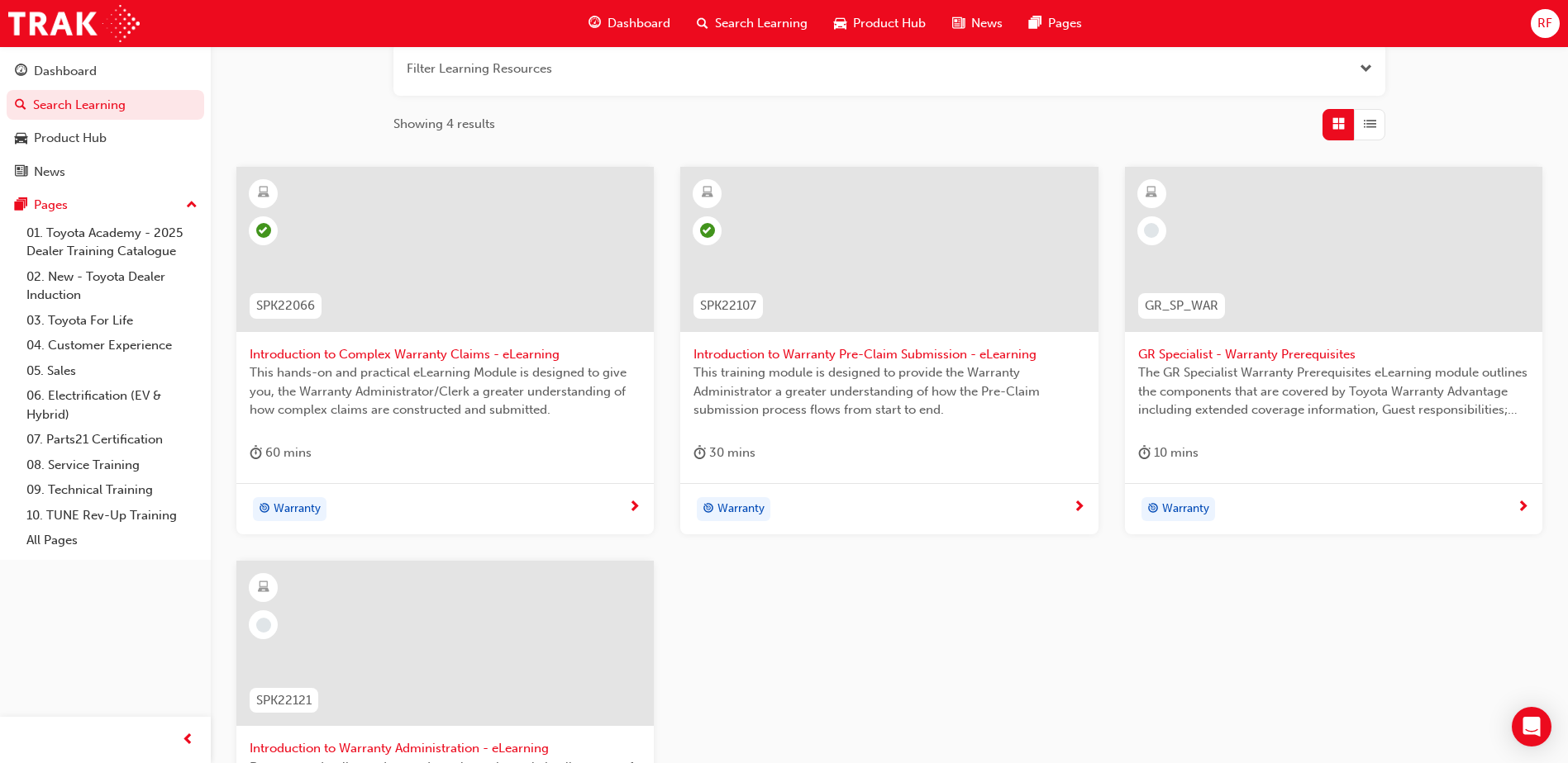
scroll to position [248, 0]
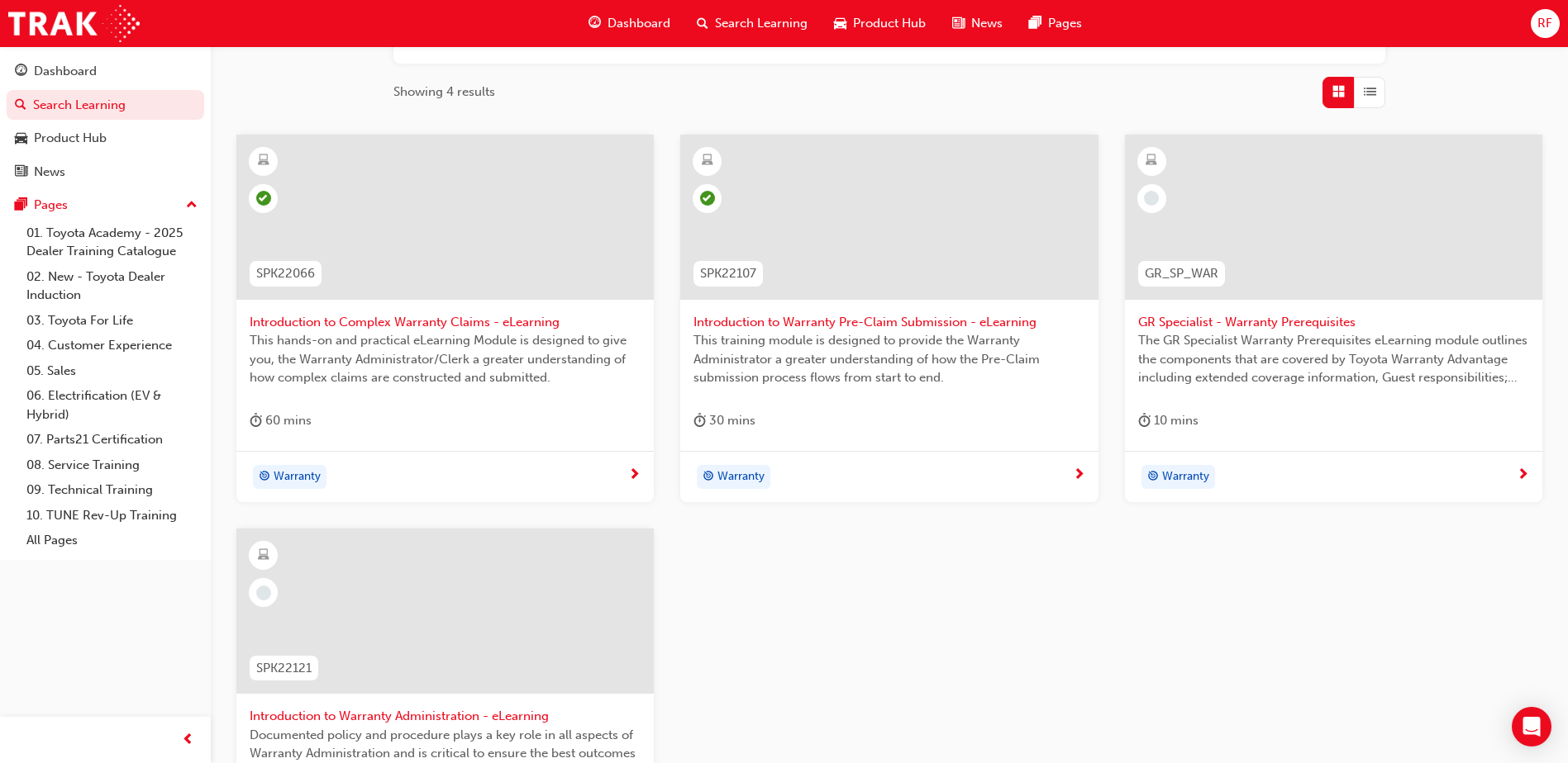
click at [1519, 476] on span "next-icon" at bounding box center [1523, 475] width 13 height 14
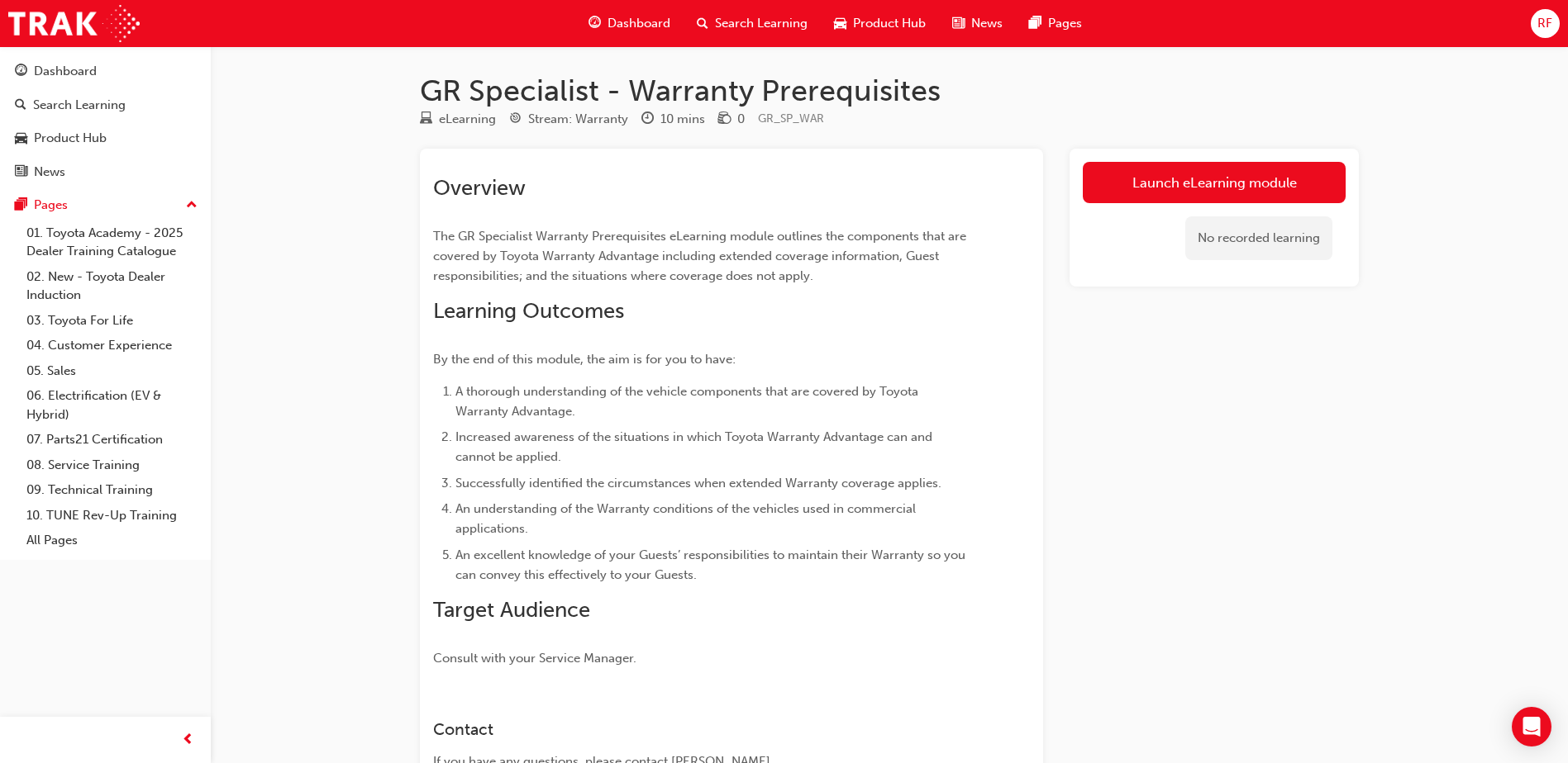
scroll to position [248, 0]
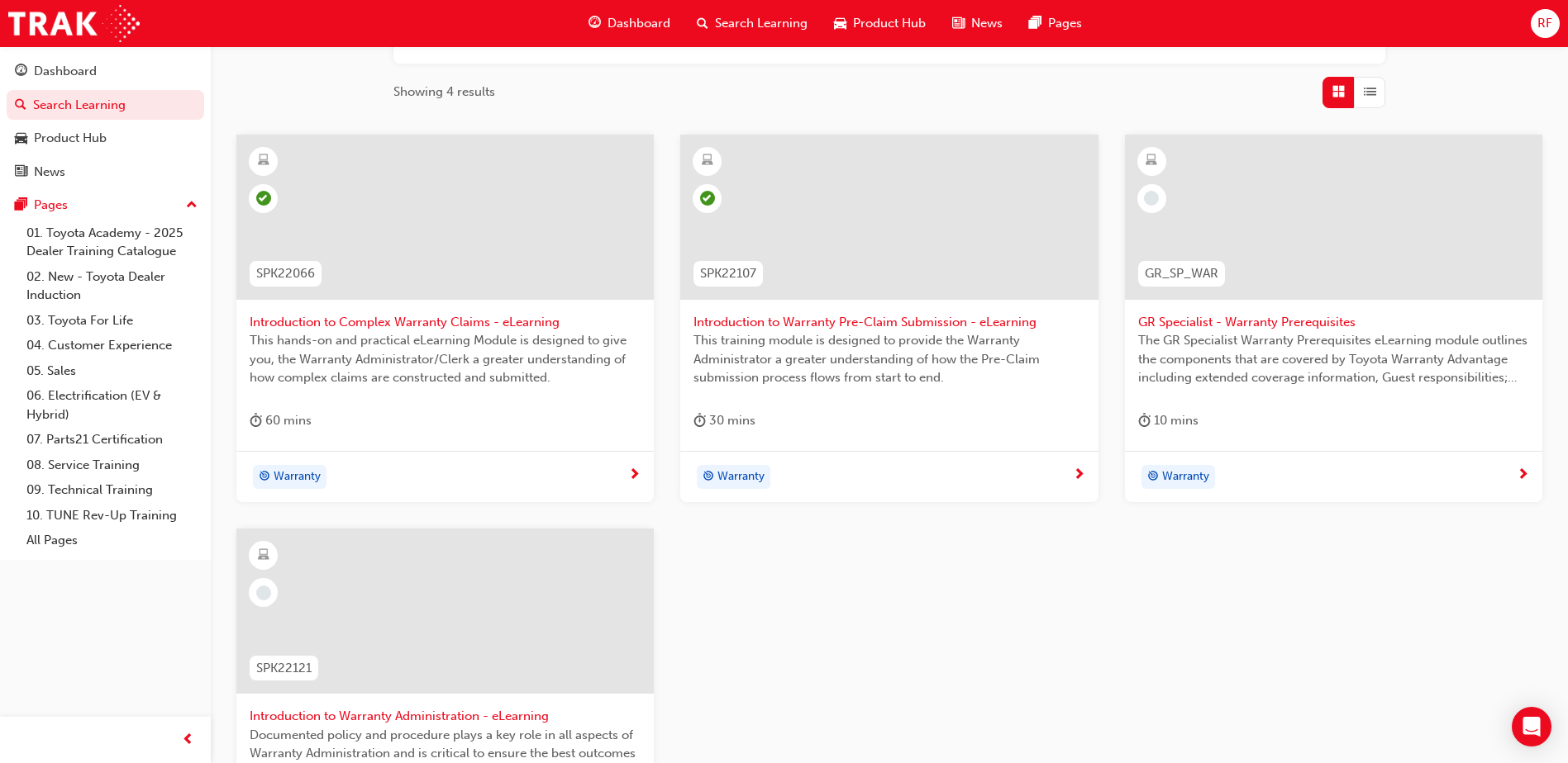
click at [707, 670] on div "SPK22066 Introduction to Complex Warranty Claims - eLearning This hands-on and …" at bounding box center [889, 529] width 1333 height 789
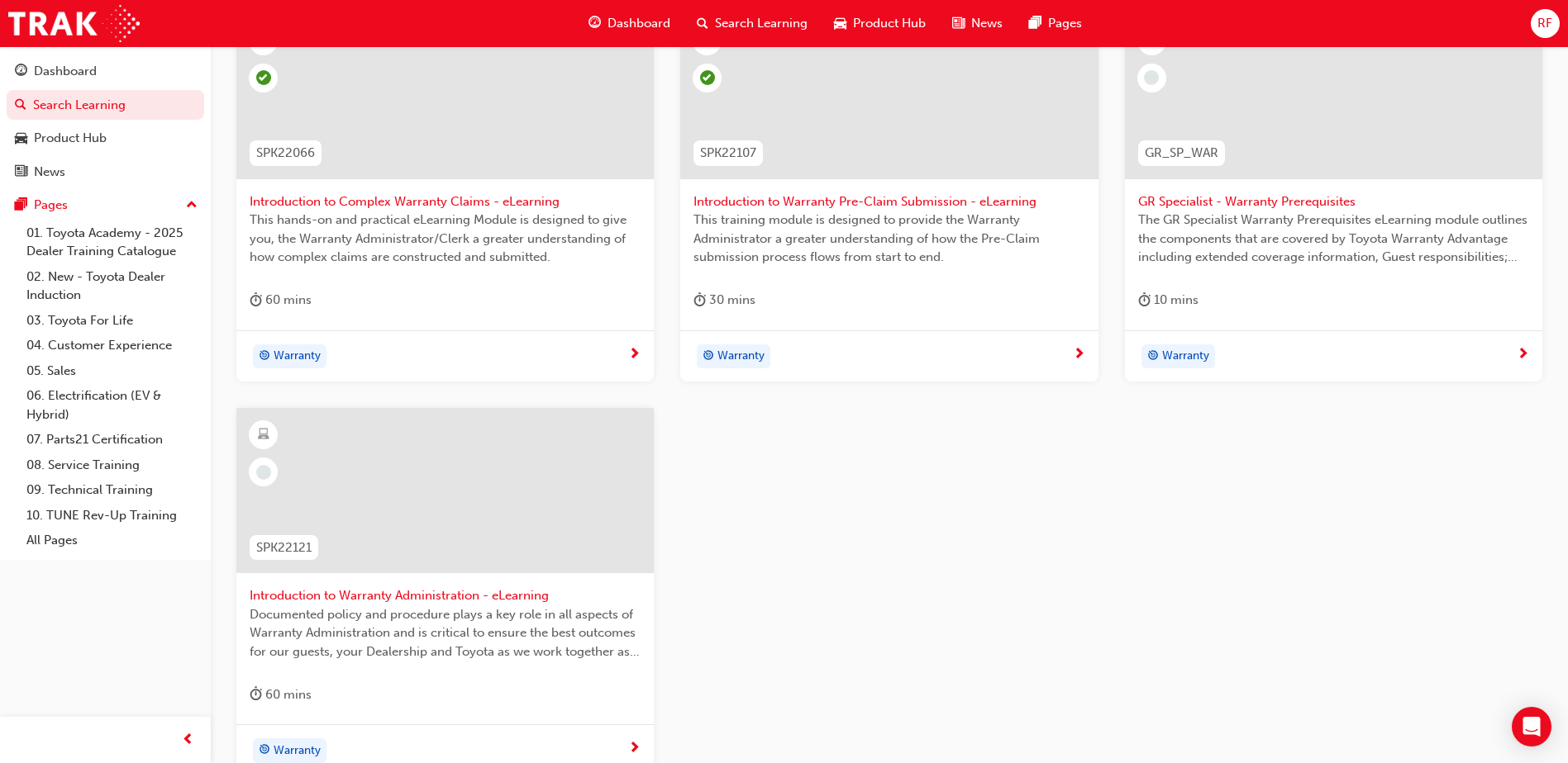
scroll to position [413, 0]
